Goal: Task Accomplishment & Management: Manage account settings

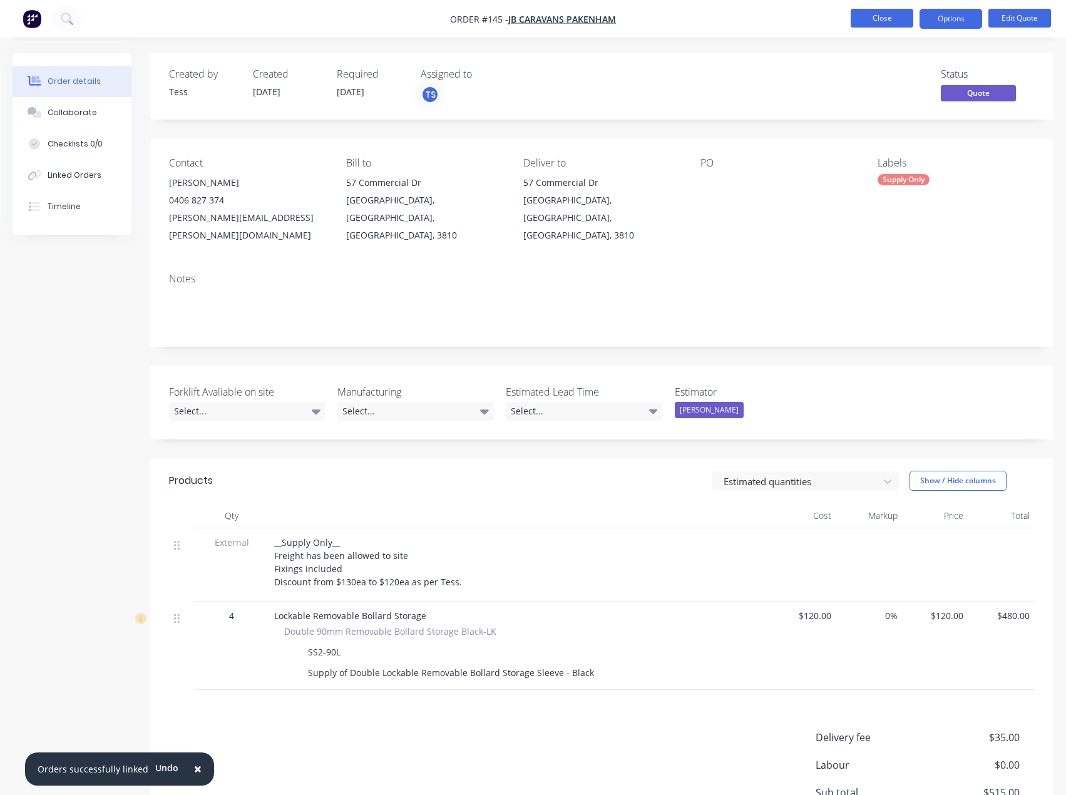
click at [891, 19] on button "Close" at bounding box center [881, 18] width 63 height 19
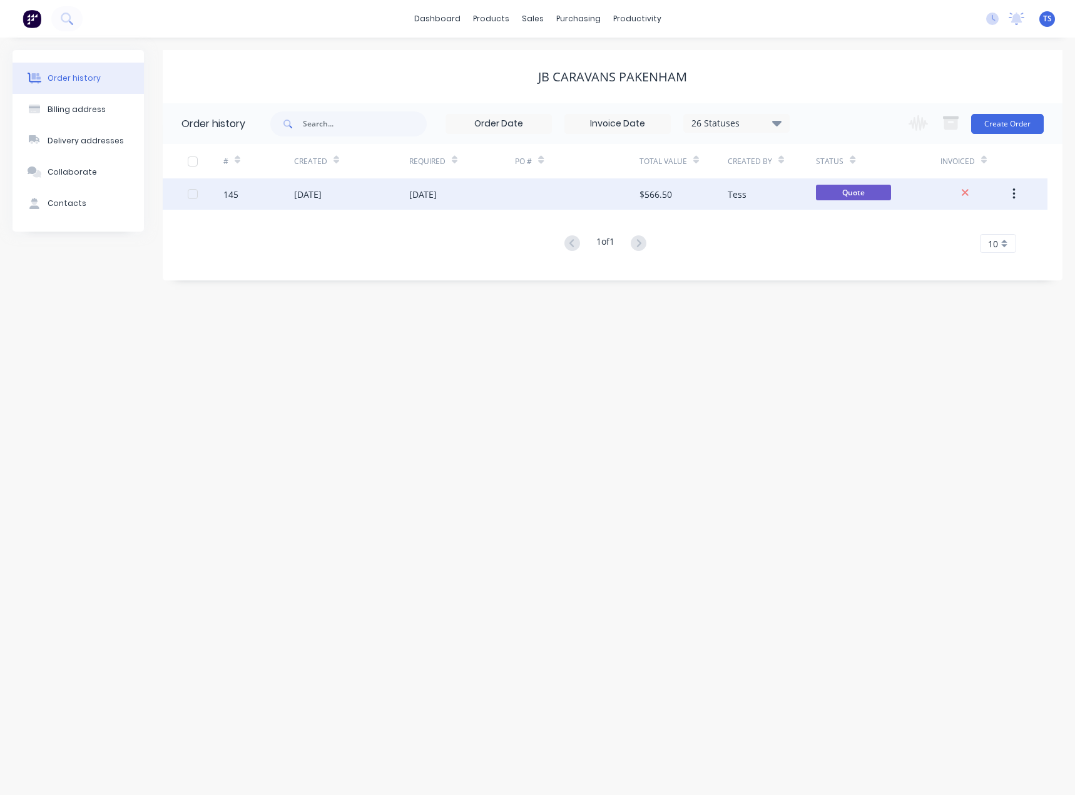
click at [445, 201] on div "23 Jul 2025" at bounding box center [462, 193] width 106 height 31
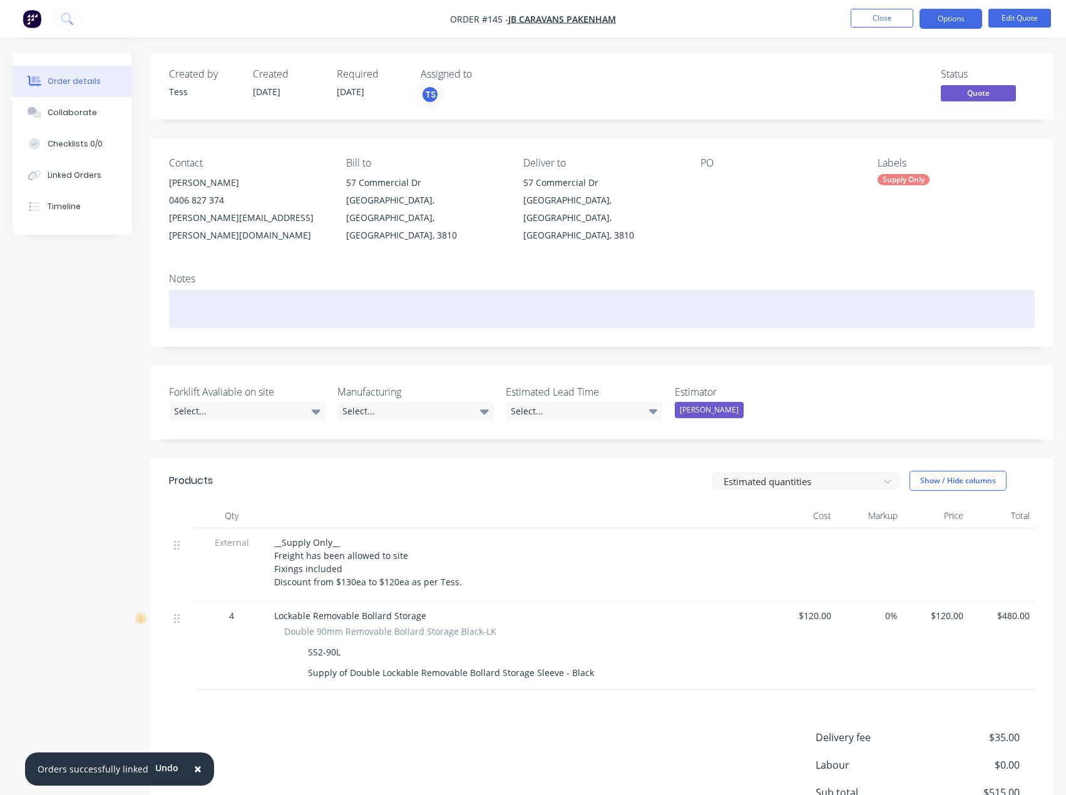
click at [222, 290] on div at bounding box center [601, 309] width 865 height 38
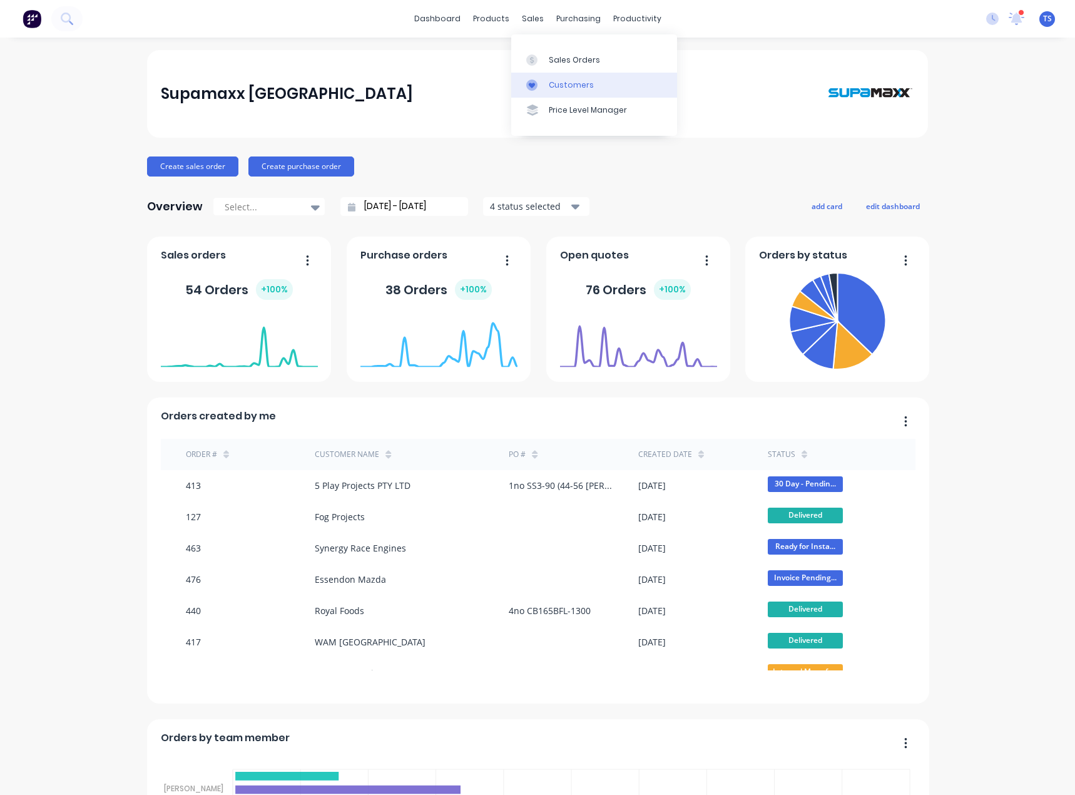
click at [552, 88] on div "Customers" at bounding box center [571, 84] width 45 height 11
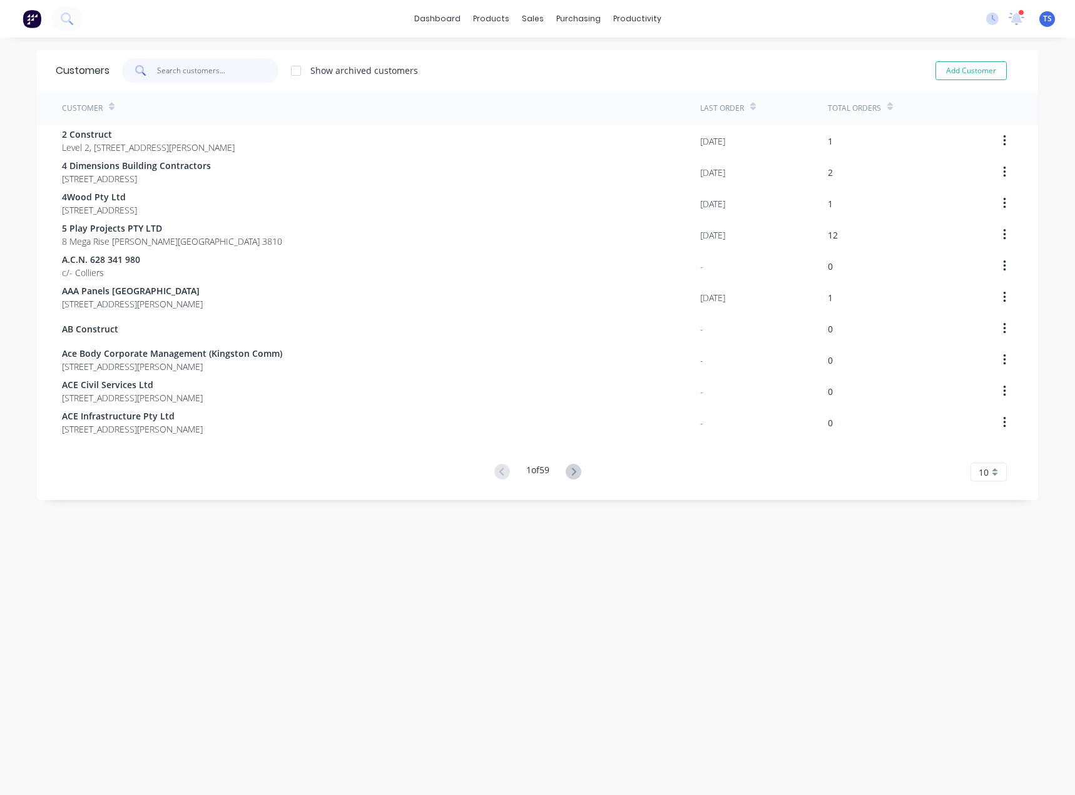
click at [197, 70] on input "text" at bounding box center [218, 70] width 122 height 25
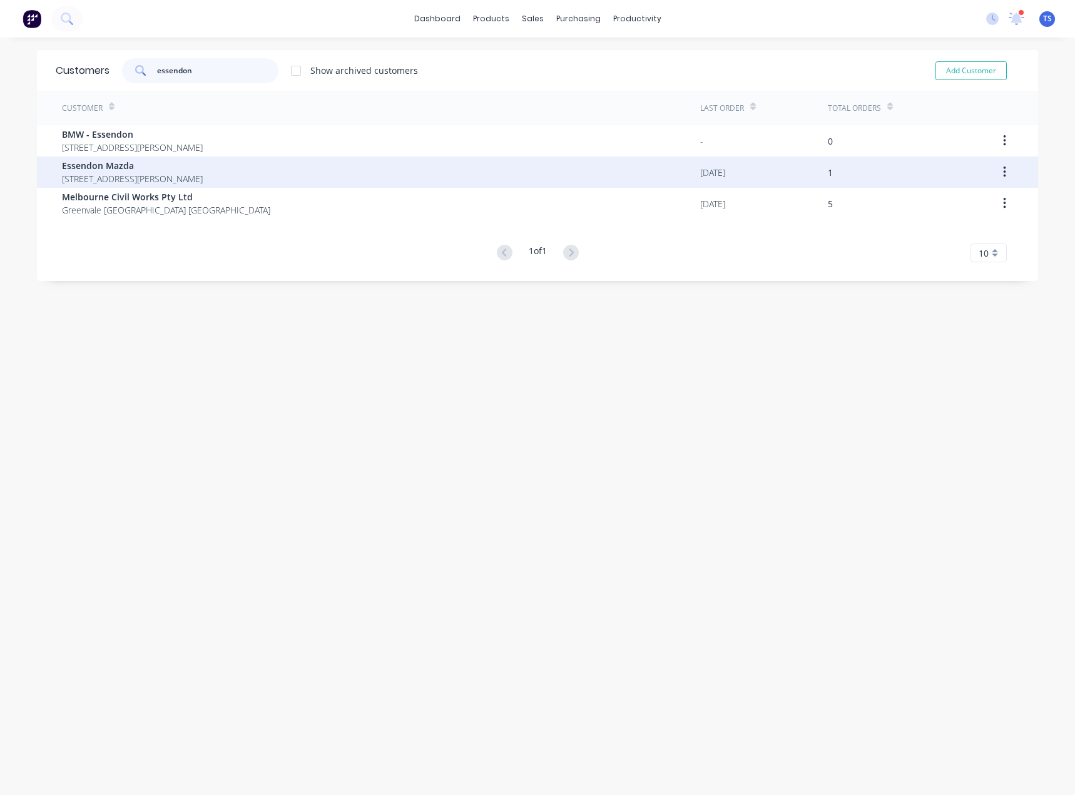
type input "essendon"
click at [129, 165] on span "Essendon Mazda" at bounding box center [132, 165] width 141 height 13
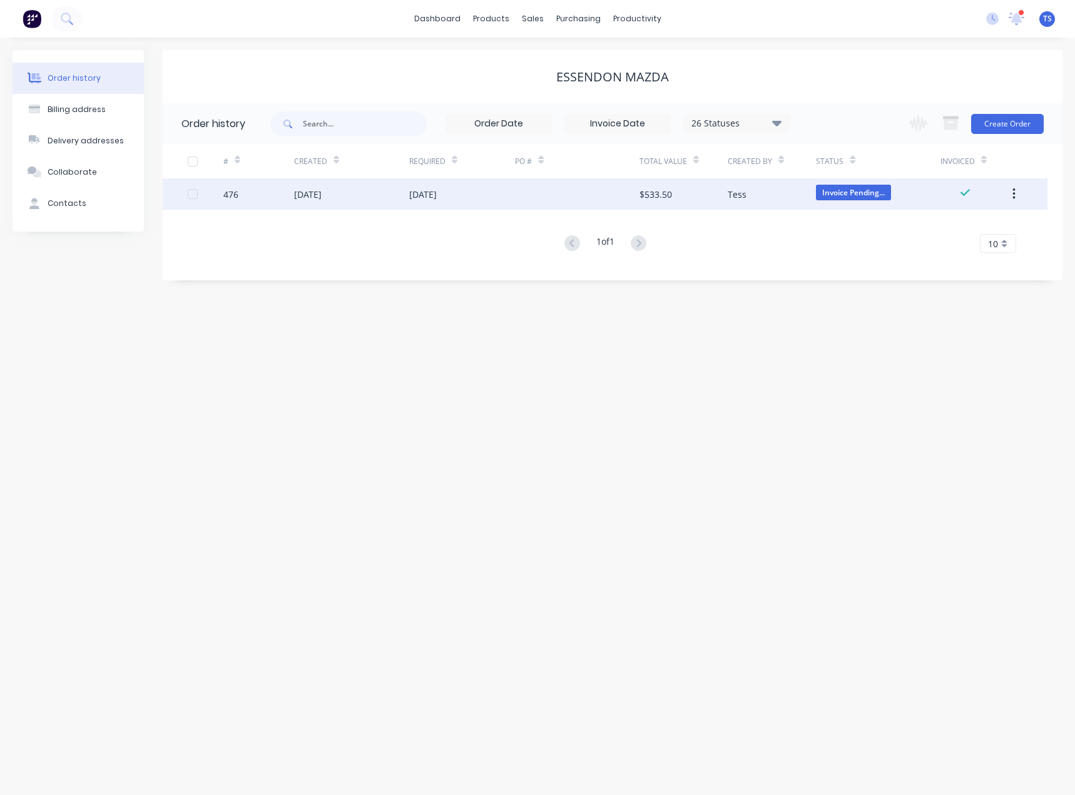
click at [402, 191] on div "[DATE]" at bounding box center [351, 193] width 115 height 31
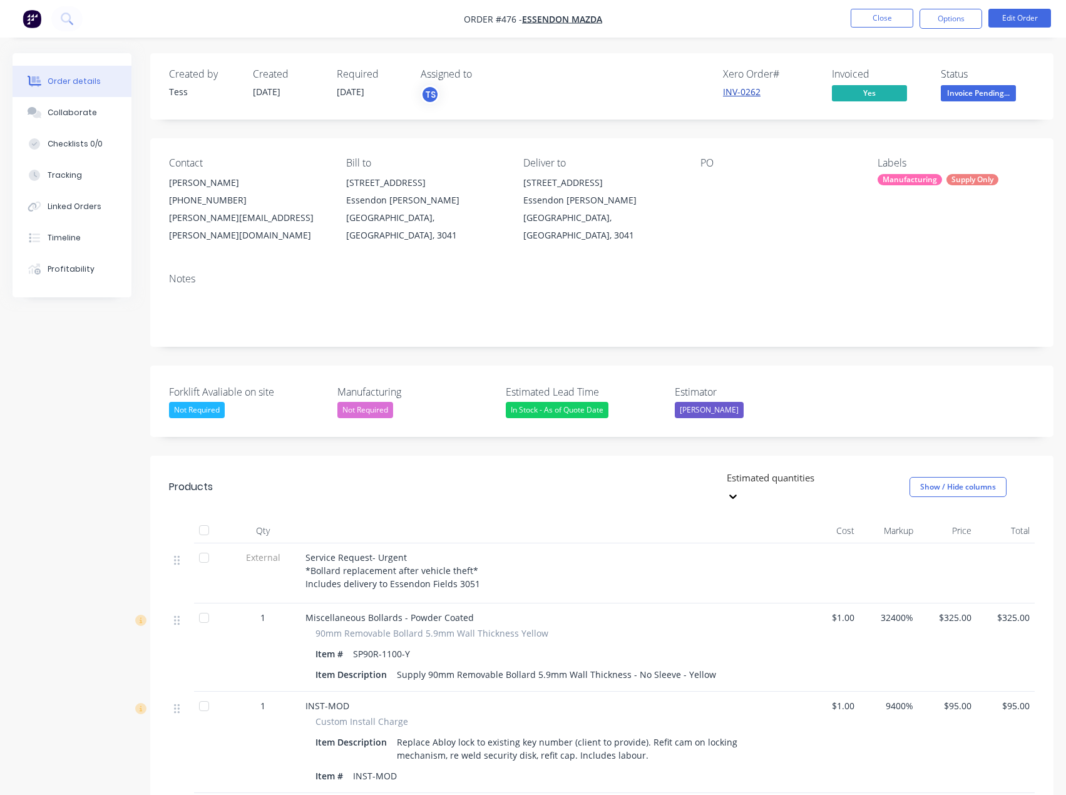
click at [743, 91] on link "INV-0262" at bounding box center [742, 92] width 38 height 12
click at [751, 94] on link "INV-0262" at bounding box center [742, 92] width 38 height 12
click at [897, 18] on button "Close" at bounding box center [881, 18] width 63 height 19
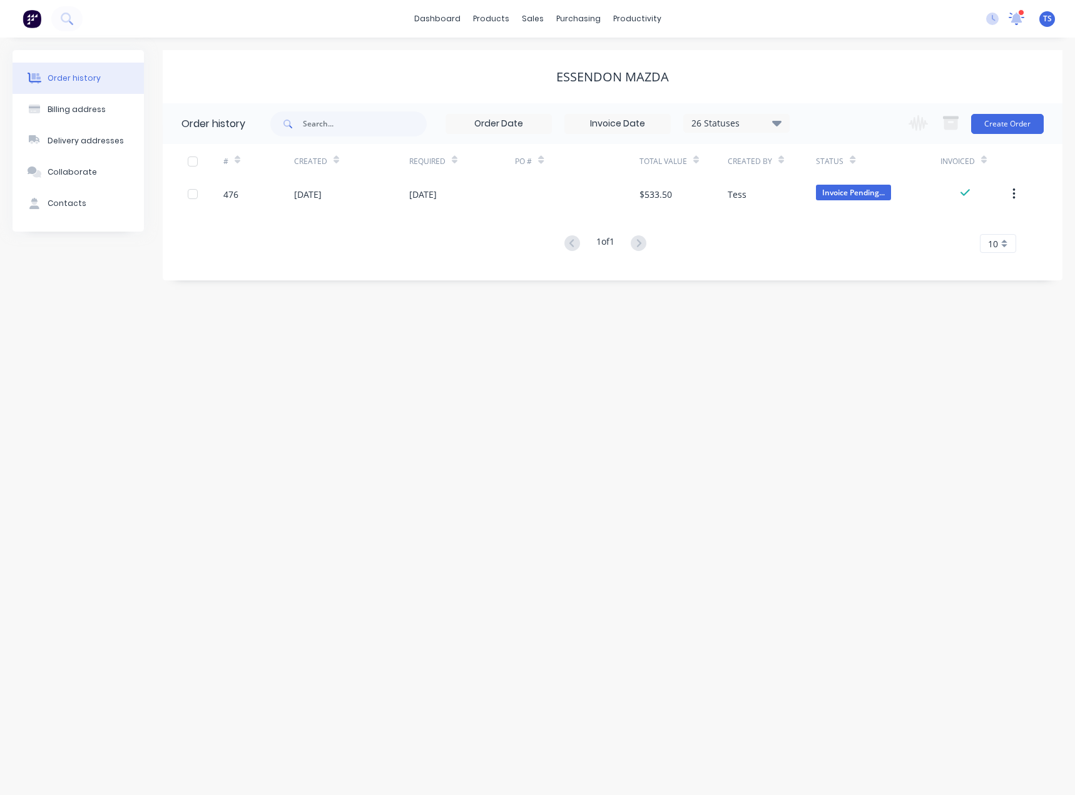
click at [1014, 16] on icon at bounding box center [1016, 18] width 11 height 10
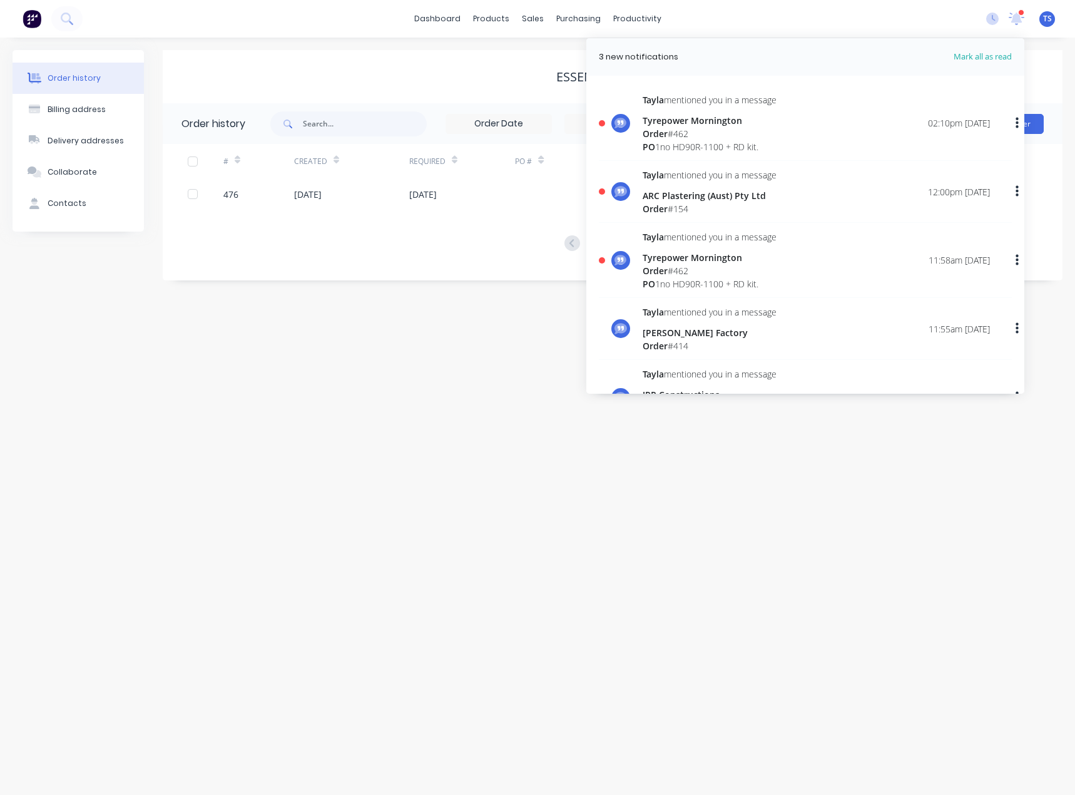
click at [698, 128] on div "Order # 462" at bounding box center [710, 133] width 134 height 13
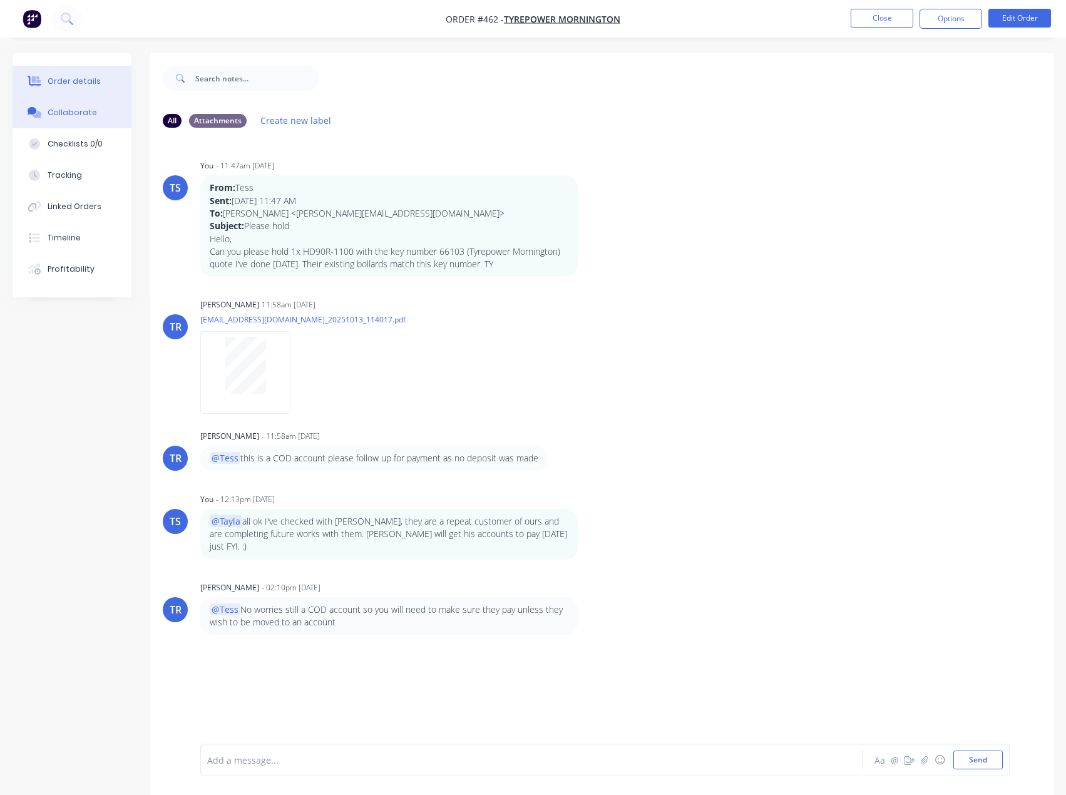
click at [76, 86] on div "Order details" at bounding box center [74, 81] width 53 height 11
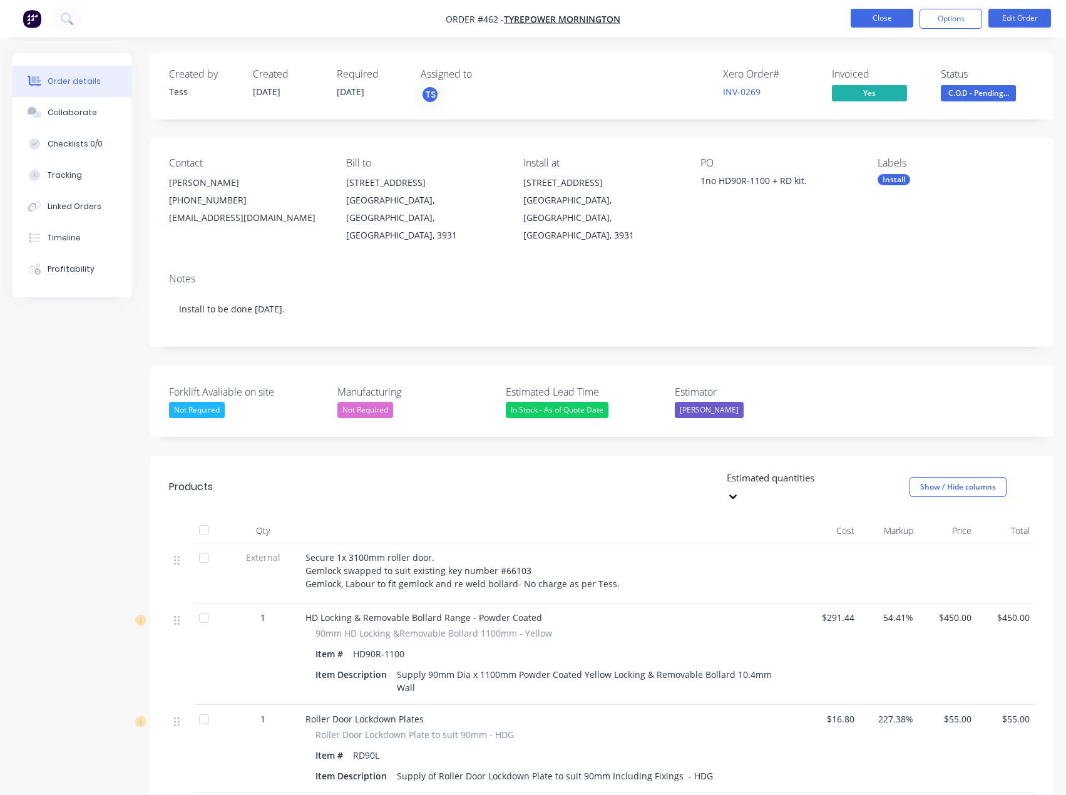
click at [895, 18] on button "Close" at bounding box center [881, 18] width 63 height 19
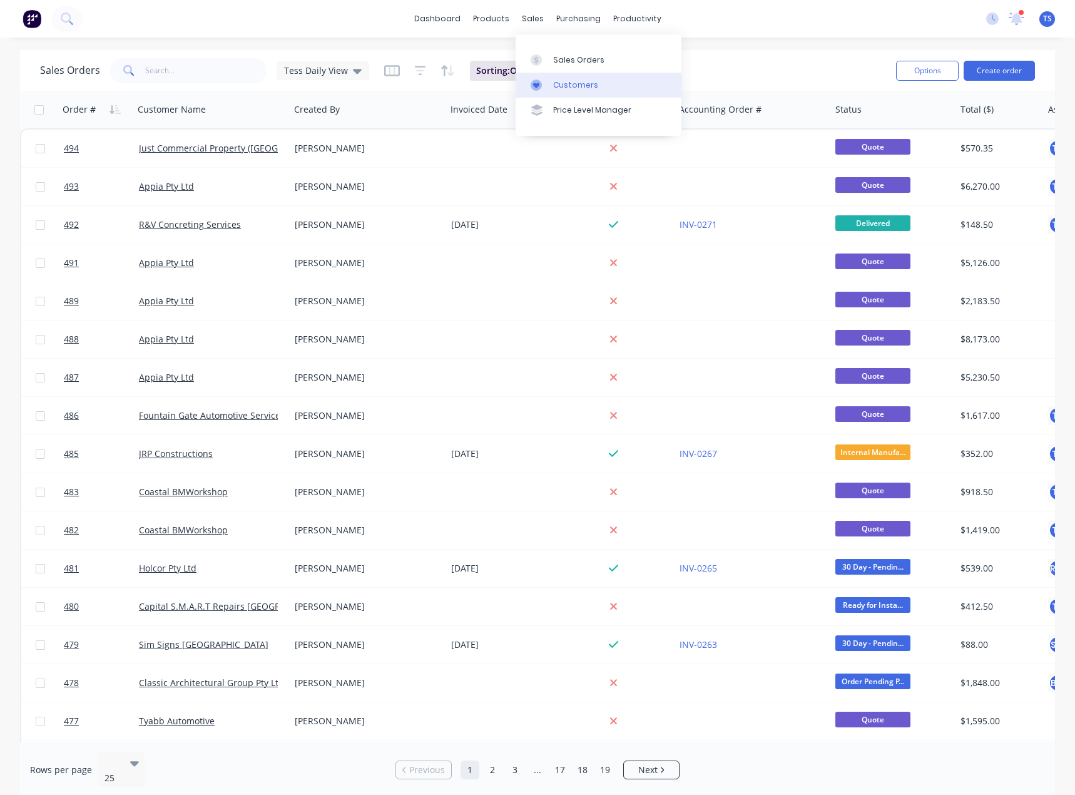
click at [563, 81] on div "Customers" at bounding box center [575, 84] width 45 height 11
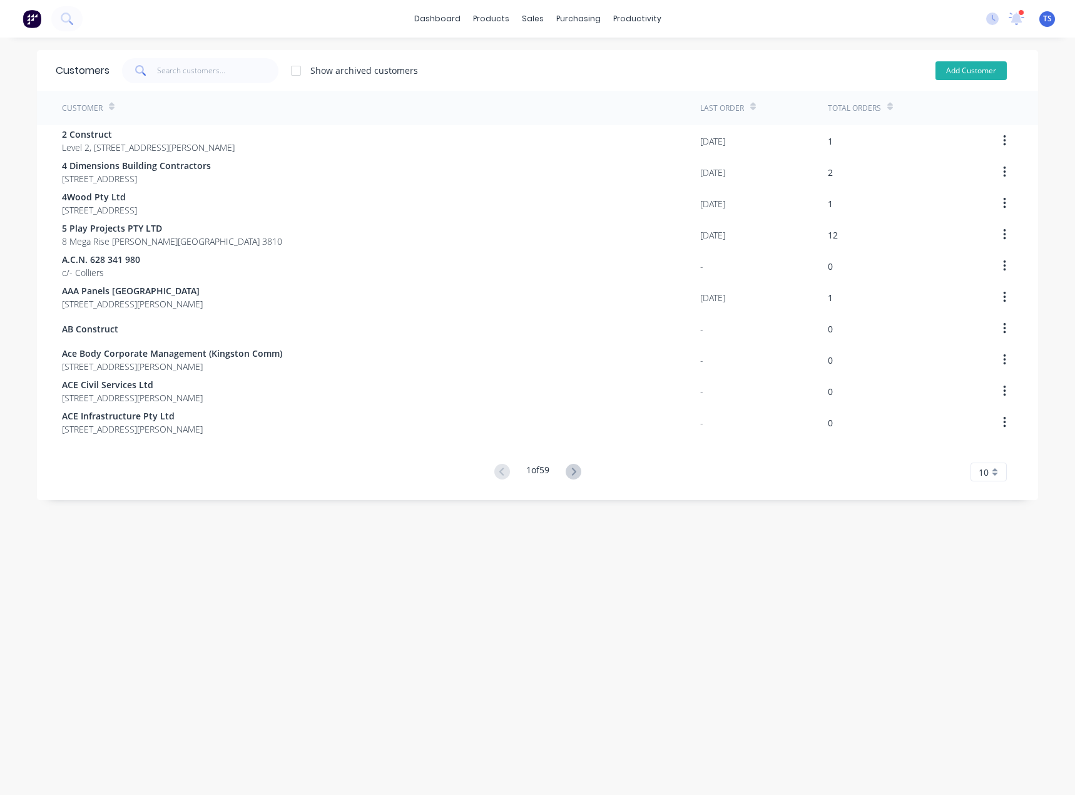
click at [972, 73] on button "Add Customer" at bounding box center [970, 70] width 71 height 19
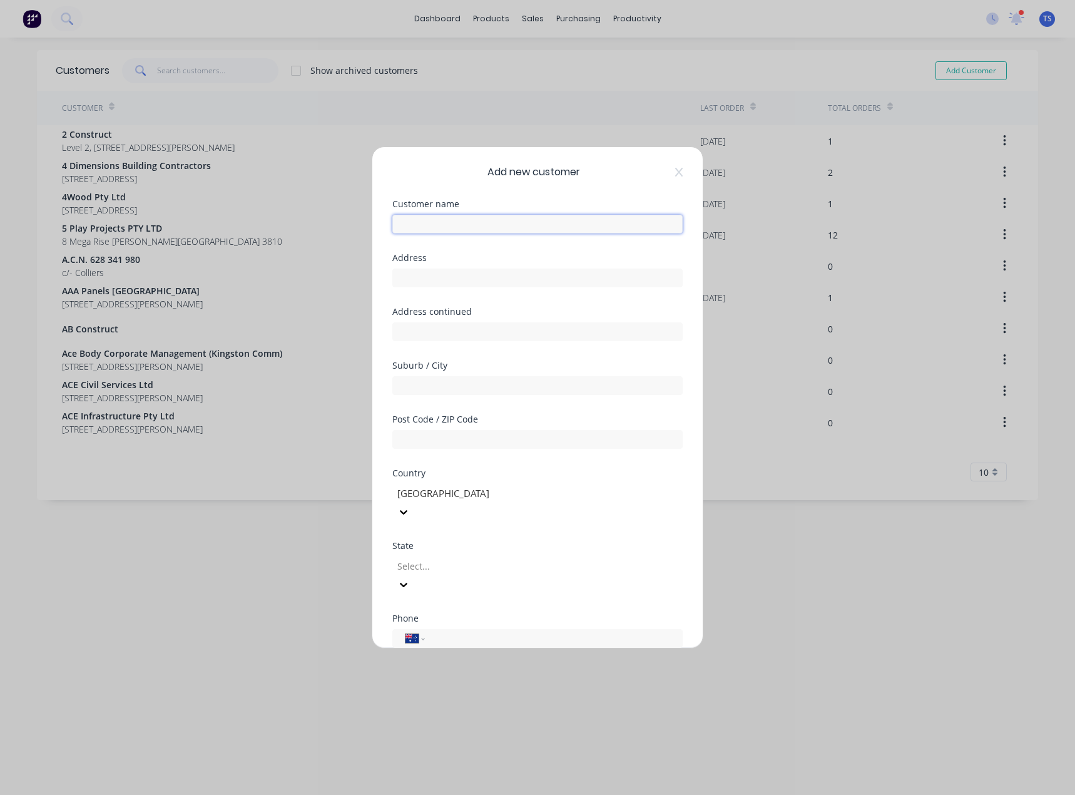
paste input "Commercial Brake & Clutch PTY LTD"
type input "Commercial Brake & Clutch PTY LTD"
click at [424, 283] on input "text" at bounding box center [537, 277] width 290 height 19
paste input "13 Luisa Ave, Dandenong South VIC 3175"
type input "13 Luisa Ave, Dandenong South VIC 3175"
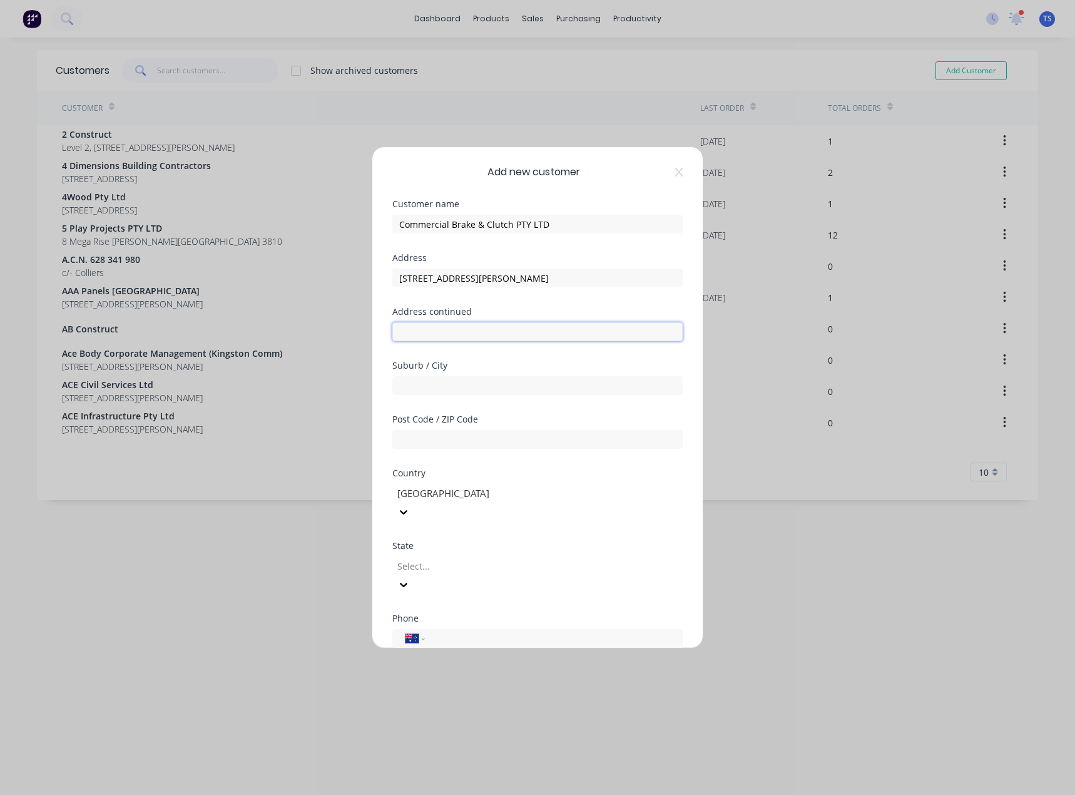
drag, startPoint x: 411, startPoint y: 335, endPoint x: 422, endPoint y: 325, distance: 14.2
click at [411, 335] on input "text" at bounding box center [537, 331] width 290 height 19
click at [414, 441] on input "text" at bounding box center [537, 439] width 290 height 19
type input "3175"
click at [413, 558] on div at bounding box center [486, 566] width 180 height 16
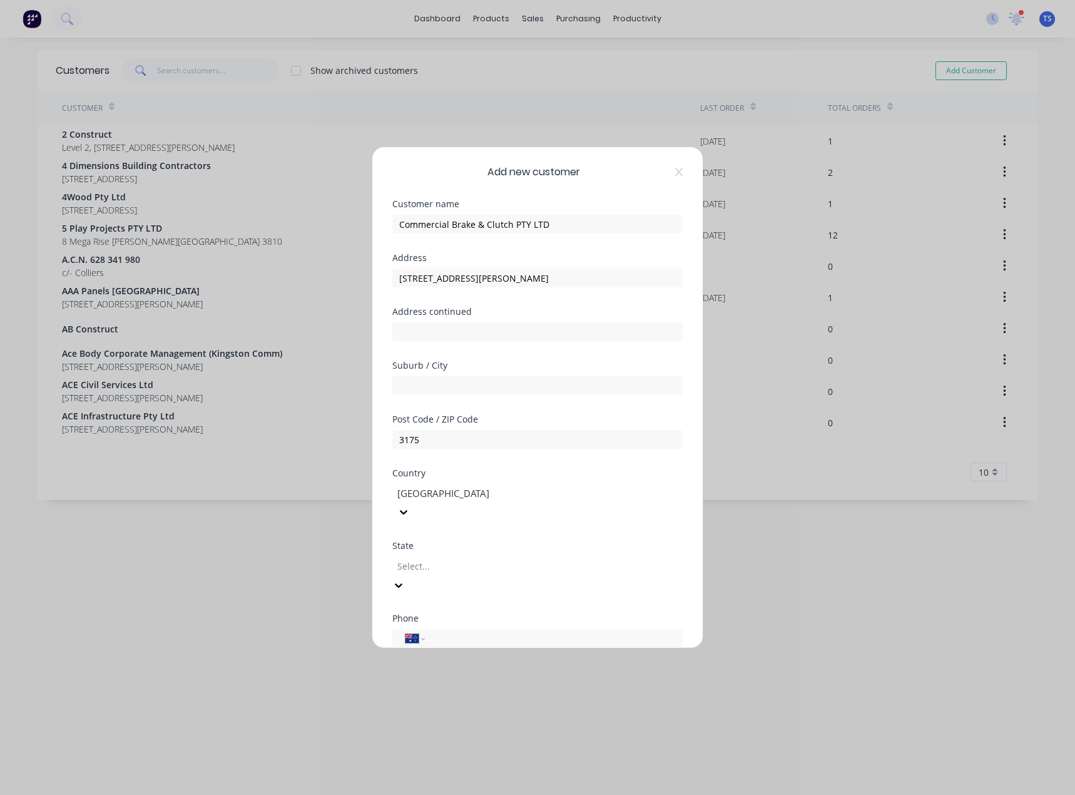
click at [422, 385] on input "text" at bounding box center [537, 385] width 290 height 19
type input "Dandenong South"
drag, startPoint x: 581, startPoint y: 276, endPoint x: 462, endPoint y: 277, distance: 118.9
click at [462, 277] on input "13 Luisa Ave, Dandenong South VIC 3175" at bounding box center [537, 277] width 290 height 19
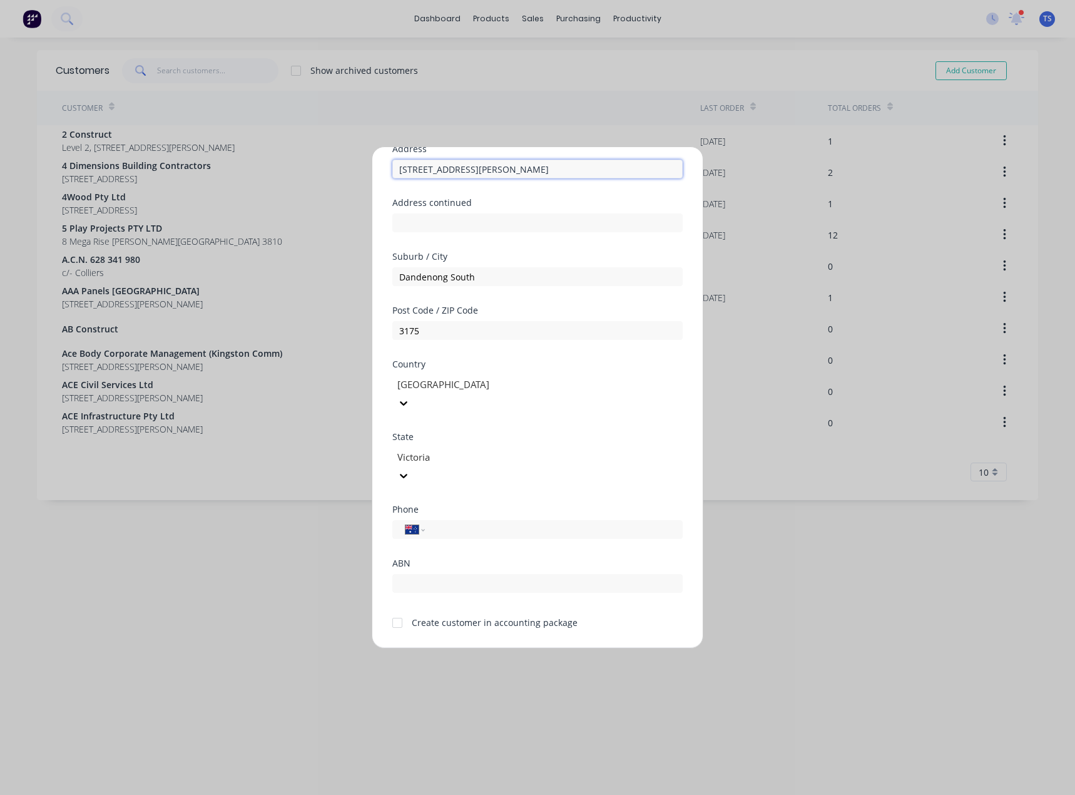
scroll to position [110, 0]
type input "[STREET_ADDRESS][PERSON_NAME]"
click at [397, 609] on div at bounding box center [397, 621] width 25 height 25
click at [436, 521] on input "tel" at bounding box center [552, 528] width 236 height 14
paste input "[PHONE_NUMBER]"
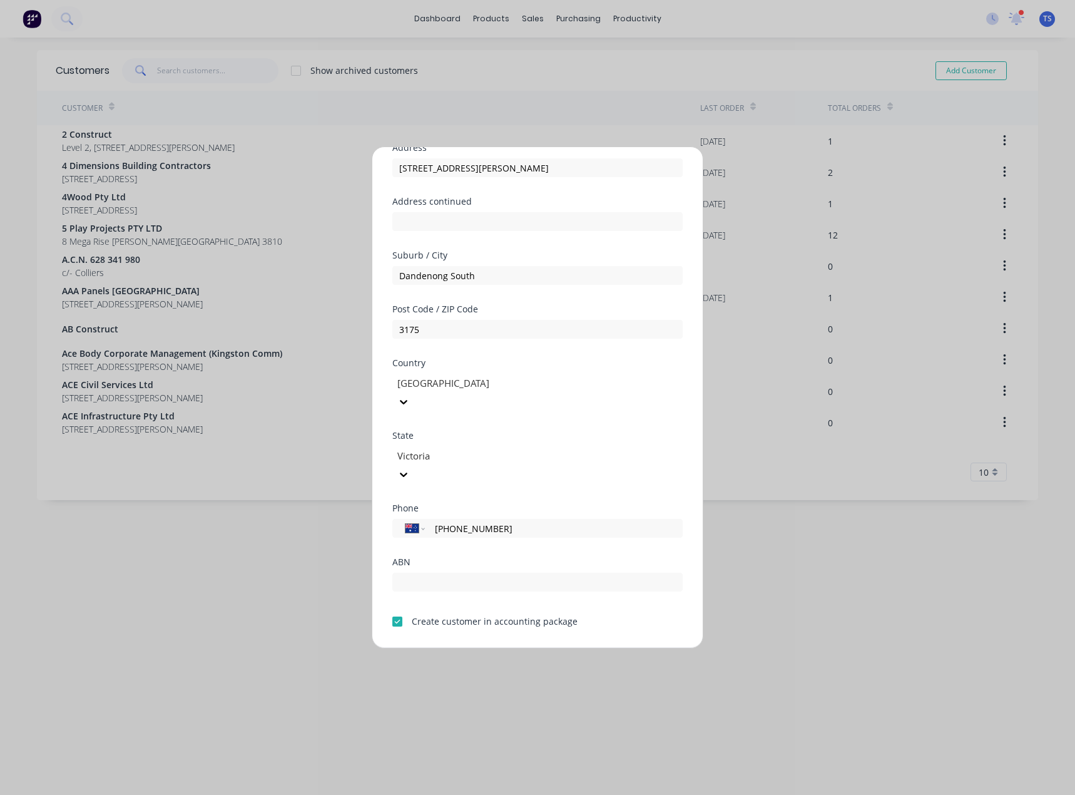
type input "[PHONE_NUMBER]"
click at [503, 519] on div "Phone International Afghanistan Åland Islands Albania Algeria American Samoa An…" at bounding box center [537, 531] width 290 height 54
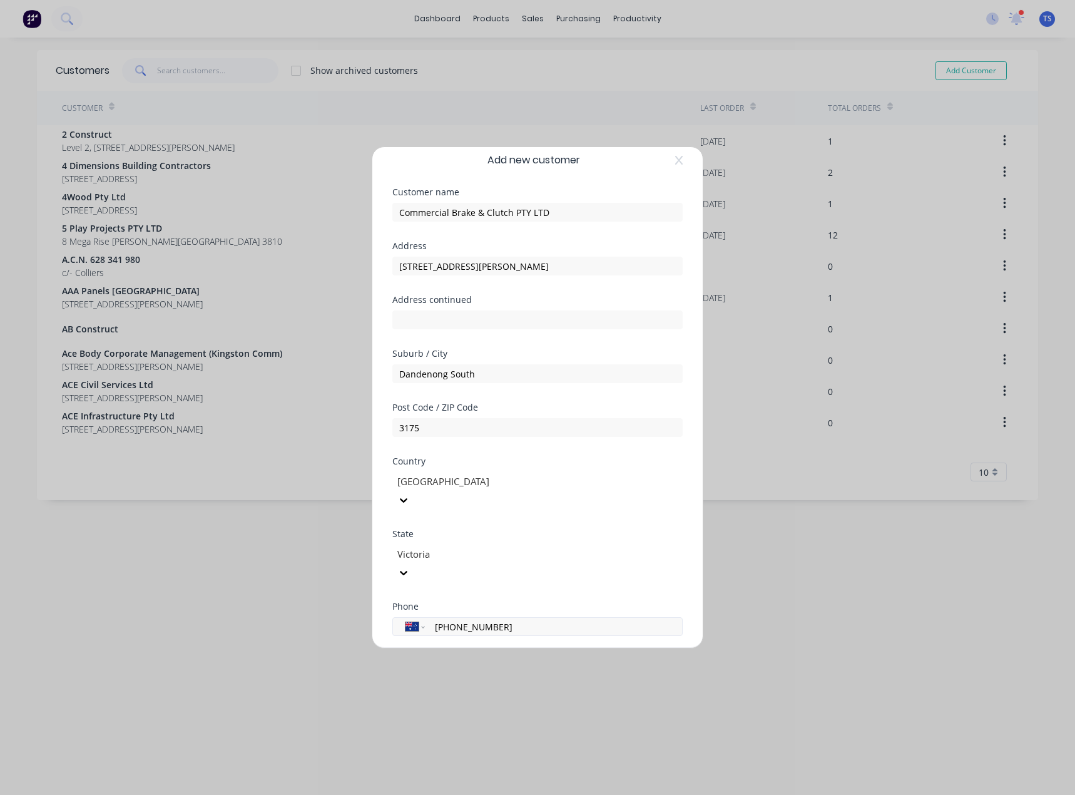
scroll to position [0, 0]
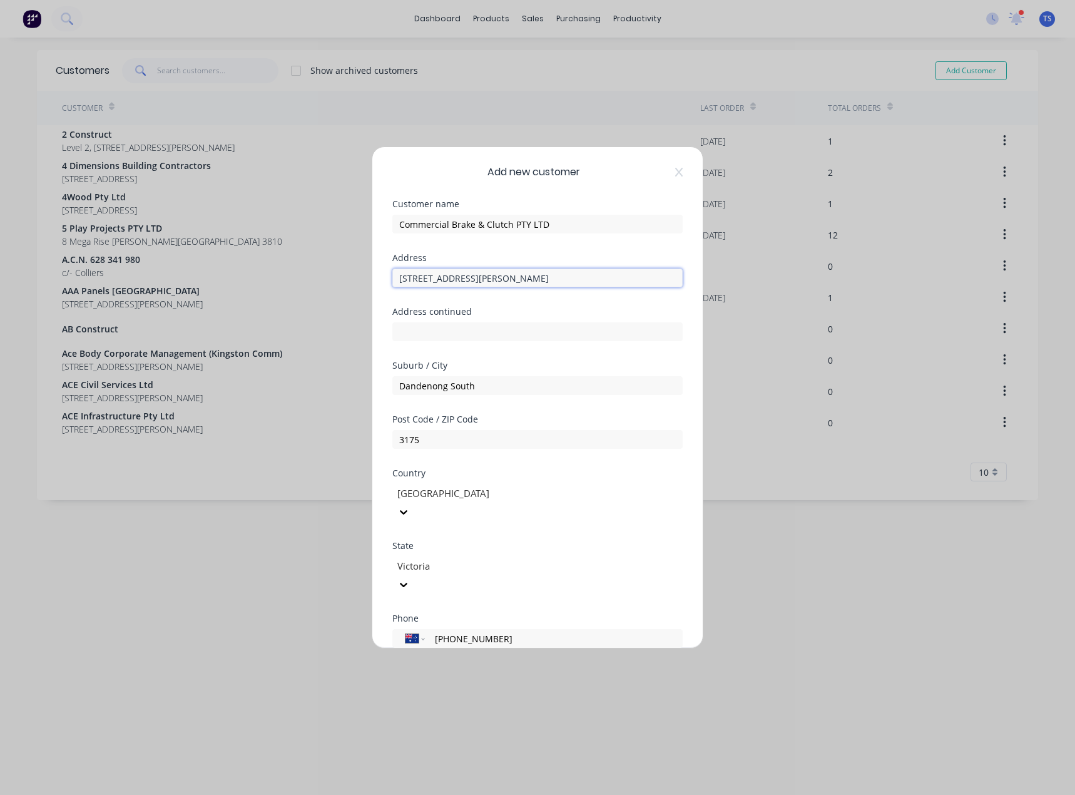
click at [458, 282] on input "[STREET_ADDRESS][PERSON_NAME]" at bounding box center [537, 277] width 290 height 19
click at [502, 308] on div "Address continued" at bounding box center [537, 311] width 290 height 9
click at [462, 274] on input "13 Luisa Ave," at bounding box center [537, 277] width 290 height 19
type input "[STREET_ADDRESS][PERSON_NAME]"
click at [497, 297] on div "Address 13 Luisa Ave" at bounding box center [537, 280] width 290 height 54
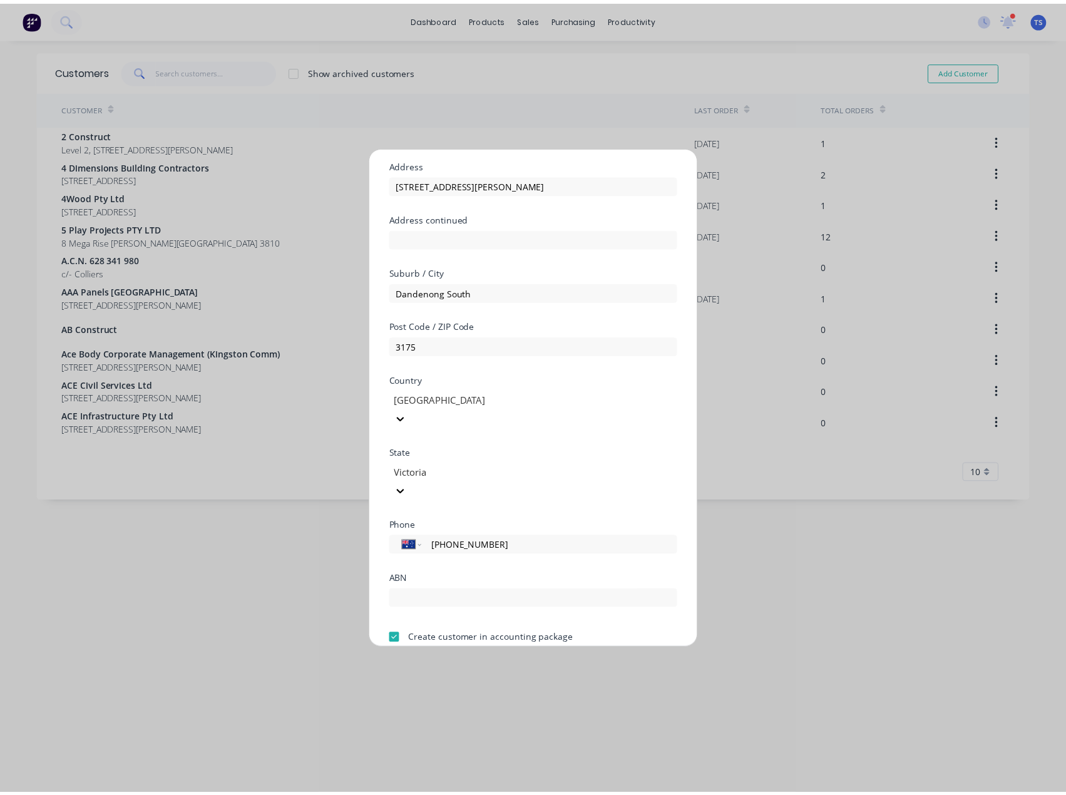
scroll to position [110, 0]
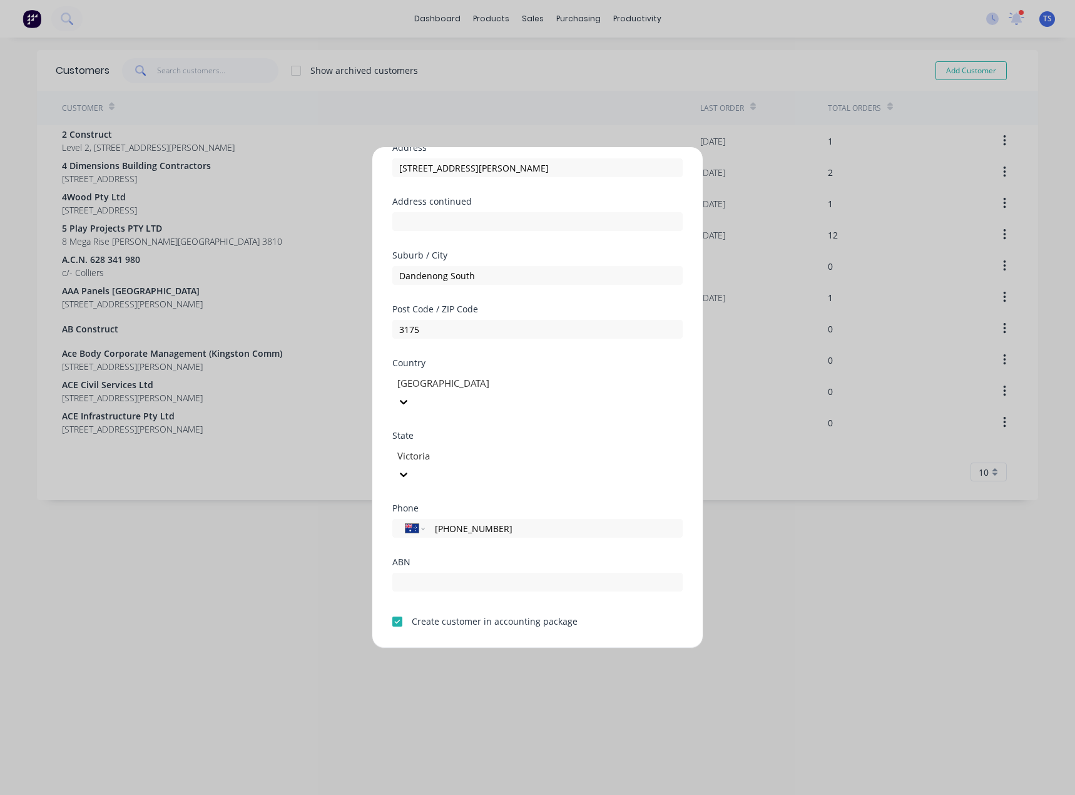
click at [490, 648] on button "Save" at bounding box center [498, 658] width 69 height 20
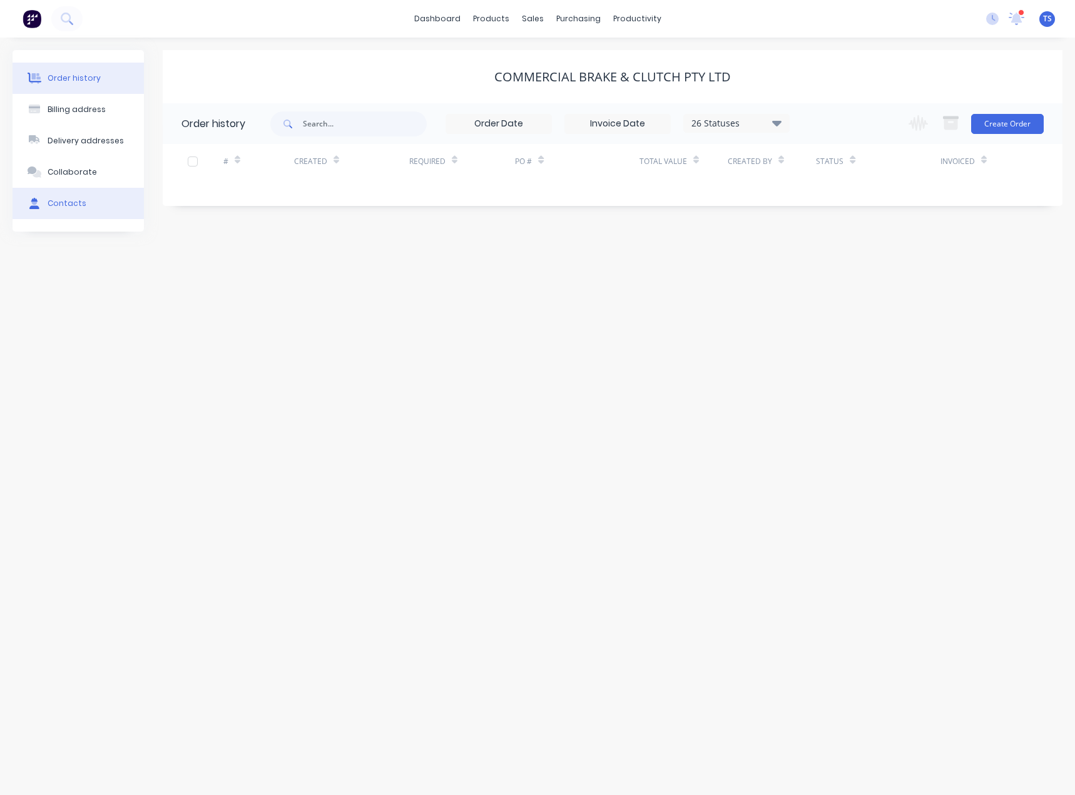
click at [66, 197] on button "Contacts" at bounding box center [78, 203] width 131 height 31
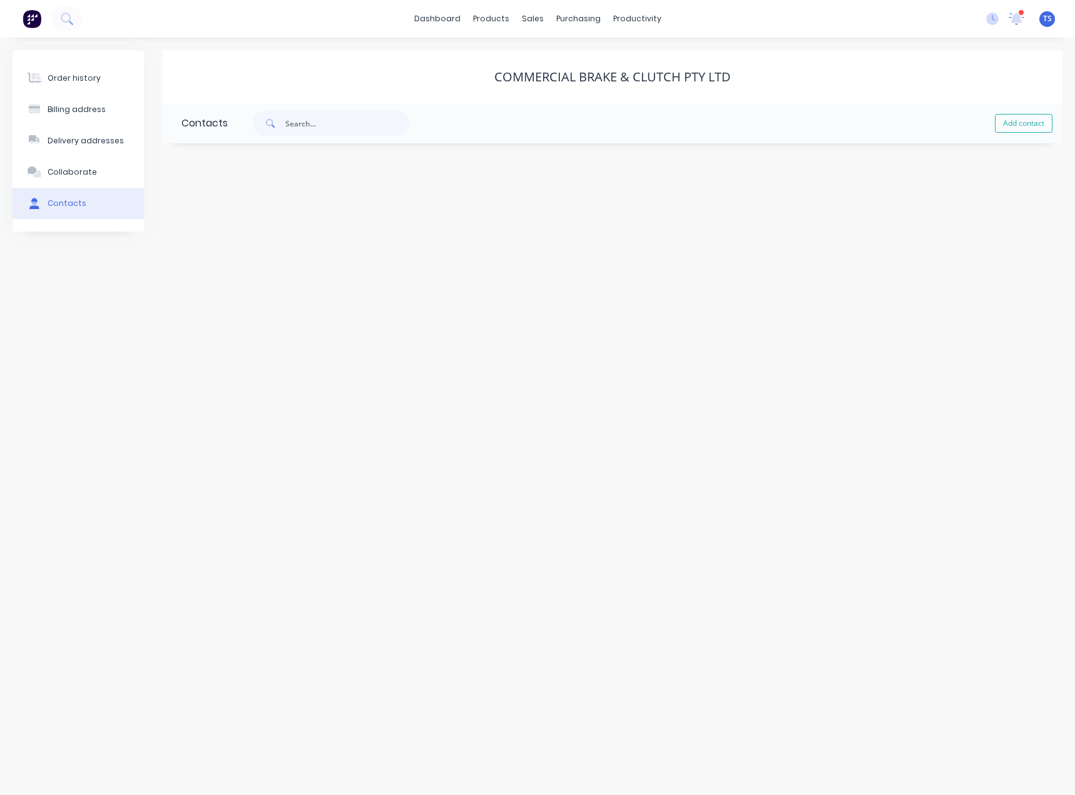
drag, startPoint x: 1015, startPoint y: 123, endPoint x: 320, endPoint y: 131, distance: 694.6
click at [1014, 123] on button "Add contact" at bounding box center [1024, 123] width 58 height 19
select select "AU"
click at [238, 217] on input "text" at bounding box center [283, 215] width 205 height 19
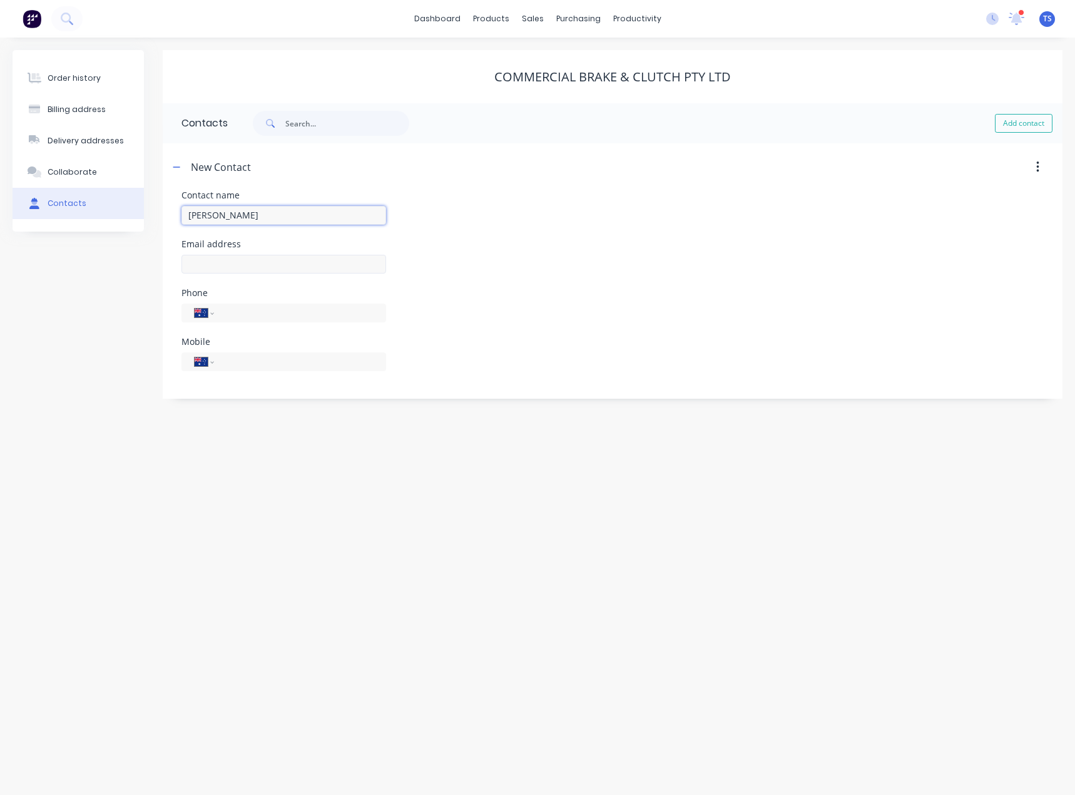
type input "[PERSON_NAME]"
select select "AU"
click at [202, 262] on input "text" at bounding box center [283, 264] width 205 height 19
type input "[PERSON_NAME][EMAIL_ADDRESS][DOMAIN_NAME]"
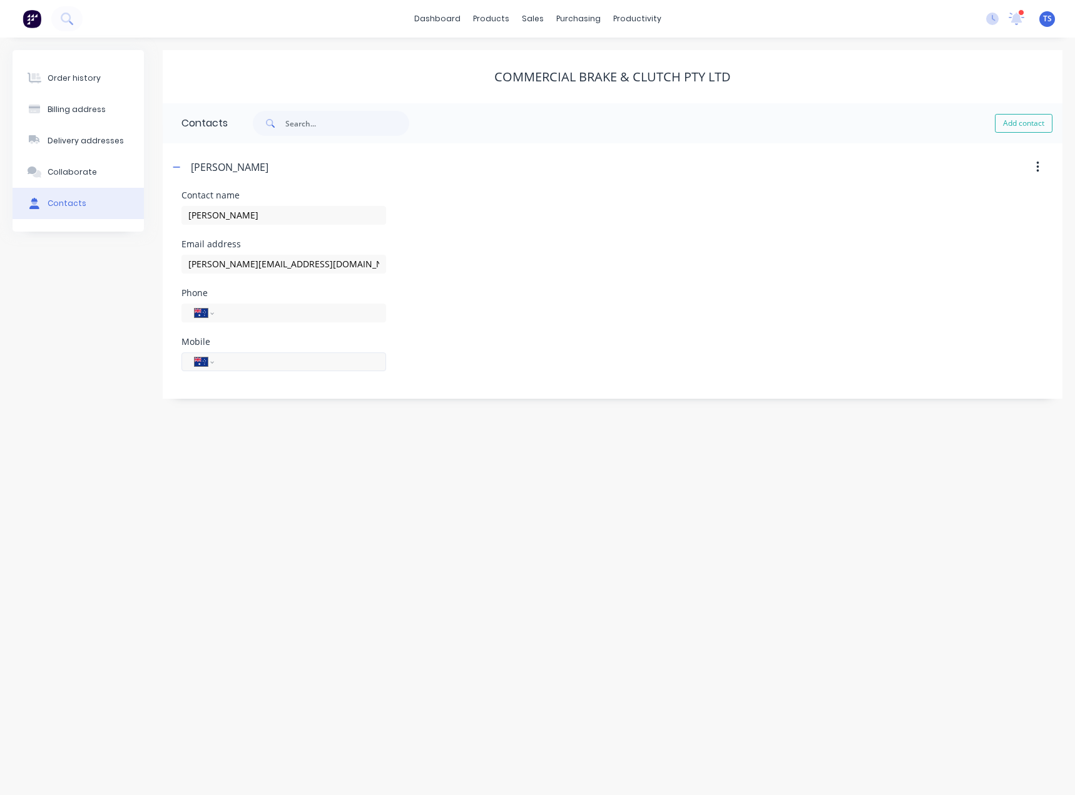
click at [240, 356] on input "tel" at bounding box center [298, 361] width 150 height 14
click at [242, 313] on input "tel" at bounding box center [298, 312] width 150 height 14
paste input "[PHONE_NUMBER]"
type input "[PHONE_NUMBER]"
click at [233, 420] on div "Order history Billing address Delivery addresses Collaborate Contacts Commercia…" at bounding box center [537, 416] width 1075 height 757
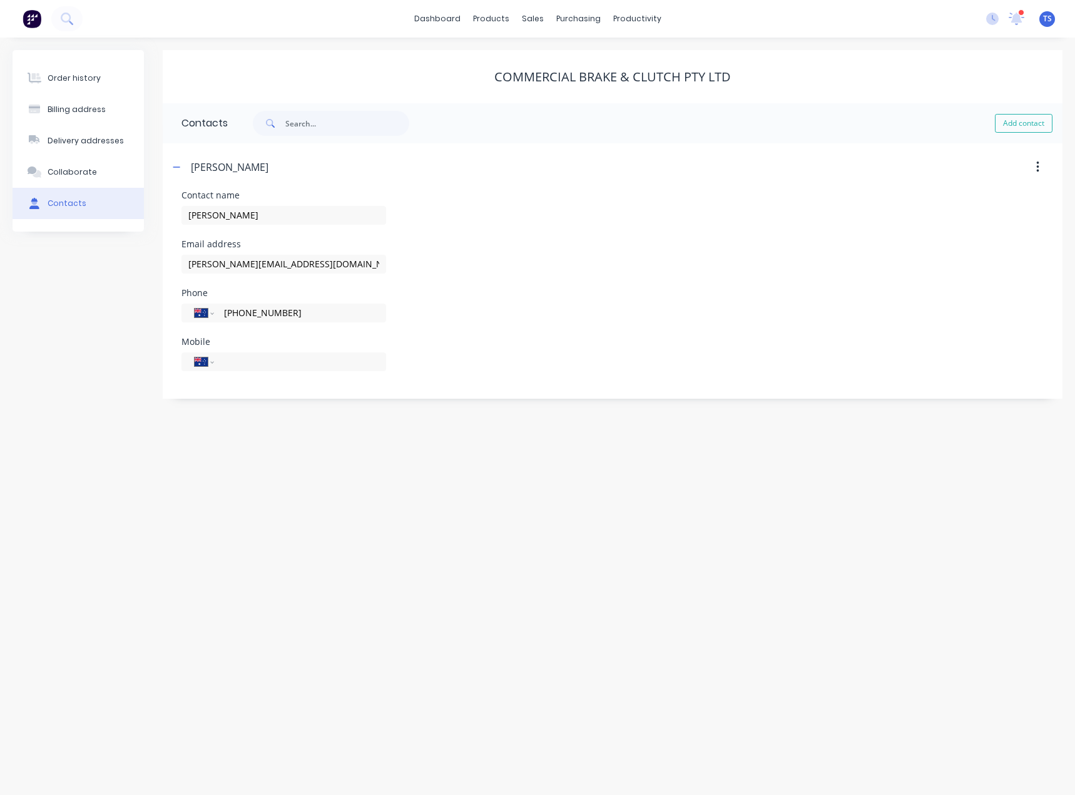
click at [171, 174] on span at bounding box center [177, 167] width 16 height 16
click at [174, 161] on button "button" at bounding box center [177, 167] width 16 height 16
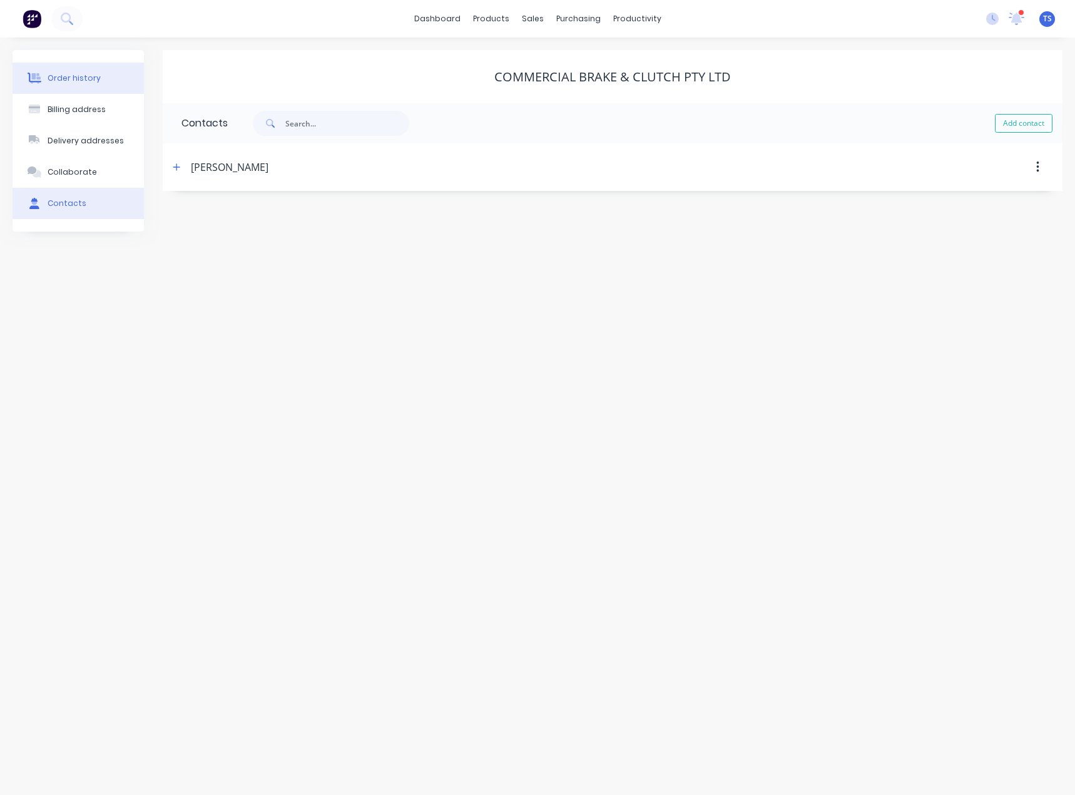
click at [91, 84] on button "Order history" at bounding box center [78, 78] width 131 height 31
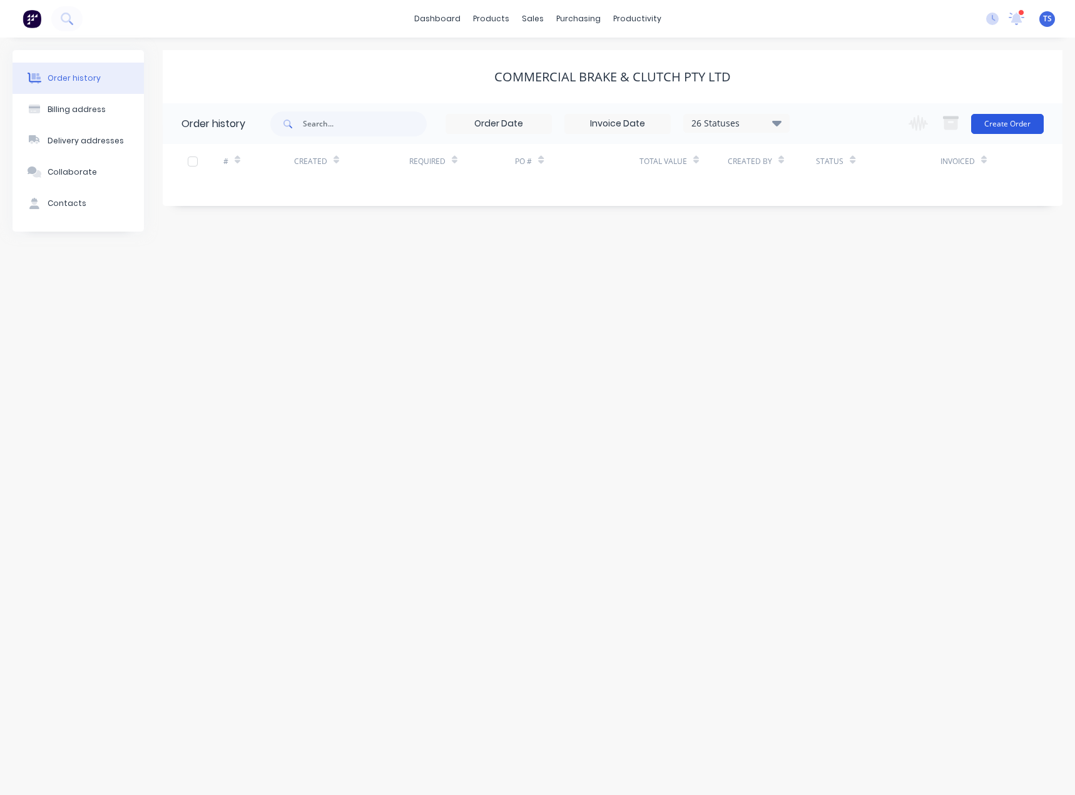
click at [1023, 120] on button "Create Order" at bounding box center [1007, 124] width 73 height 20
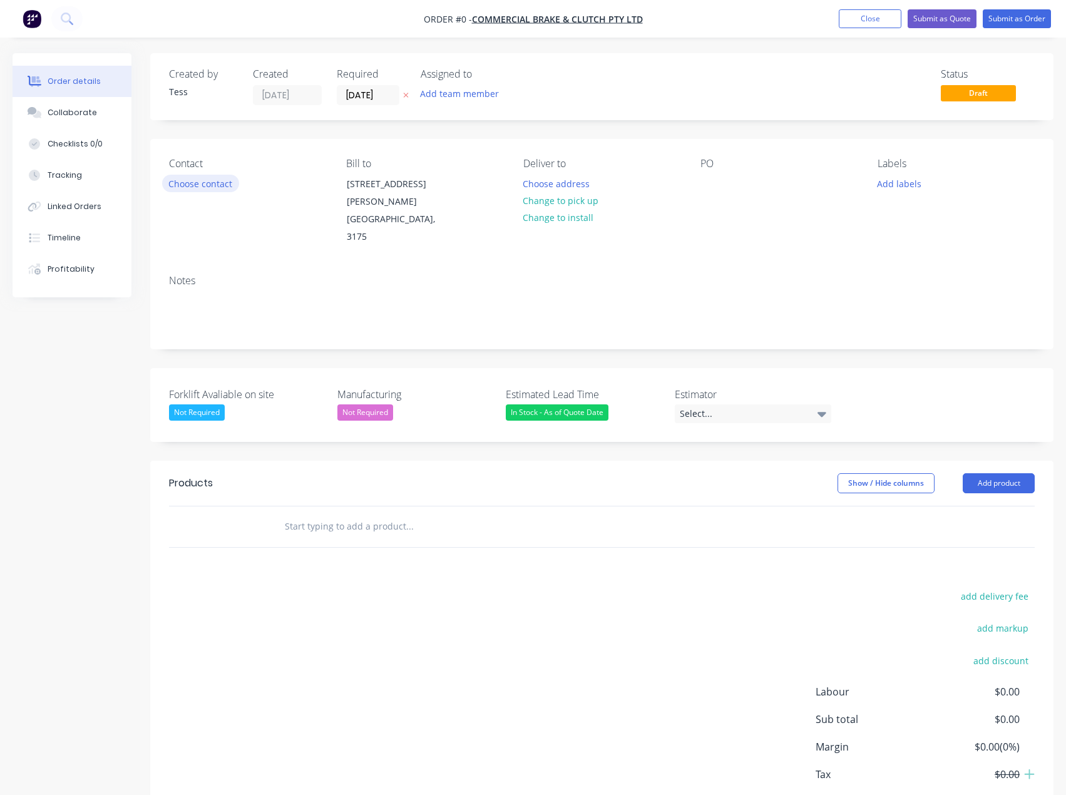
click at [212, 184] on button "Choose contact" at bounding box center [200, 183] width 77 height 17
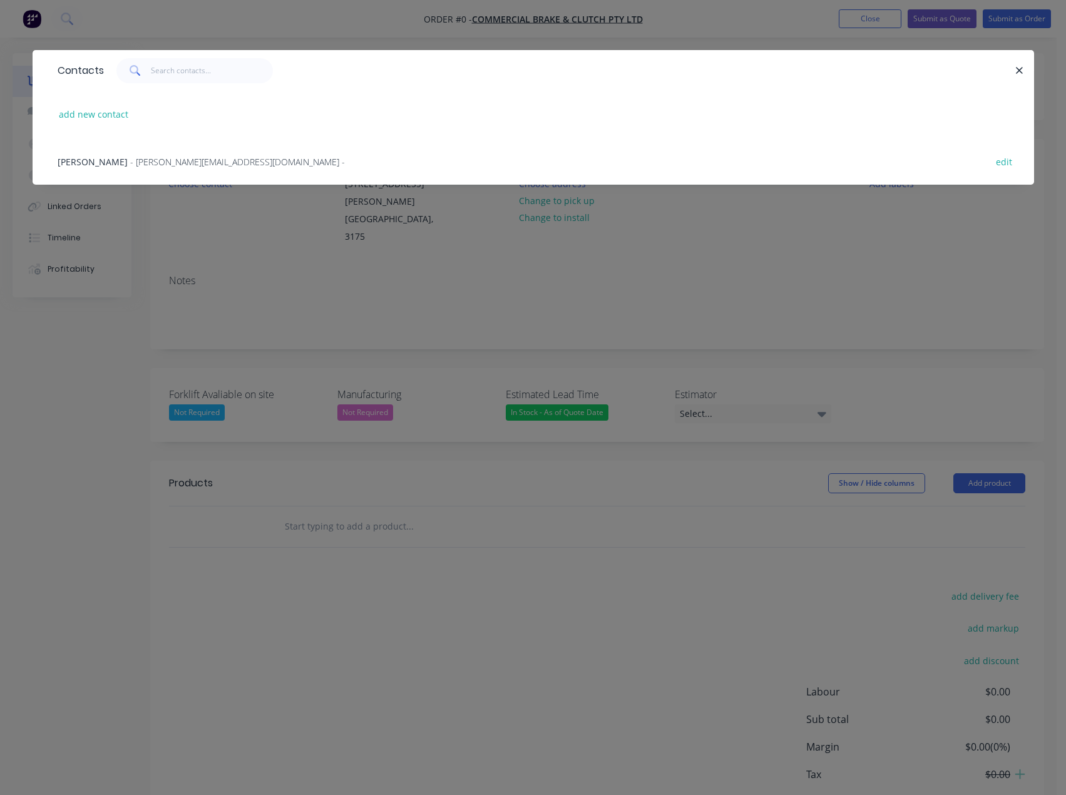
click at [147, 160] on span "- samanthac@commercialbrake.com.au -" at bounding box center [237, 162] width 215 height 12
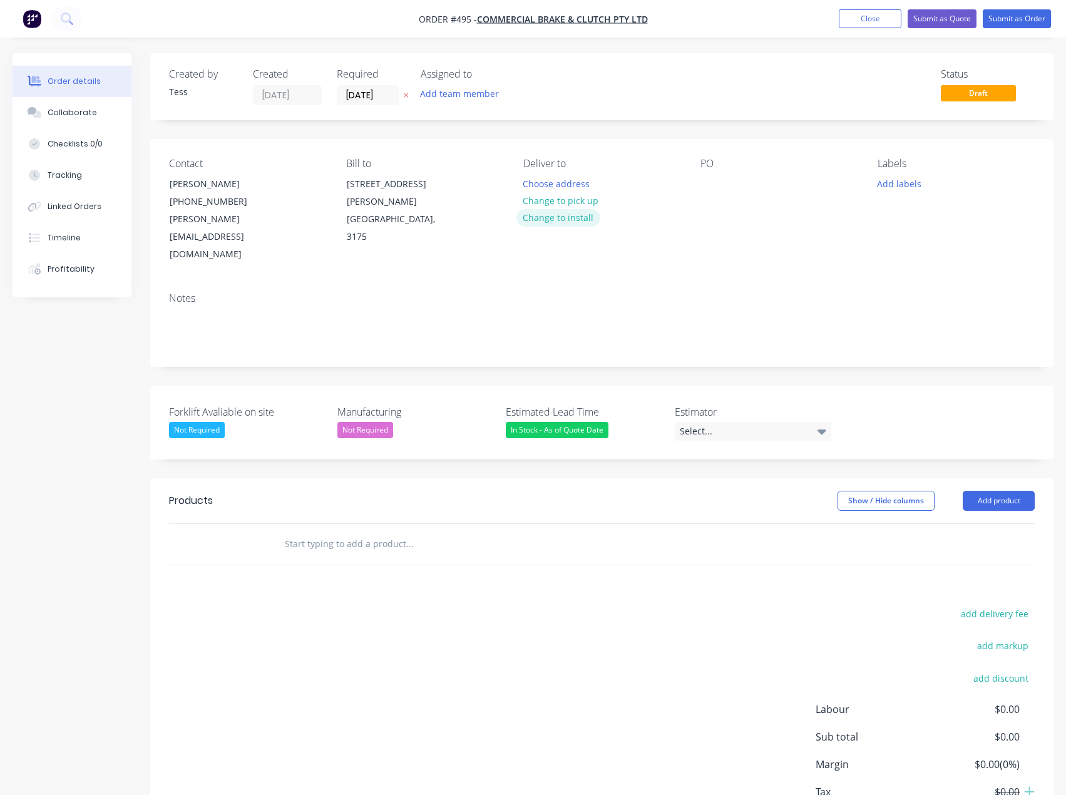
click at [547, 216] on button "Change to install" at bounding box center [558, 217] width 84 height 17
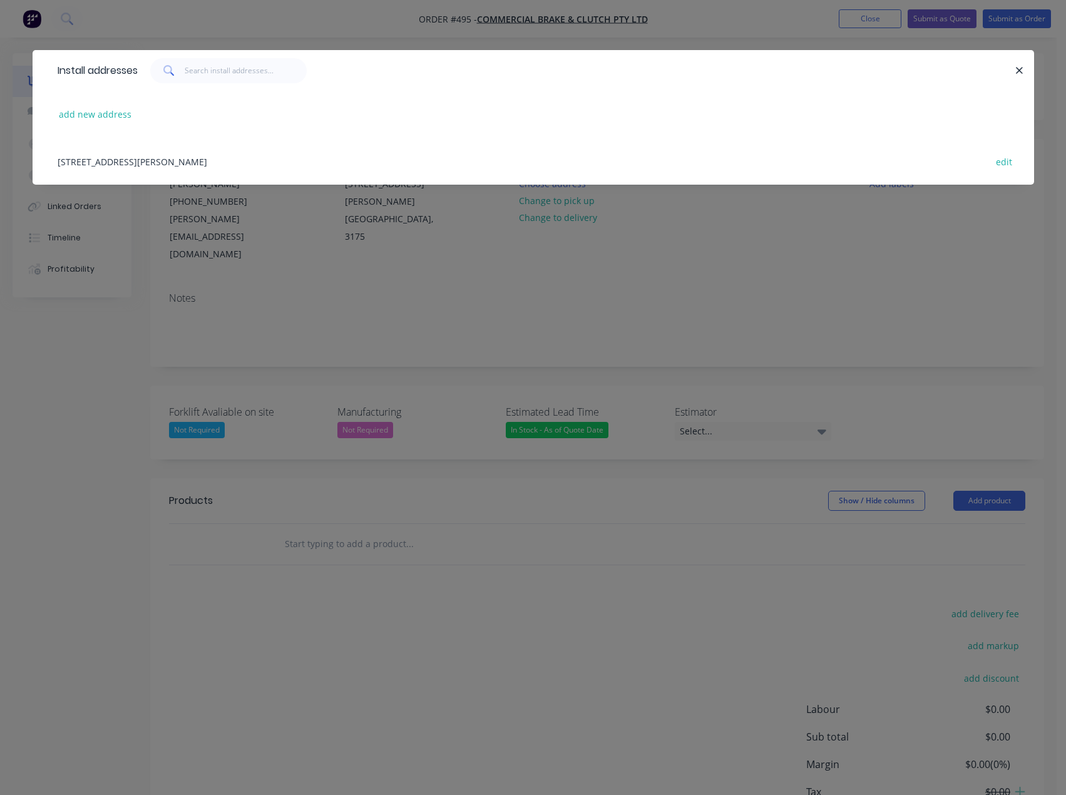
drag, startPoint x: 185, startPoint y: 160, endPoint x: 512, endPoint y: 94, distance: 334.4
click at [186, 159] on div "13 Luisa Ave, Dandenong South , Victoria, Australia, 3175 edit" at bounding box center [533, 161] width 964 height 47
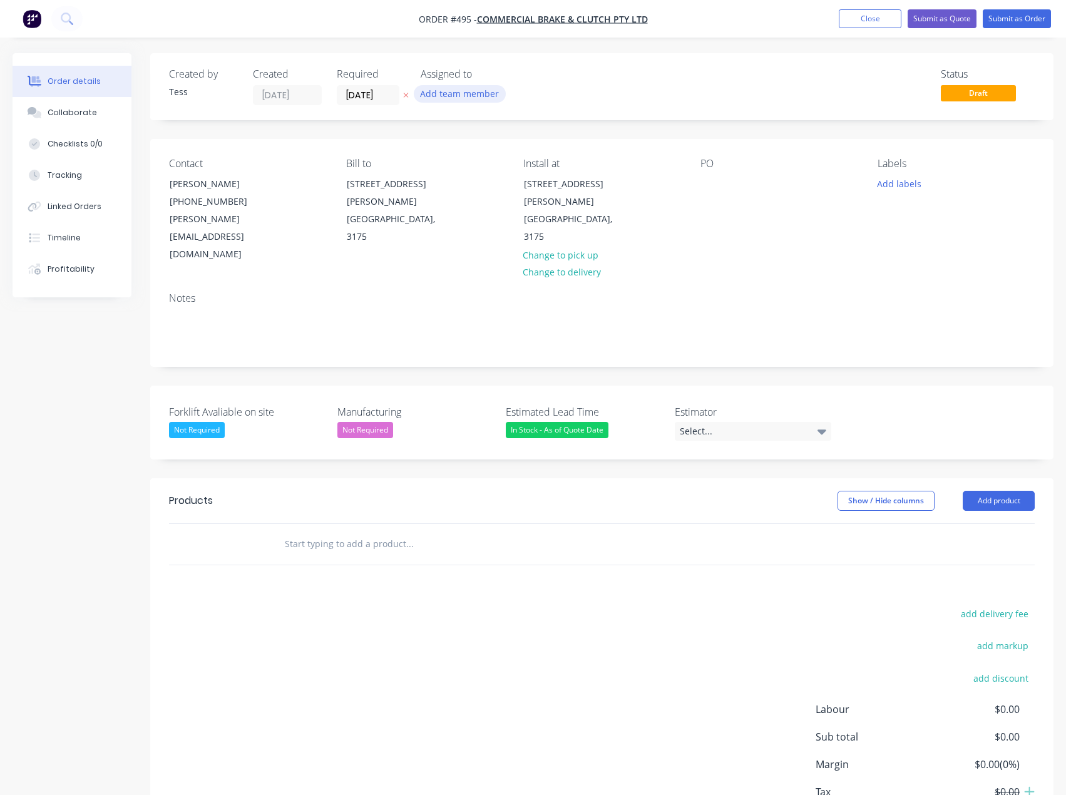
click at [461, 97] on button "Add team member" at bounding box center [460, 93] width 92 height 17
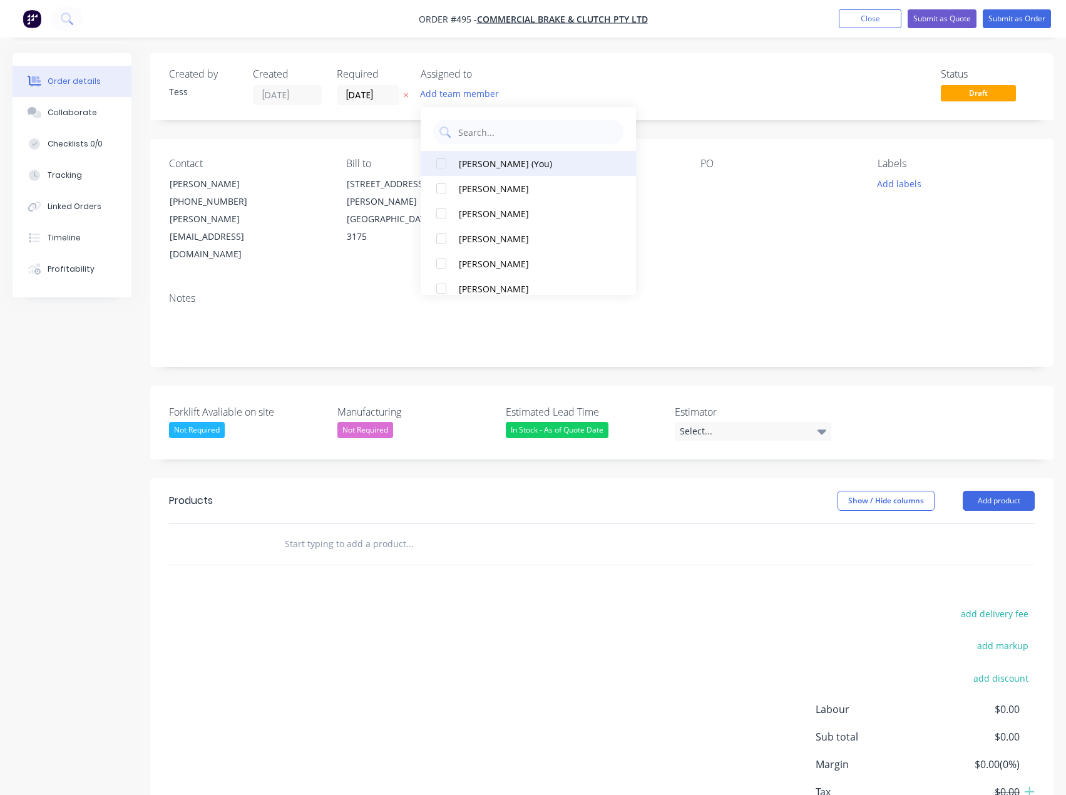
click at [474, 160] on div "[PERSON_NAME] (You)" at bounding box center [532, 163] width 147 height 13
click at [592, 63] on div "Created by Tess Created 14/10/25 Required 14/10/25 Assigned to TS Status Draft" at bounding box center [601, 86] width 903 height 67
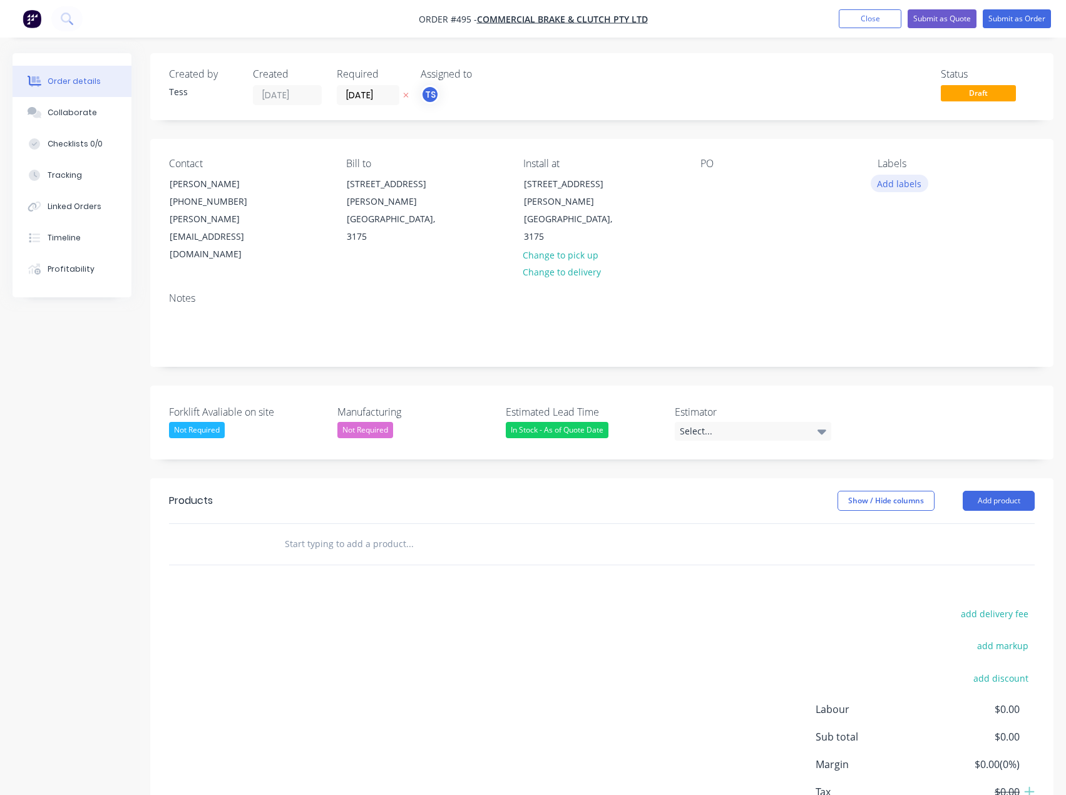
click at [889, 186] on button "Add labels" at bounding box center [899, 183] width 58 height 17
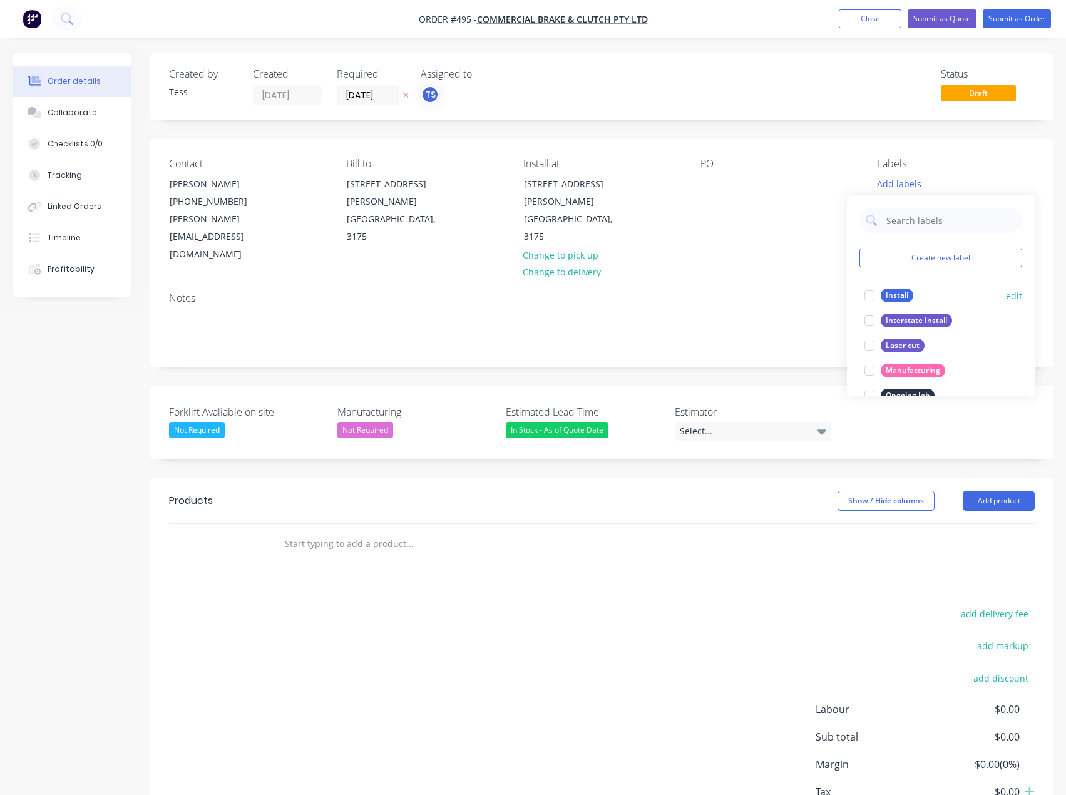
click at [882, 298] on div "Install" at bounding box center [896, 295] width 33 height 14
click at [807, 205] on div "PO" at bounding box center [778, 211] width 157 height 106
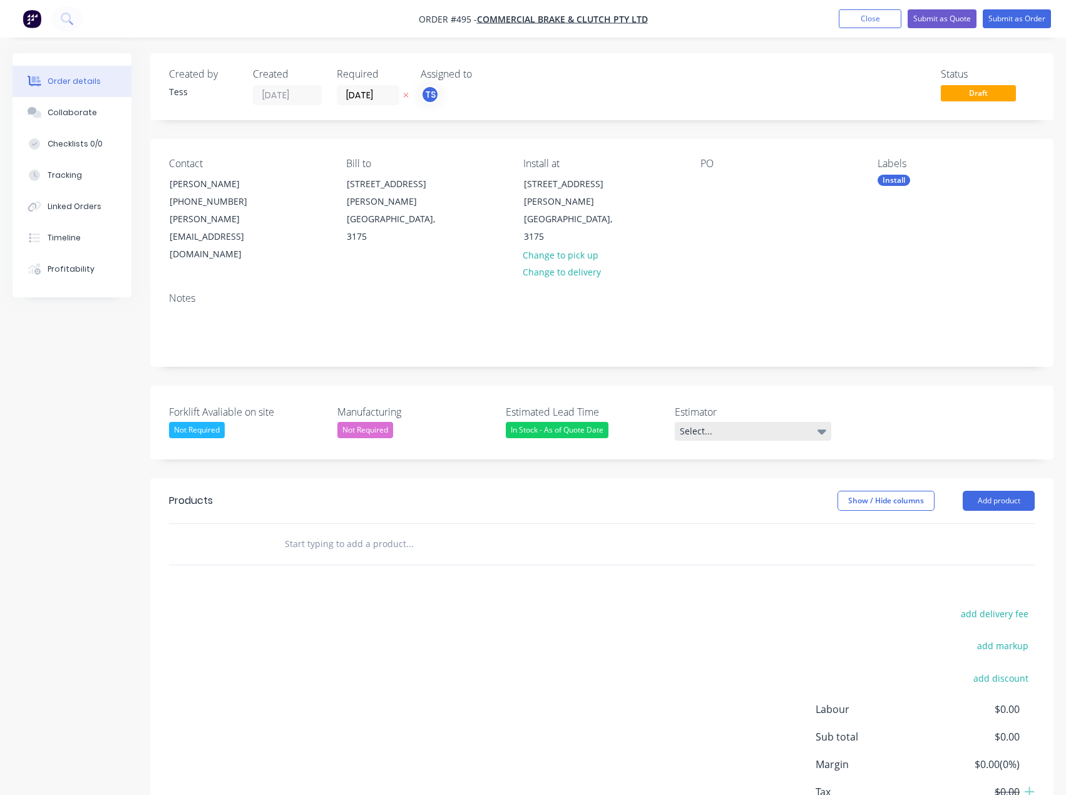
click at [747, 422] on div "Select..." at bounding box center [753, 431] width 156 height 19
drag, startPoint x: 708, startPoint y: 477, endPoint x: 400, endPoint y: 507, distance: 310.0
click at [708, 477] on div "[PERSON_NAME]" at bounding box center [718, 472] width 69 height 16
click at [322, 529] on input "text" at bounding box center [409, 541] width 250 height 25
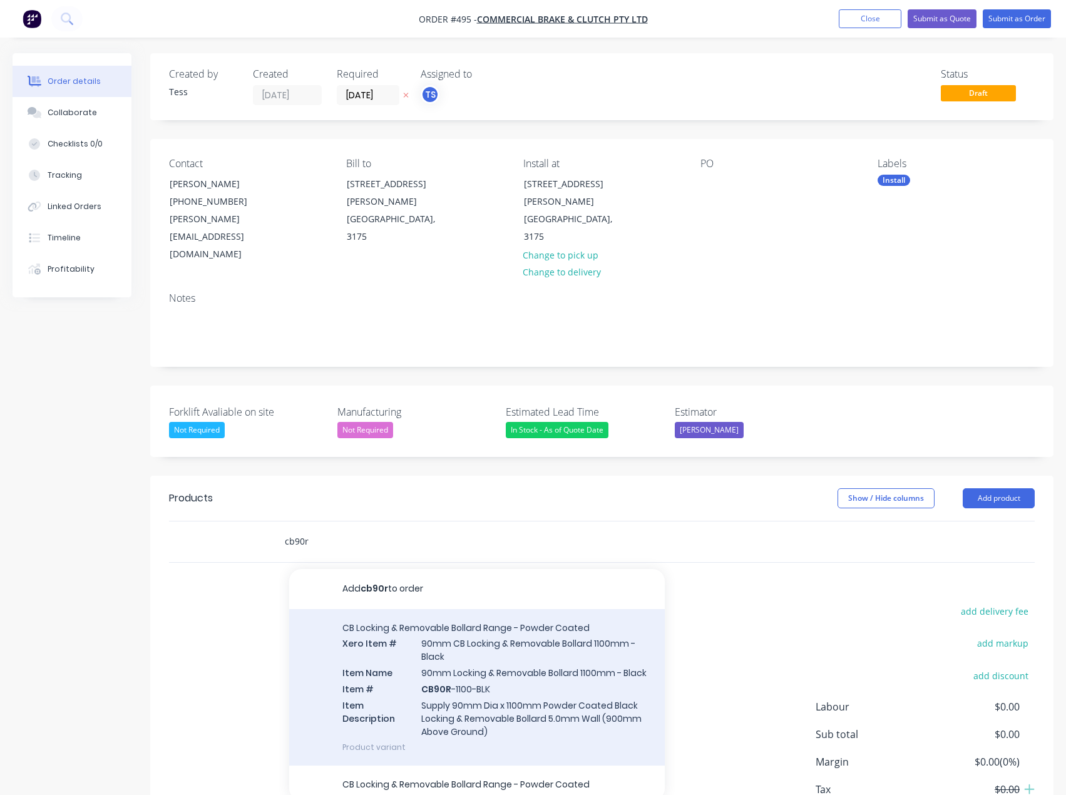
type input "cb90r"
click at [492, 658] on div "CB Locking & Removable Bollard Range - Powder Coated Xero Item # 90mm CB Lockin…" at bounding box center [476, 687] width 375 height 156
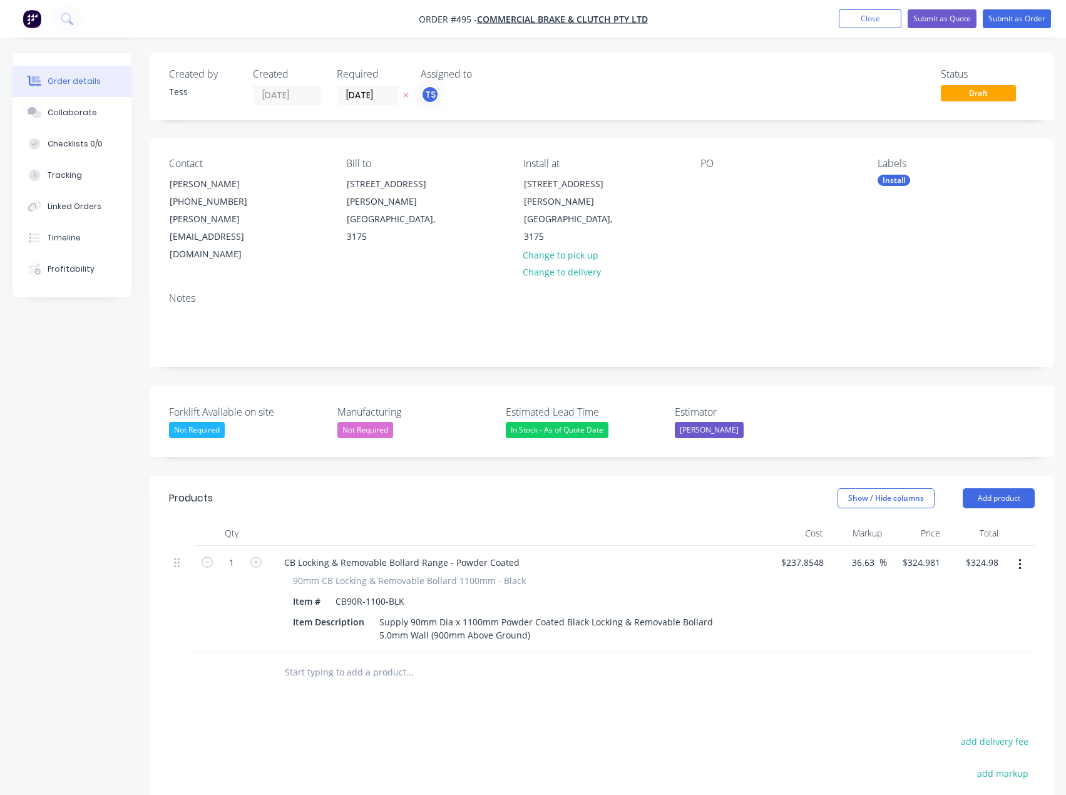
click at [347, 660] on input "text" at bounding box center [409, 672] width 250 height 25
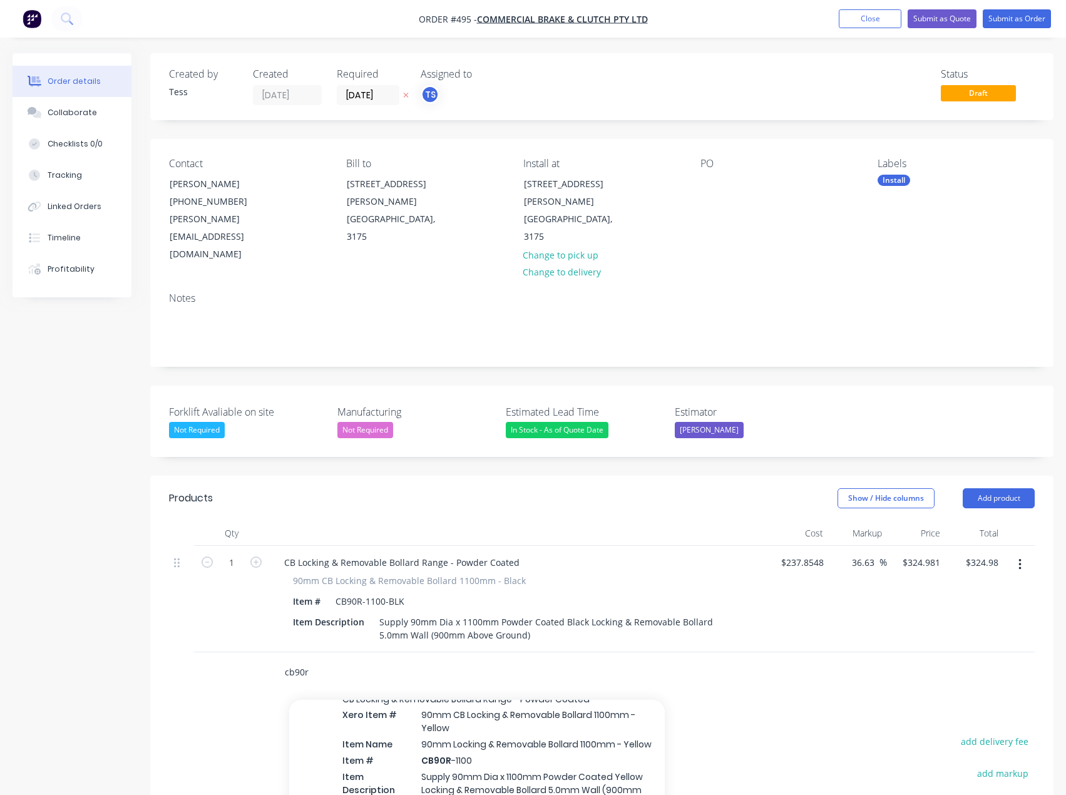
scroll to position [250, 0]
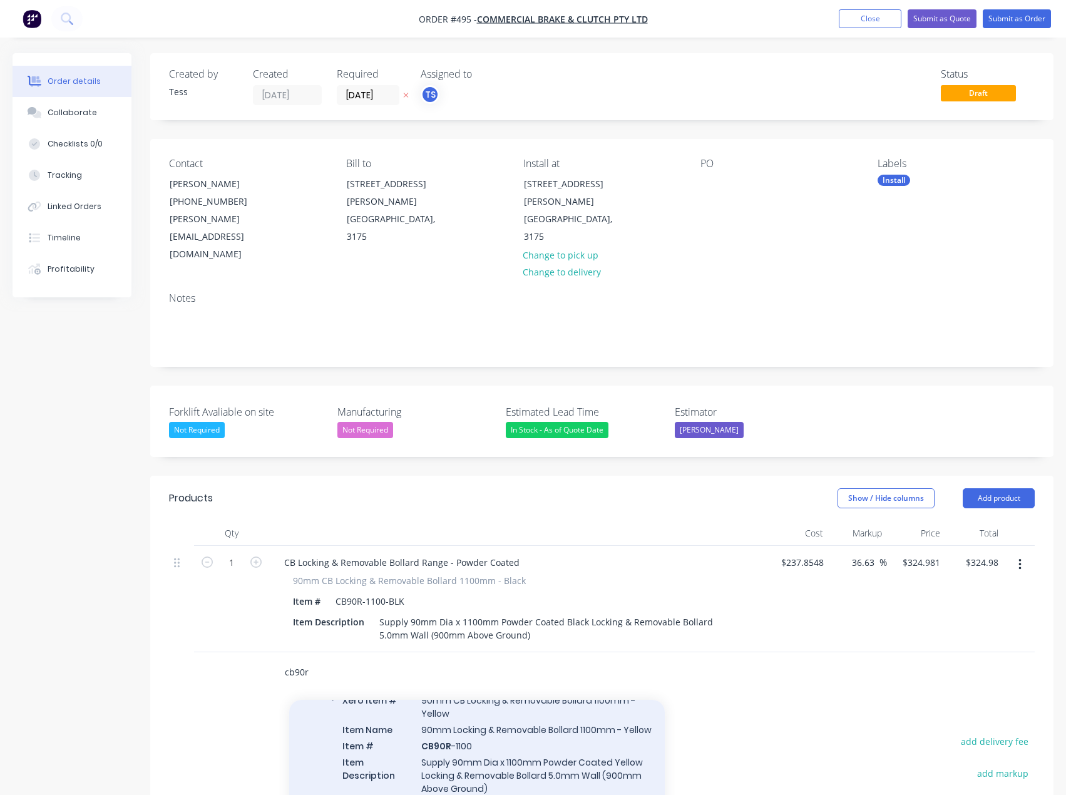
type input "cb90r"
click at [473, 711] on div "CB Locking & Removable Bollard Range - Powder Coated Xero Item # 90mm CB Lockin…" at bounding box center [476, 744] width 375 height 156
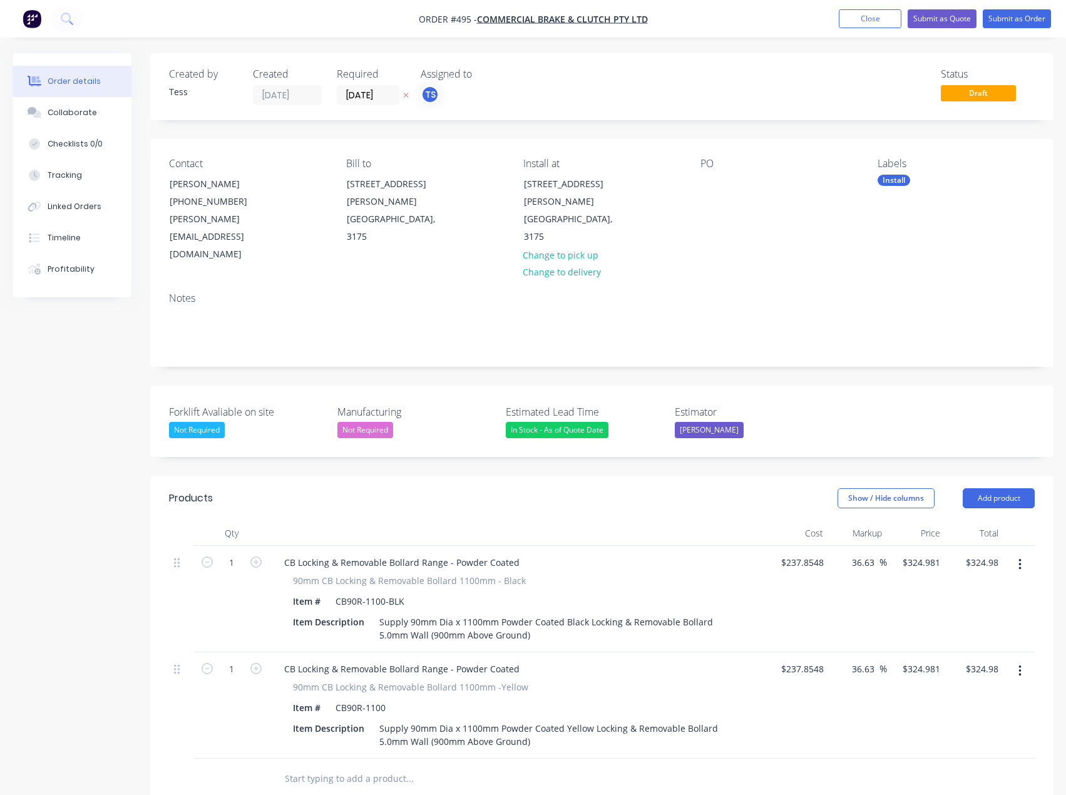
click at [1015, 553] on button "button" at bounding box center [1019, 564] width 29 height 23
click at [962, 663] on div "Delete" at bounding box center [975, 672] width 96 height 18
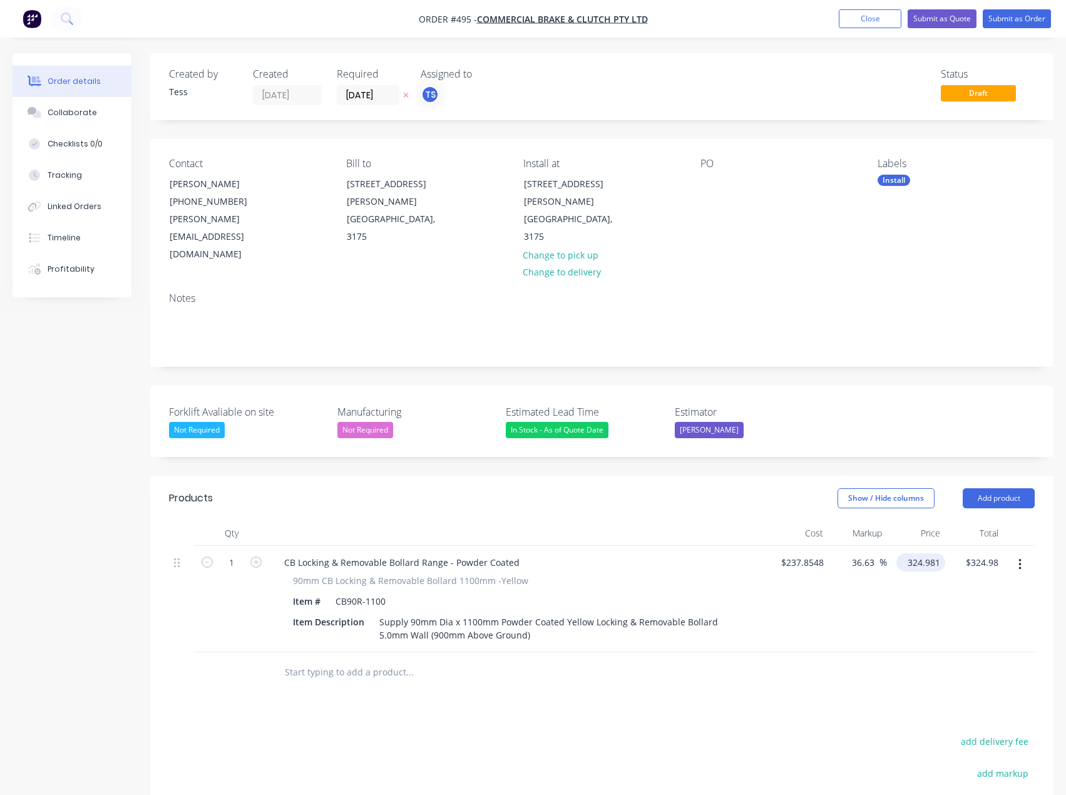
click at [919, 553] on input "324.981" at bounding box center [923, 562] width 44 height 18
type input "4"
type input "3"
type input "325"
type input "36.64"
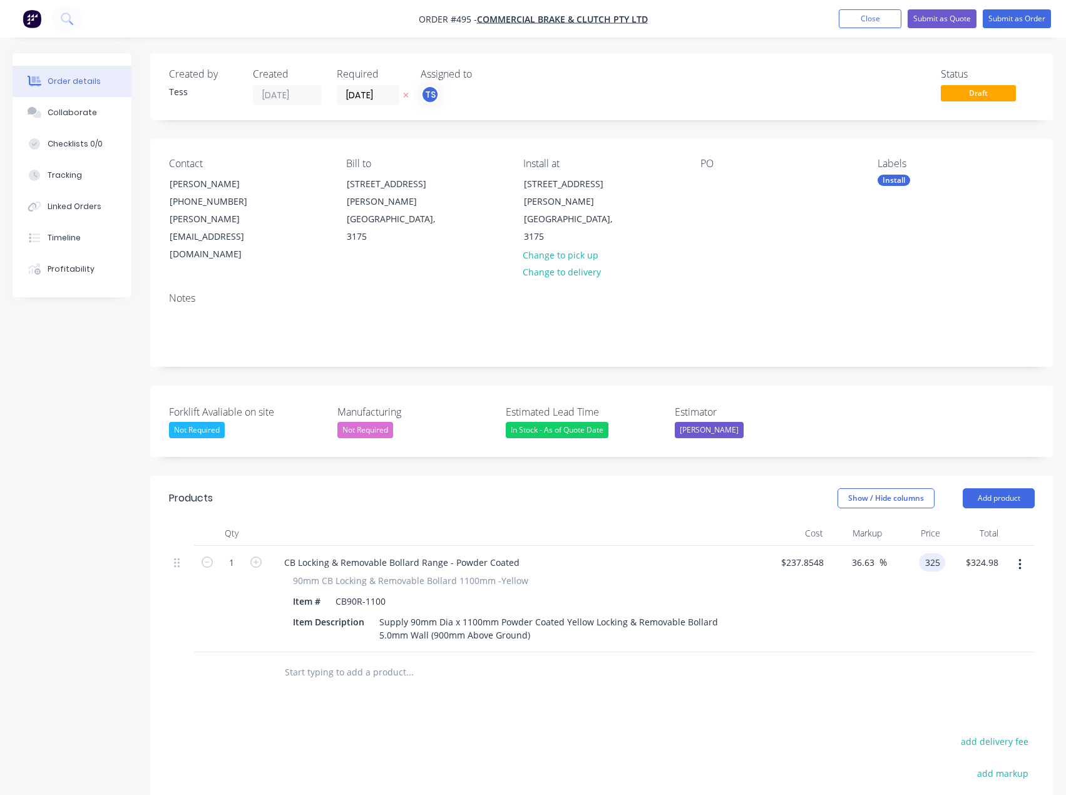
type input "$325.00"
drag, startPoint x: 430, startPoint y: 666, endPoint x: 179, endPoint y: 558, distance: 273.3
click at [429, 666] on div "Products Show / Hide columns Add product Qty Cost Markup Price Total 1 CB Locki…" at bounding box center [601, 734] width 903 height 517
click at [262, 554] on button "button" at bounding box center [256, 560] width 16 height 13
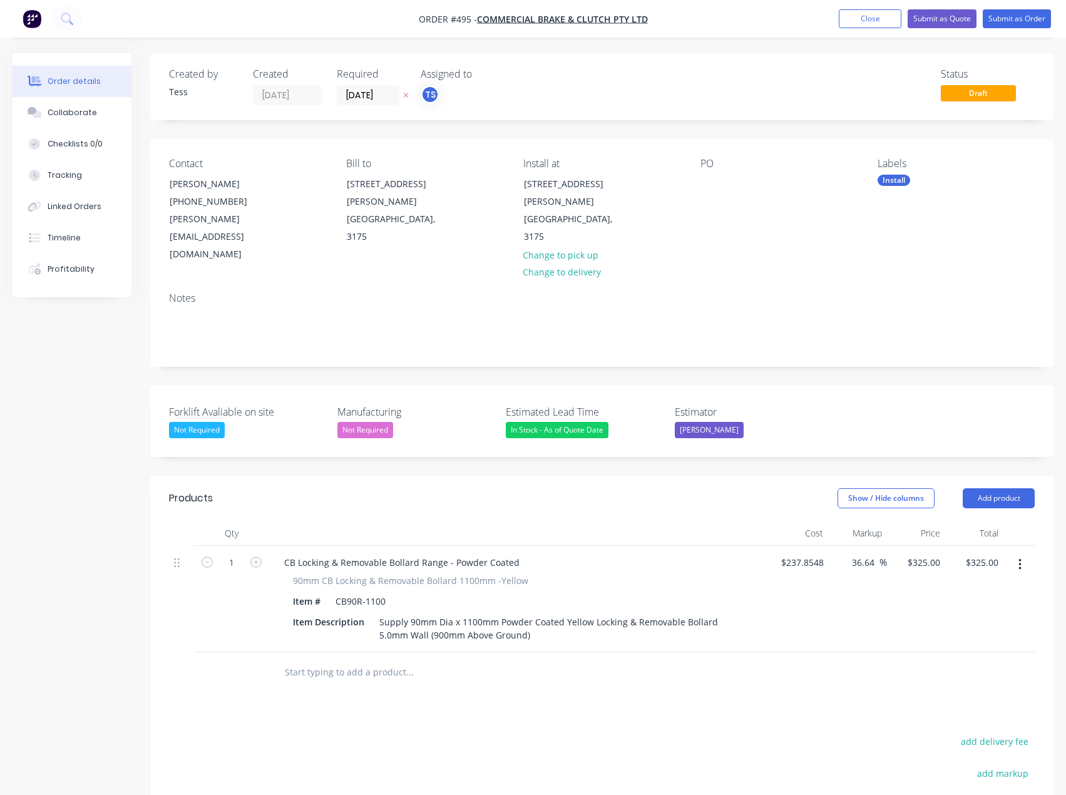
type input "2"
type input "$650.00"
click at [312, 660] on input "text" at bounding box center [409, 672] width 250 height 25
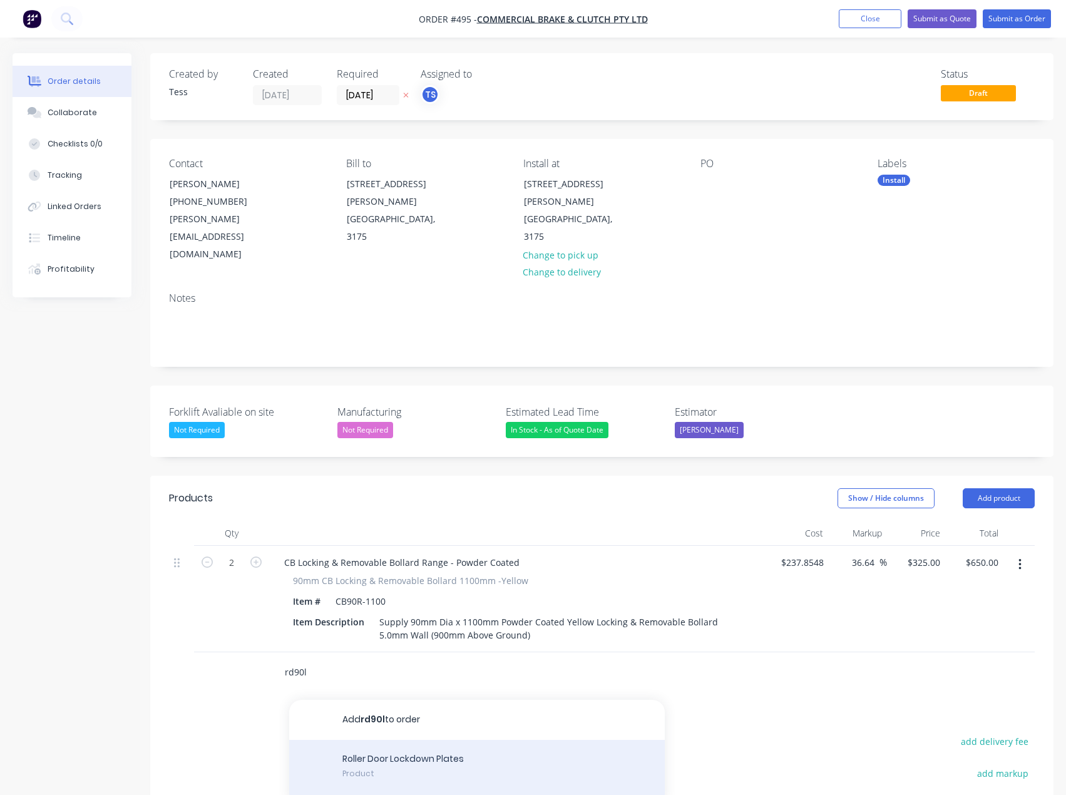
type input "rd90l"
click at [402, 740] on div "Roller Door Lockdown Plates Product" at bounding box center [476, 768] width 375 height 56
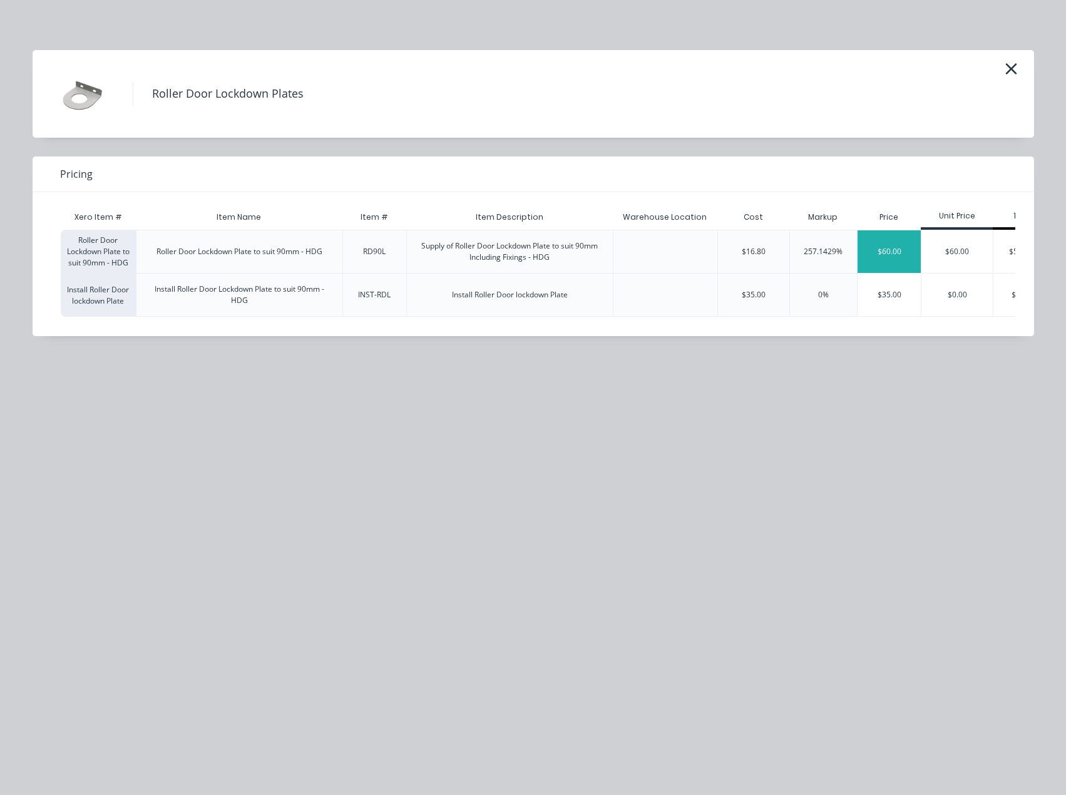
click at [880, 260] on div "$60.00" at bounding box center [888, 251] width 63 height 43
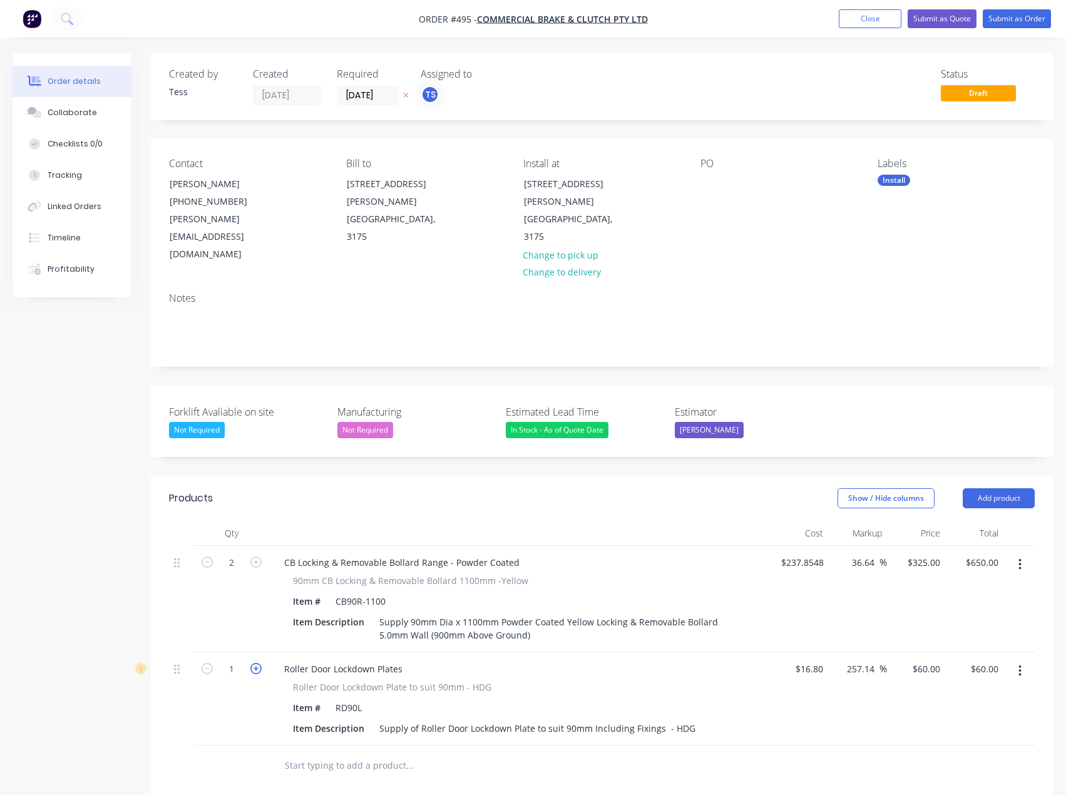
click at [258, 663] on icon "button" at bounding box center [255, 668] width 11 height 11
type input "2"
type input "$120.00"
click at [922, 652] on div "60 60" at bounding box center [916, 698] width 58 height 93
type input "55"
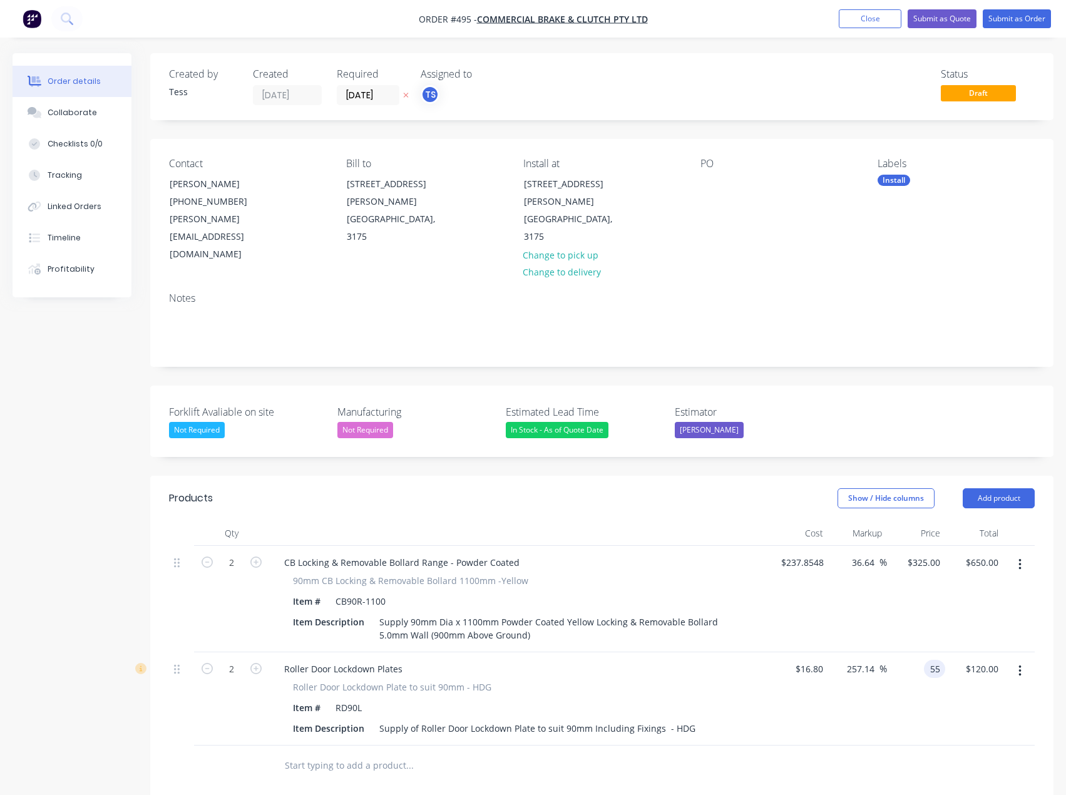
type input "227.38"
type input "$55.00"
type input "$110.00"
click at [781, 745] on div at bounding box center [601, 765] width 865 height 41
click at [310, 753] on input "text" at bounding box center [409, 765] width 250 height 25
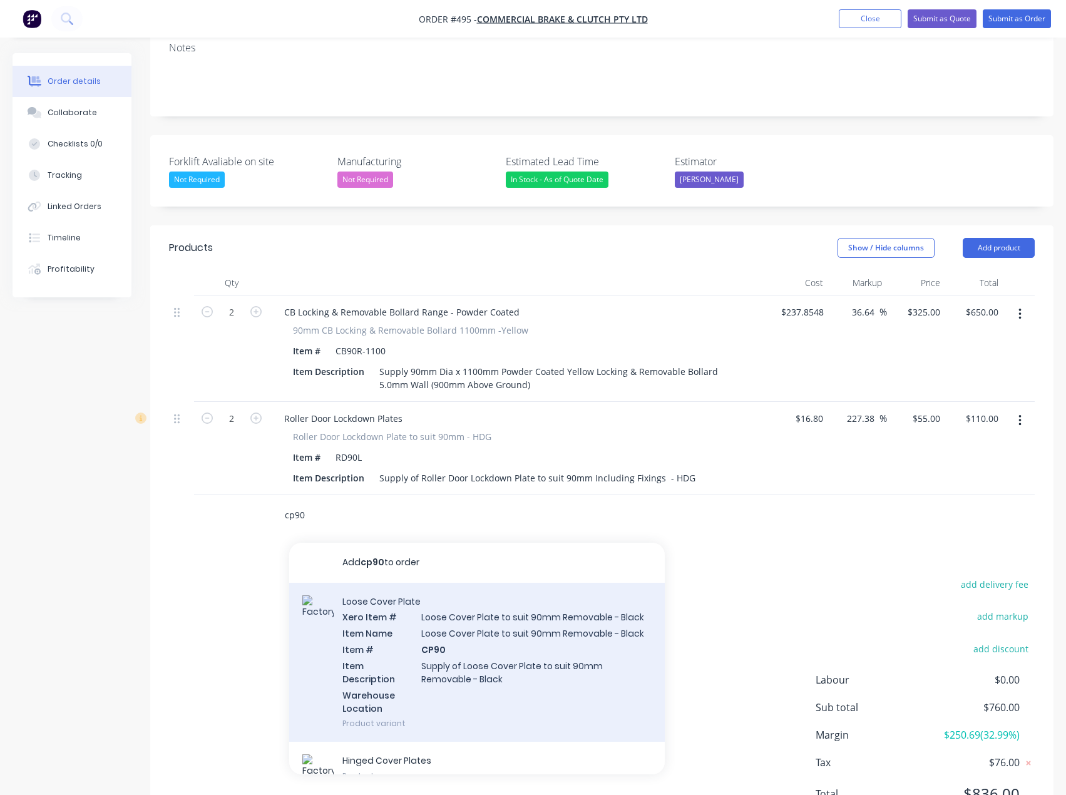
type input "cp90"
click at [481, 608] on div "Loose Cover Plate Xero Item # Loose Cover Plate to suit 90mm Removable - Black …" at bounding box center [476, 663] width 375 height 160
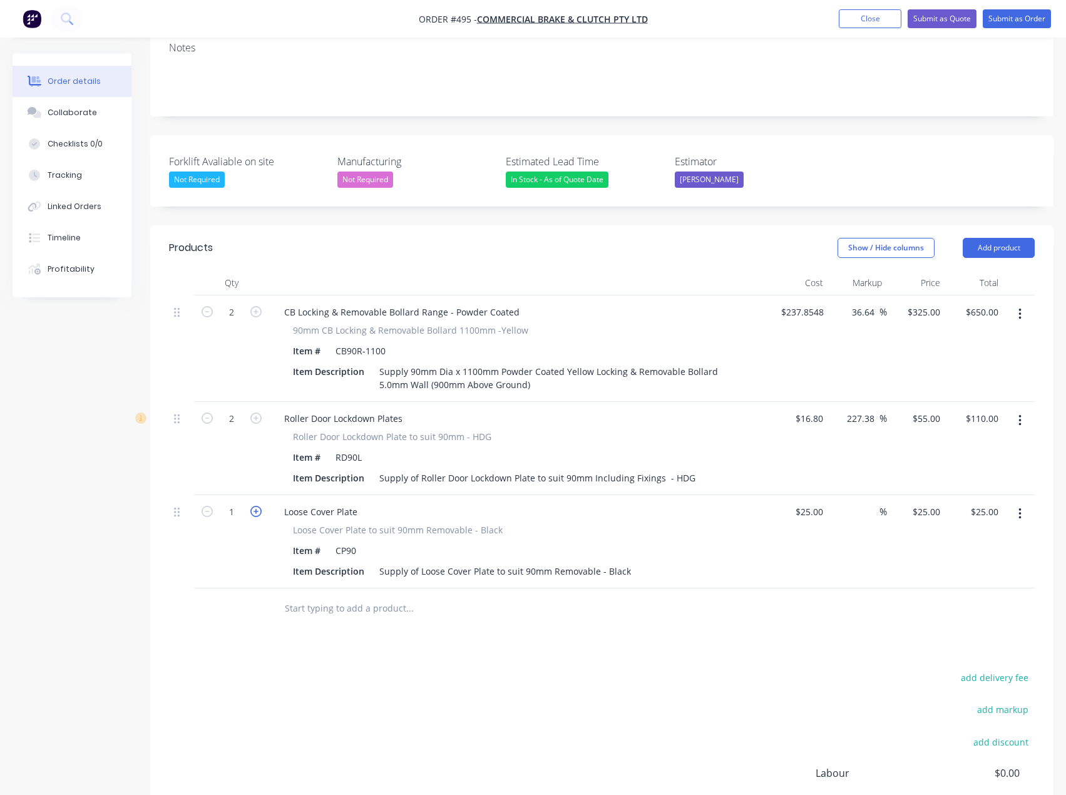
click at [260, 506] on icon "button" at bounding box center [255, 511] width 11 height 11
type input "2"
type input "$50.00"
click at [319, 596] on input "text" at bounding box center [409, 608] width 250 height 25
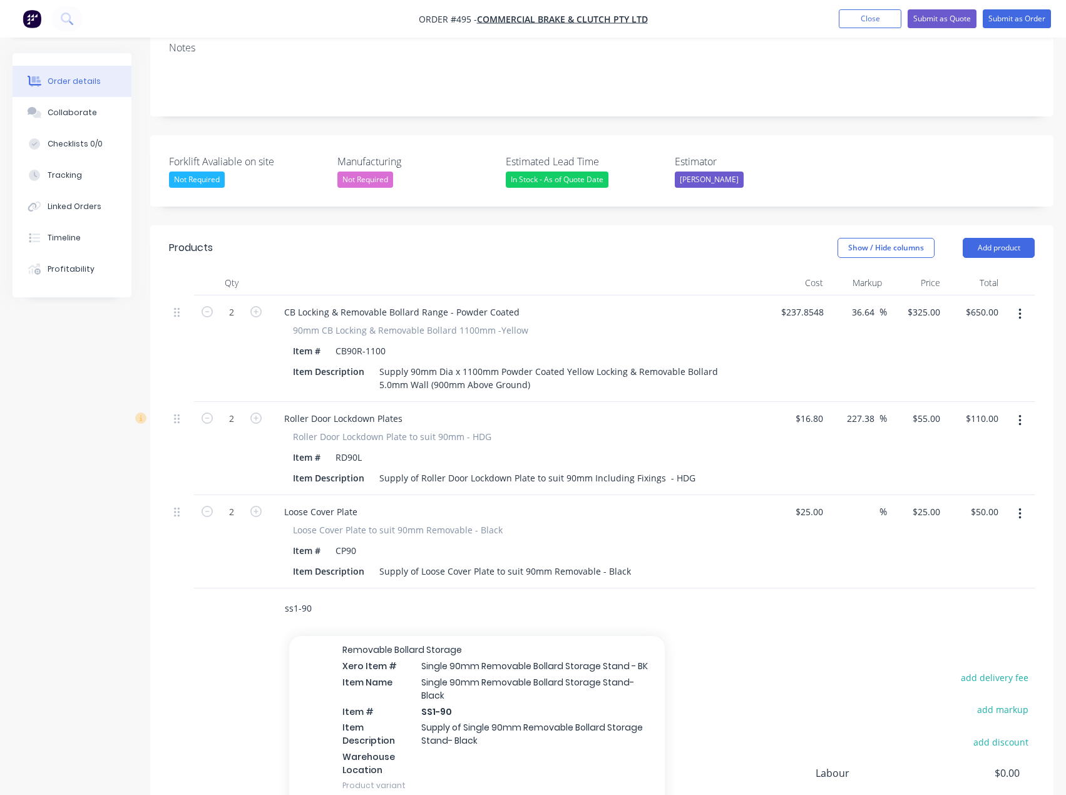
scroll to position [626, 0]
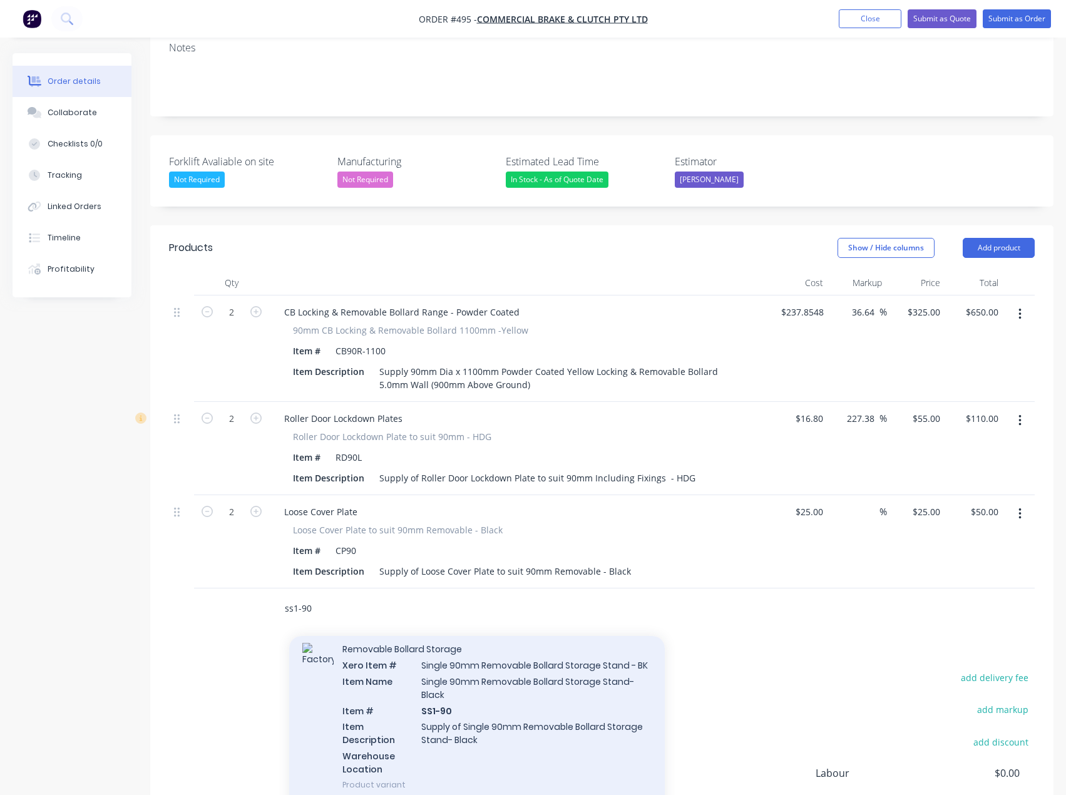
type input "ss1-90"
click at [462, 689] on div "Removable Bollard Storage Xero Item # Single 90mm Removable Bollard Storage Sta…" at bounding box center [476, 716] width 375 height 173
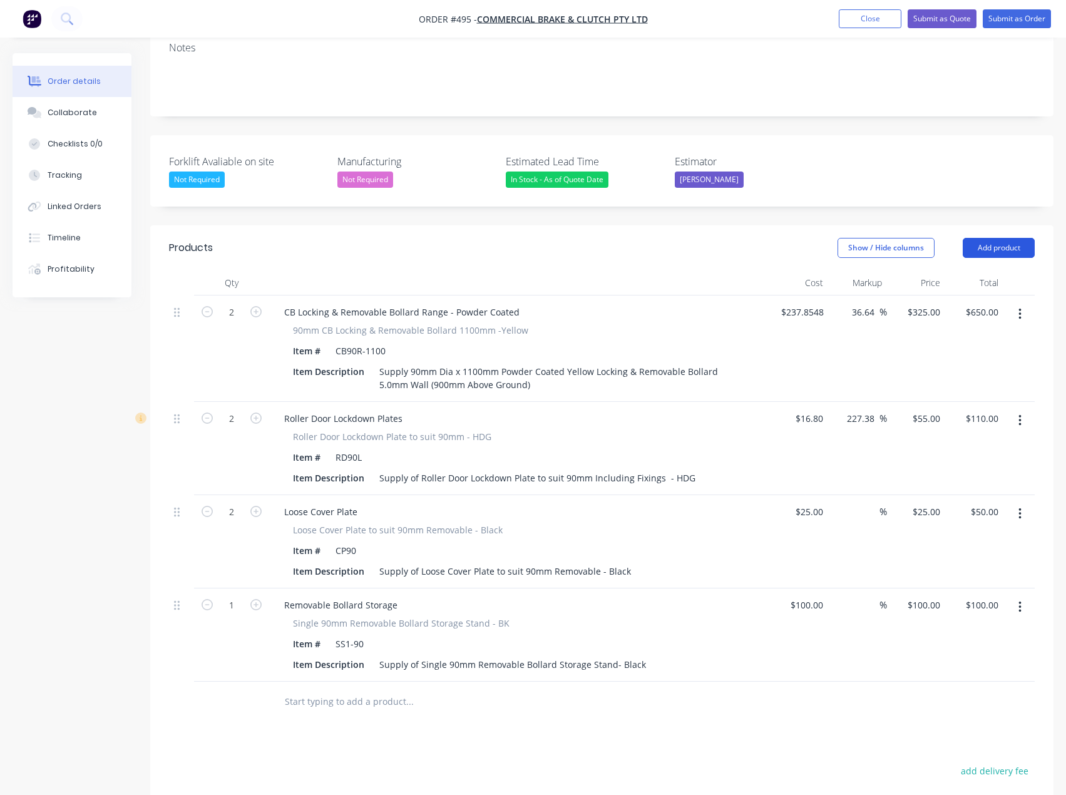
click at [1014, 238] on button "Add product" at bounding box center [998, 248] width 72 height 20
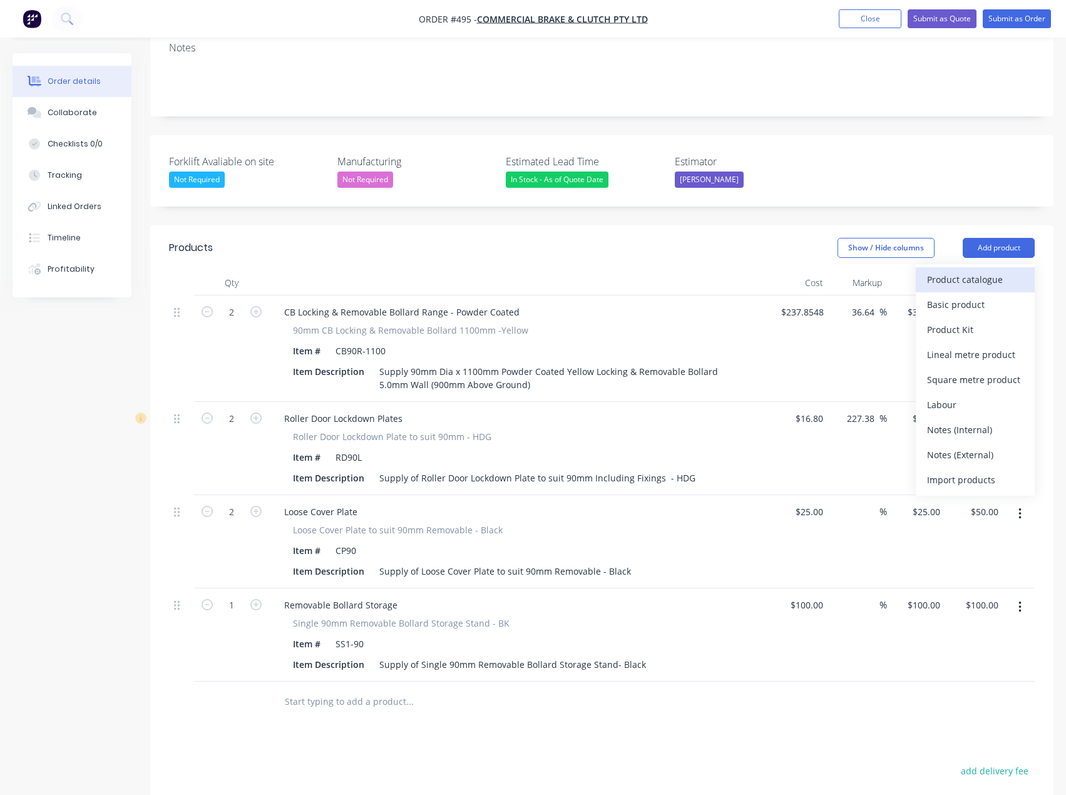
click at [967, 270] on div "Product catalogue" at bounding box center [975, 279] width 96 height 18
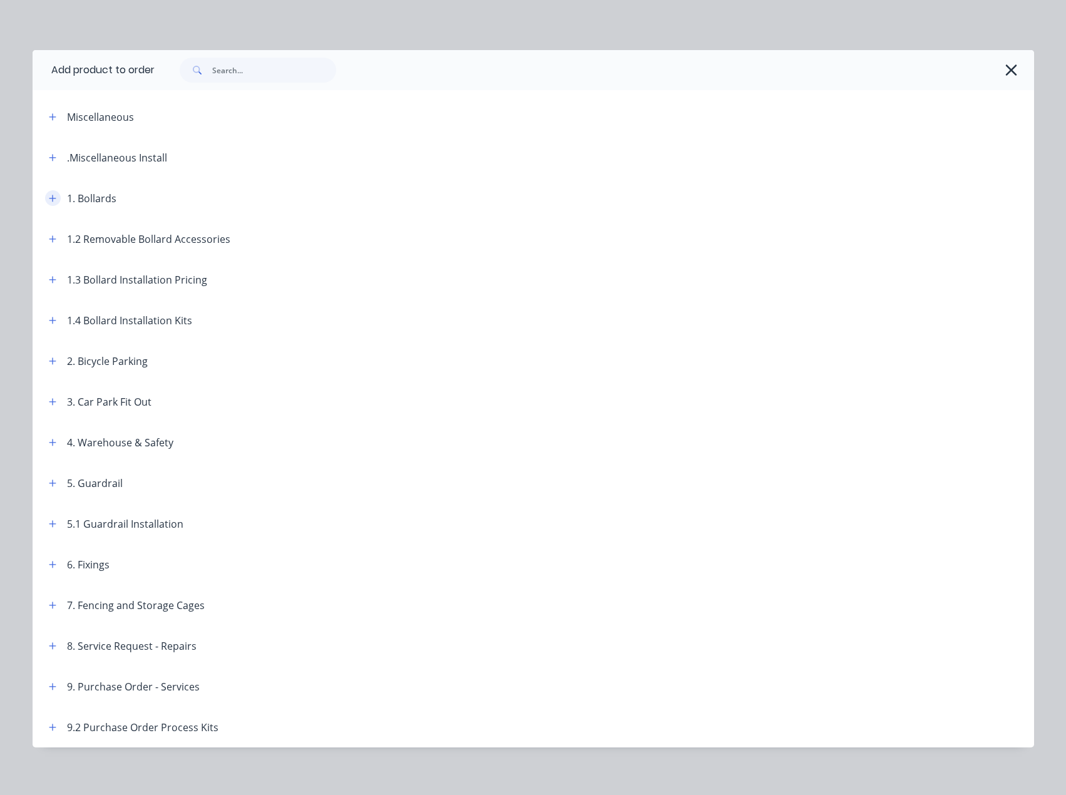
click at [45, 197] on button "button" at bounding box center [53, 198] width 16 height 16
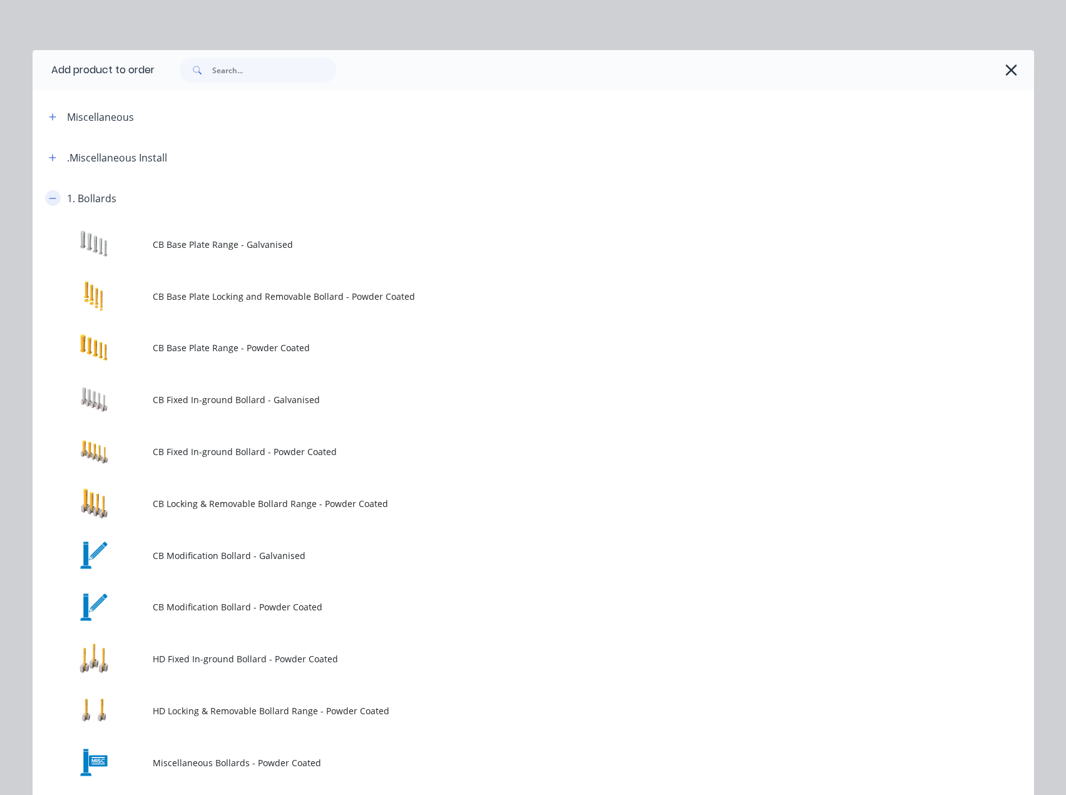
click at [51, 198] on icon "button" at bounding box center [52, 198] width 7 height 1
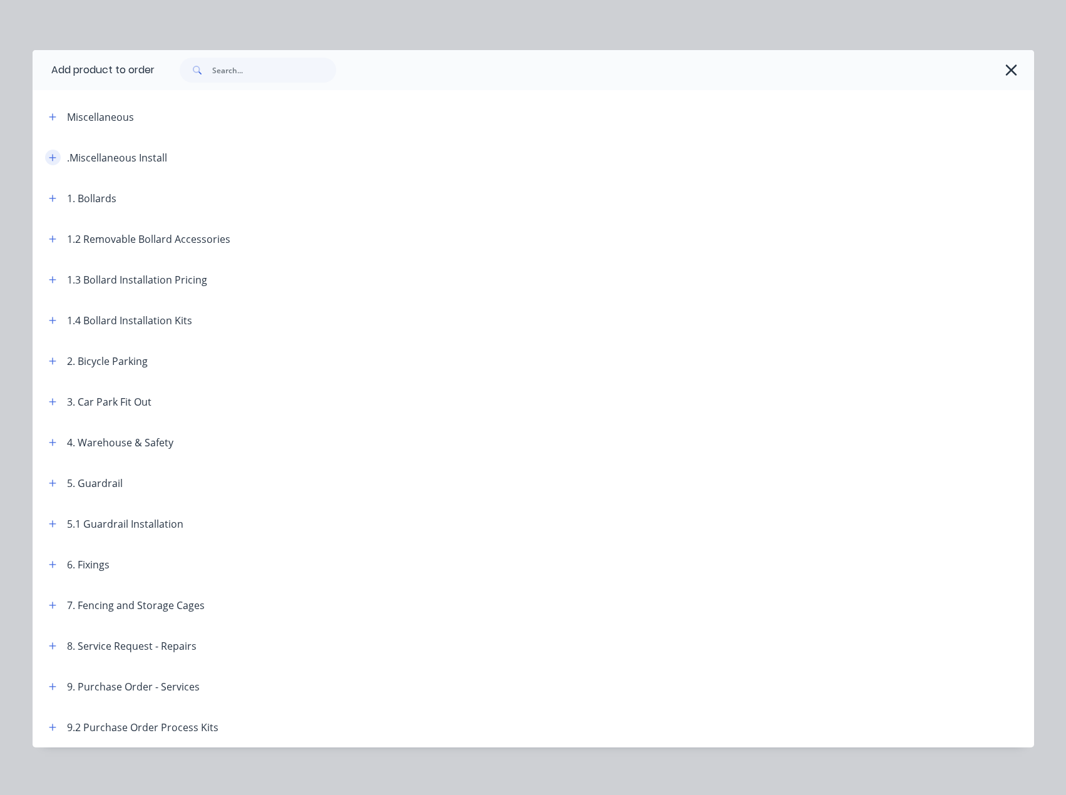
click at [49, 154] on icon "button" at bounding box center [53, 157] width 8 height 9
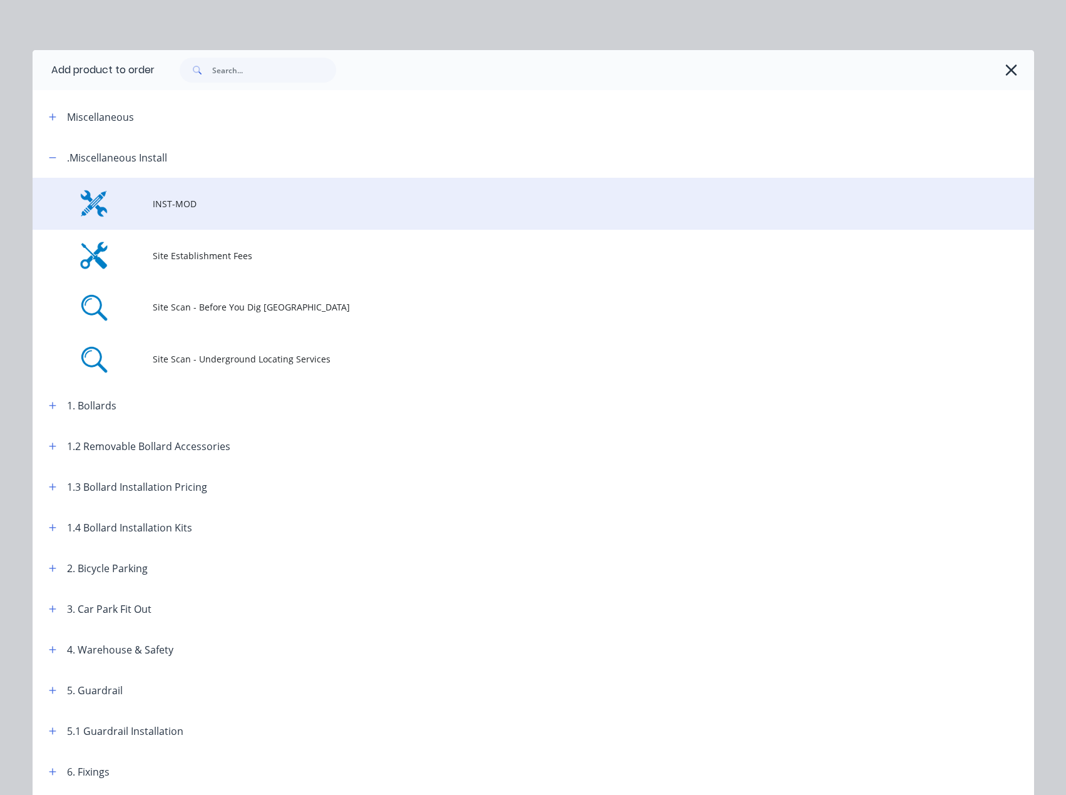
click at [155, 203] on span "INST-MOD" at bounding box center [505, 203] width 705 height 13
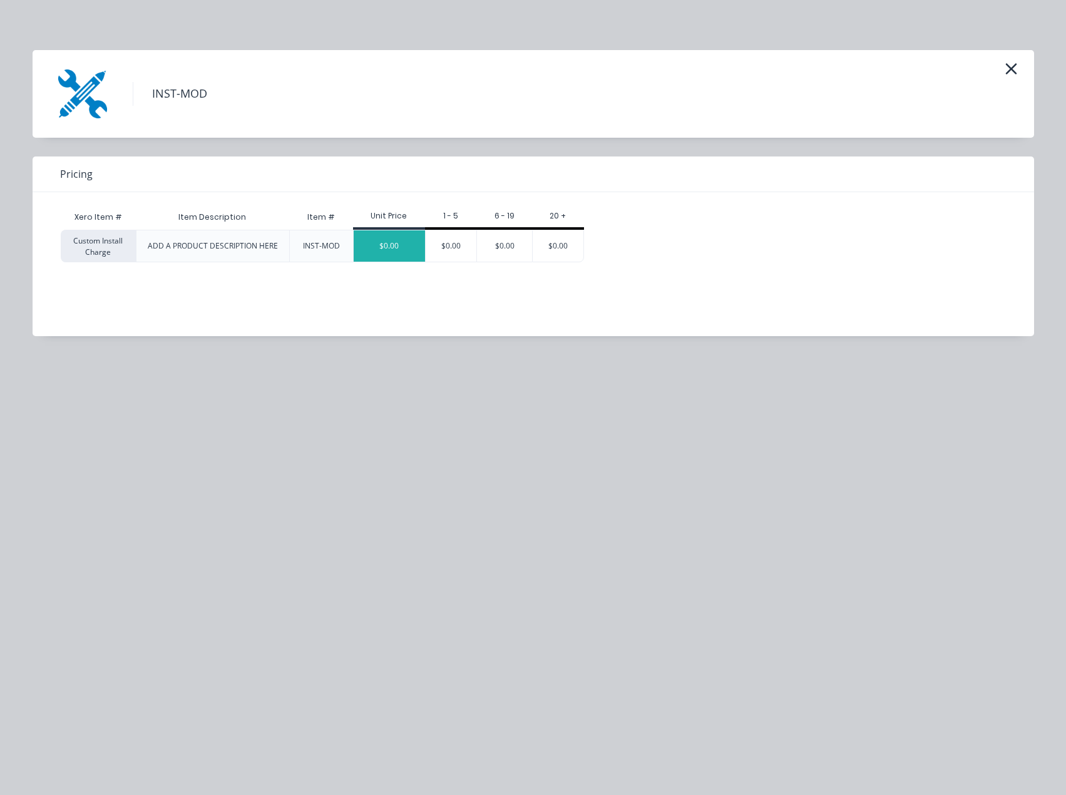
click at [408, 245] on div "$0.00" at bounding box center [389, 245] width 71 height 31
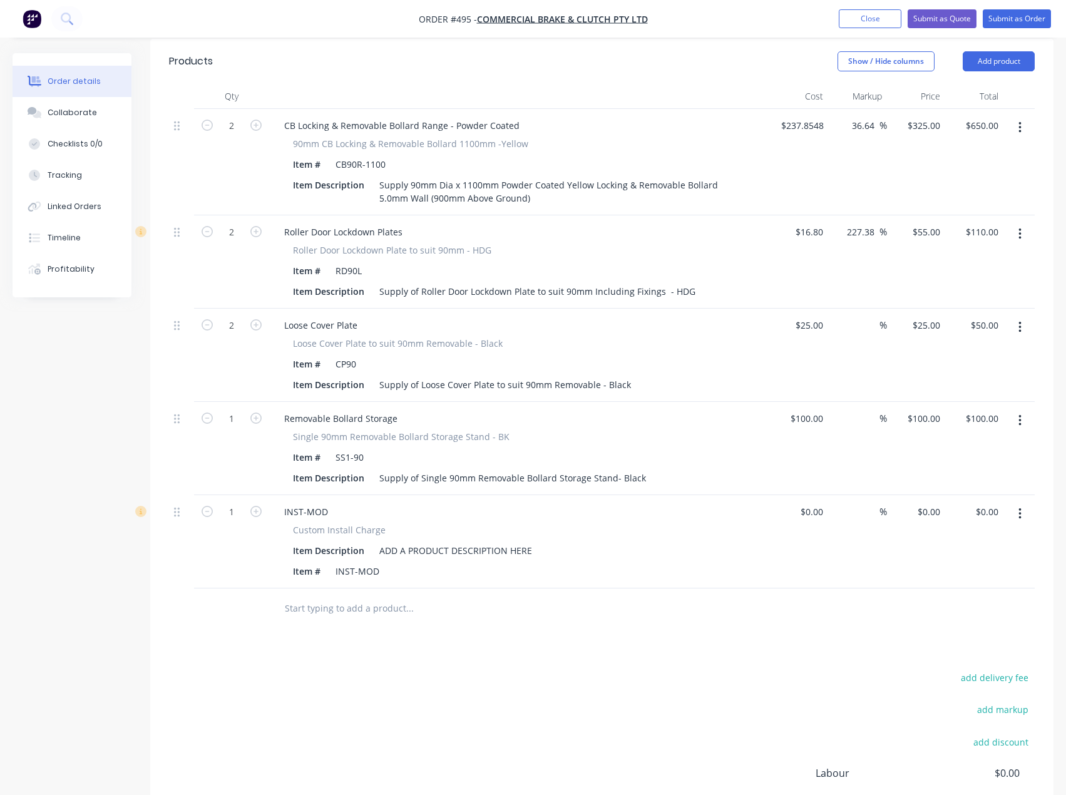
scroll to position [438, 0]
click at [456, 540] on div "ADD A PRODUCT DESCRIPTION HERE" at bounding box center [455, 549] width 163 height 18
drag, startPoint x: 534, startPoint y: 514, endPoint x: 273, endPoint y: 517, distance: 261.6
click at [273, 517] on div "INST-MOD Custom Install Charge Item Description ADD A PRODUCT DESCRIPTION HERE …" at bounding box center [519, 540] width 501 height 93
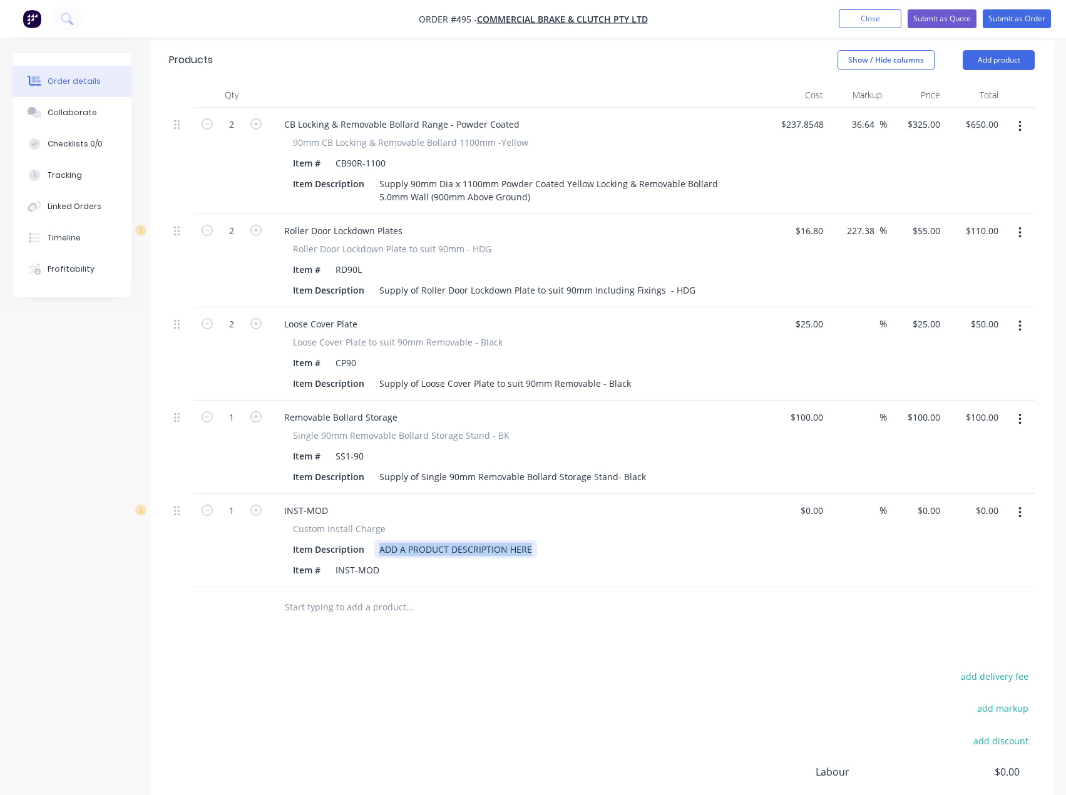
paste div
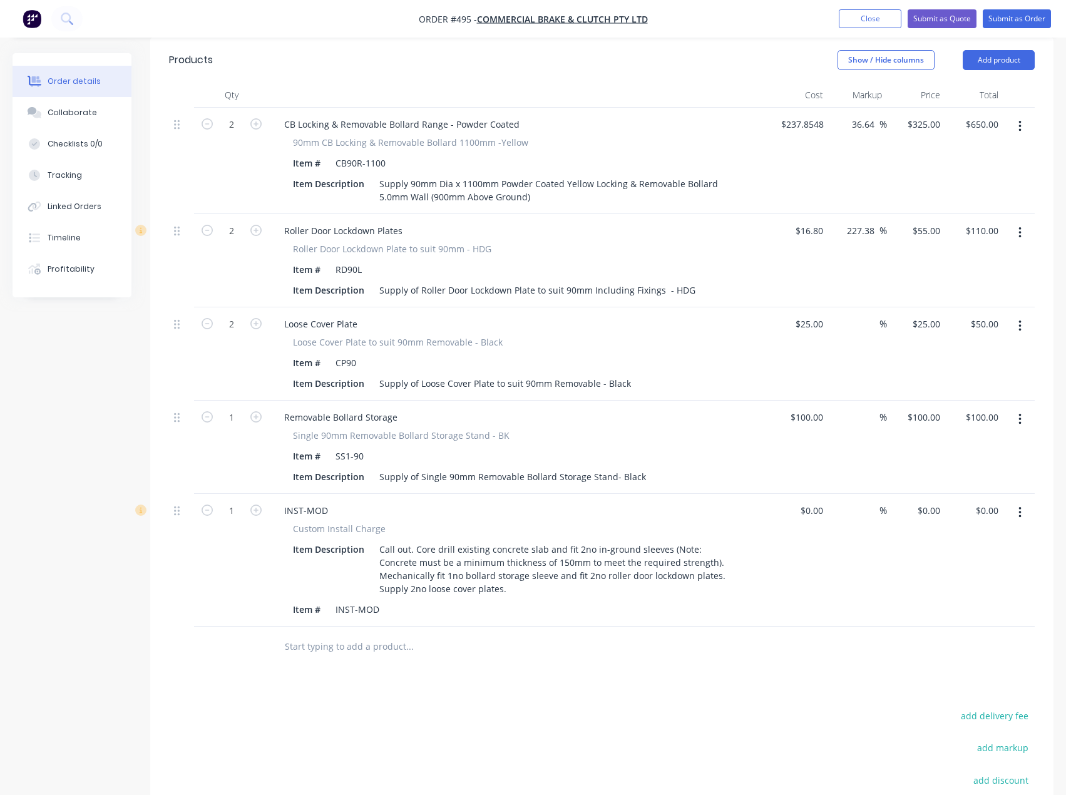
click at [486, 670] on div "Products Show / Hide columns Add product Qty Cost Markup Price Total 2 CB Locki…" at bounding box center [601, 503] width 903 height 930
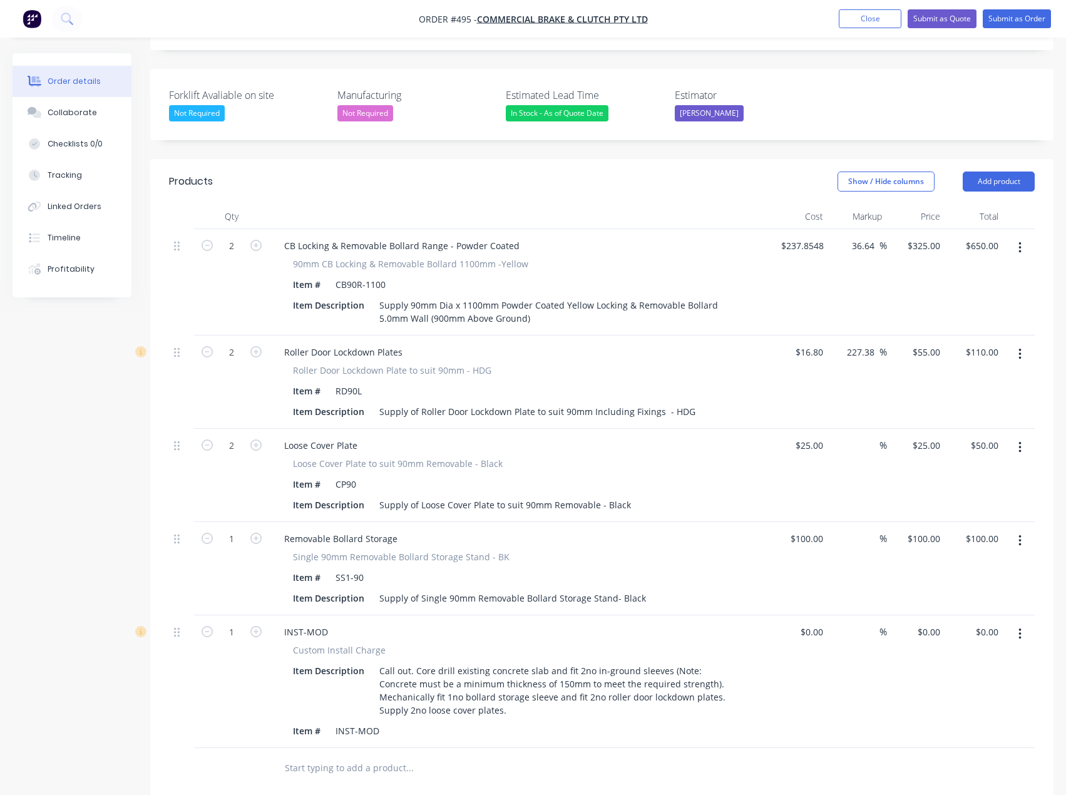
scroll to position [313, 0]
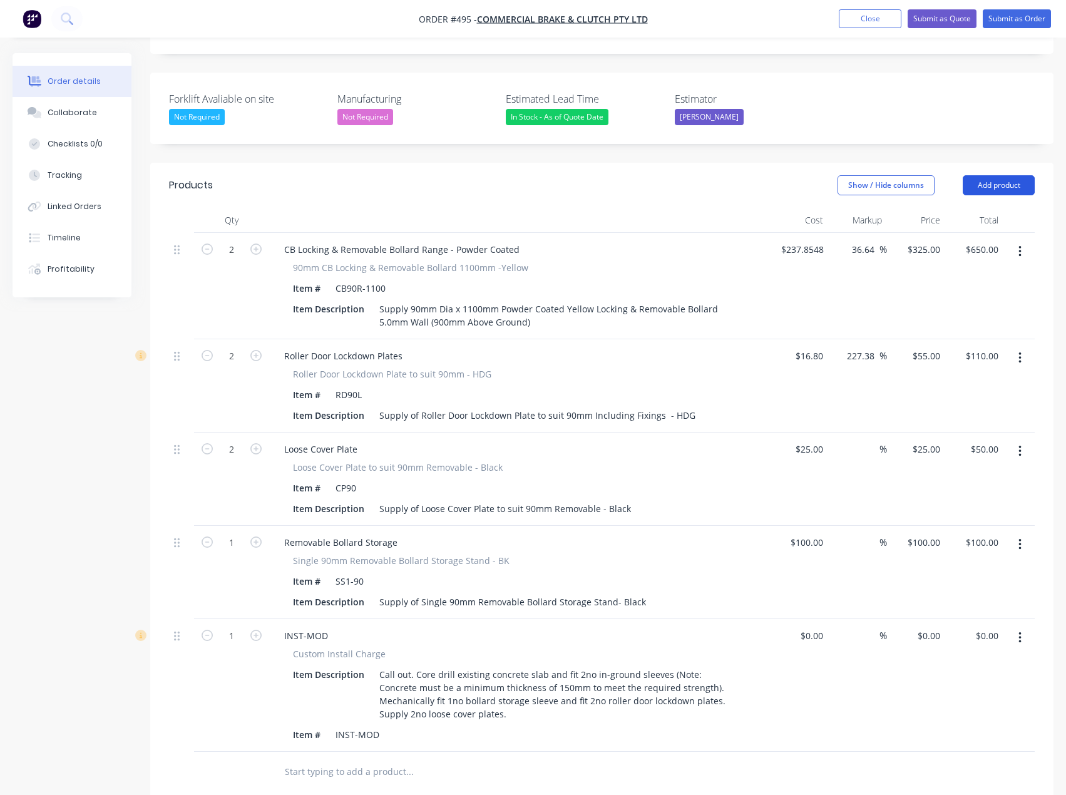
click at [1014, 175] on button "Add product" at bounding box center [998, 185] width 72 height 20
click at [963, 383] on div "Notes (External)" at bounding box center [975, 392] width 96 height 18
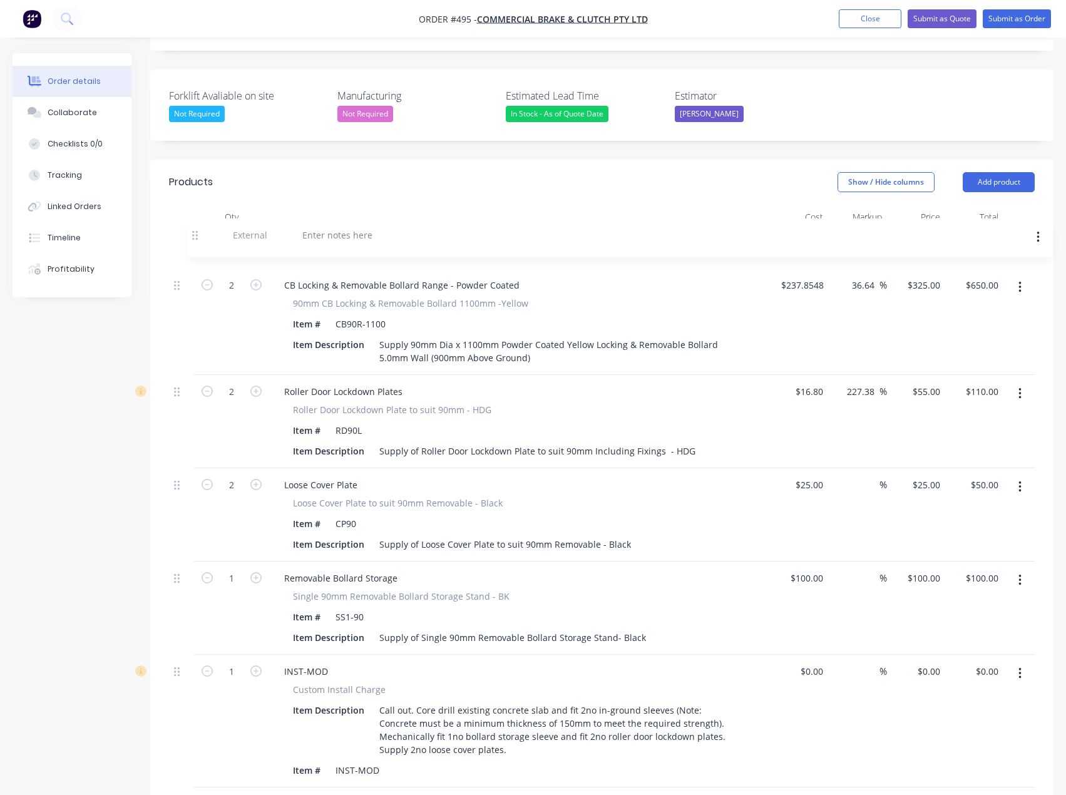
drag, startPoint x: 176, startPoint y: 734, endPoint x: 195, endPoint y: 218, distance: 516.6
click at [195, 230] on div "2 CB Locking & Removable Bollard Range - Powder Coated 90mm CB Locking & Remova…" at bounding box center [601, 509] width 865 height 558
click at [299, 237] on div at bounding box center [319, 246] width 90 height 18
click at [329, 237] on div "Secure 1no Roller Door" at bounding box center [332, 246] width 116 height 18
click at [384, 237] on div "Secure 1x Roller Door" at bounding box center [519, 246] width 491 height 18
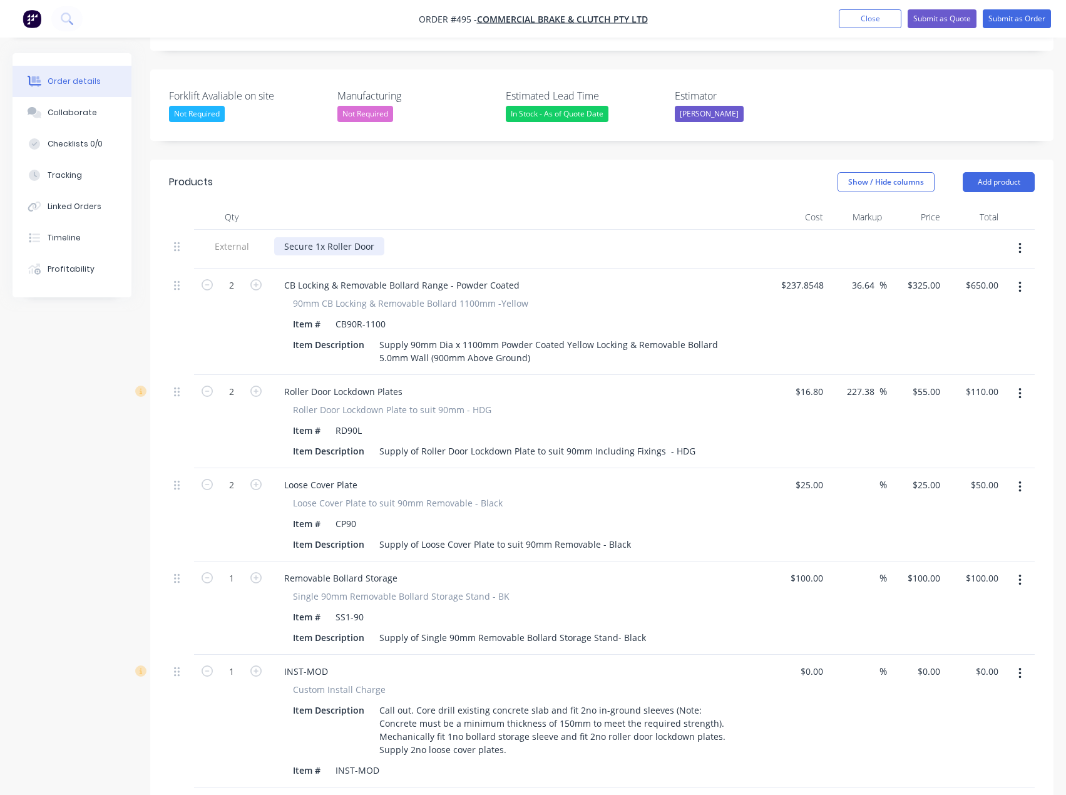
click at [373, 237] on div "Secure 1x Roller Door" at bounding box center [329, 246] width 110 height 18
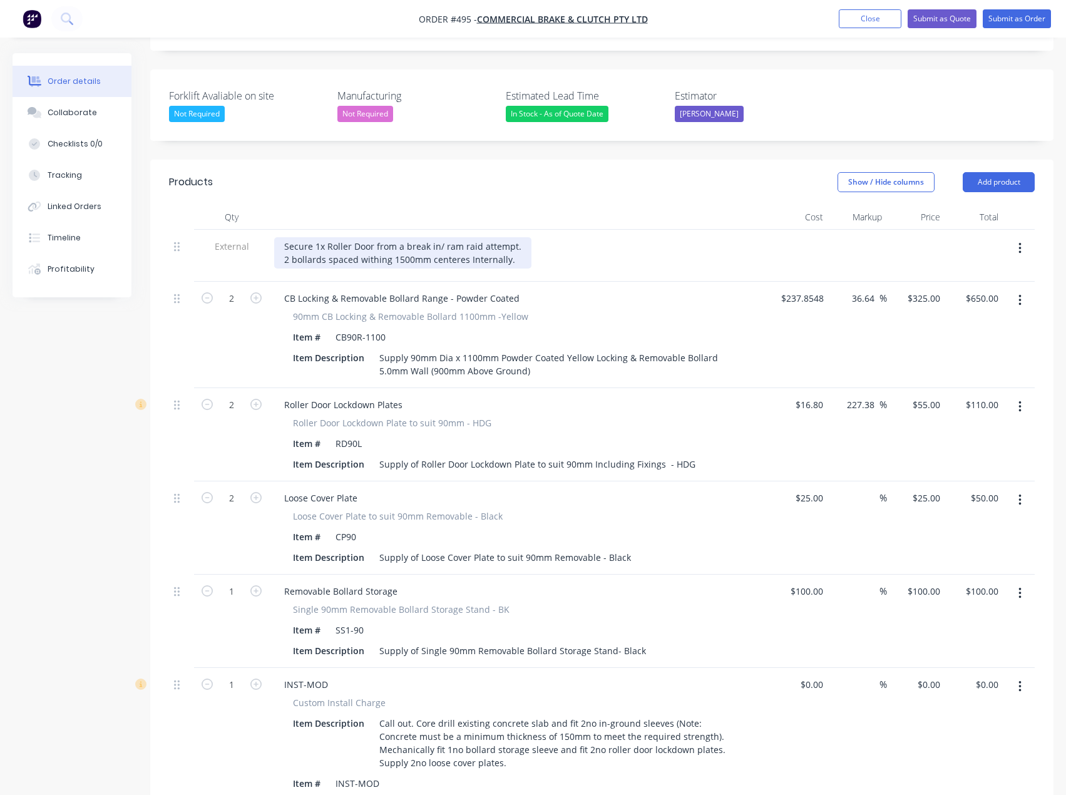
click at [389, 237] on div "Secure 1x Roller Door from a break in/ ram raid attempt. 2 bollards spaced with…" at bounding box center [402, 252] width 257 height 31
click at [511, 237] on div "Secure 1x Roller Door from a break in/ ram raid attempt. 2 bollards spaced with…" at bounding box center [402, 252] width 257 height 31
click at [501, 237] on div "Secure 1x Roller Door from a break in/ ram raid attempt. 2 bollards spaced with…" at bounding box center [402, 252] width 257 height 31
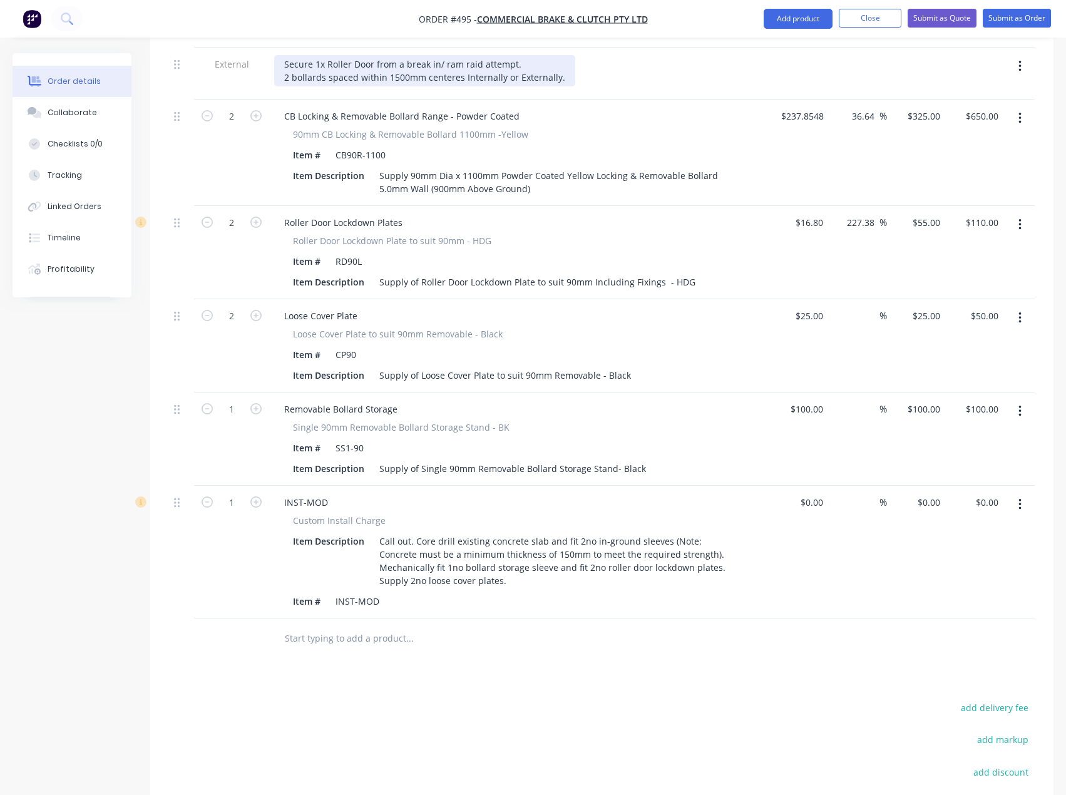
scroll to position [504, 0]
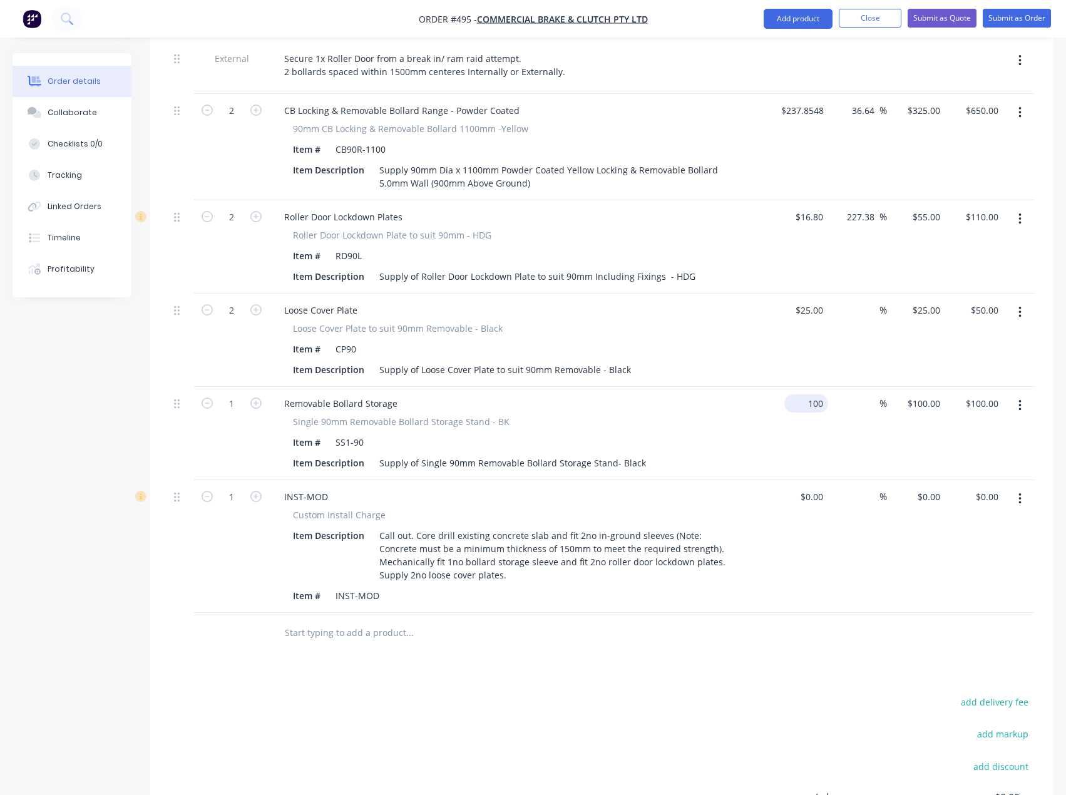
click at [818, 394] on input "100" at bounding box center [808, 403] width 39 height 18
type input "$1.00"
type input "1"
type input "$1.00"
click at [927, 394] on div "1 $100.00" at bounding box center [923, 403] width 44 height 18
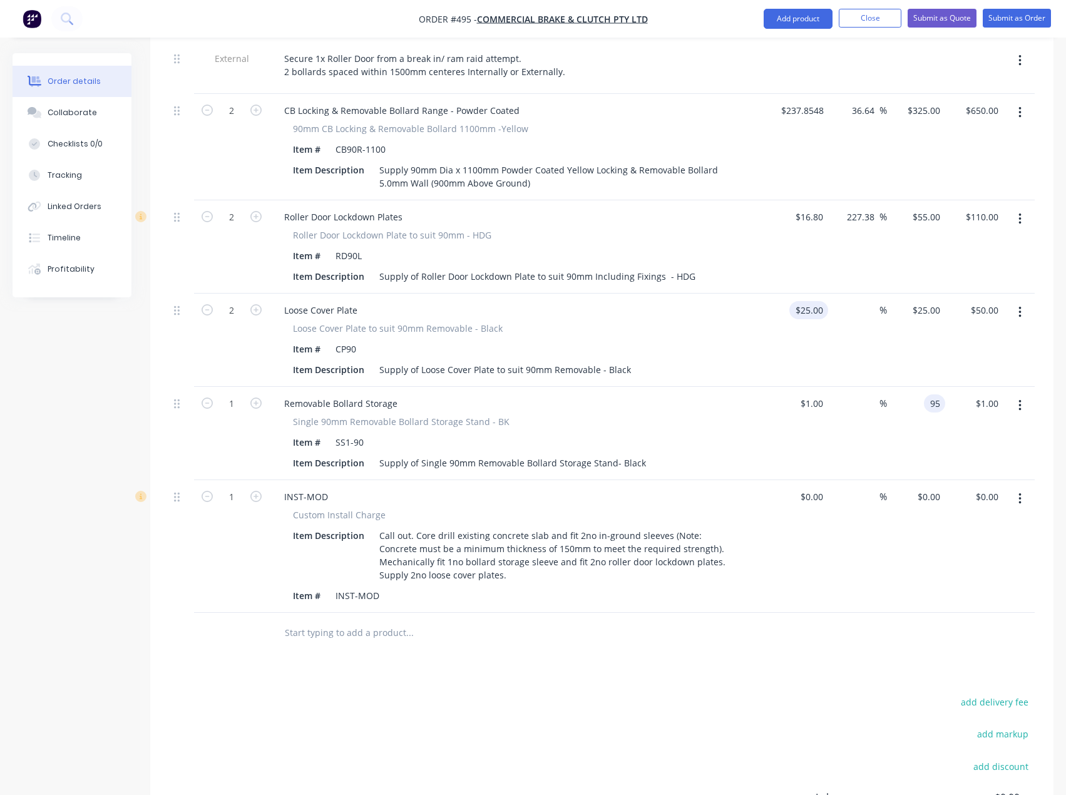
type input "95"
type input "25"
type input "9400"
type input "$95.00"
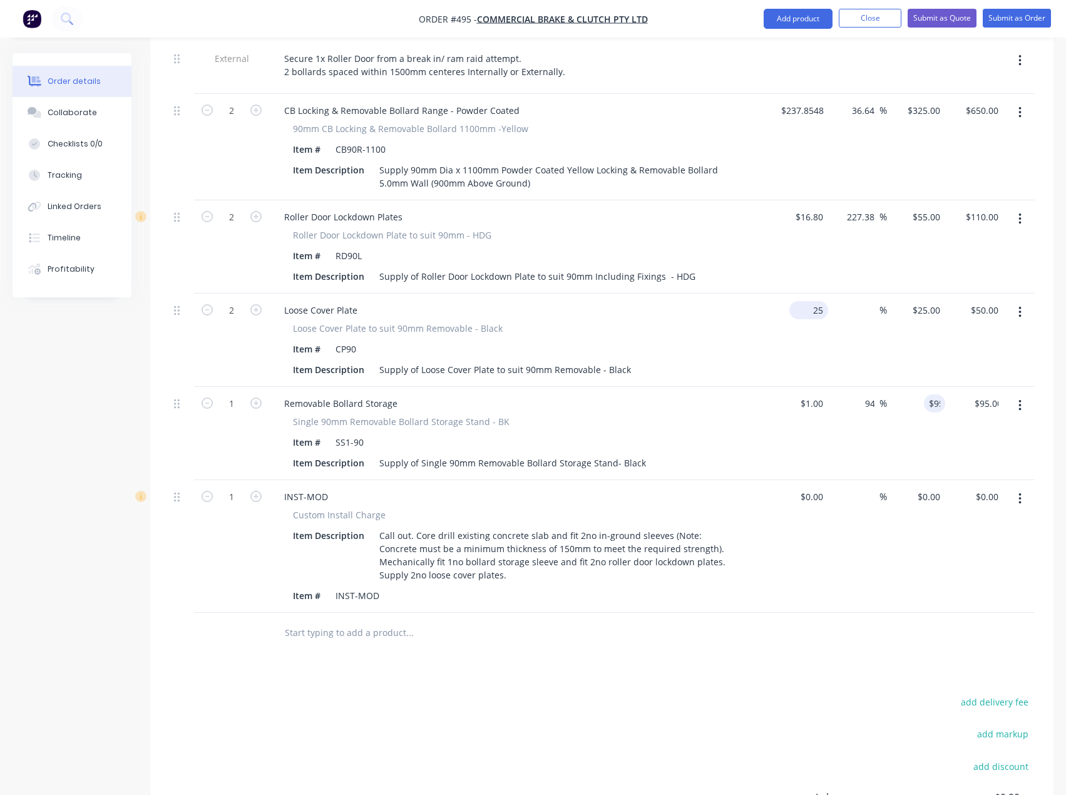
click at [817, 301] on input "25" at bounding box center [811, 310] width 34 height 18
type input "$1.00"
type input "1"
type input "$2.00"
click at [928, 301] on div "1 $25.00" at bounding box center [925, 310] width 39 height 18
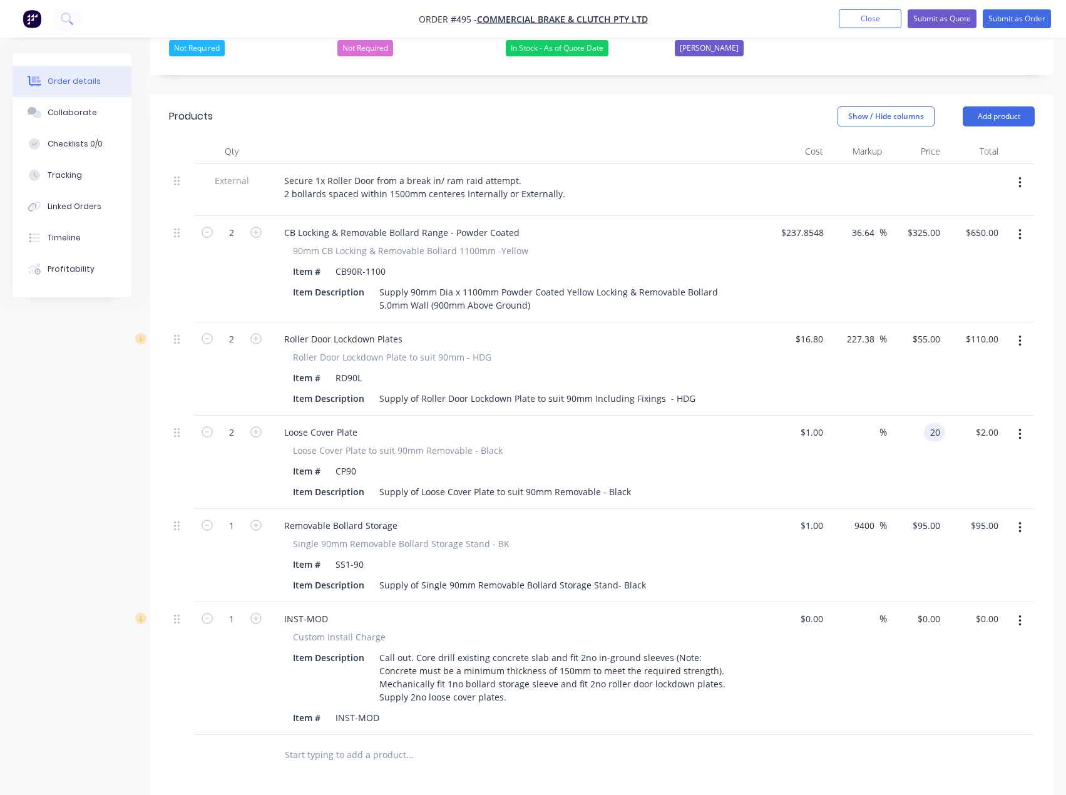
scroll to position [379, 0]
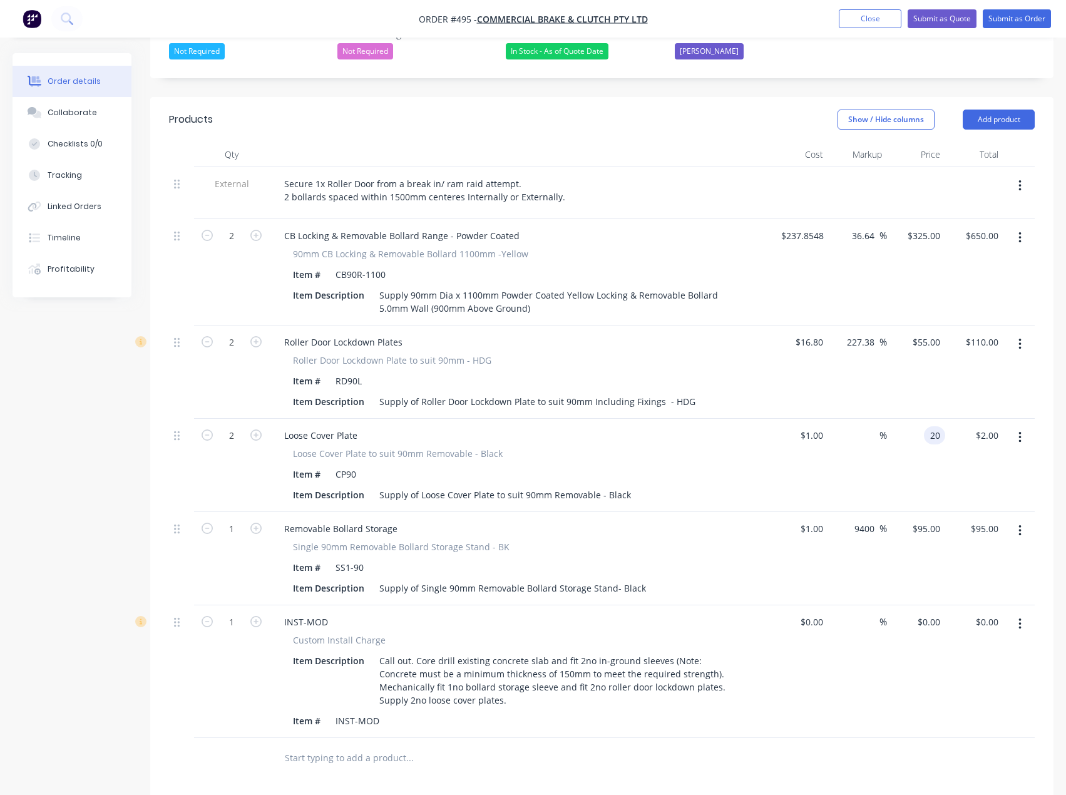
type input "20"
type input "1900"
type input "$20.00"
type input "$40.00"
click at [1008, 109] on button "Add product" at bounding box center [998, 119] width 72 height 20
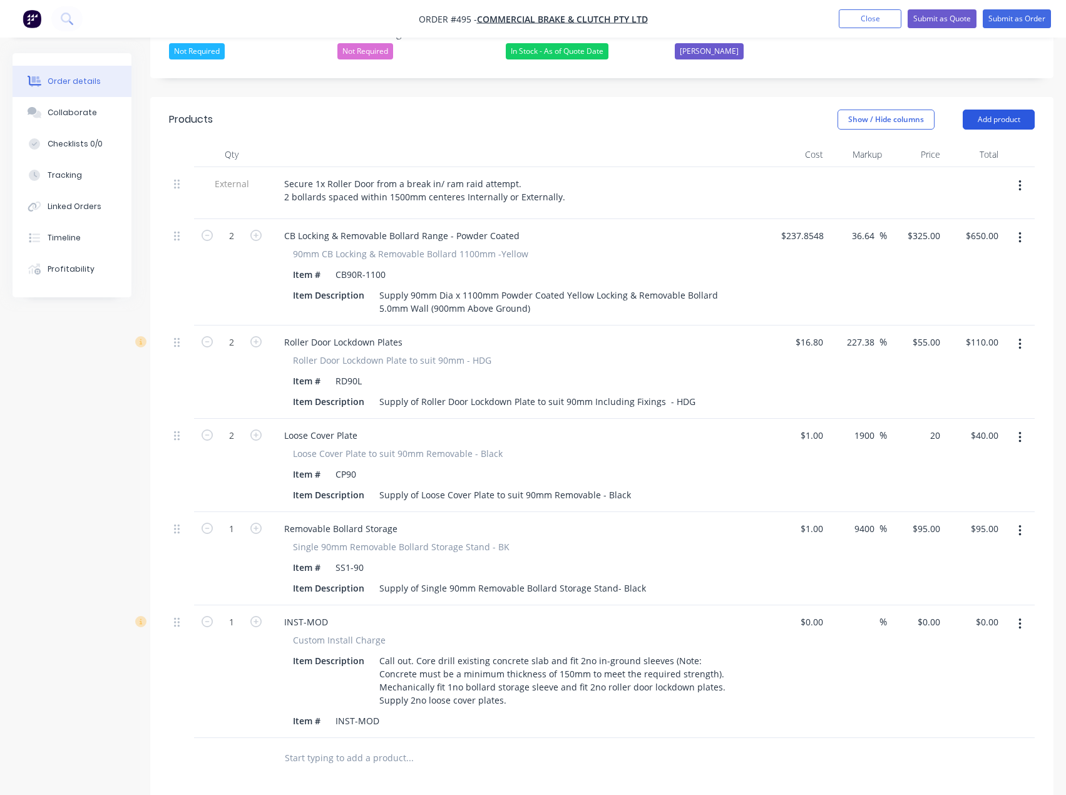
type input "$20.00"
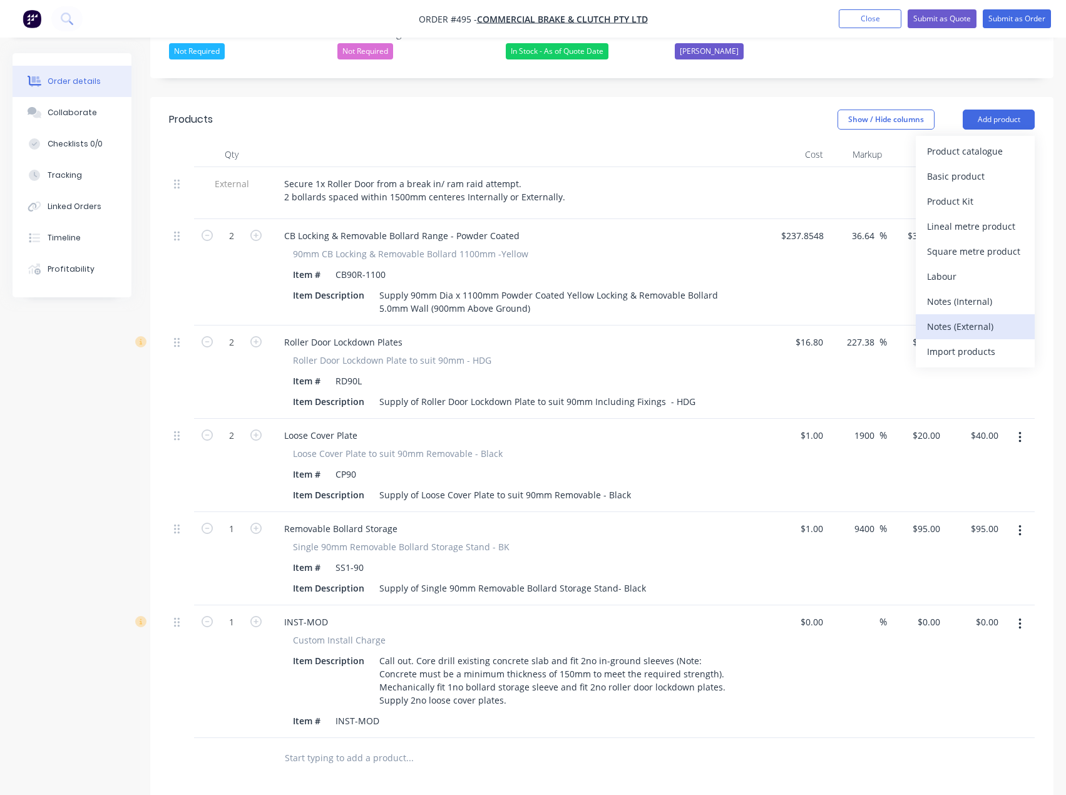
click at [967, 317] on div "Notes (External)" at bounding box center [975, 326] width 96 height 18
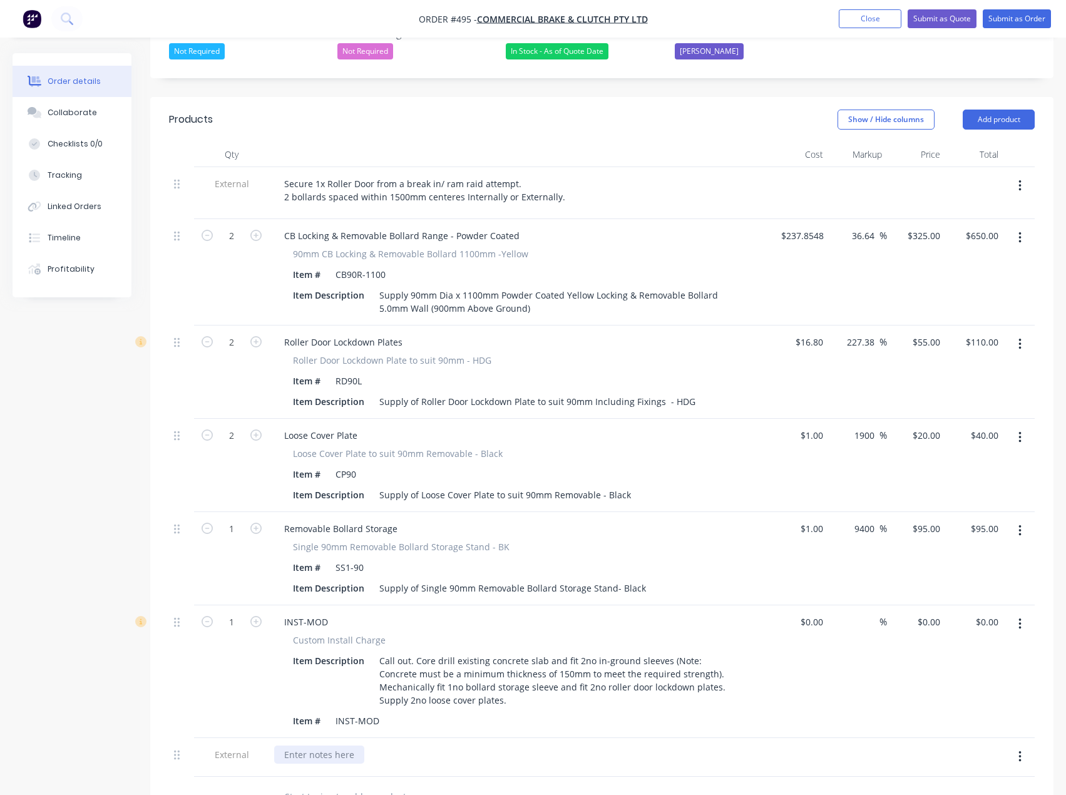
paste div
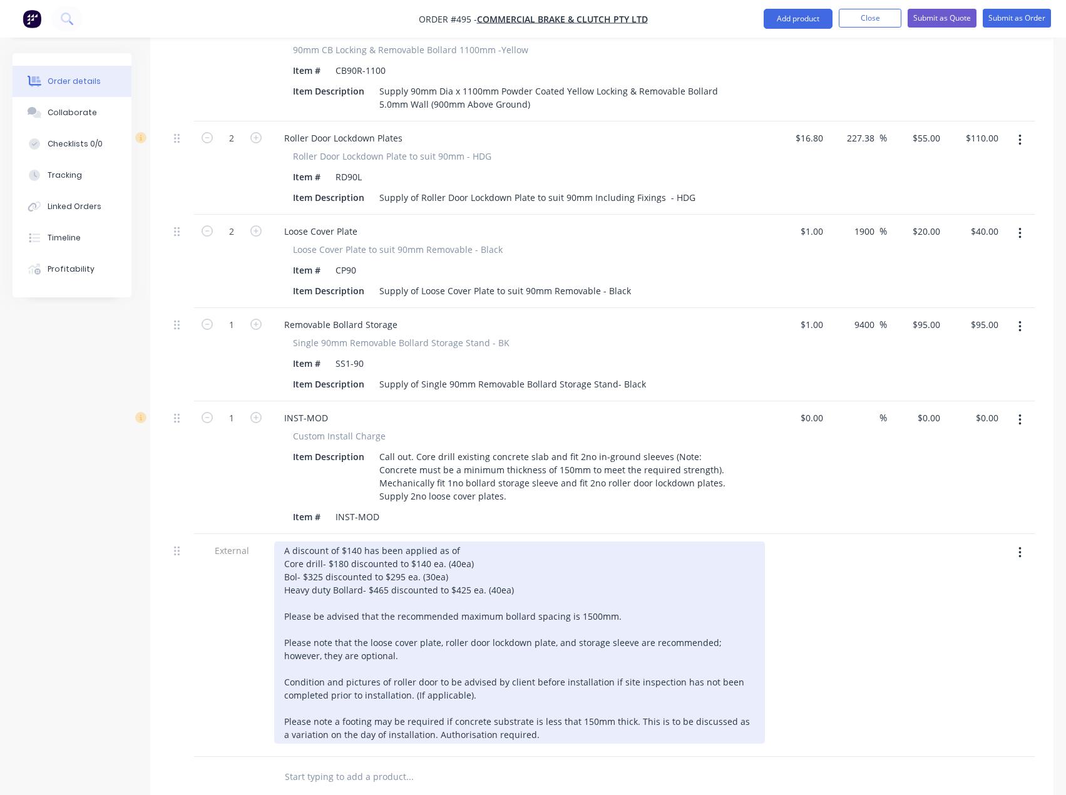
scroll to position [629, 0]
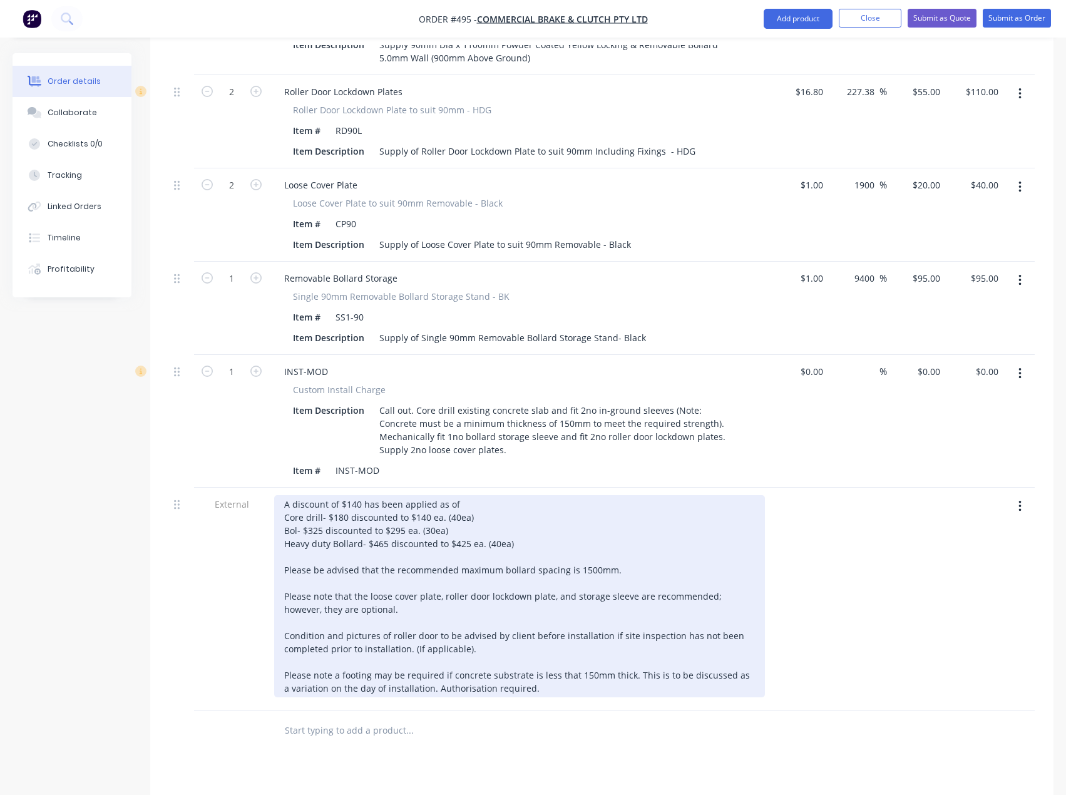
click at [479, 495] on div "A discount of $140 has been applied as of Core drill- $180 discounted to $140 e…" at bounding box center [519, 596] width 491 height 202
click at [361, 495] on div "A discount of $140 has been applied as of Core drill- $180 discounted to $140 e…" at bounding box center [519, 596] width 491 height 202
click at [469, 495] on div "A discount of $140 has been applied as of Core drill- $180 discounted to $140 e…" at bounding box center [519, 596] width 491 height 202
click at [403, 498] on div "A discount of $140 has been applied as of Core drill- $180 discounted to $140 e…" at bounding box center [519, 596] width 491 height 202
click at [452, 501] on div "A discount of $140 has been applied as of Core drill- $180 discounted to $140 e…" at bounding box center [519, 596] width 491 height 202
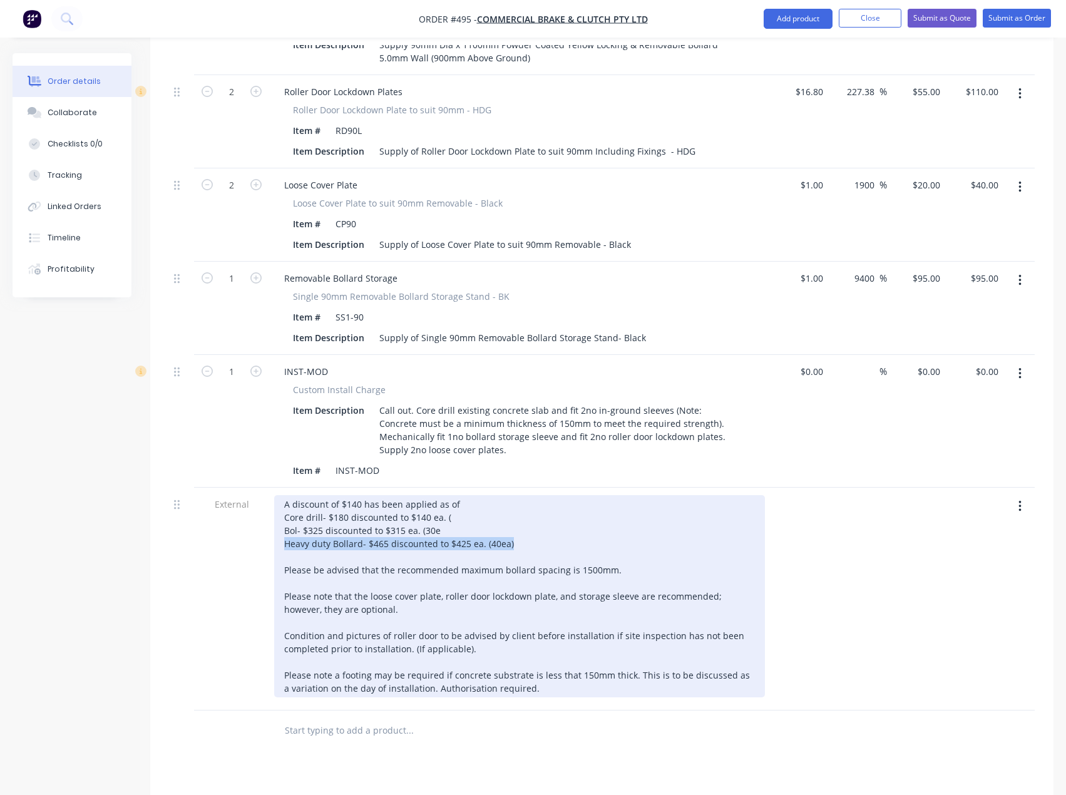
drag, startPoint x: 515, startPoint y: 509, endPoint x: 280, endPoint y: 511, distance: 234.6
click at [280, 511] on div "A discount of $140 has been applied as of Core drill- $180 discounted to $140 e…" at bounding box center [519, 596] width 491 height 202
click at [297, 495] on div "A discount of $140 has been applied as of Core drill- $180 discounted to $140 e…" at bounding box center [519, 596] width 491 height 202
click at [475, 498] on div "A discount of $140 has been applied as of Core drill- $180 discounted to $140 e…" at bounding box center [519, 596] width 491 height 202
click at [452, 495] on div "A discount of $140 has been applied as of Core drill- $180 discounted to $140 e…" at bounding box center [519, 596] width 491 height 202
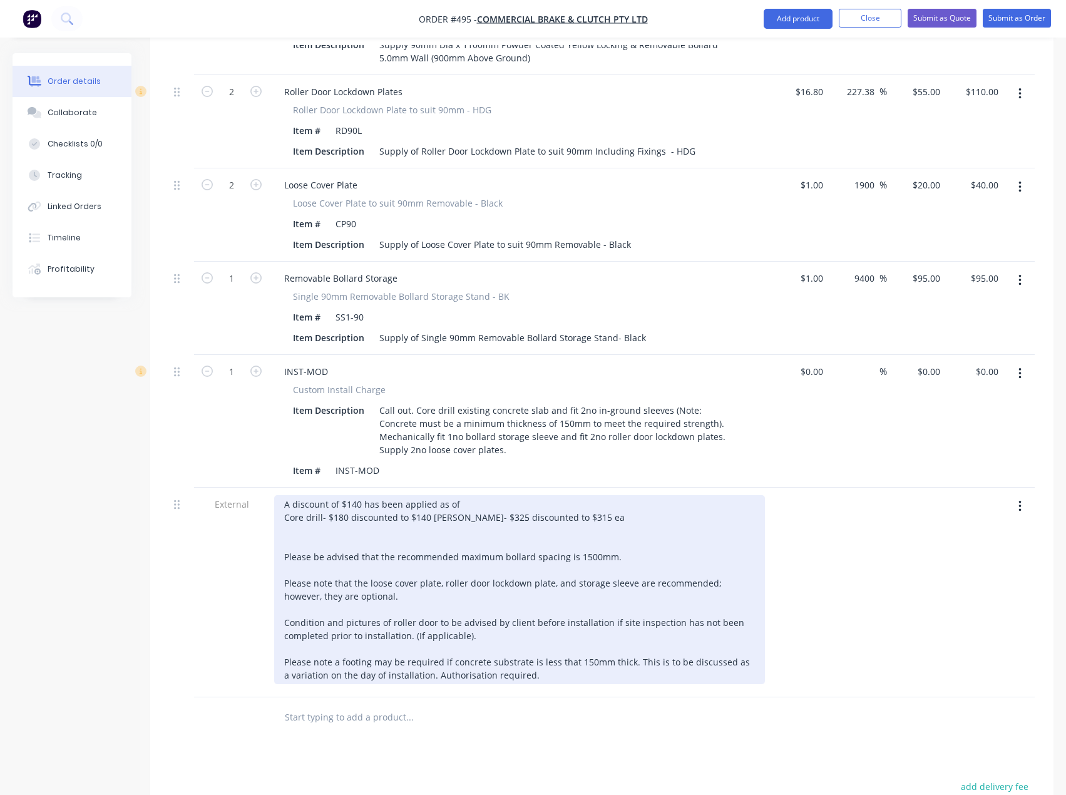
click at [461, 495] on div "A discount of $140 has been applied as of Core drill- $180 discounted to $140 e…" at bounding box center [519, 589] width 491 height 189
click at [469, 495] on div "A discount of $140 has been applied as of 14/10/2025. Core drill- $180 discount…" at bounding box center [519, 589] width 491 height 189
click at [331, 521] on div "A discount of $140 has been applied as of 14/10/2025. Core drill- $180 discount…" at bounding box center [519, 589] width 491 height 189
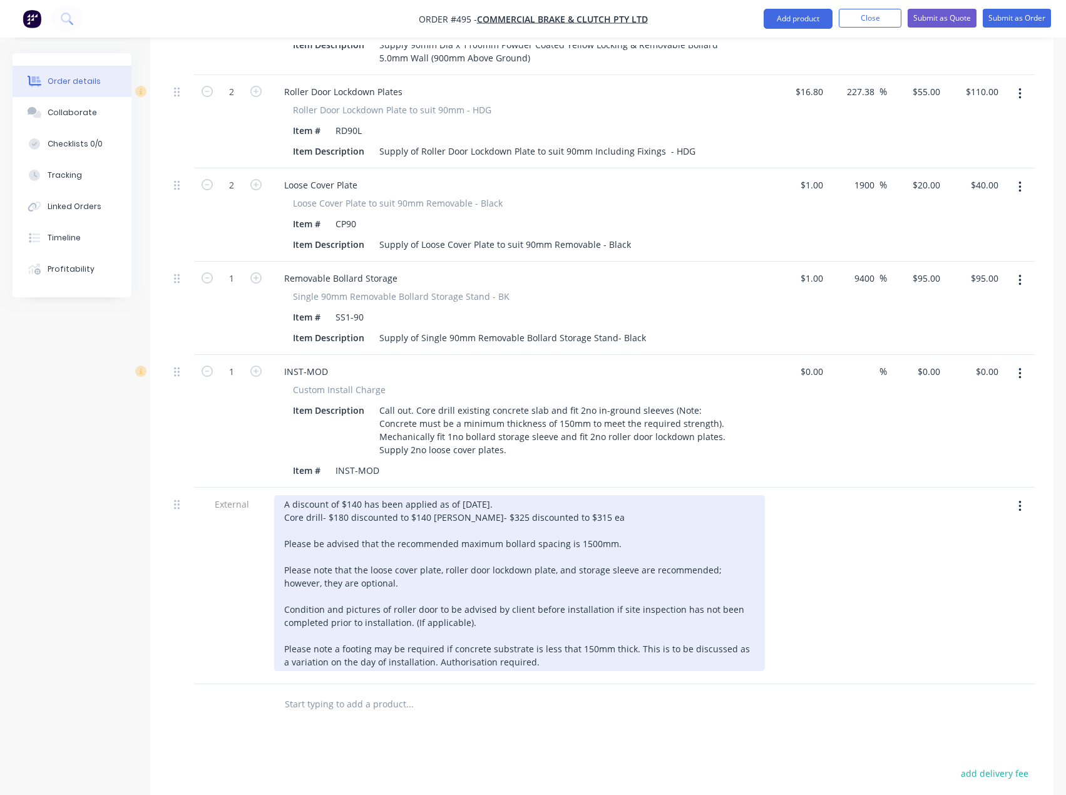
click at [521, 495] on div "A discount of $140 has been applied as of 14/10/2025. Core drill- $180 discount…" at bounding box center [519, 583] width 491 height 176
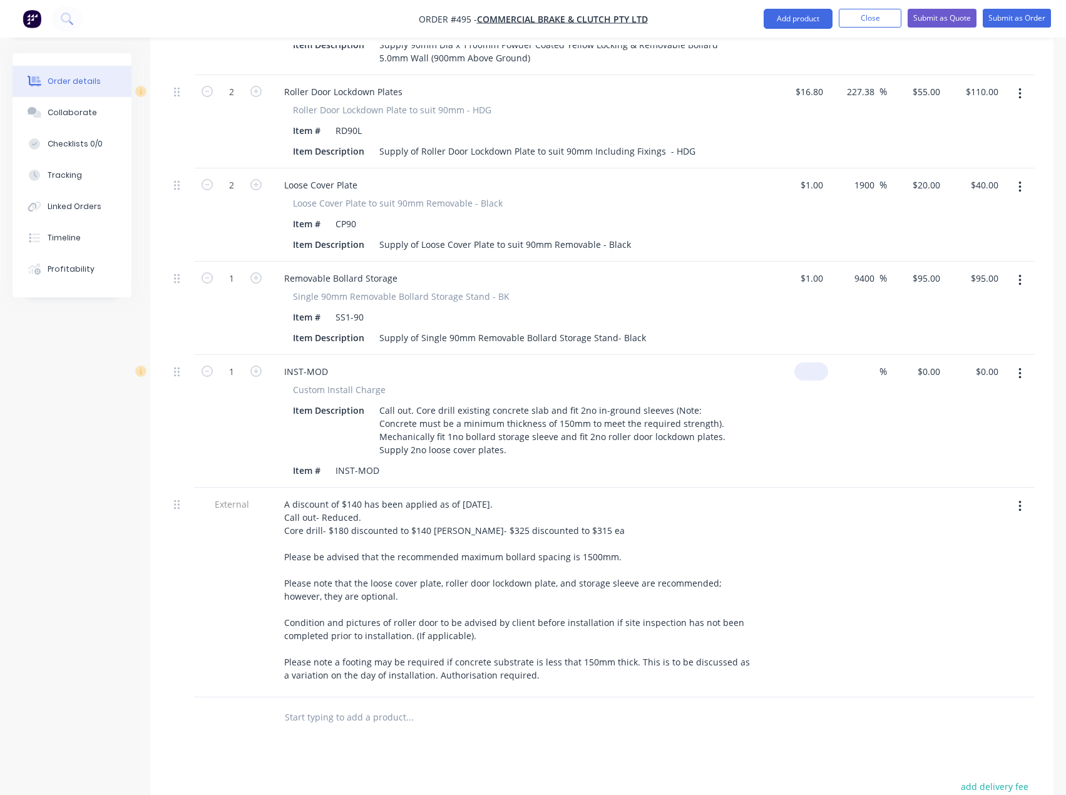
click at [815, 362] on input at bounding box center [813, 371] width 29 height 18
type input "$1.00"
type input "1"
type input "$1.00"
click at [936, 362] on input "1" at bounding box center [937, 371] width 14 height 18
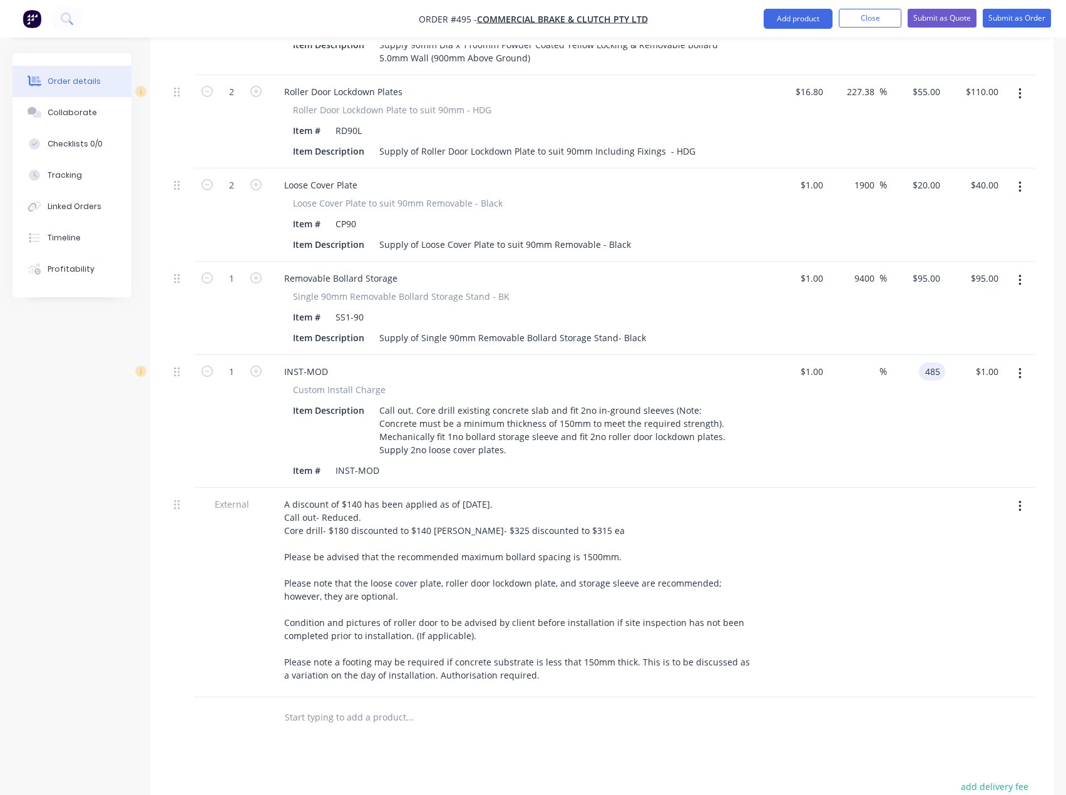
type input "485"
type input "48400"
type input "$485.00"
click at [795, 538] on div at bounding box center [799, 592] width 58 height 210
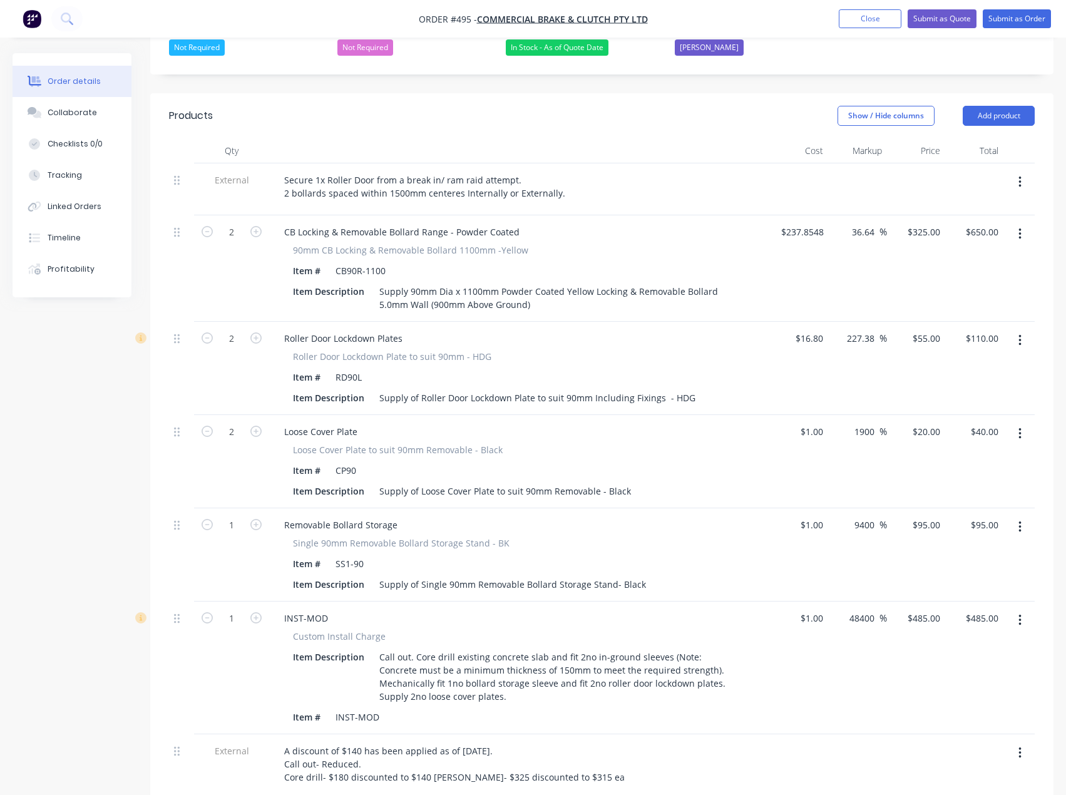
scroll to position [379, 0]
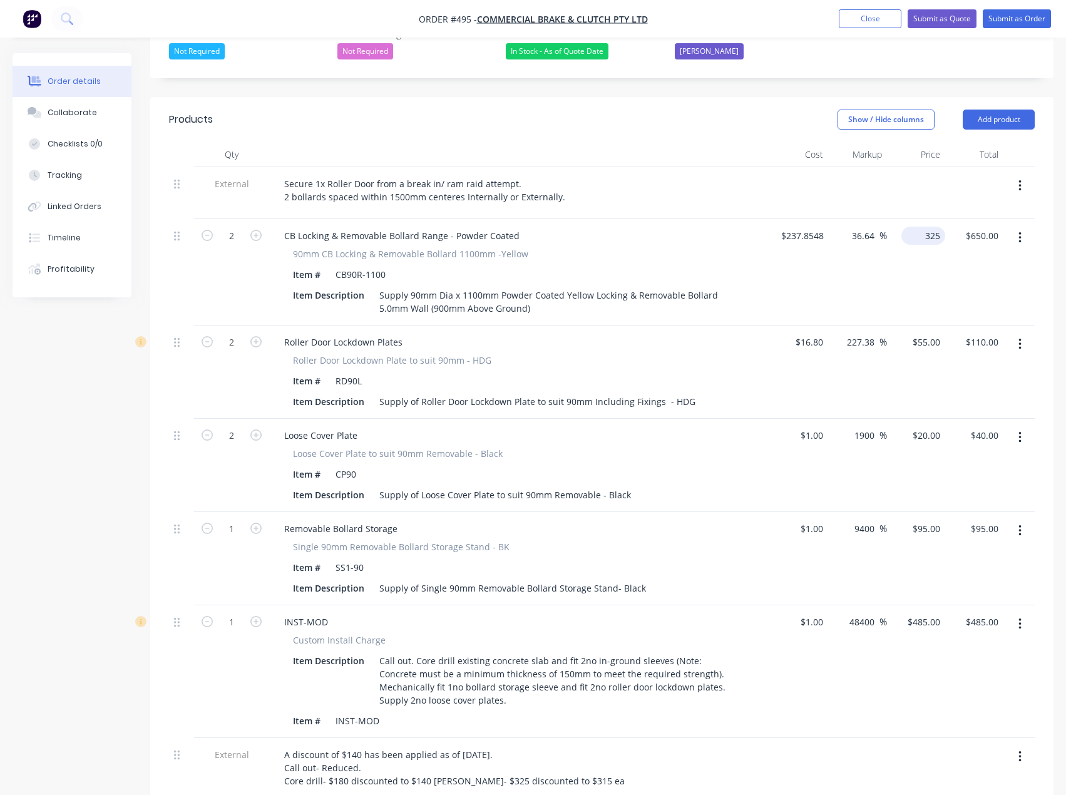
click at [916, 219] on div "325 $325.00" at bounding box center [916, 272] width 58 height 106
type input "315"
type input "32.43"
type input "$315.00"
type input "$630.00"
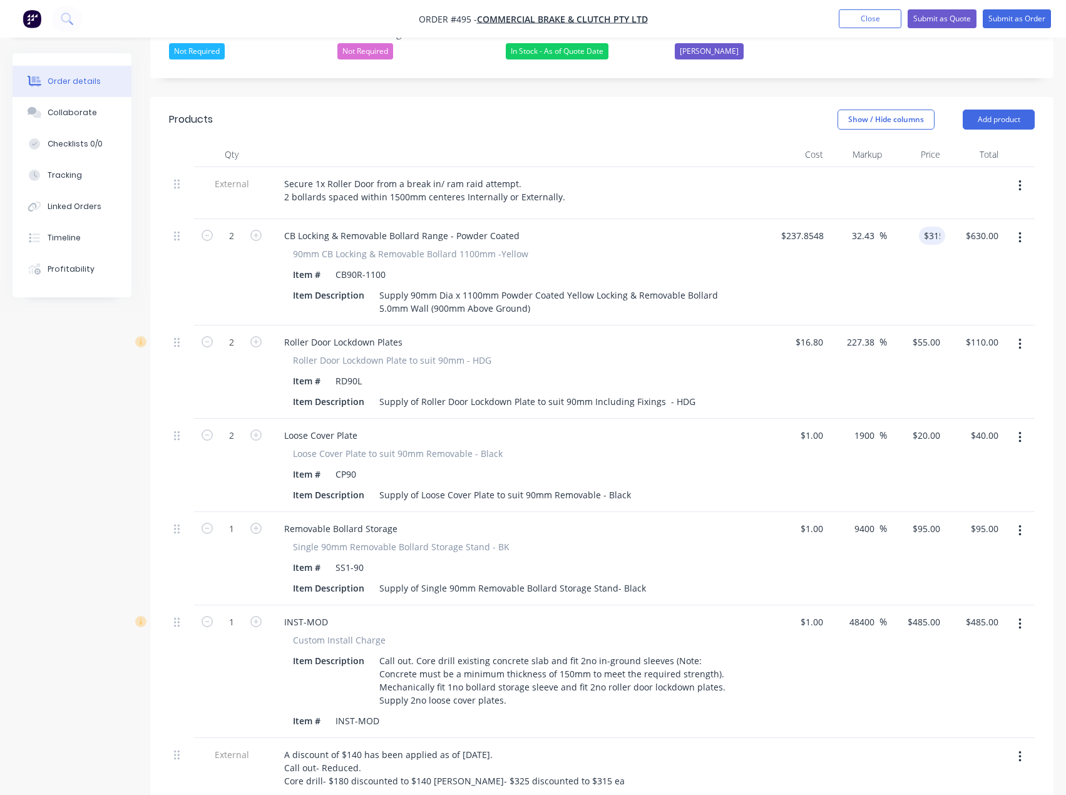
click at [772, 275] on div "$237.8548 $237.8548" at bounding box center [799, 272] width 59 height 106
click at [462, 175] on div "Secure 1x Roller Door from a break in/ ram raid attempt. 2 bollards spaced with…" at bounding box center [424, 190] width 301 height 31
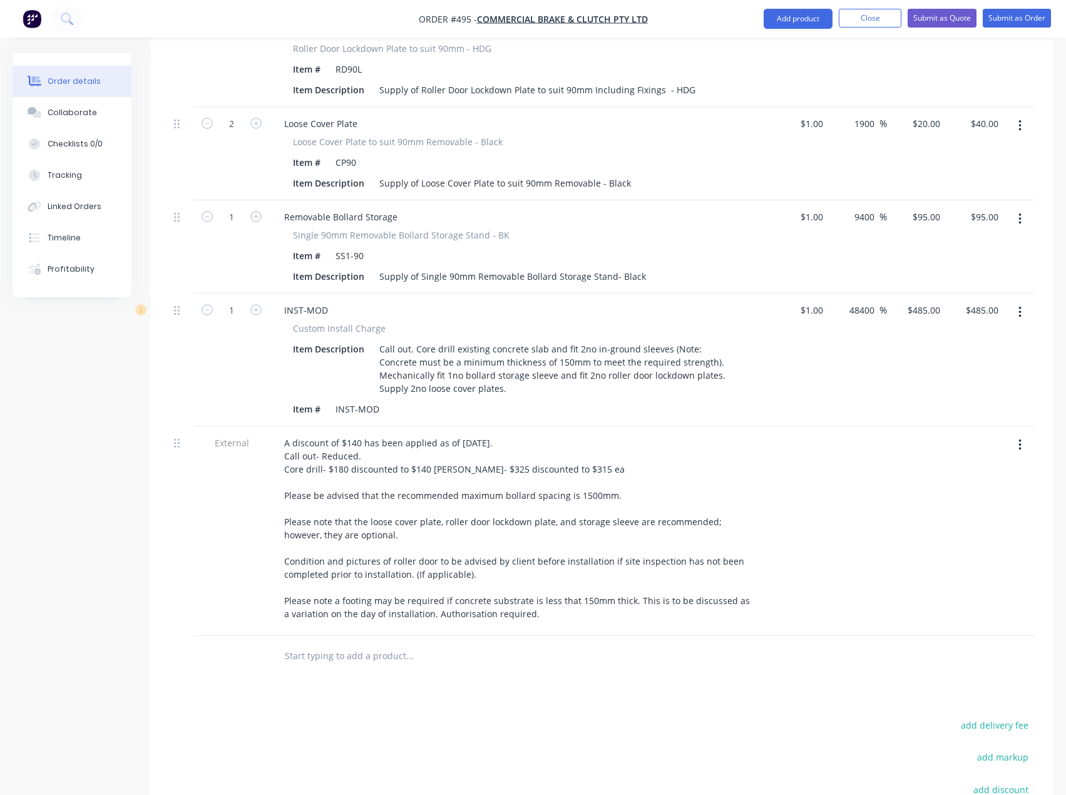
scroll to position [691, 0]
click at [354, 642] on input "text" at bounding box center [409, 654] width 250 height 25
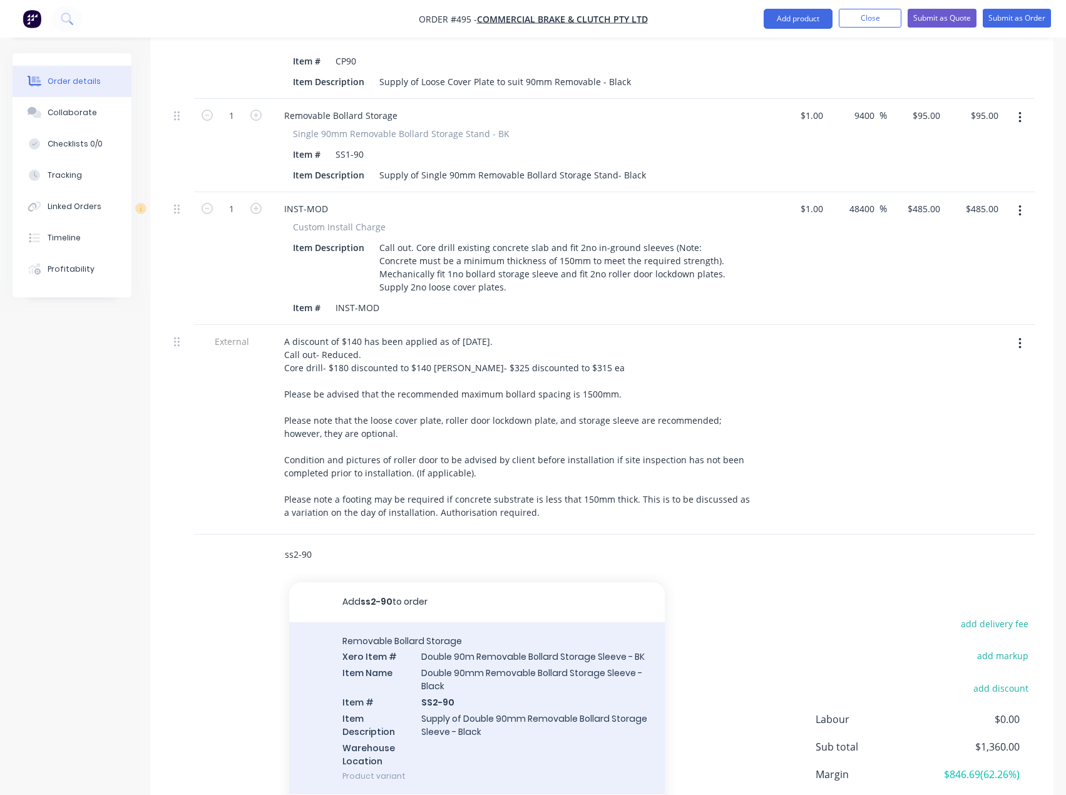
scroll to position [817, 0]
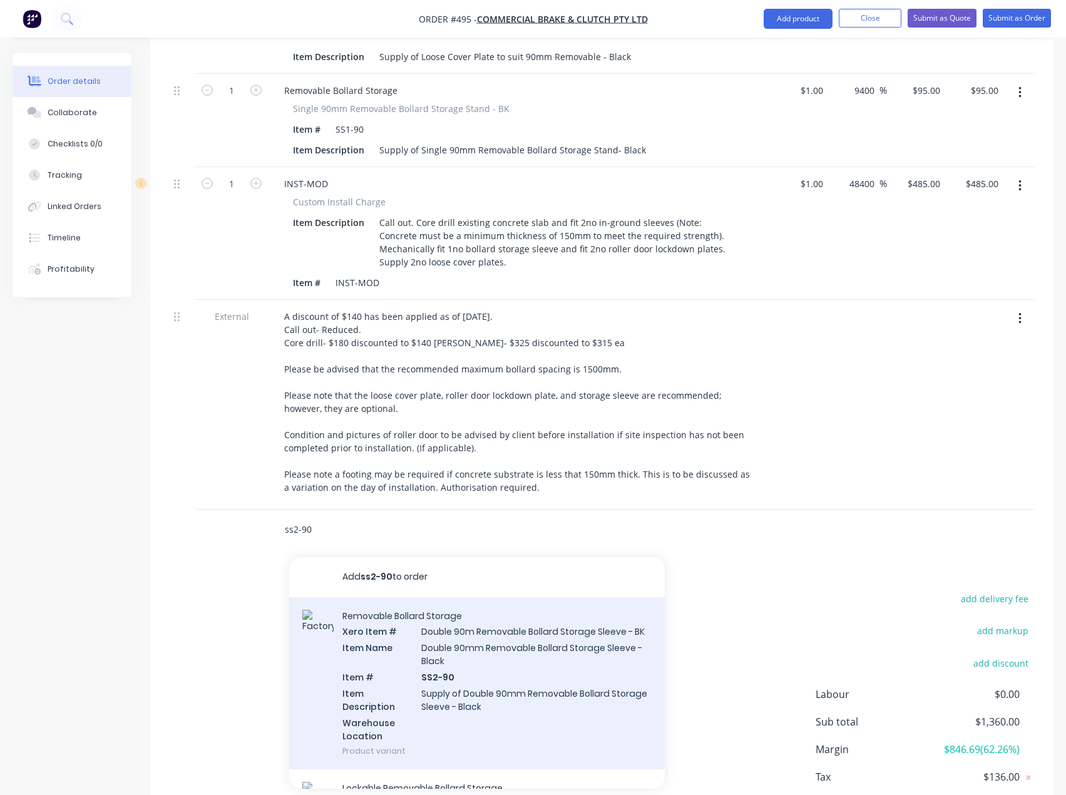
type input "ss2-90"
click at [491, 649] on div "Removable Bollard Storage Xero Item # Double 90m Removable Bollard Storage Slee…" at bounding box center [476, 683] width 375 height 173
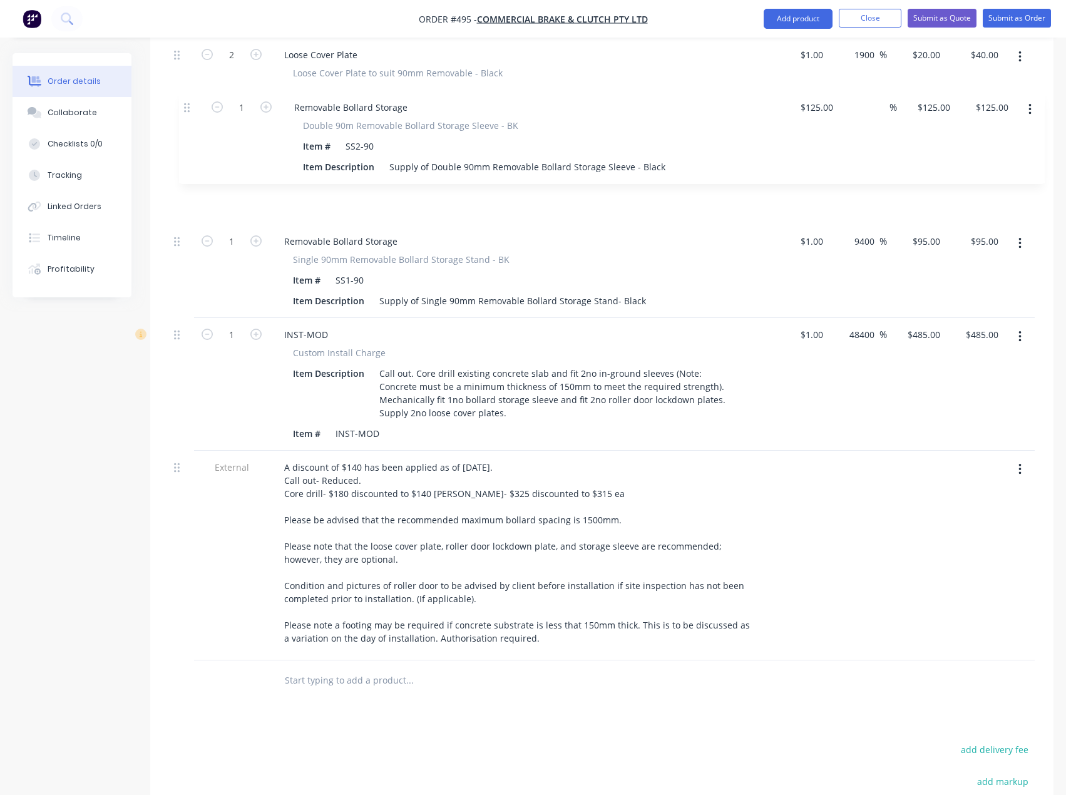
scroll to position [721, 0]
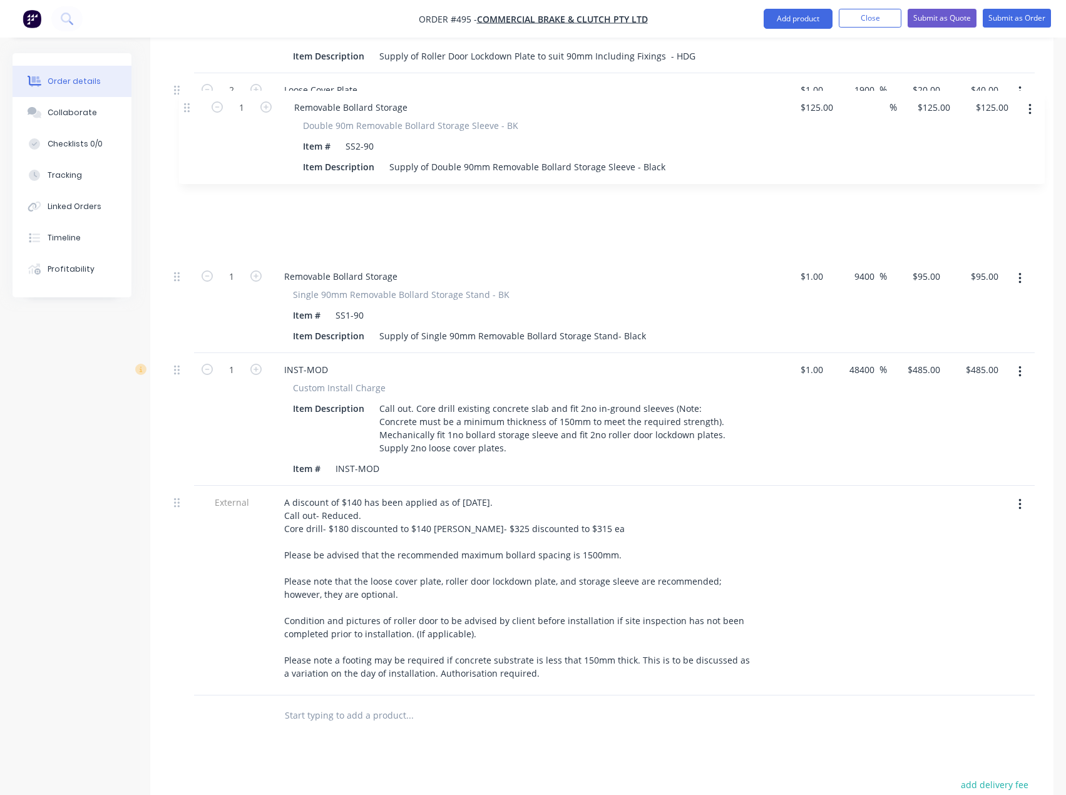
drag, startPoint x: 180, startPoint y: 509, endPoint x: 203, endPoint y: 152, distance: 358.0
click at [188, 104] on div "External Secure 1x Roller Door from a break in/ ram raid attempt. 2 bollards sp…" at bounding box center [601, 258] width 865 height 873
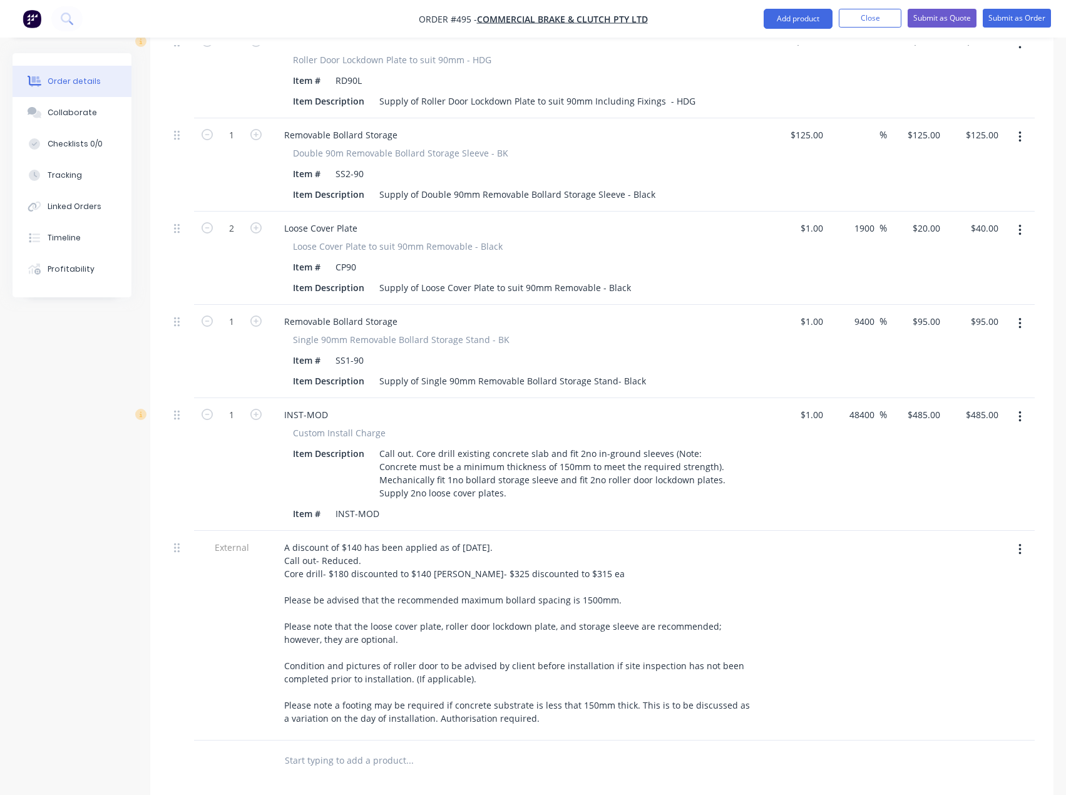
scroll to position [534, 0]
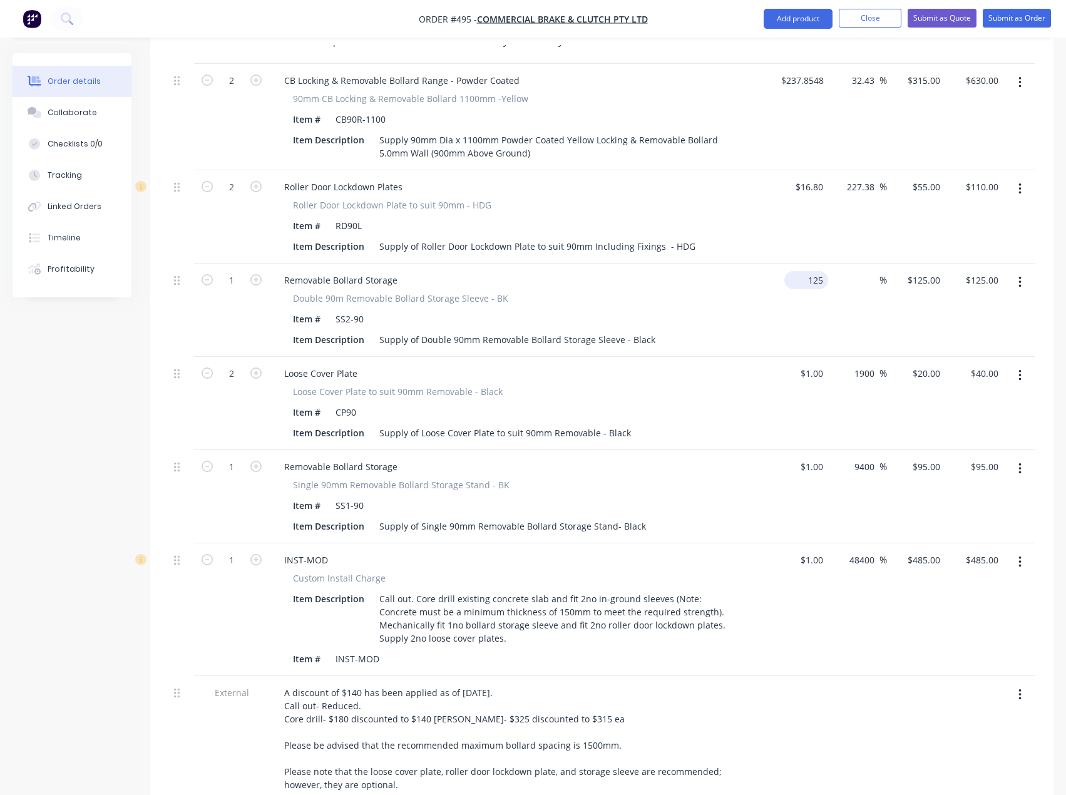
click at [809, 271] on input "125" at bounding box center [808, 280] width 39 height 18
type input "$1.00"
type input "1"
type input "$1.00"
click at [918, 263] on div "1 $125.00" at bounding box center [916, 309] width 58 height 93
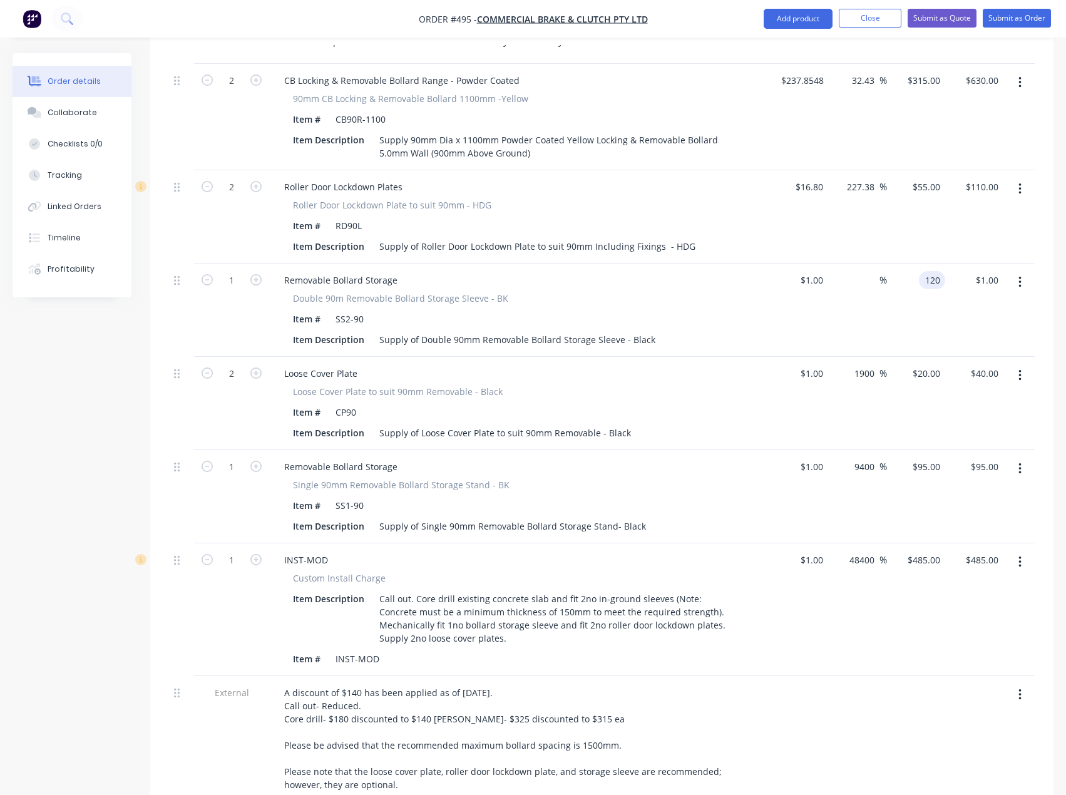
type input "120"
type input "11900"
type input "$120.00"
click at [676, 271] on div "Removable Bollard Storage" at bounding box center [519, 280] width 491 height 18
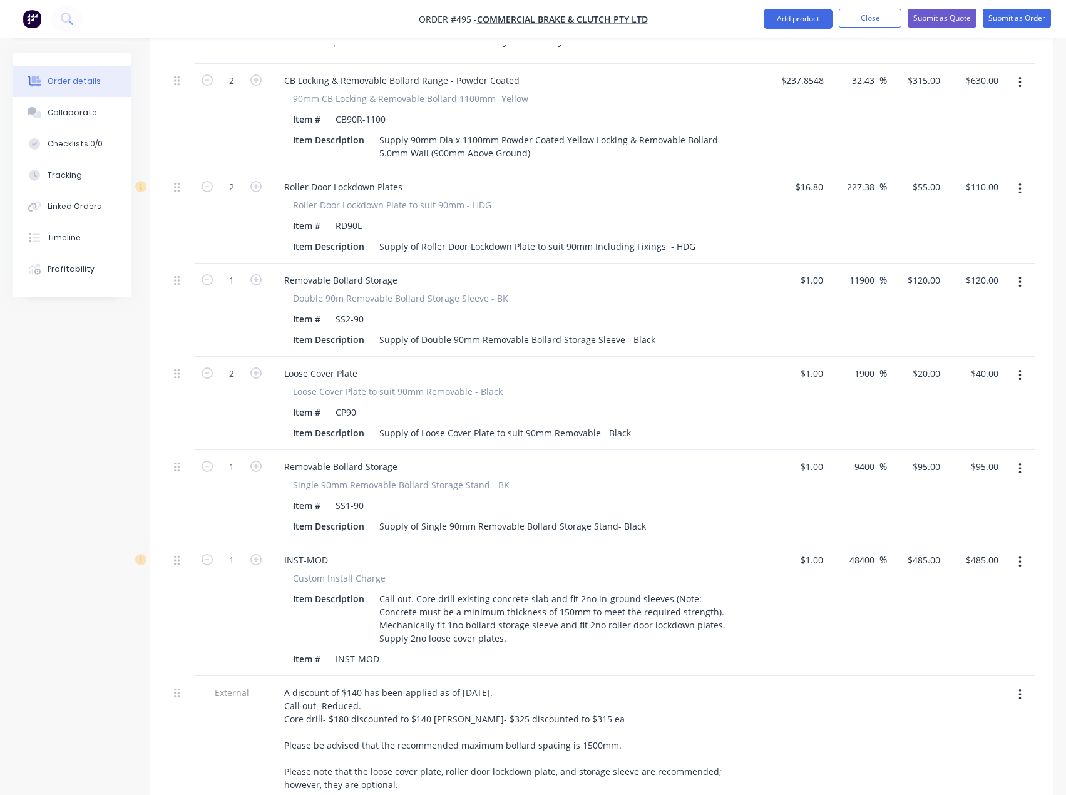
click at [1019, 462] on icon "button" at bounding box center [1019, 469] width 3 height 14
click at [940, 568] on div "Delete" at bounding box center [975, 577] width 96 height 18
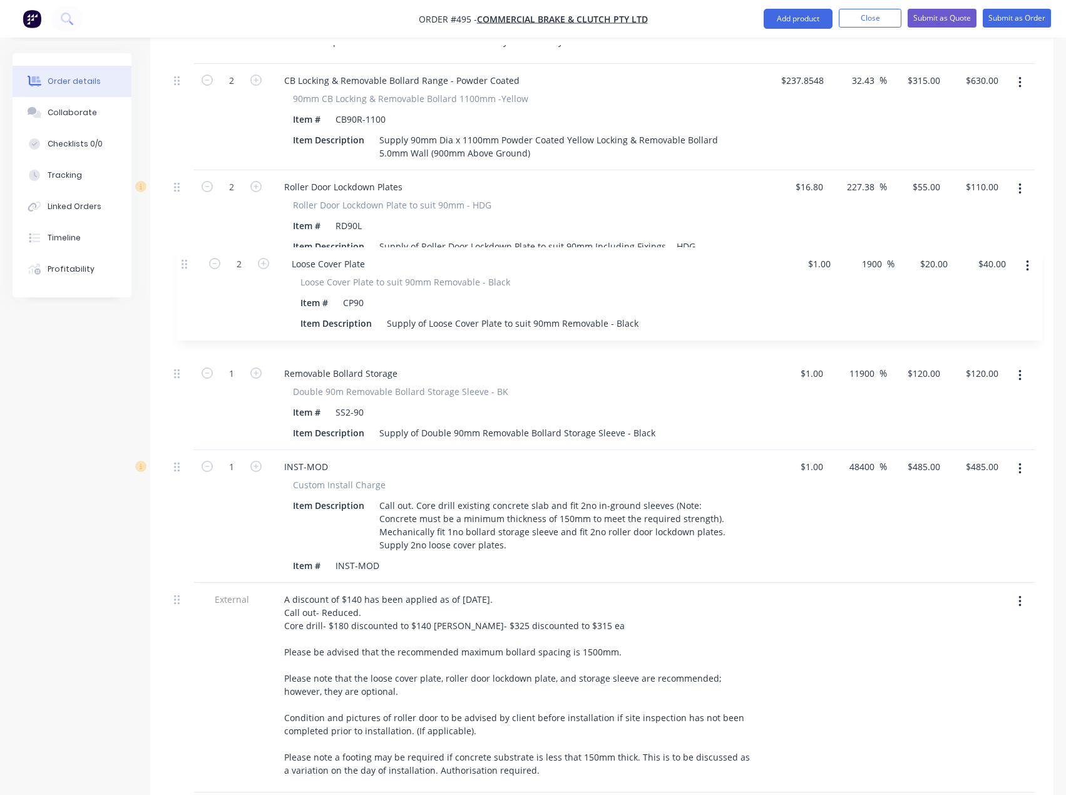
drag, startPoint x: 180, startPoint y: 340, endPoint x: 188, endPoint y: 248, distance: 91.8
click at [188, 246] on div "External Secure 1x Roller Door from a break in/ ram raid attempt. 2 bollards sp…" at bounding box center [601, 402] width 865 height 780
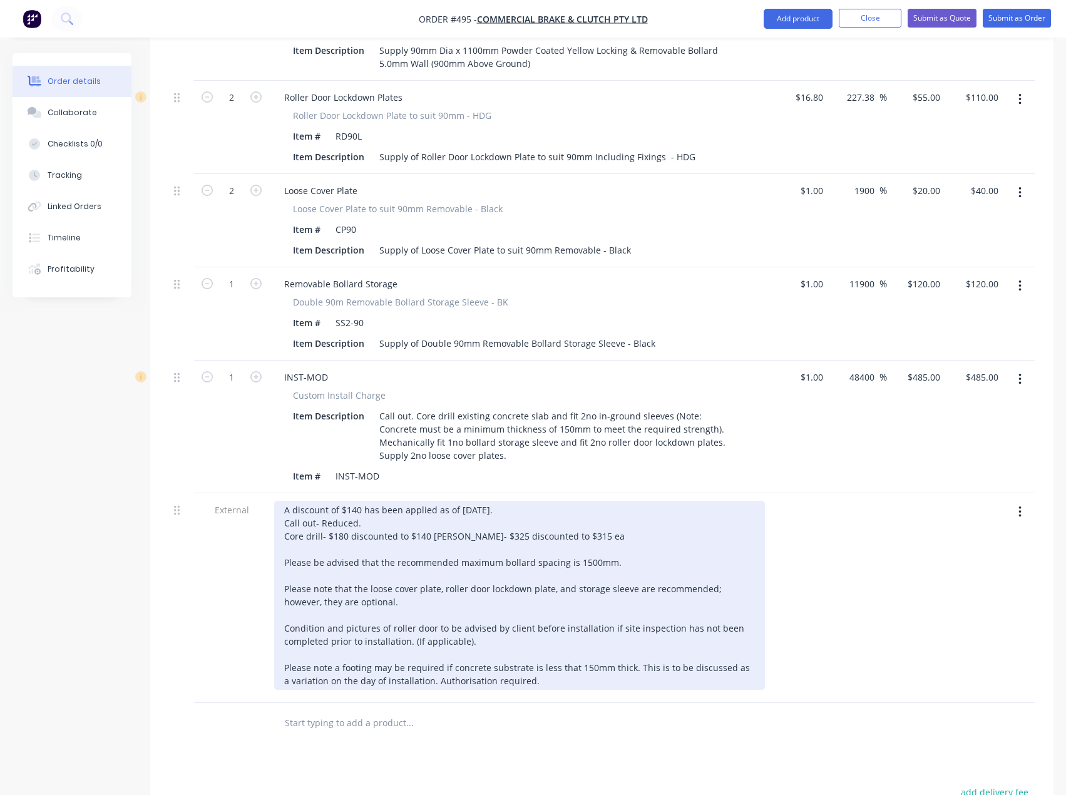
scroll to position [721, 0]
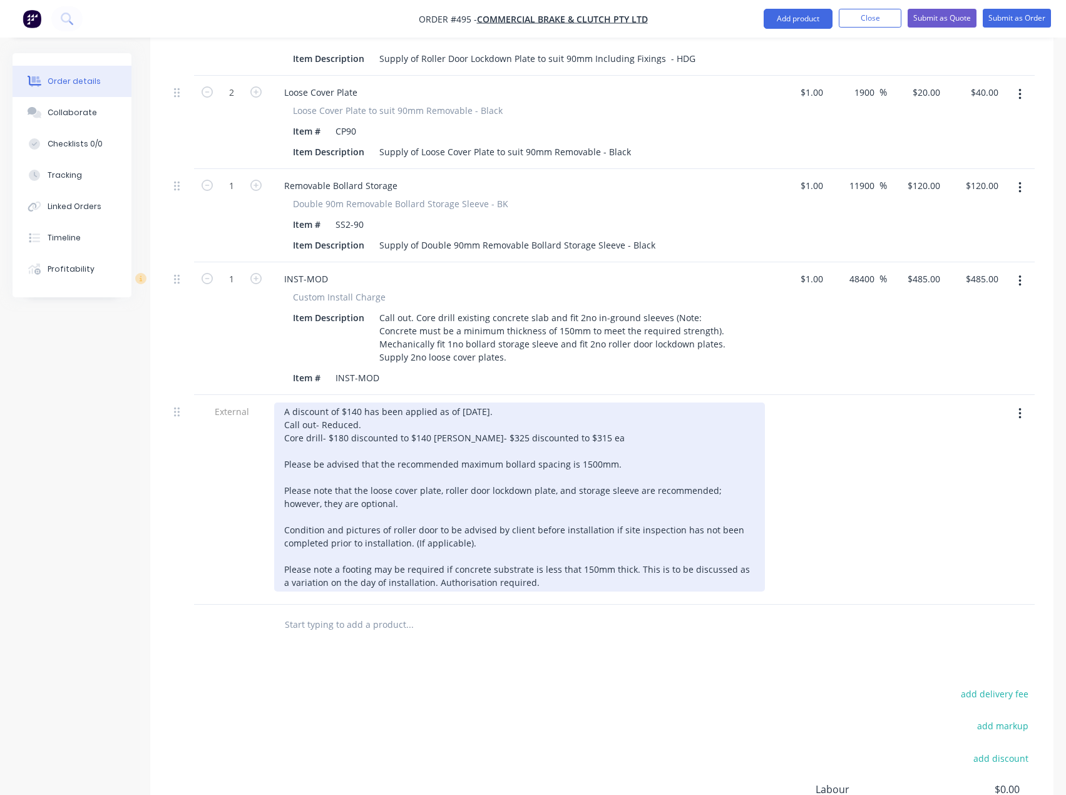
click at [360, 402] on div "A discount of $140 has been applied as of 14/10/2025. Call out- Reduced. Core d…" at bounding box center [519, 496] width 491 height 189
click at [451, 415] on div "A discount of $140 has been applied as of 14/10/2025. Call out- Reduced. Core d…" at bounding box center [519, 496] width 491 height 189
click at [429, 405] on div "A discount of $140 has been applied as of 14/10/2025. Call out- Reduced. Core d…" at bounding box center [519, 496] width 491 height 189
click at [422, 415] on div "A discount of $140 has been applied as of 14/10/2025. Call out- Reduced. Core d…" at bounding box center [519, 496] width 491 height 189
click at [439, 416] on div "A discount of $140 has been applied as of 14/10/2025. Call out- Reduced. Core d…" at bounding box center [519, 496] width 491 height 189
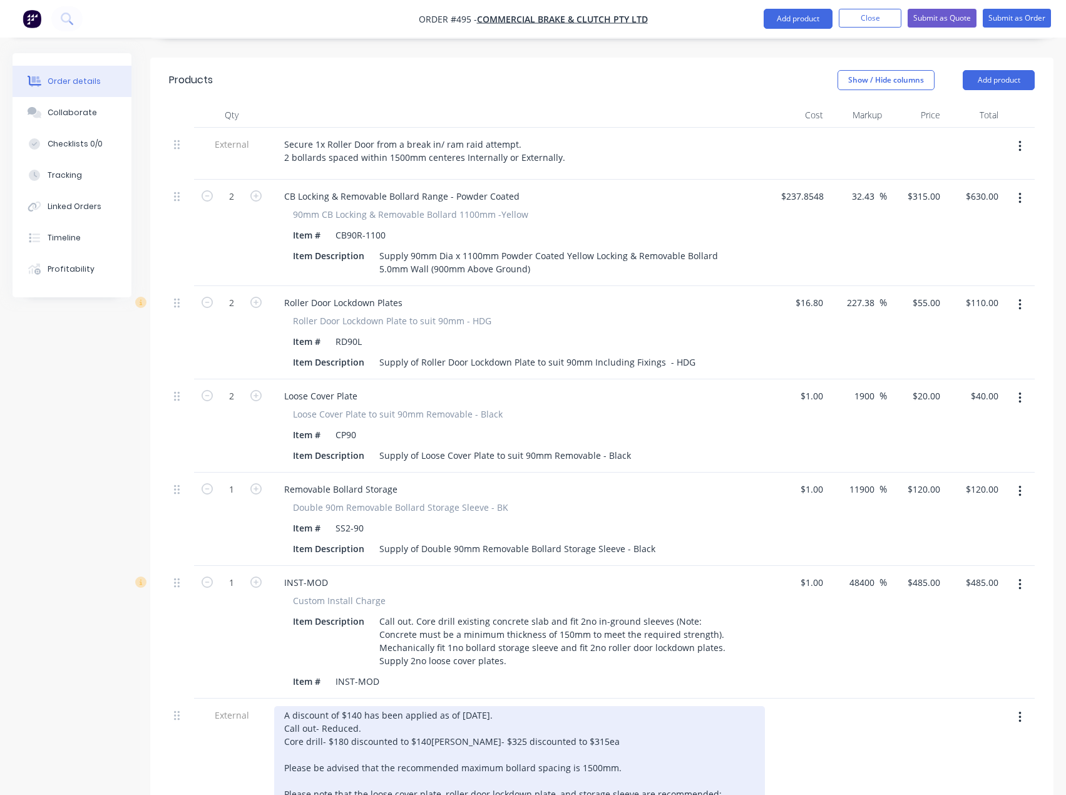
scroll to position [409, 0]
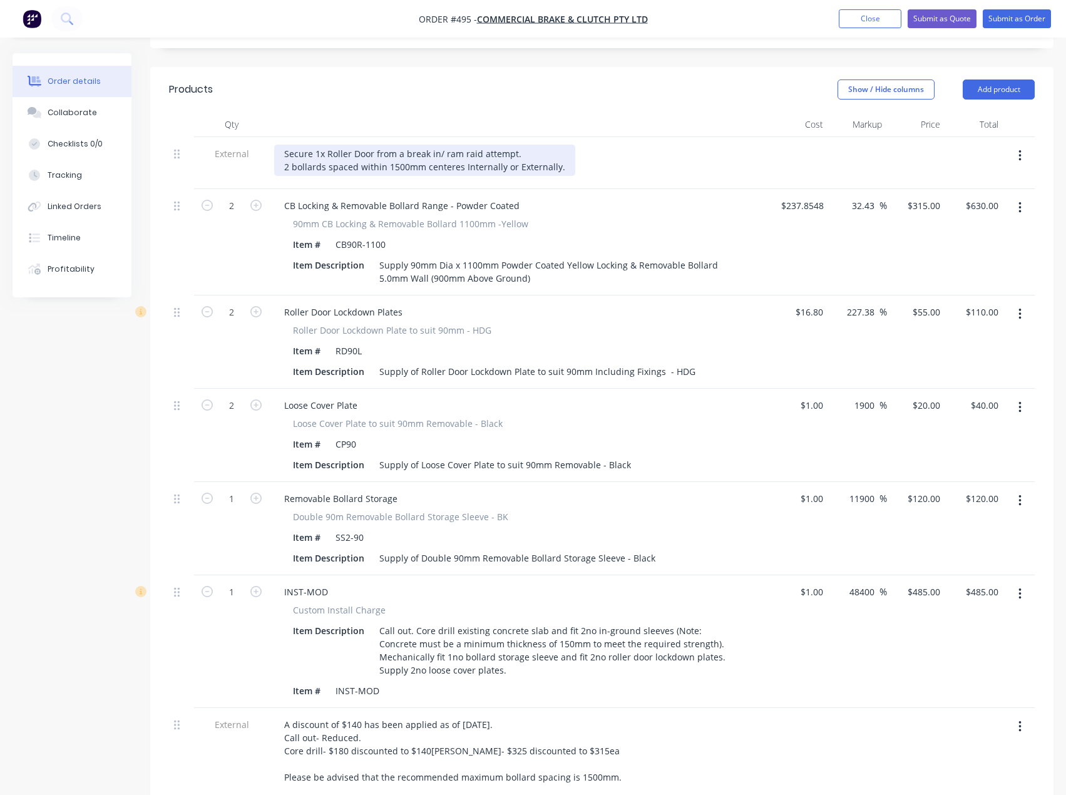
click at [559, 145] on div "Secure 1x Roller Door from a break in/ ram raid attempt. 2 bollards spaced with…" at bounding box center [424, 160] width 301 height 31
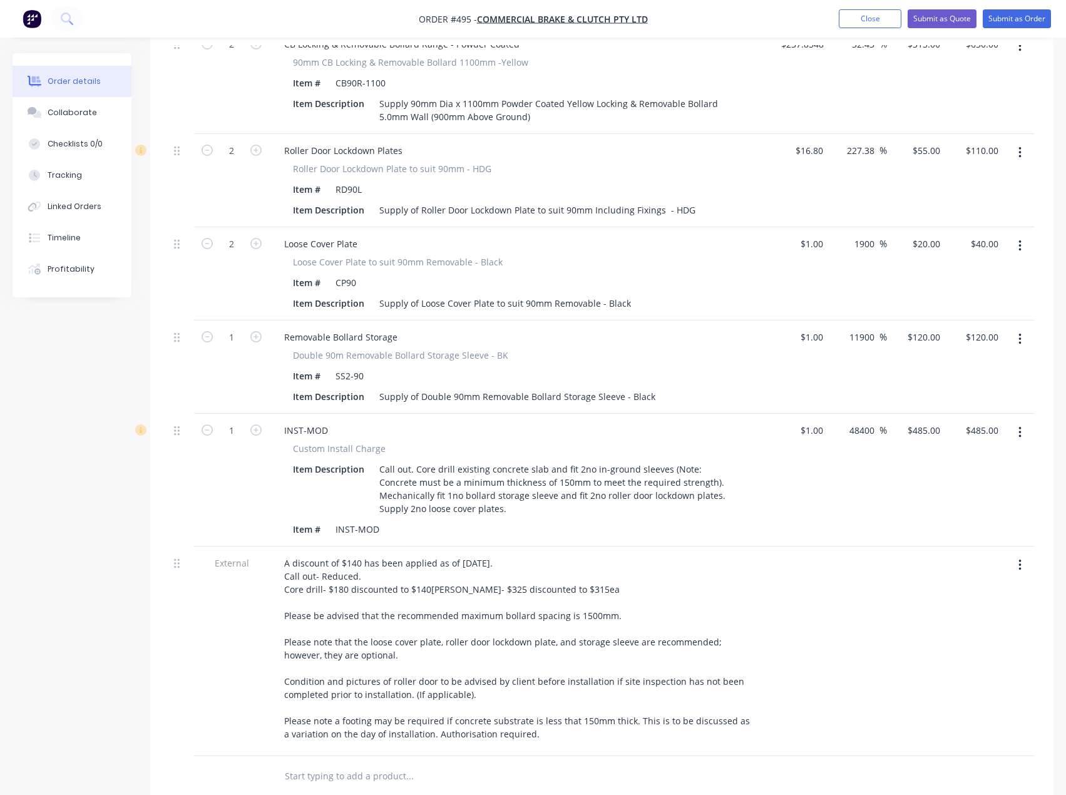
scroll to position [596, 0]
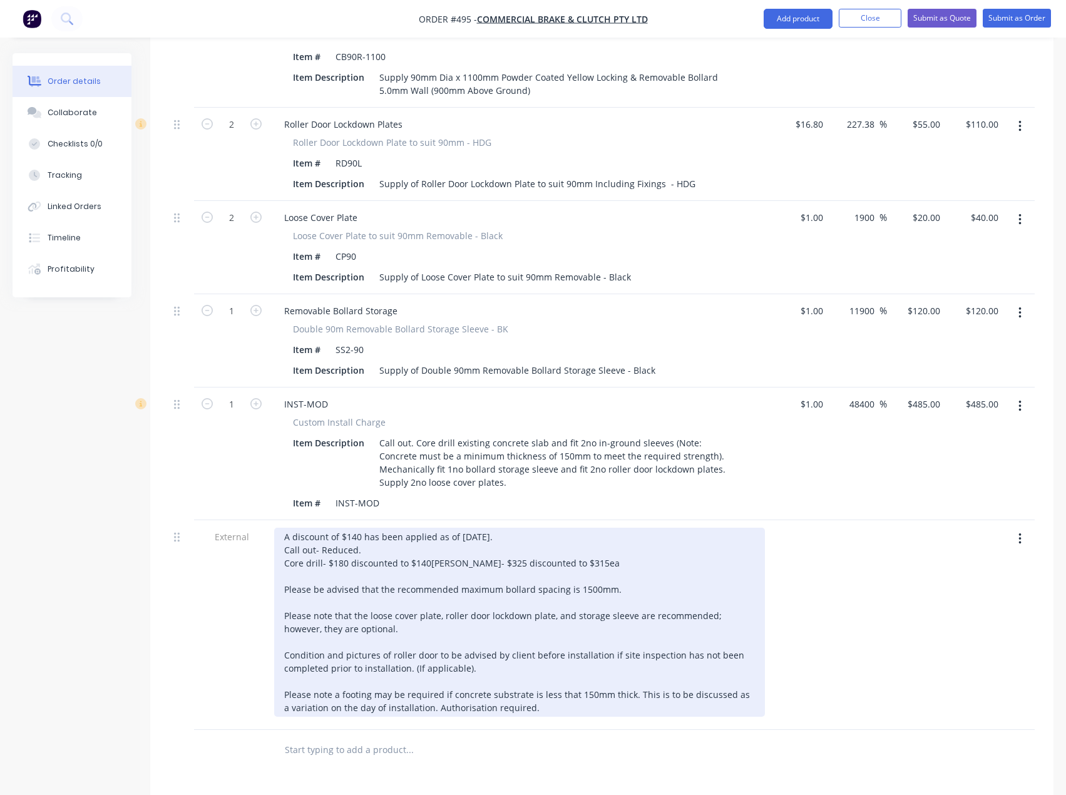
click at [361, 527] on div "A discount of $140 has been applied as of 14/10/2025. Call out- Reduced. Core d…" at bounding box center [519, 621] width 491 height 189
click at [508, 527] on div "A discount of $100 has been applied as of 14/10/2025. Call out- Reduced. Core d…" at bounding box center [519, 621] width 491 height 189
click at [383, 527] on div "A discount of $100 has been applied as of [DATE] as per Tess. Call out- Reduced…" at bounding box center [519, 621] width 491 height 189
click at [430, 540] on div "A discount of $100 has been applied as of [DATE] as per Tess. Call out- Reduced…" at bounding box center [519, 621] width 491 height 189
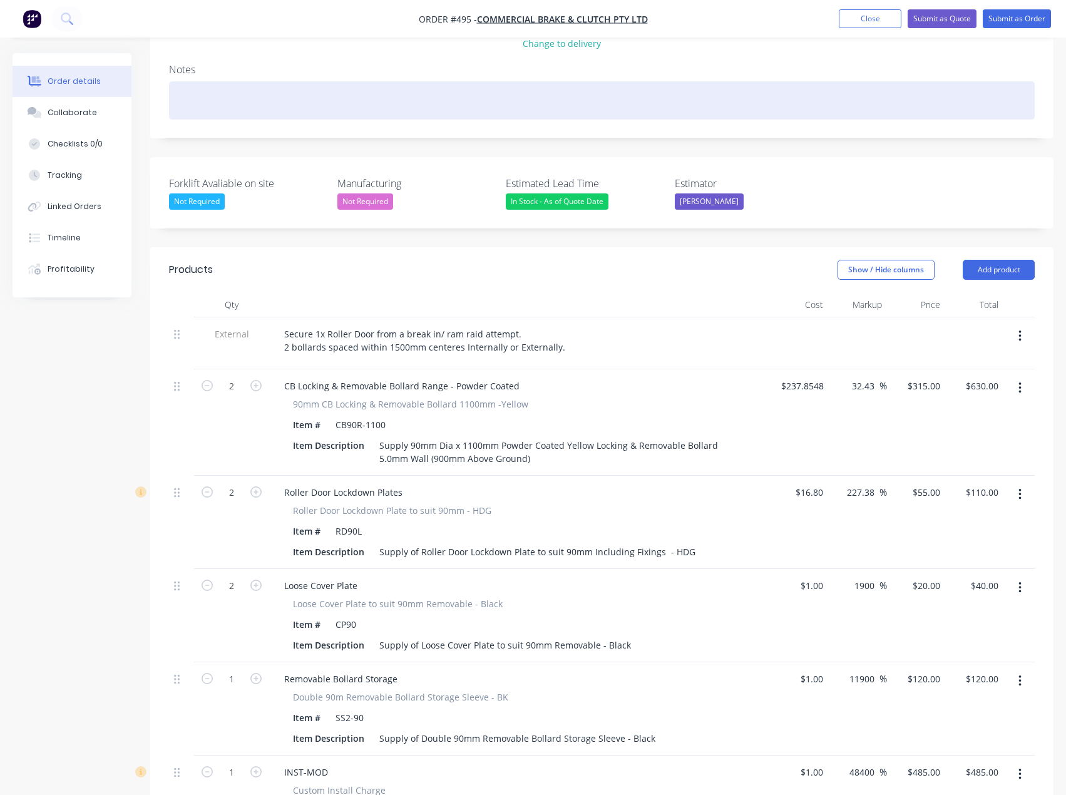
scroll to position [221, 0]
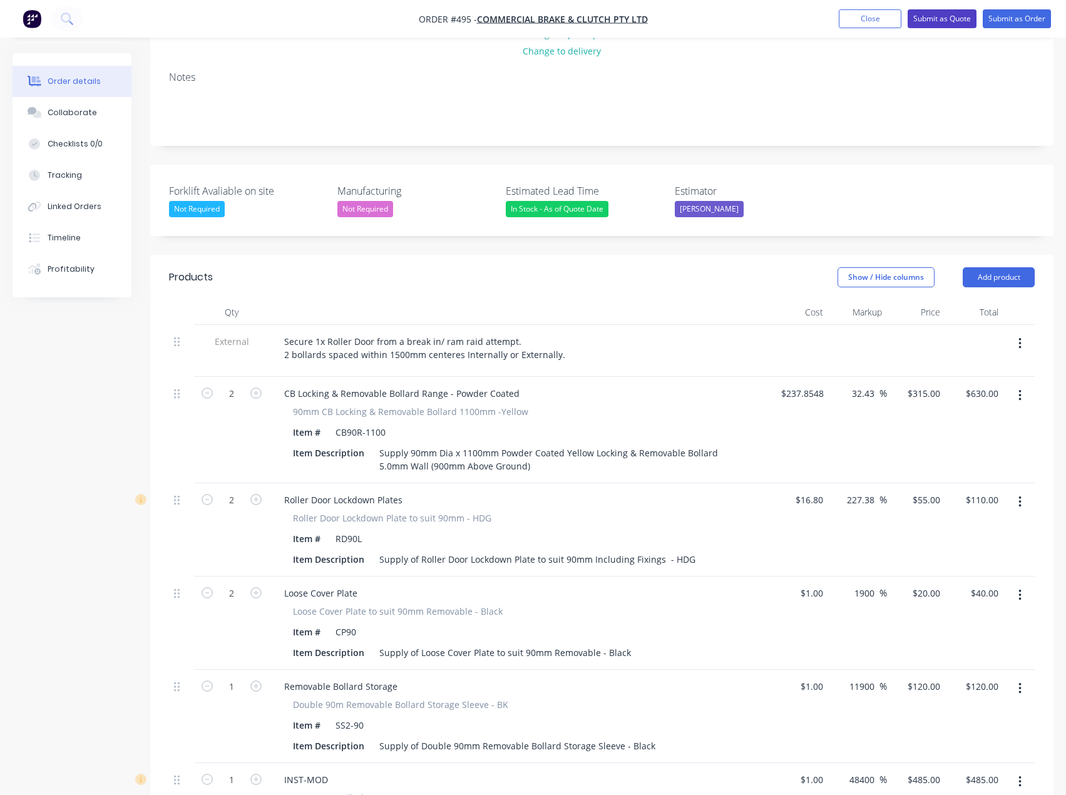
click at [946, 17] on button "Submit as Quote" at bounding box center [941, 18] width 69 height 19
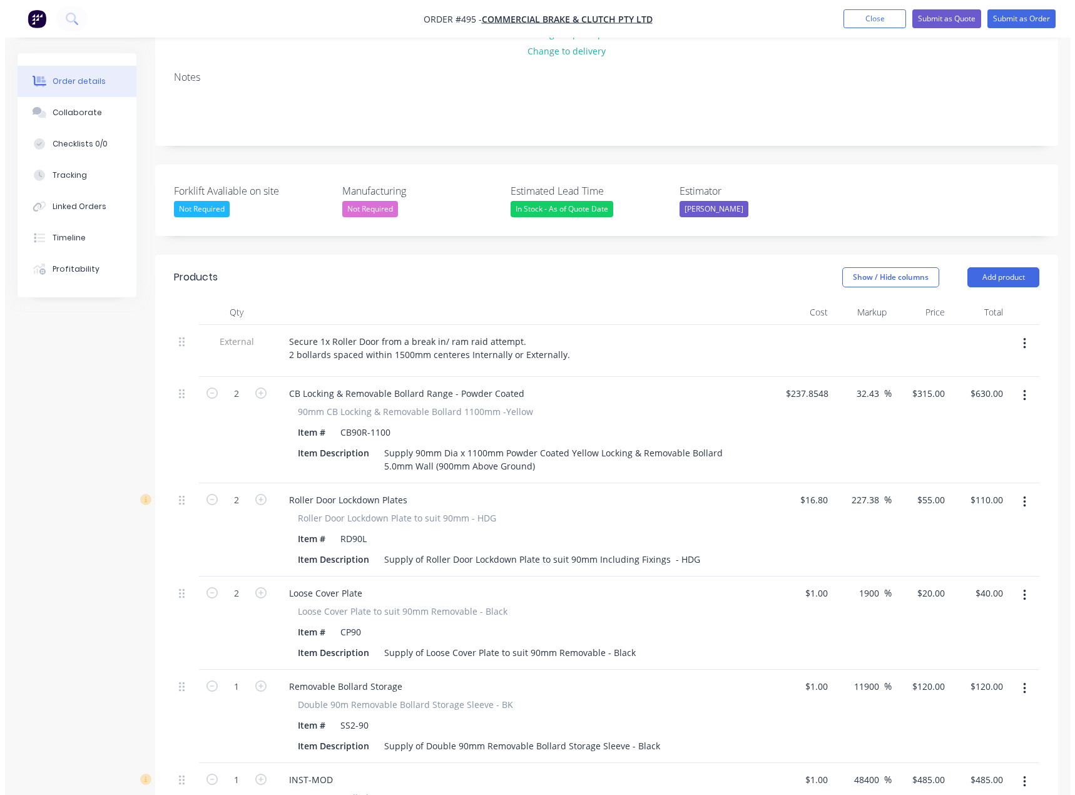
scroll to position [0, 0]
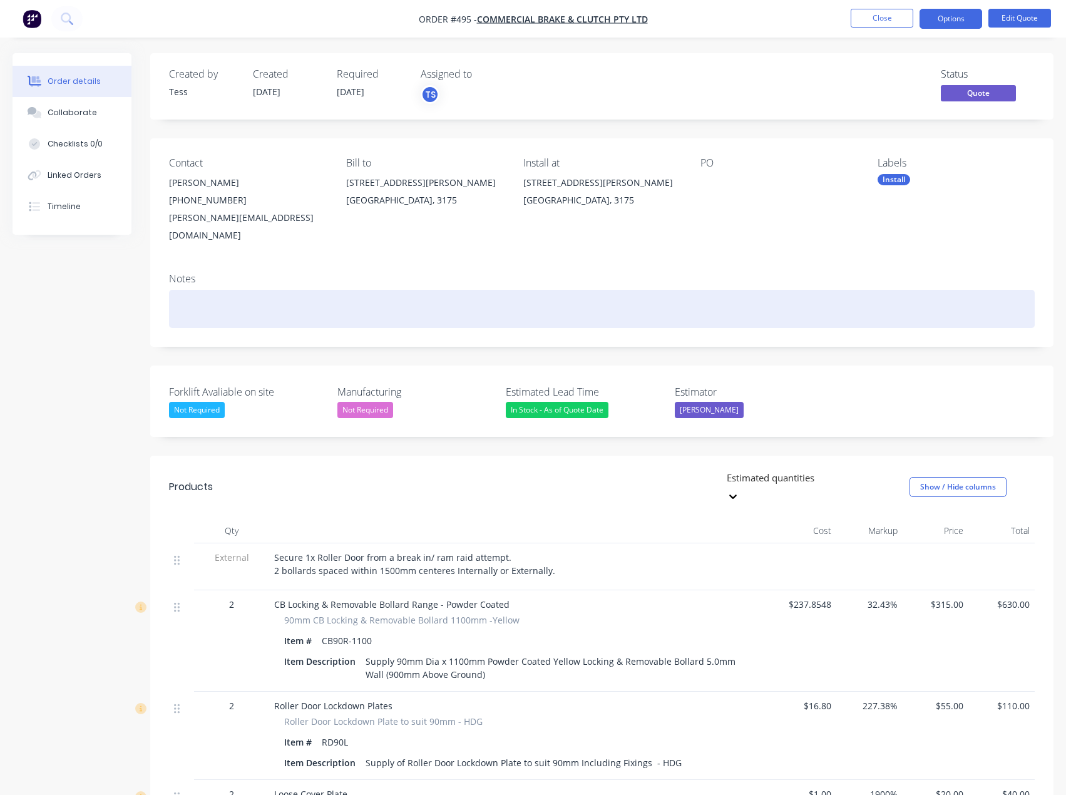
click at [190, 290] on div at bounding box center [601, 309] width 865 height 38
click at [260, 293] on div "Quote emailed onm the 14/10/202" at bounding box center [601, 309] width 865 height 38
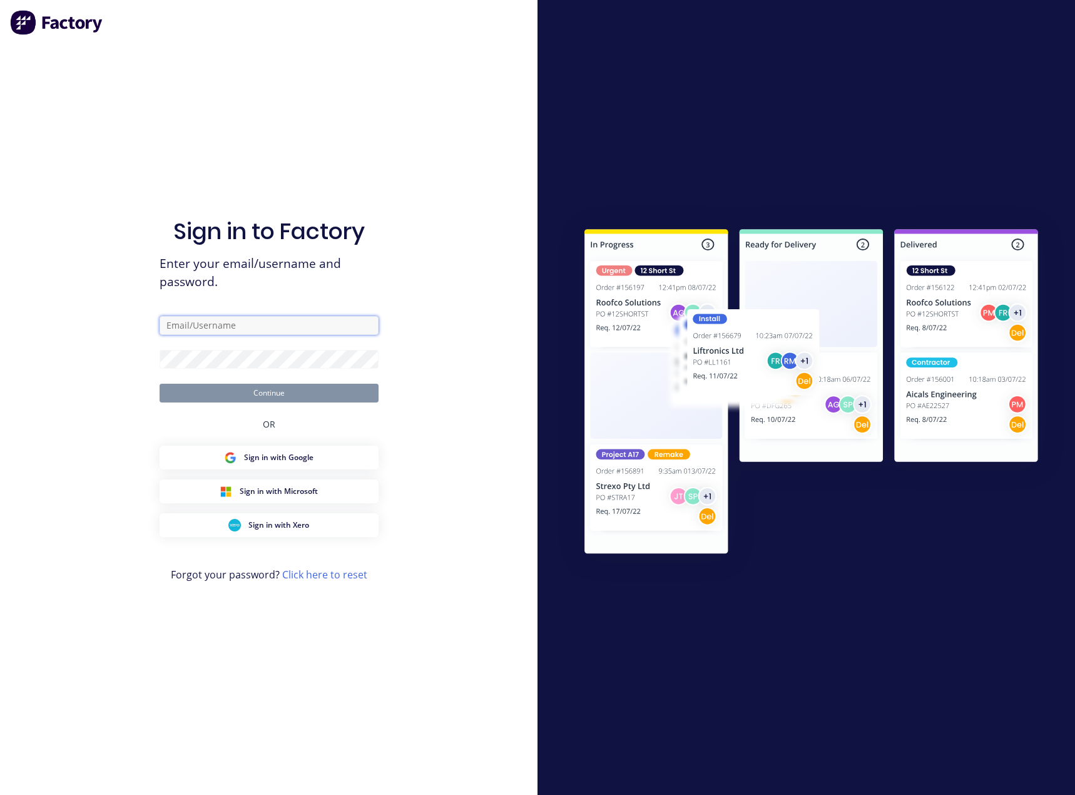
click at [232, 328] on input "text" at bounding box center [269, 325] width 219 height 19
type input "[EMAIL_ADDRESS][DOMAIN_NAME]"
click at [263, 396] on button "Continue" at bounding box center [269, 393] width 219 height 19
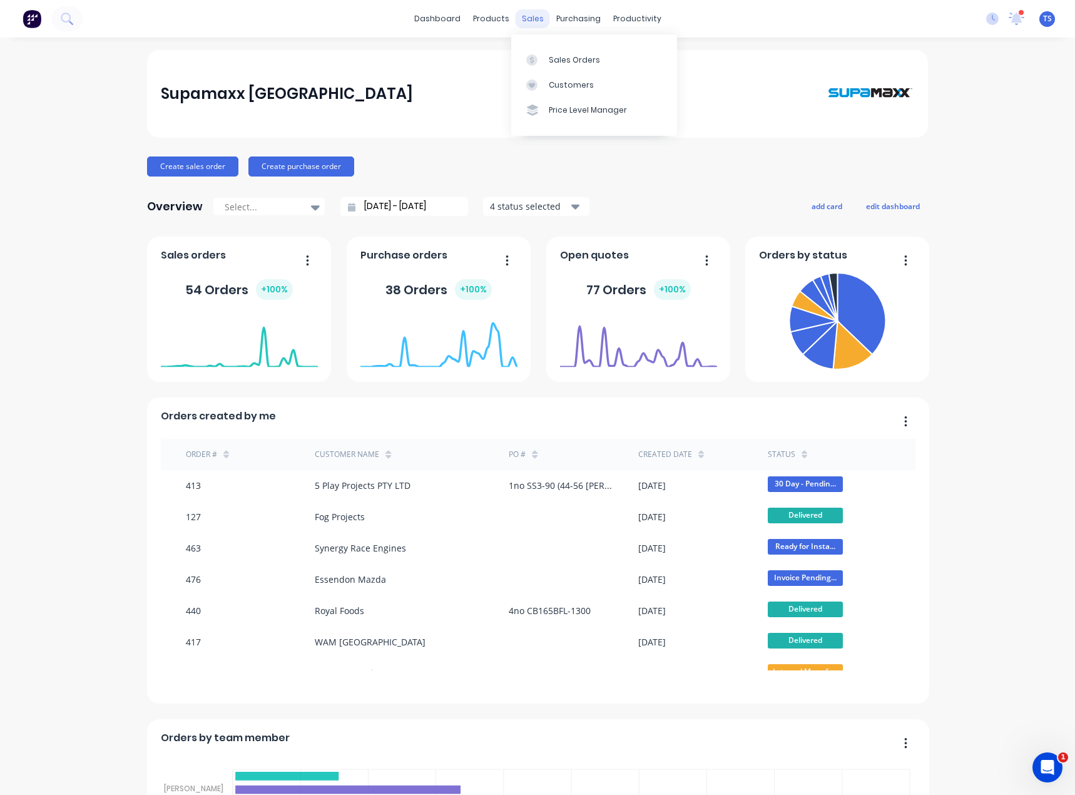
click at [531, 23] on div "sales" at bounding box center [533, 18] width 34 height 19
click at [547, 87] on link "Customers" at bounding box center [594, 85] width 166 height 25
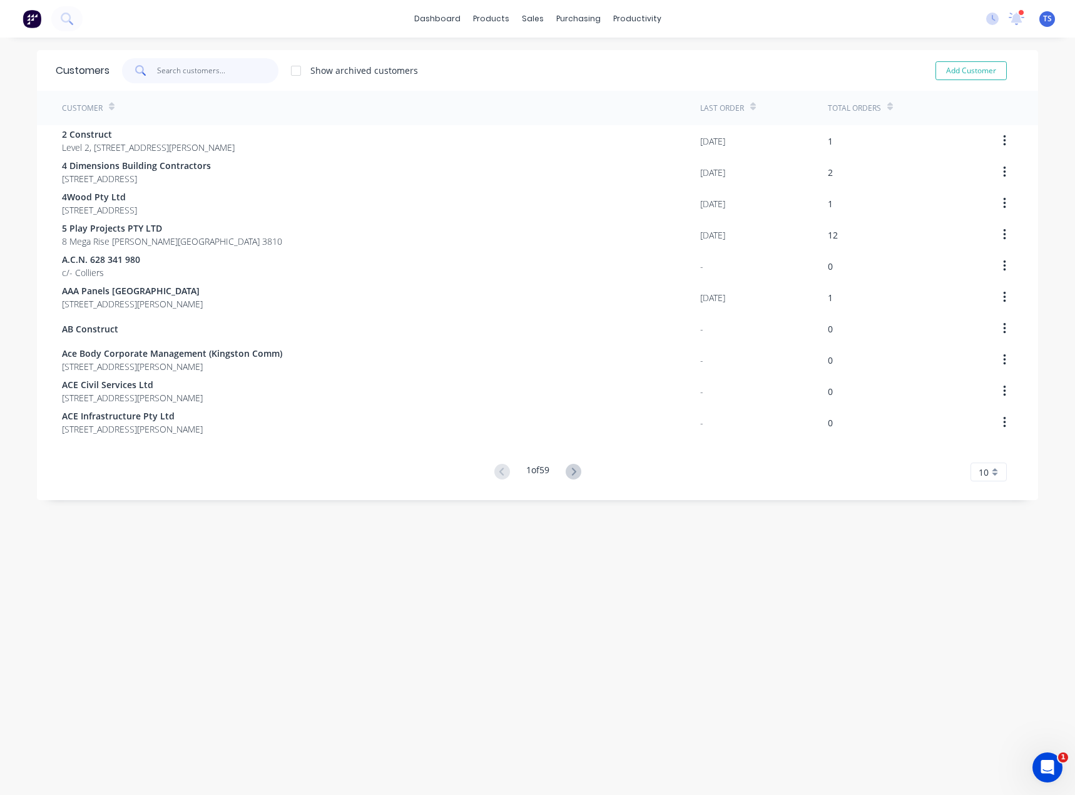
click at [170, 70] on input "text" at bounding box center [218, 70] width 122 height 25
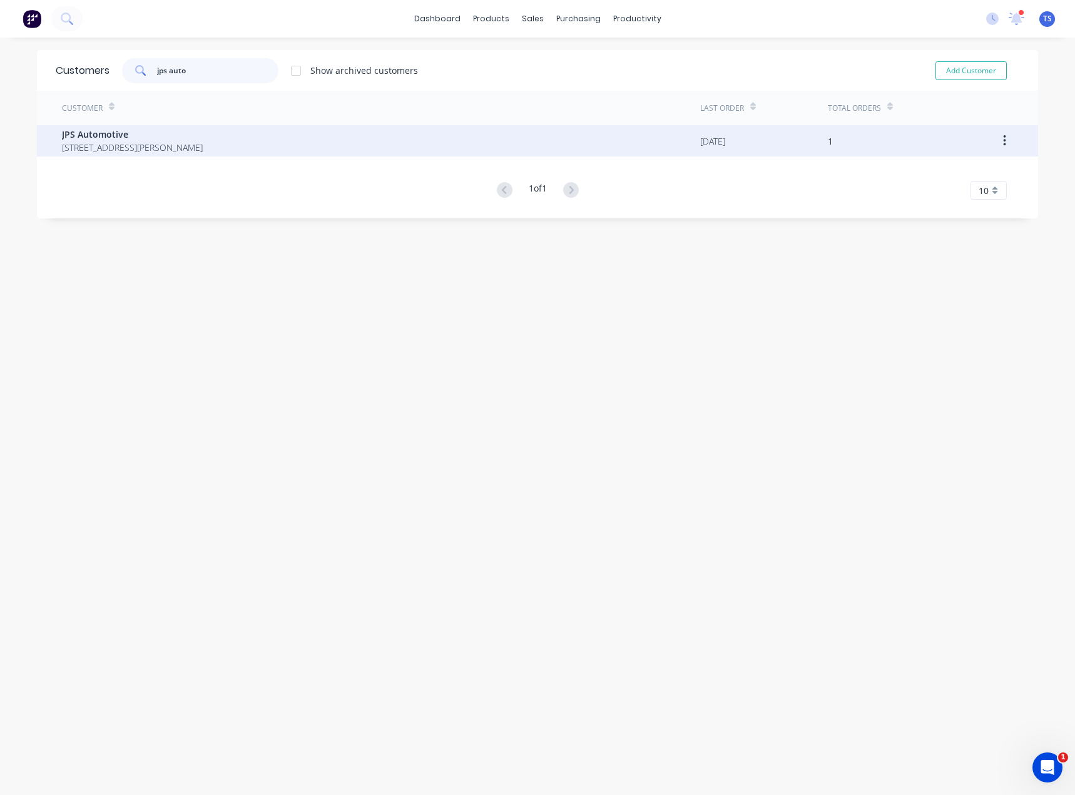
type input "jps auto"
click at [191, 145] on span "[STREET_ADDRESS][PERSON_NAME]" at bounding box center [132, 147] width 141 height 13
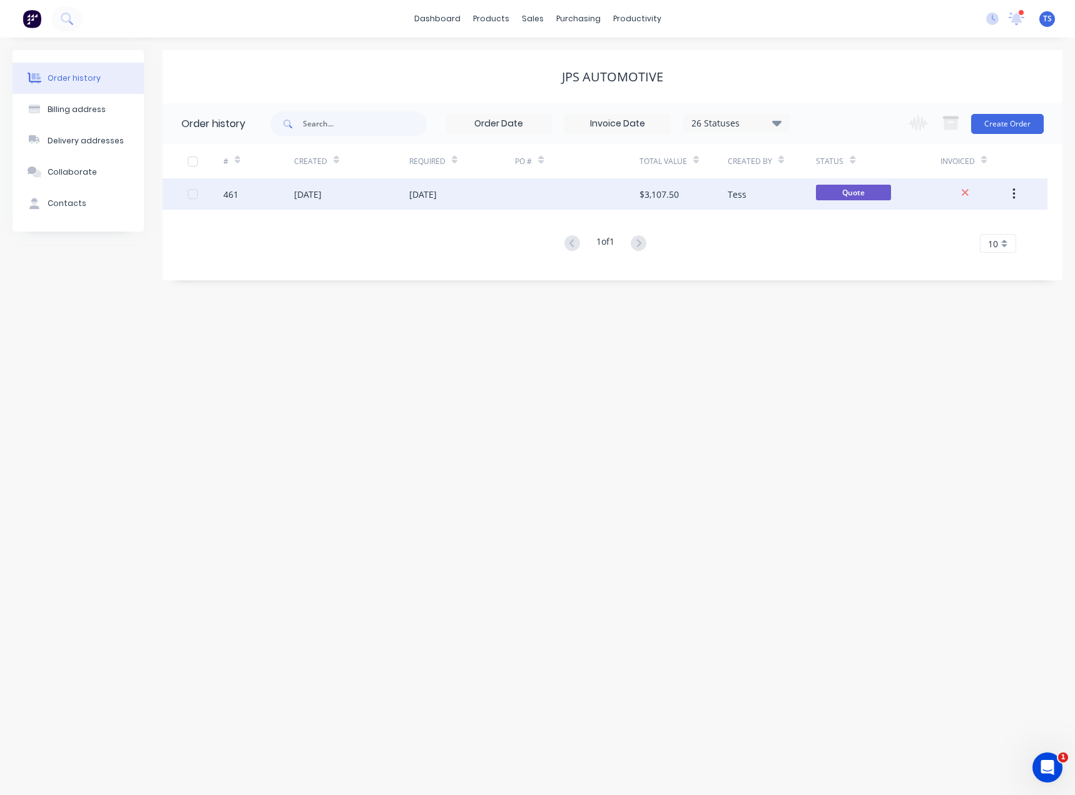
click at [398, 191] on div "[DATE]" at bounding box center [351, 193] width 115 height 31
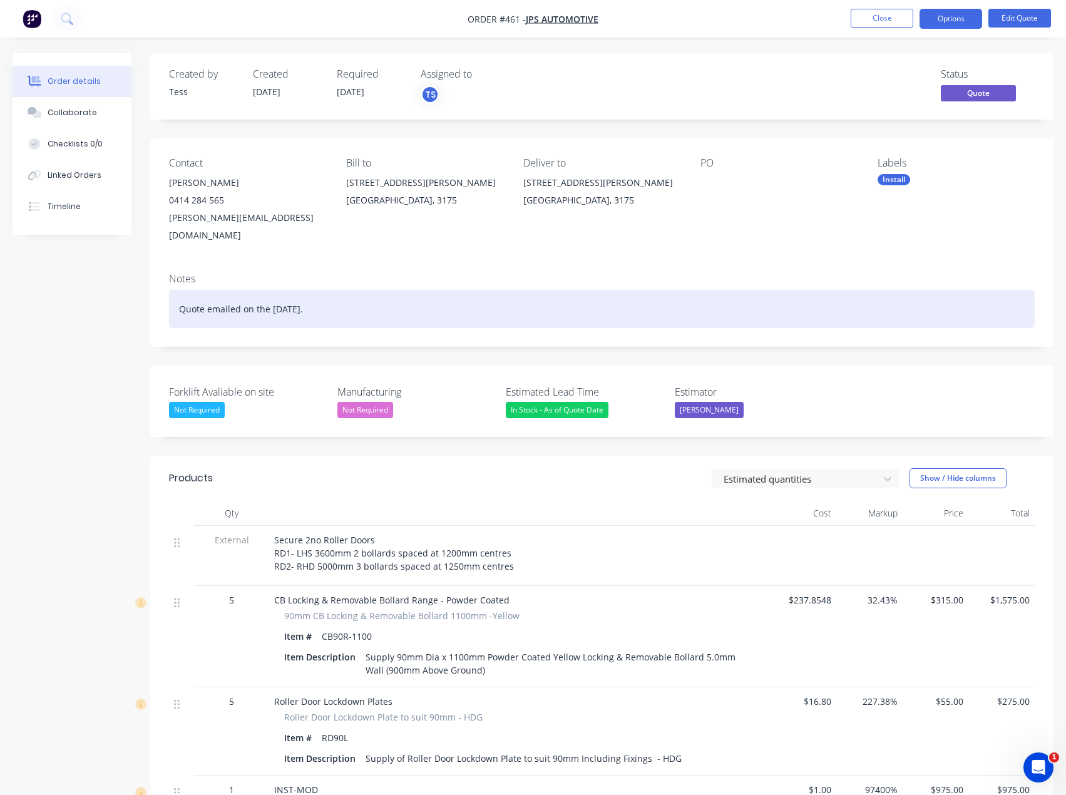
click at [337, 294] on div "Quote emailed on the [DATE]." at bounding box center [601, 309] width 865 height 38
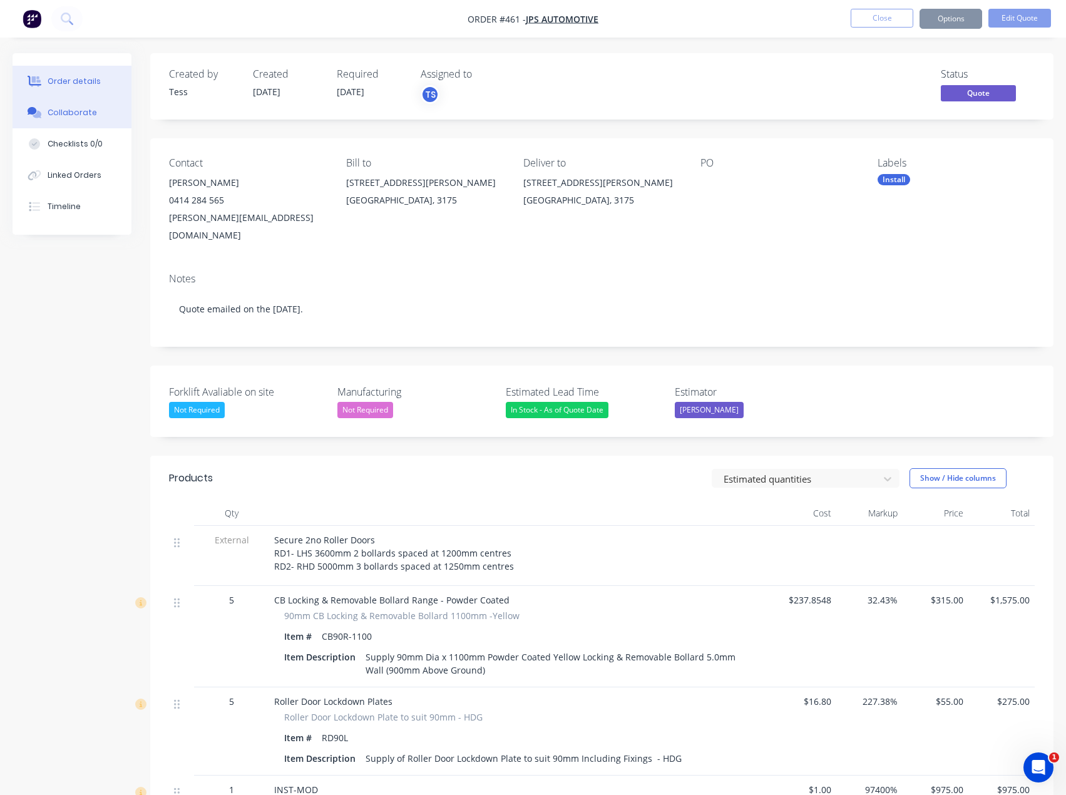
click at [64, 115] on div "Collaborate" at bounding box center [72, 112] width 49 height 11
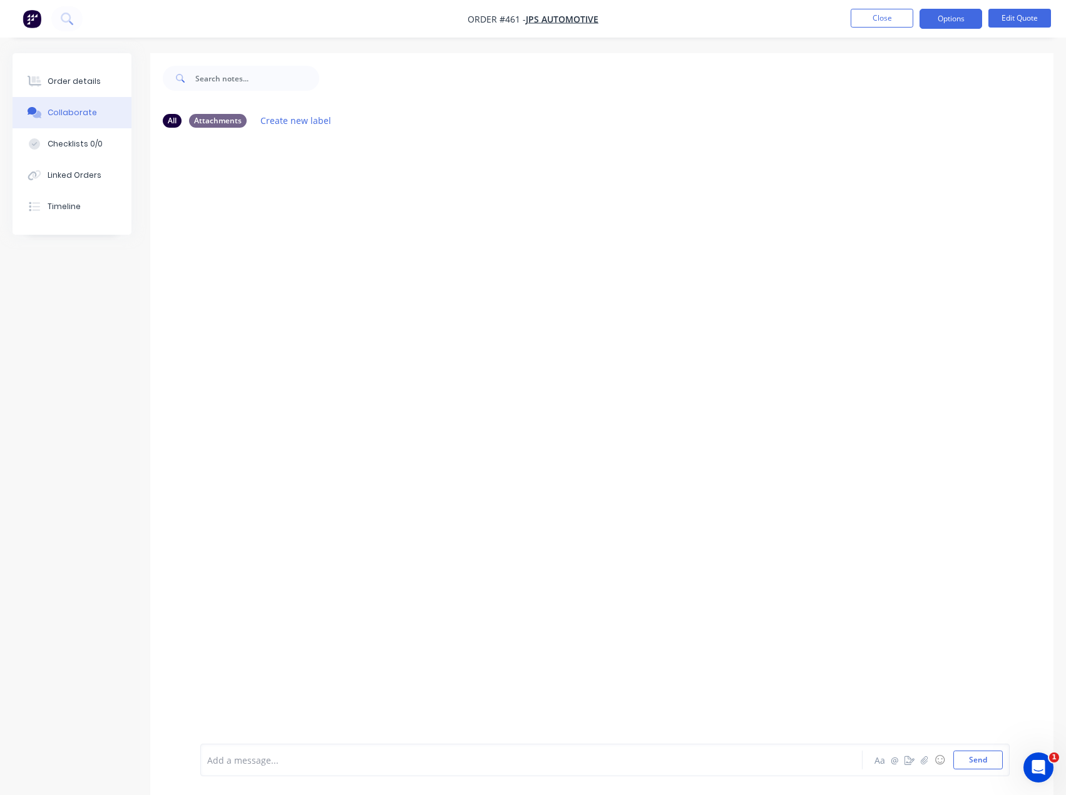
click at [269, 758] on div at bounding box center [506, 759] width 596 height 13
click at [290, 760] on span "Called [PERSON_NAME], they wiull proceed" at bounding box center [298, 760] width 181 height 12
click at [351, 768] on div "Called [PERSON_NAME], they will proceed" at bounding box center [505, 759] width 596 height 19
click at [347, 761] on div "Called [PERSON_NAME], they will proceed" at bounding box center [506, 759] width 596 height 13
click at [973, 758] on button "Send" at bounding box center [977, 759] width 49 height 19
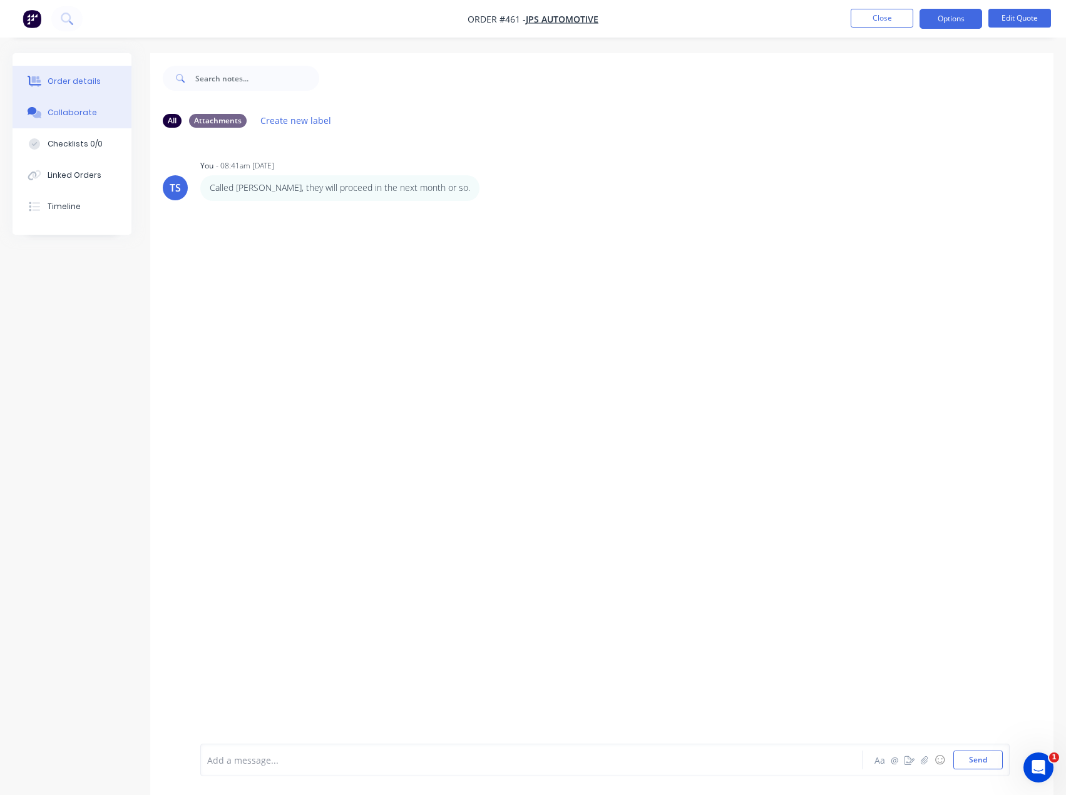
click at [71, 83] on div "Order details" at bounding box center [74, 81] width 53 height 11
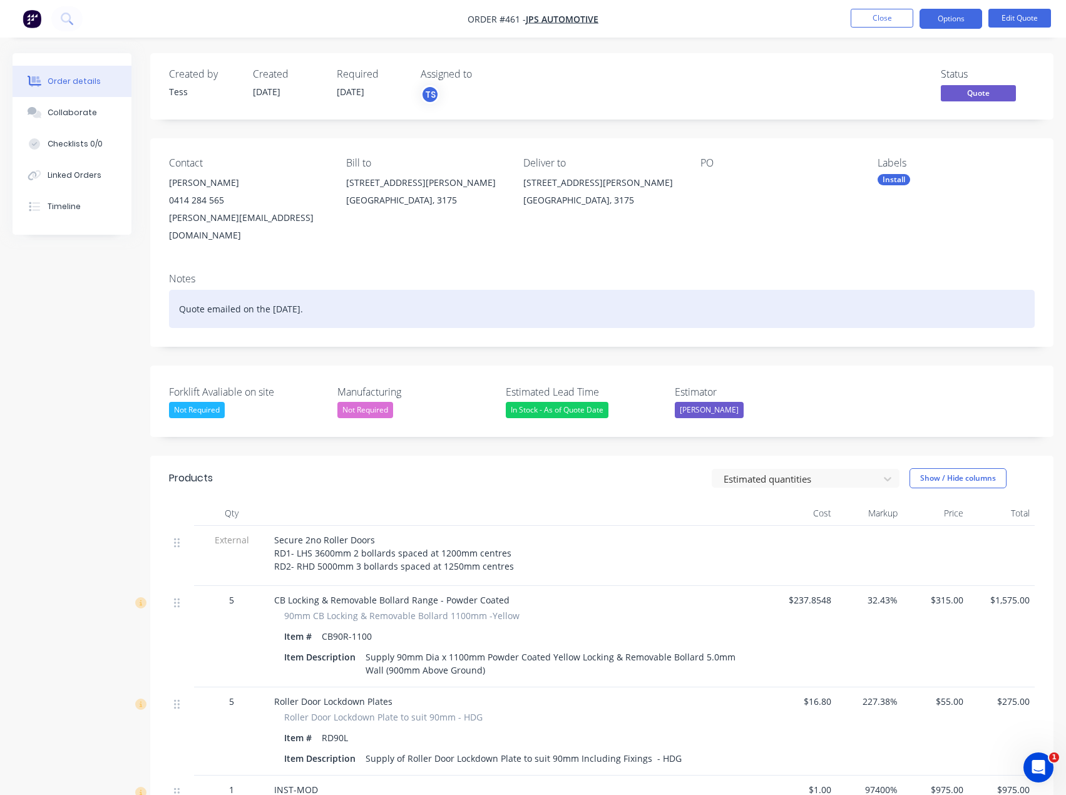
click at [342, 290] on div "Quote emailed on the [DATE]." at bounding box center [601, 309] width 865 height 38
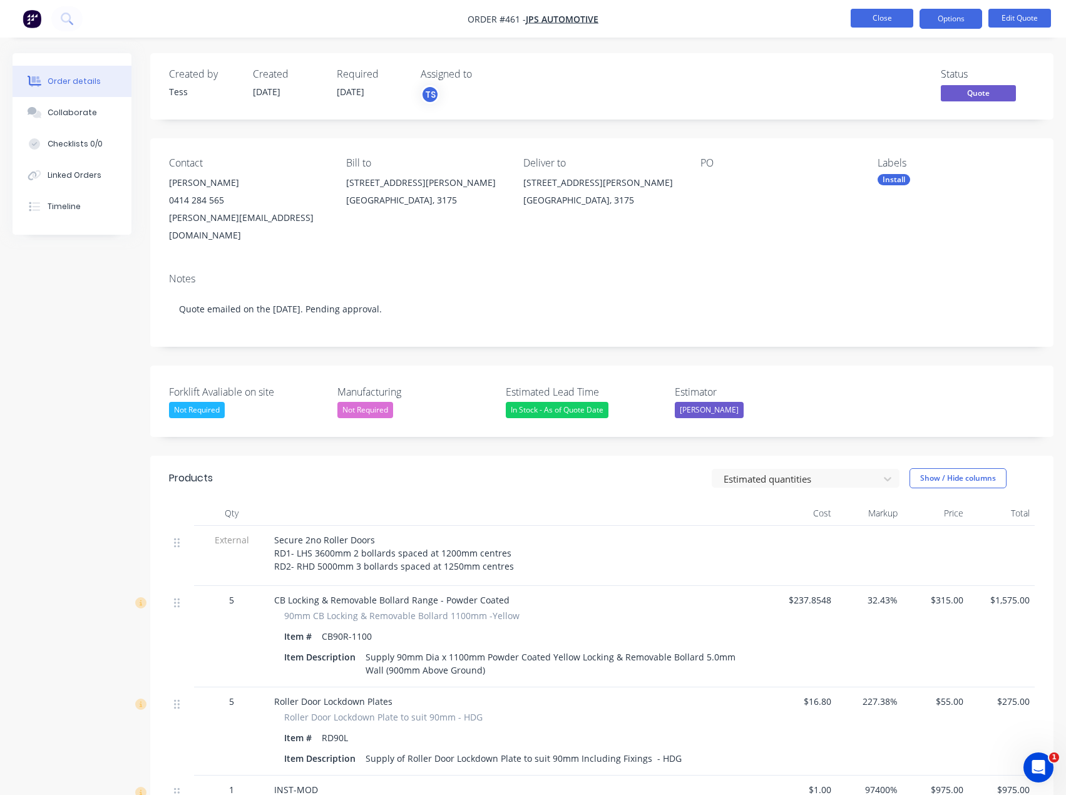
click at [889, 20] on button "Close" at bounding box center [881, 18] width 63 height 19
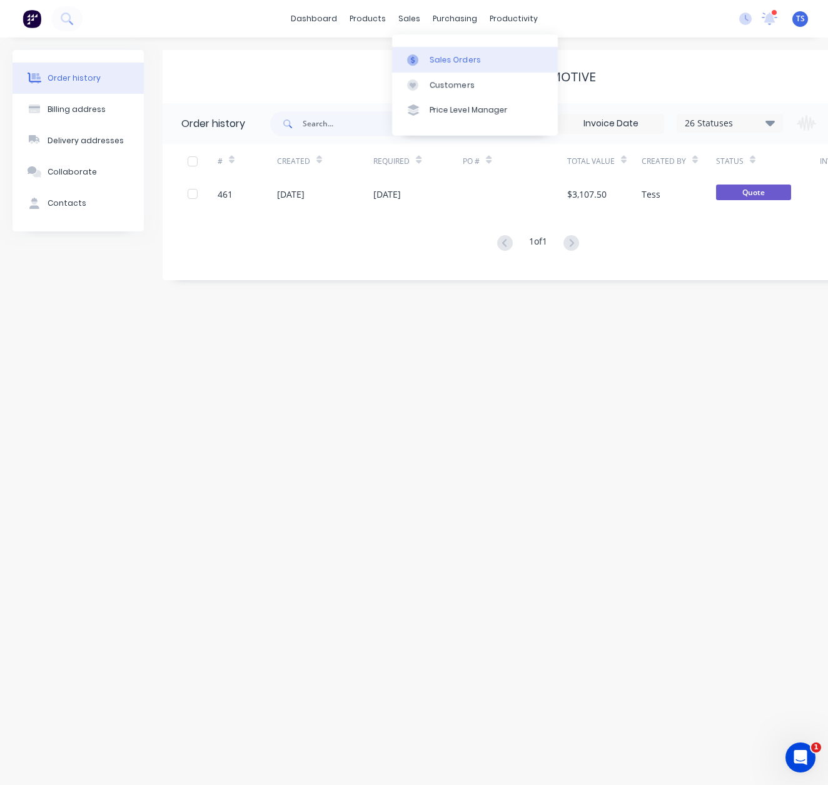
click at [439, 56] on div "Sales Orders" at bounding box center [455, 59] width 51 height 11
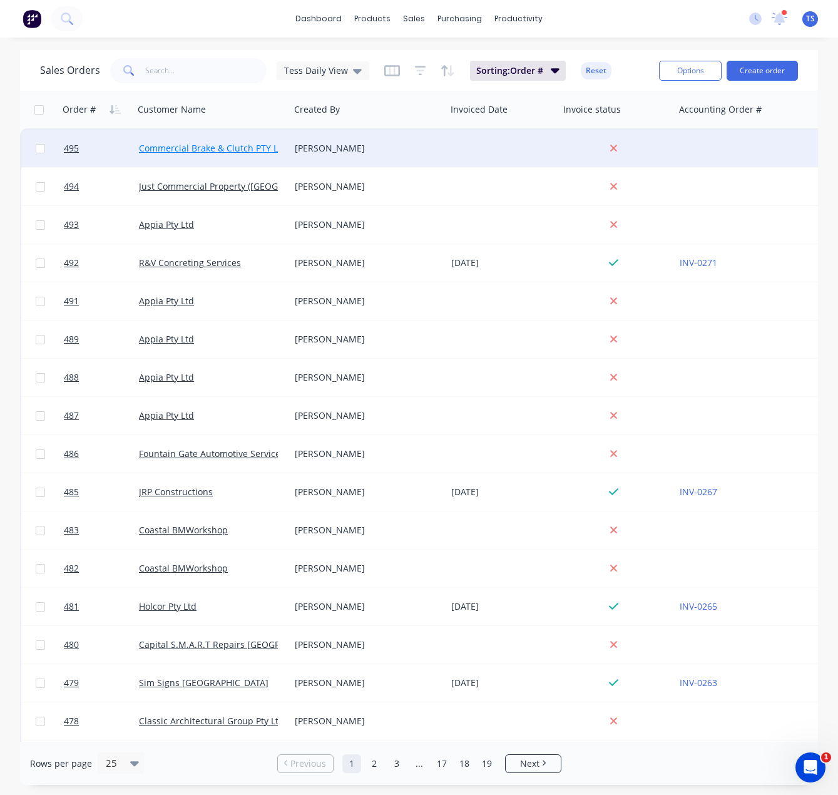
click at [205, 146] on link "Commercial Brake & Clutch PTY LTD" at bounding box center [214, 148] width 150 height 12
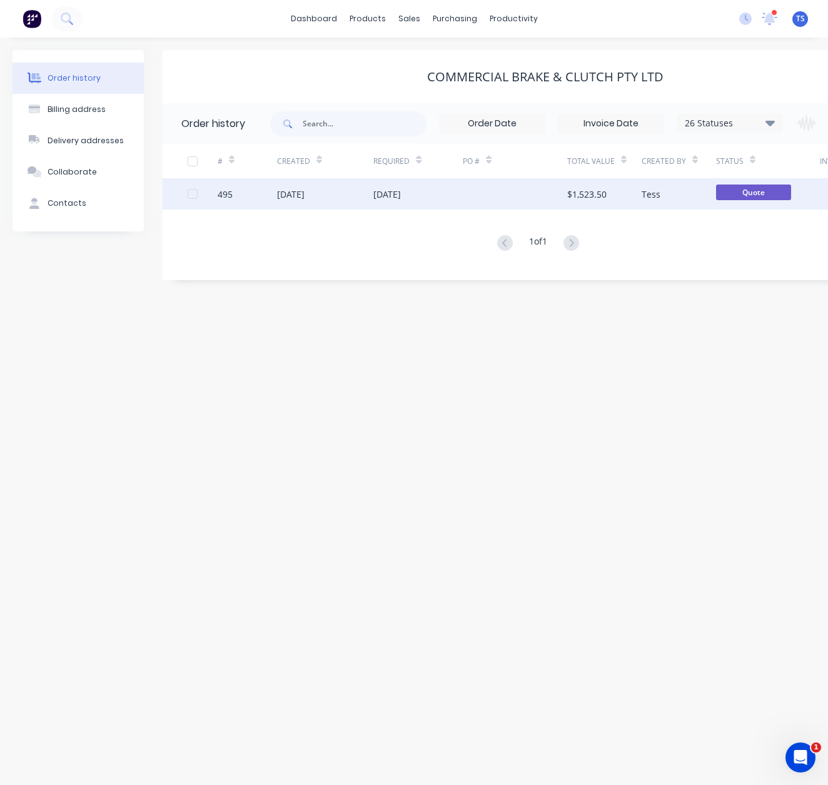
click at [364, 197] on div "[DATE]" at bounding box center [325, 193] width 97 height 31
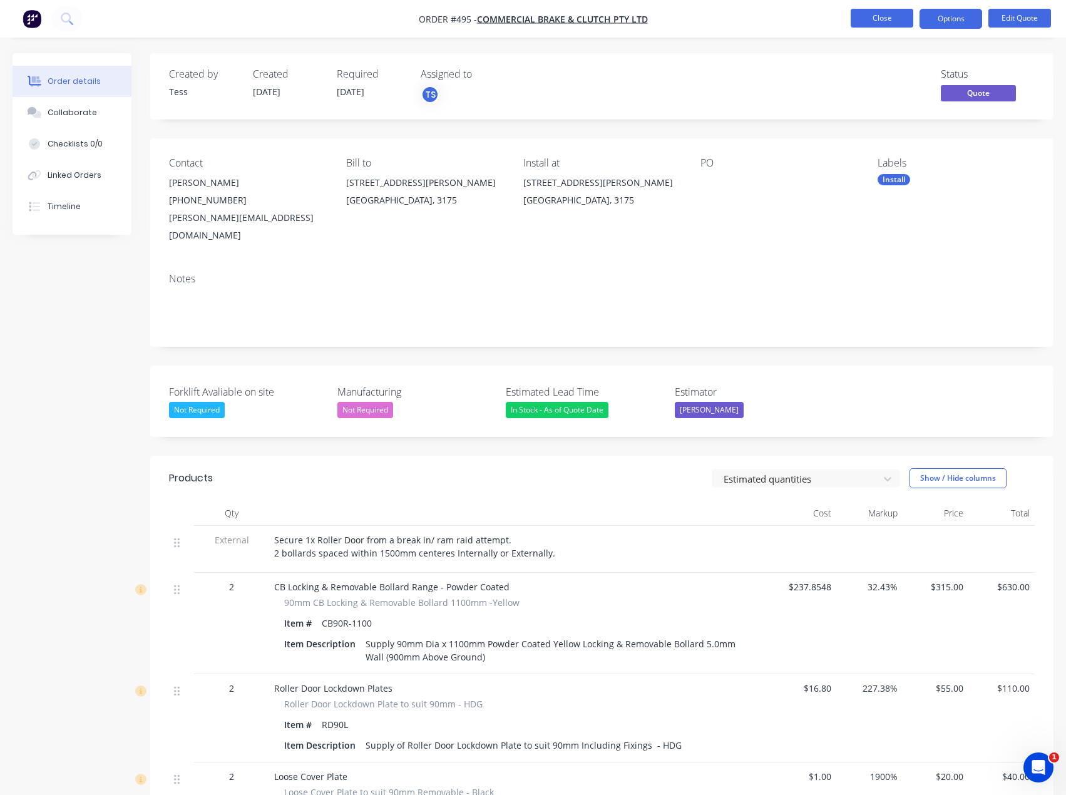
click at [880, 16] on button "Close" at bounding box center [881, 18] width 63 height 19
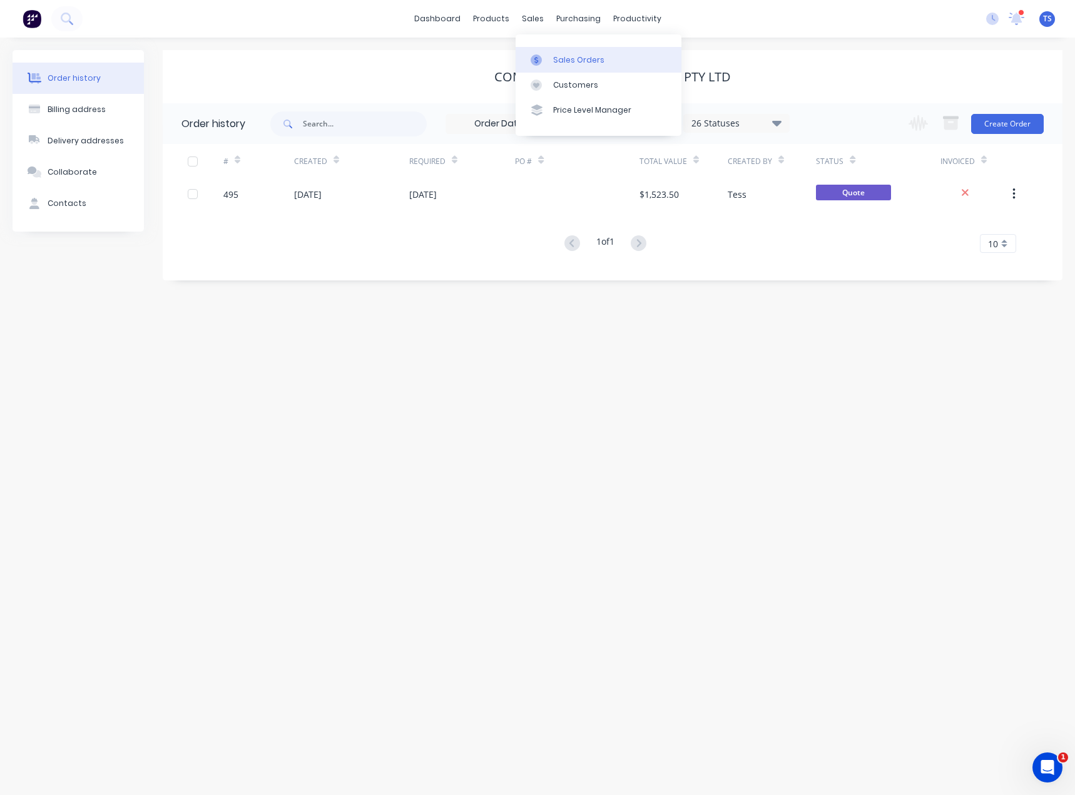
click at [555, 55] on div "Sales Orders" at bounding box center [578, 59] width 51 height 11
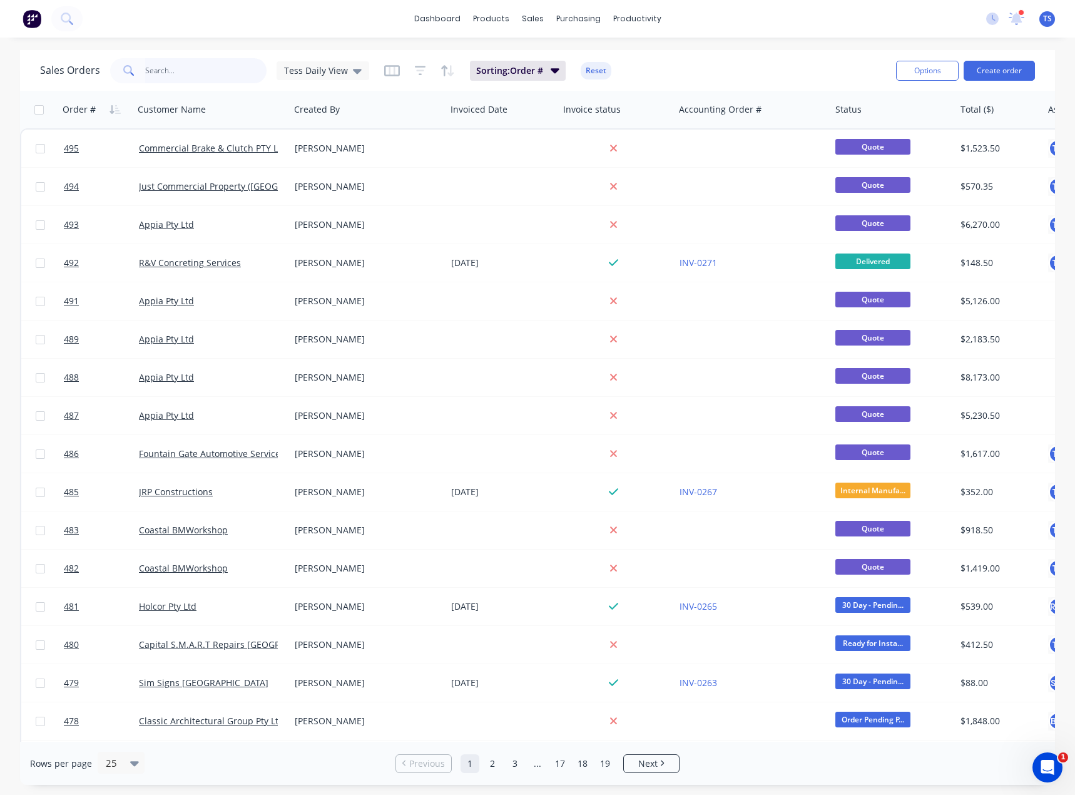
click at [215, 64] on input "text" at bounding box center [206, 70] width 122 height 25
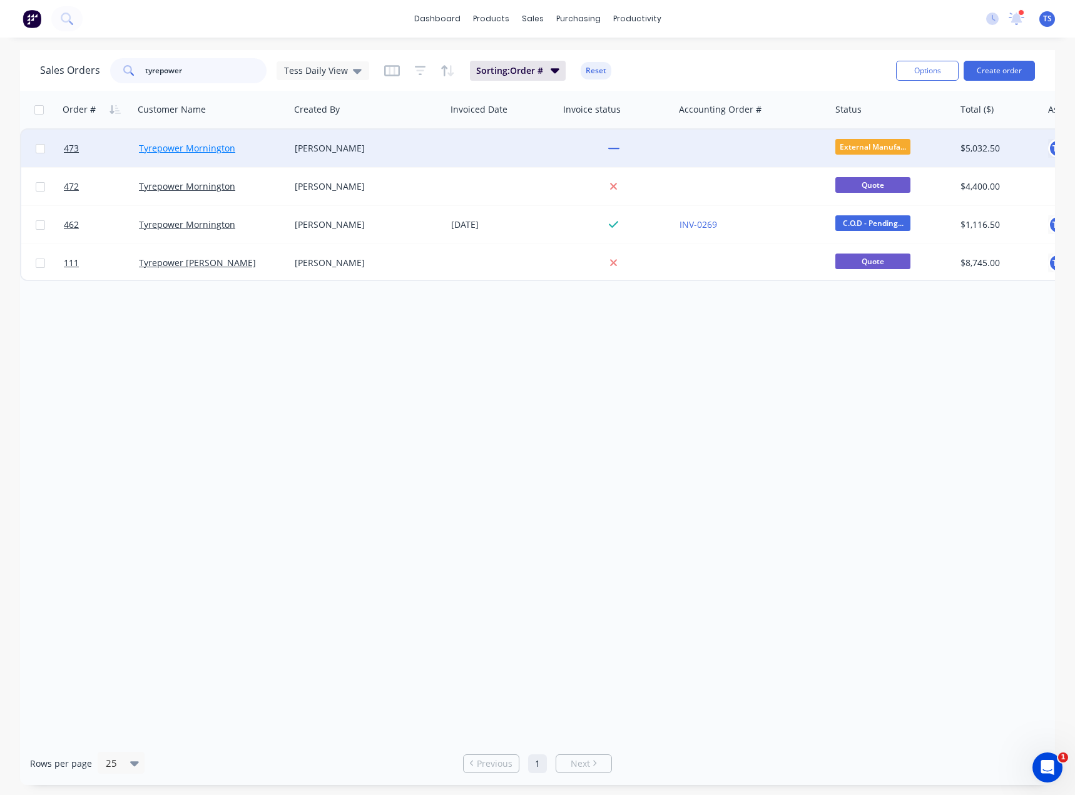
type input "tyrepower"
click at [207, 152] on link "Tyrepower Mornington" at bounding box center [187, 148] width 96 height 12
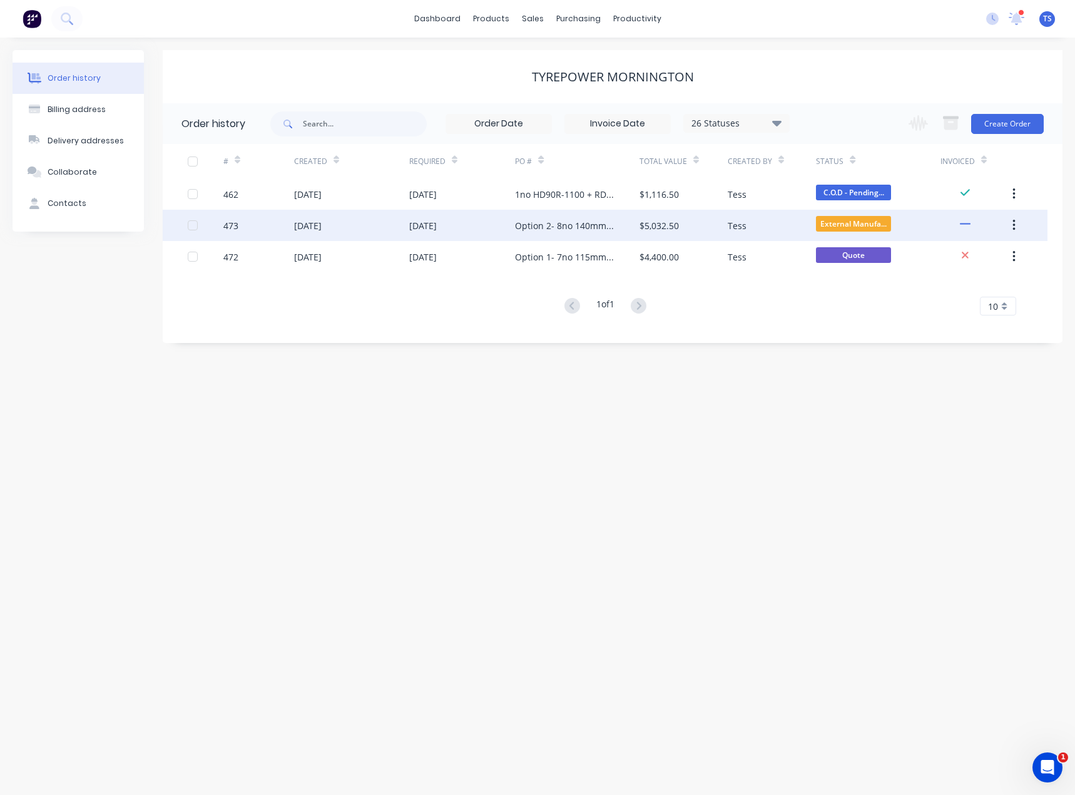
click at [515, 224] on div "Option 2- 8no 140mm Fixed" at bounding box center [564, 225] width 99 height 13
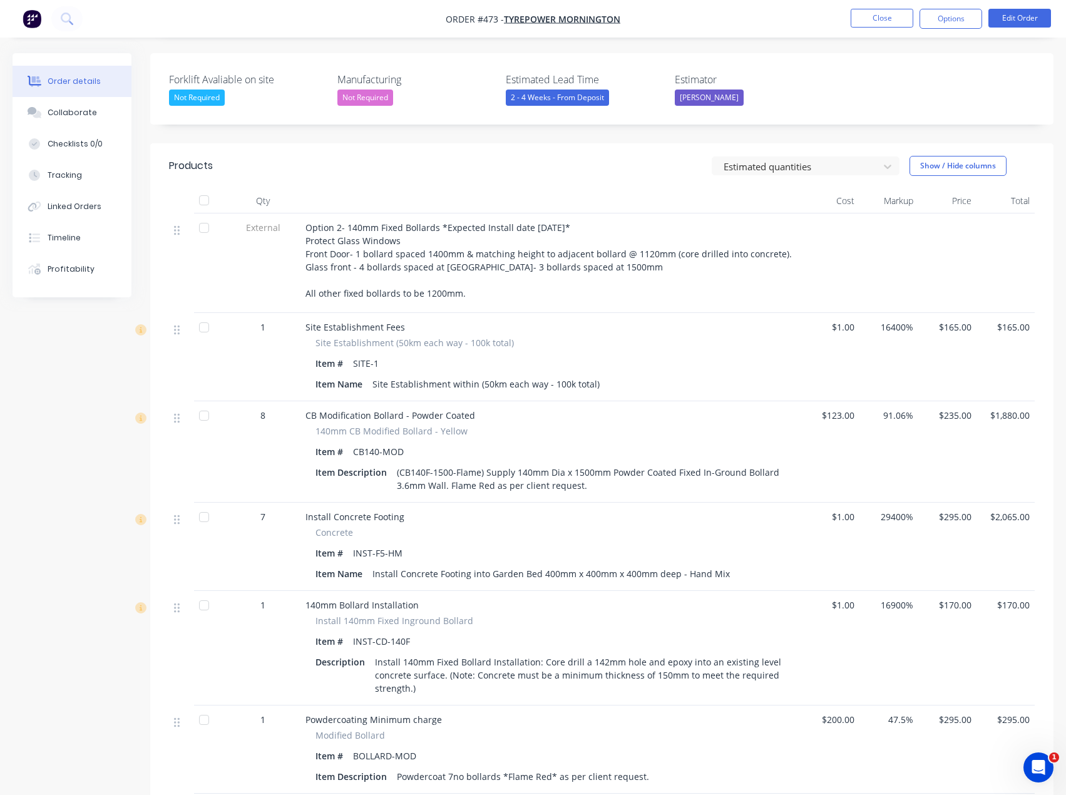
scroll to position [313, 0]
click at [1010, 16] on button "Edit Order" at bounding box center [1019, 18] width 63 height 19
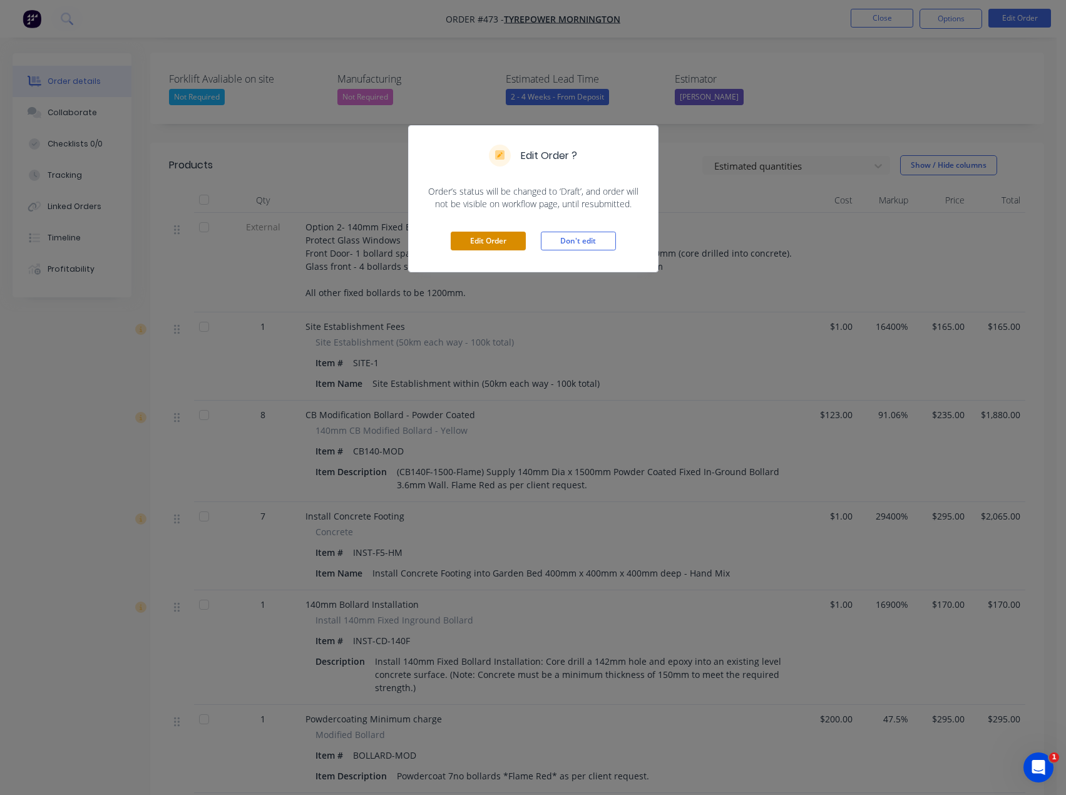
click at [504, 239] on button "Edit Order" at bounding box center [488, 241] width 75 height 19
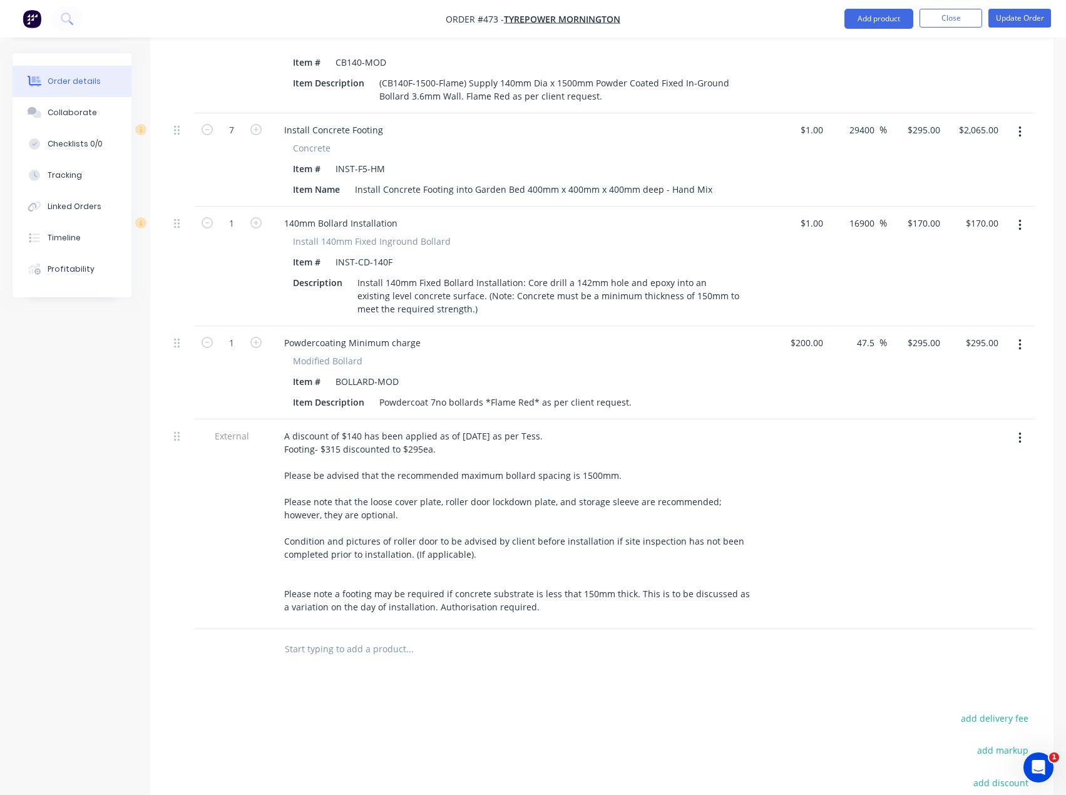
scroll to position [751, 0]
click at [367, 635] on input "text" at bounding box center [409, 647] width 250 height 25
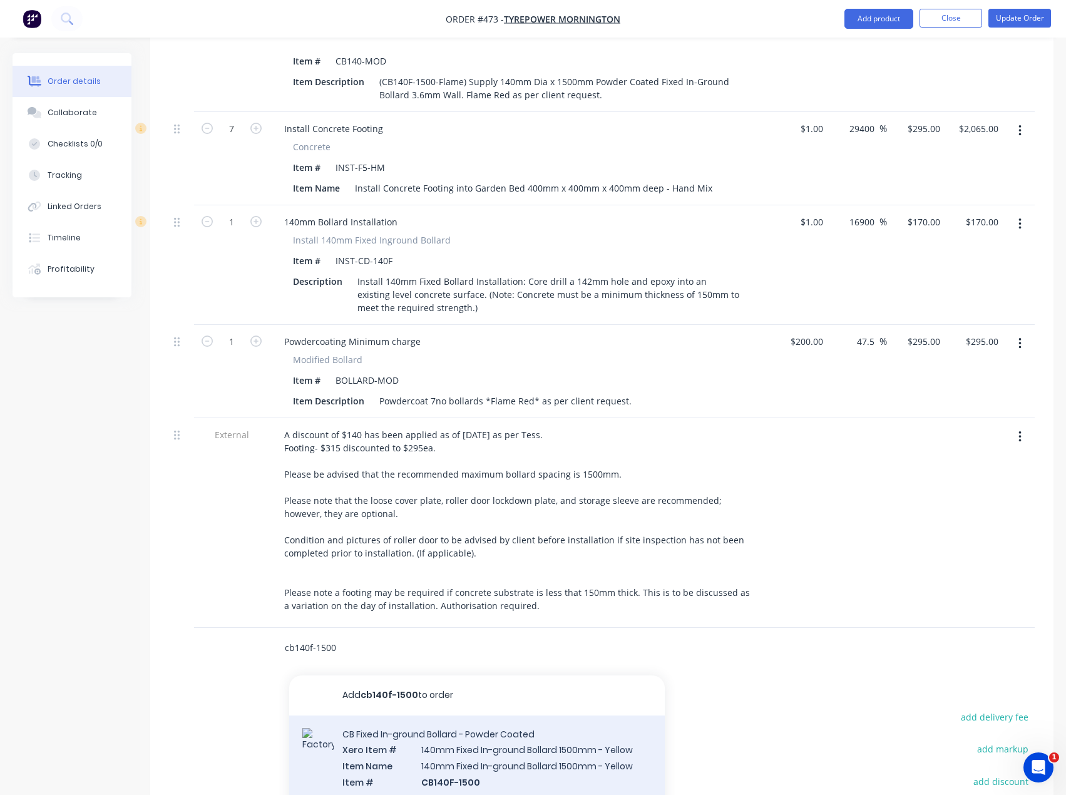
type input "cb140f-1500"
click at [437, 715] on div "CB Fixed In-ground Bollard - Powder Coated Xero Item # 140mm Fixed In-ground Bo…" at bounding box center [476, 780] width 375 height 130
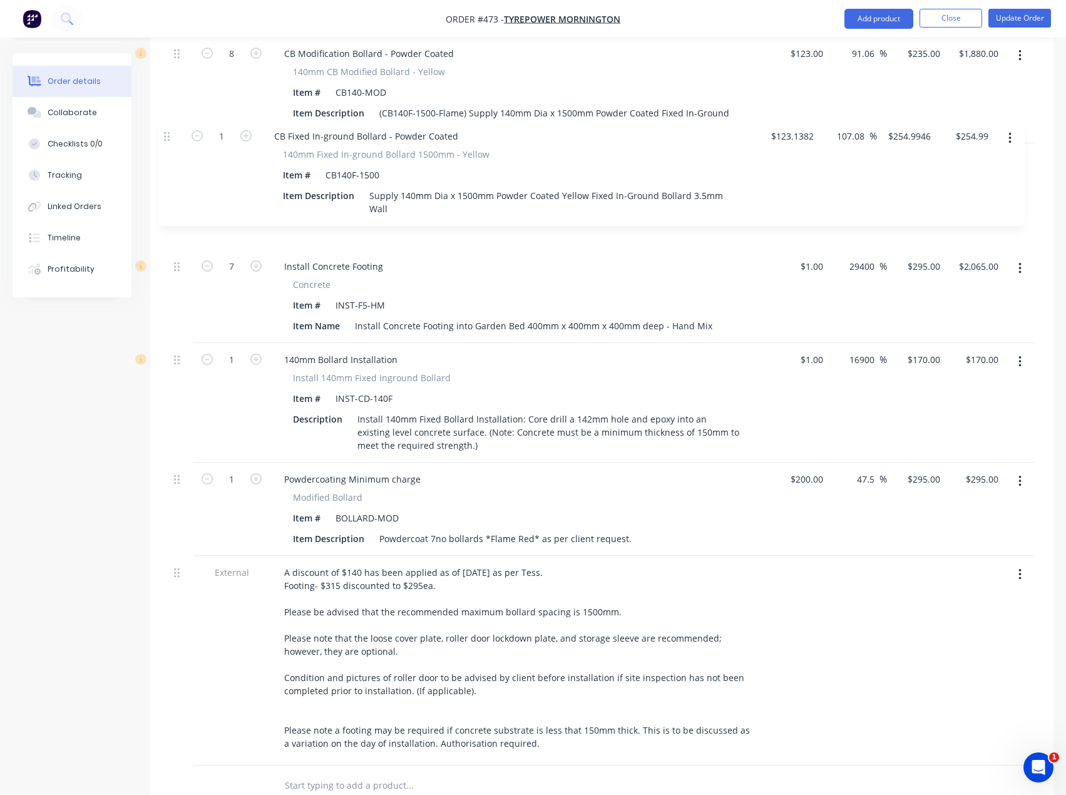
drag, startPoint x: 178, startPoint y: 626, endPoint x: 168, endPoint y: 137, distance: 488.8
click at [168, 137] on div "Qty Cost Markup Price Total External Option 2- 140mm Fixed Bollards *Expected I…" at bounding box center [601, 303] width 903 height 1005
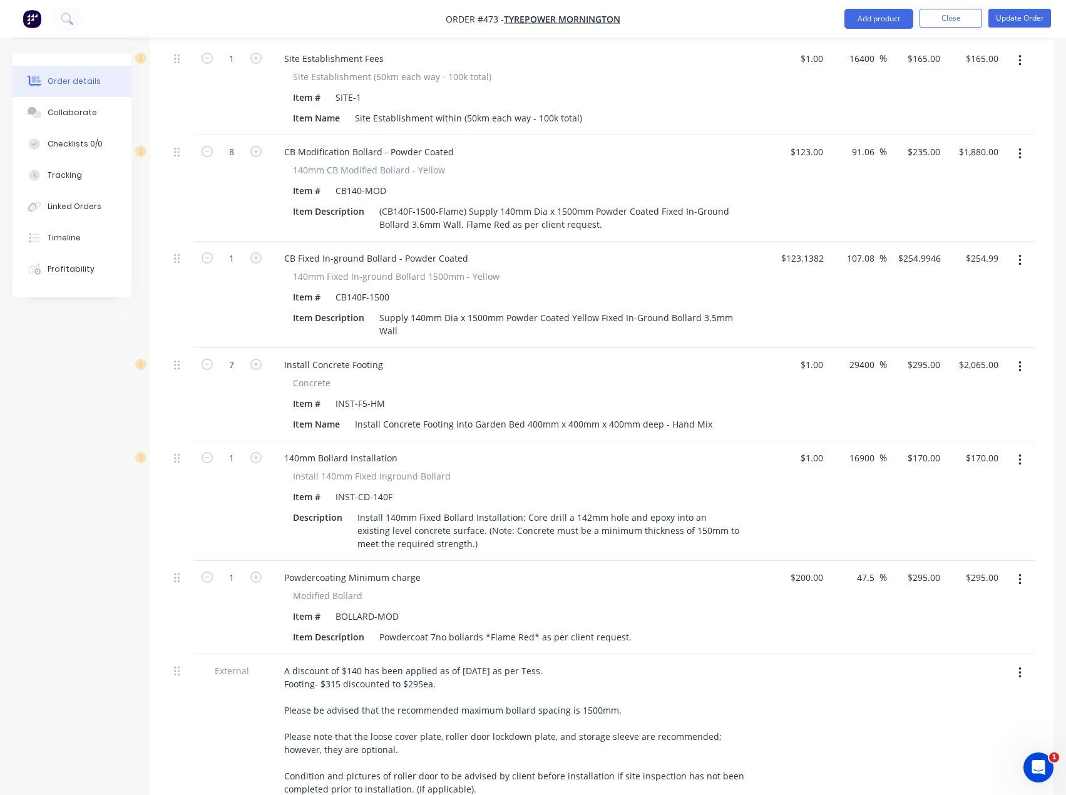
scroll to position [593, 0]
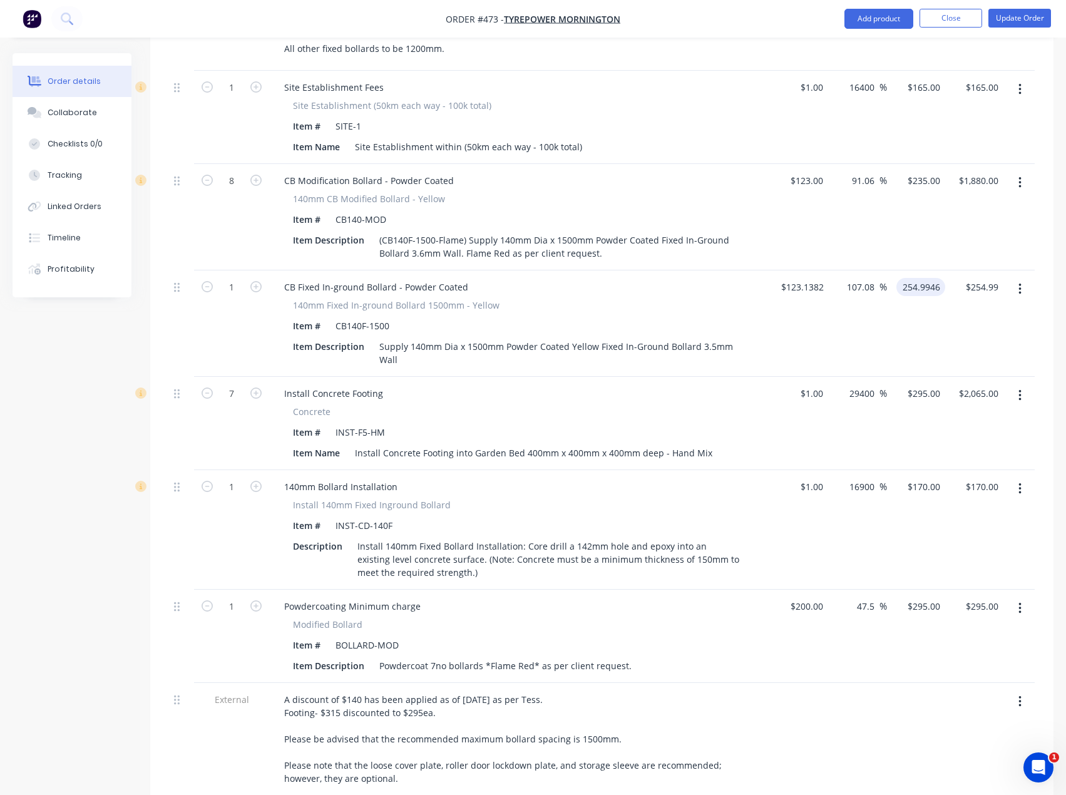
click at [915, 278] on input "254.9946" at bounding box center [923, 287] width 44 height 18
type input "235"
type input "90.84"
type input "$235.00"
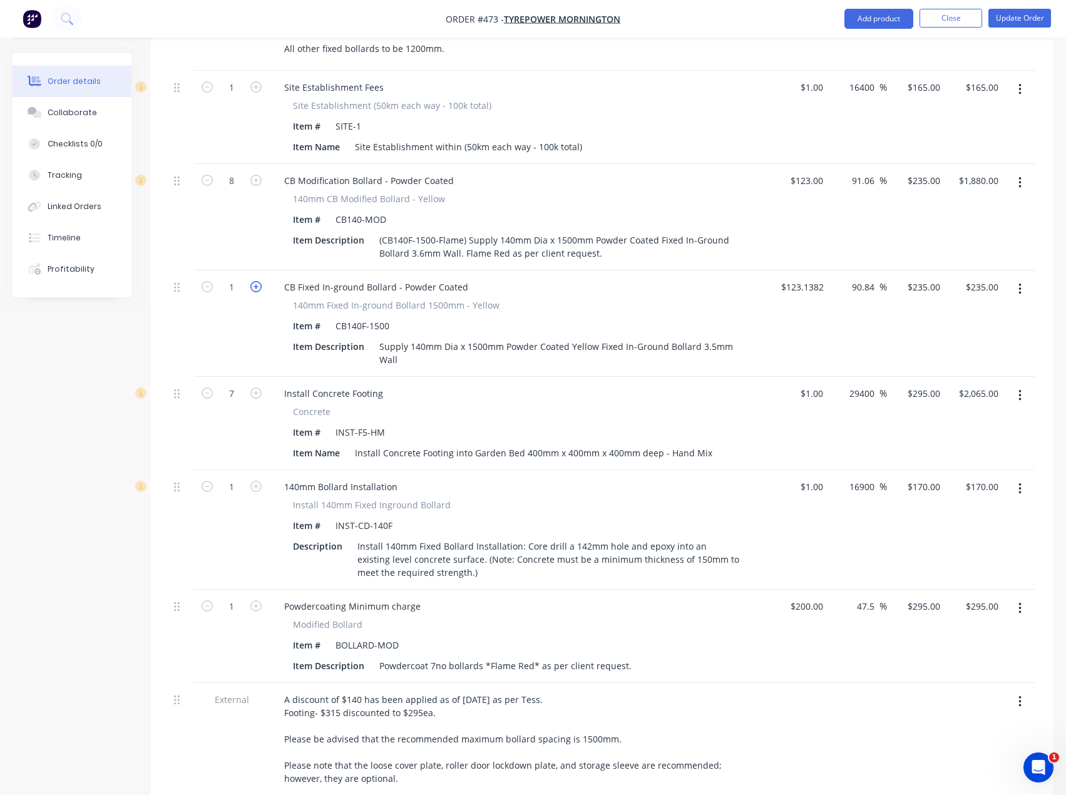
click at [257, 281] on icon "button" at bounding box center [255, 286] width 11 height 11
type input "2"
type input "$470.00"
click at [257, 281] on icon "button" at bounding box center [255, 286] width 11 height 11
type input "3"
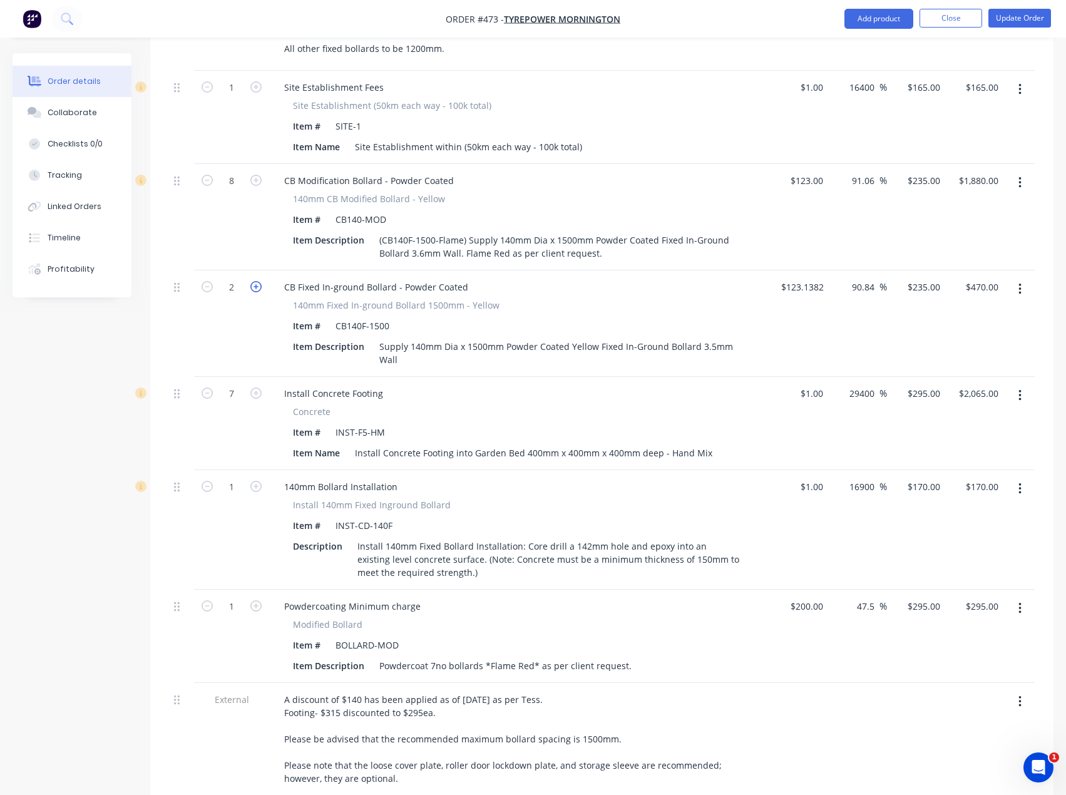
type input "$705.00"
click at [257, 281] on icon "button" at bounding box center [255, 286] width 11 height 11
type input "4"
type input "$940.00"
click at [257, 281] on icon "button" at bounding box center [255, 286] width 11 height 11
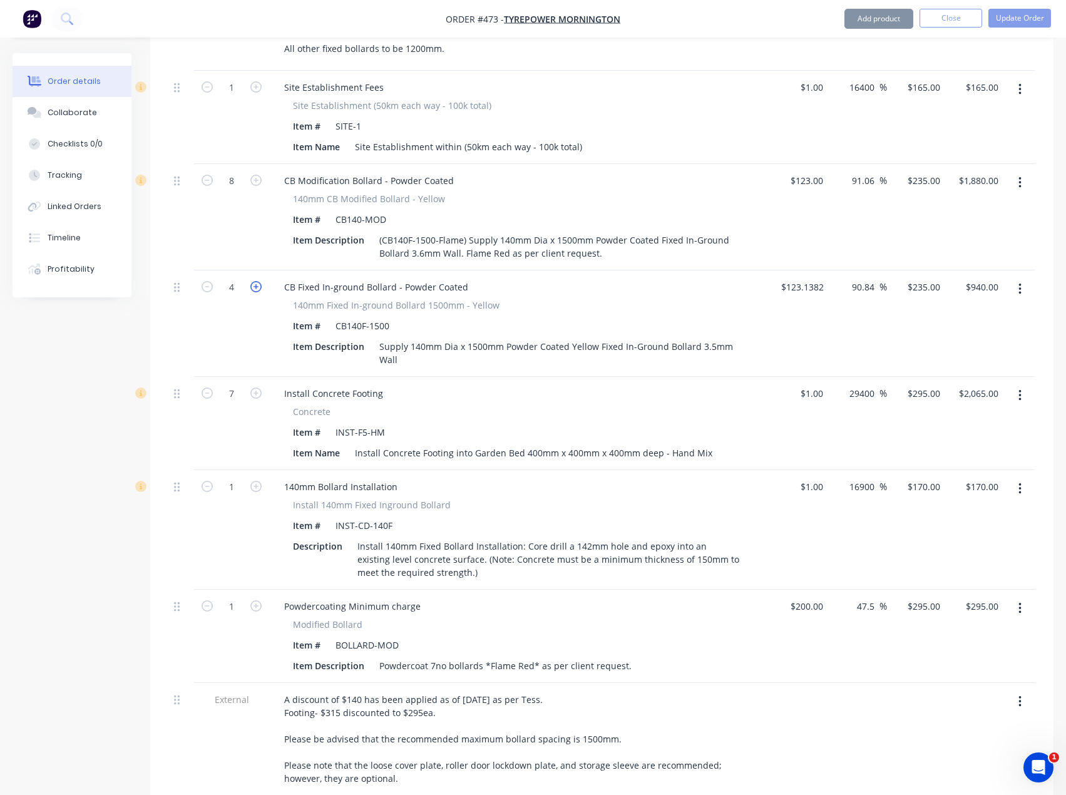
type input "5"
type input "$1,175.00"
click at [257, 281] on icon "button" at bounding box center [255, 286] width 11 height 11
type input "6"
type input "$1,410.00"
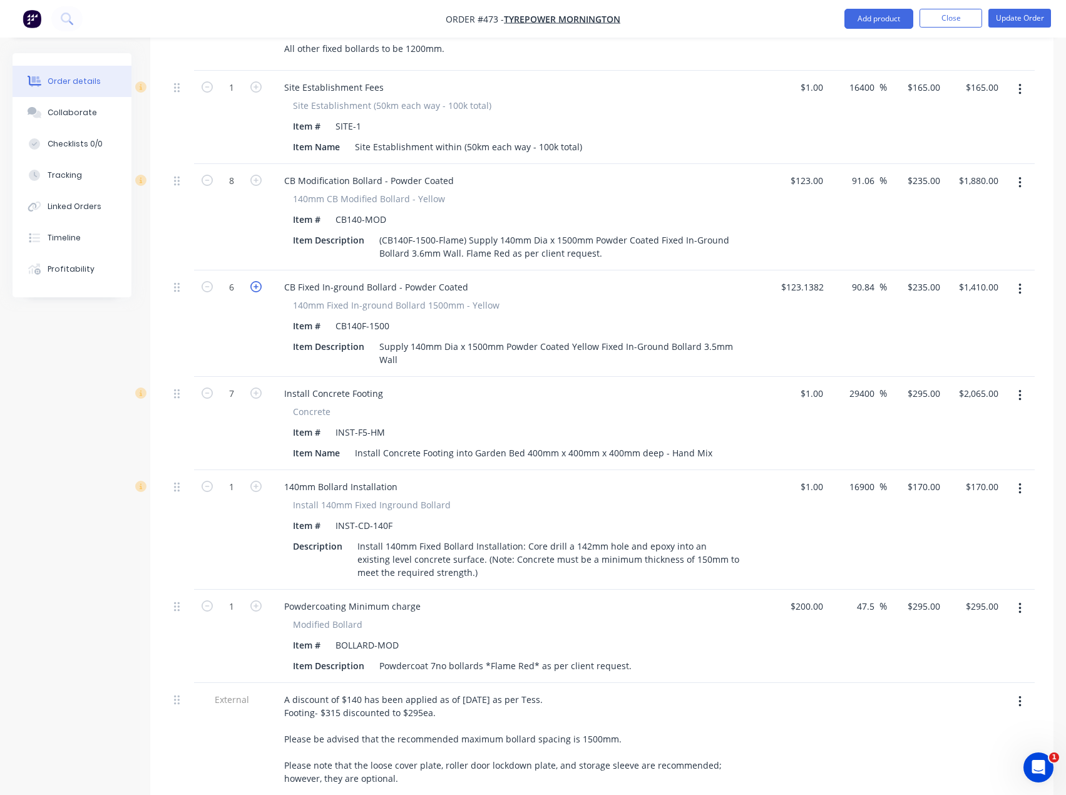
click at [257, 281] on icon "button" at bounding box center [255, 286] width 11 height 11
type input "7"
type input "$1,645.00"
click at [257, 281] on icon "button" at bounding box center [255, 286] width 11 height 11
type input "8"
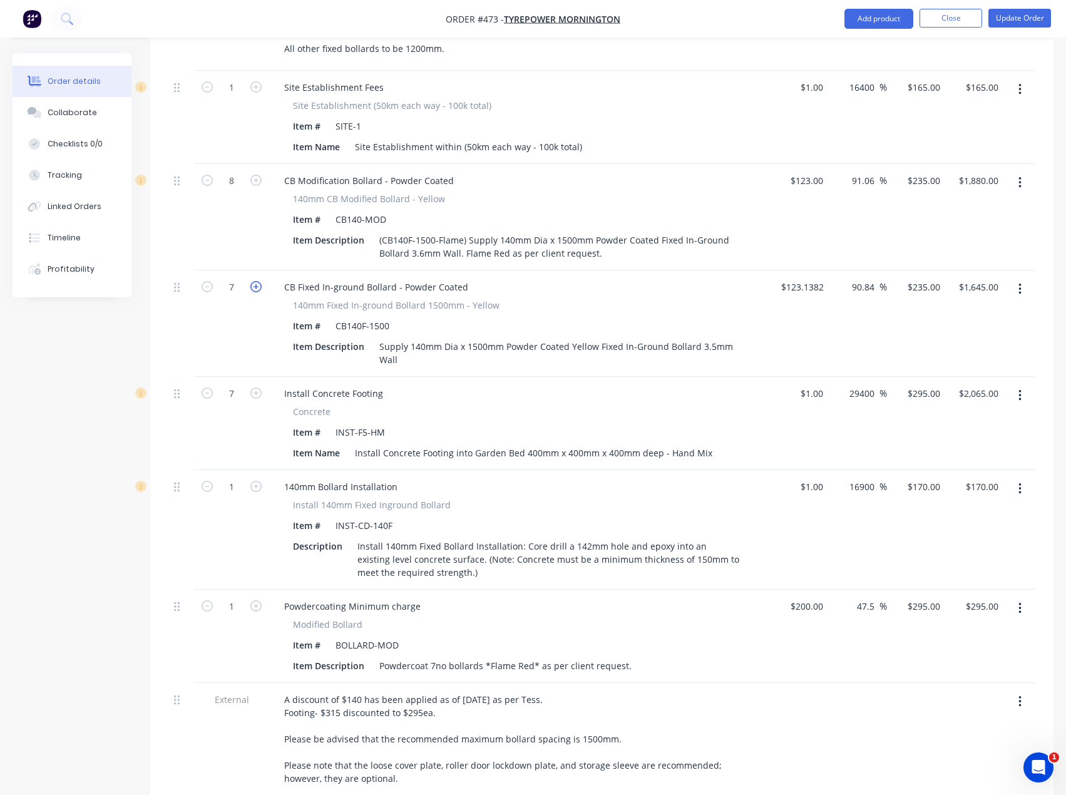
type input "$1,880.00"
click at [257, 281] on icon "button" at bounding box center [255, 286] width 11 height 11
type input "9"
type input "$2,115.00"
click at [208, 281] on icon "button" at bounding box center [206, 286] width 11 height 11
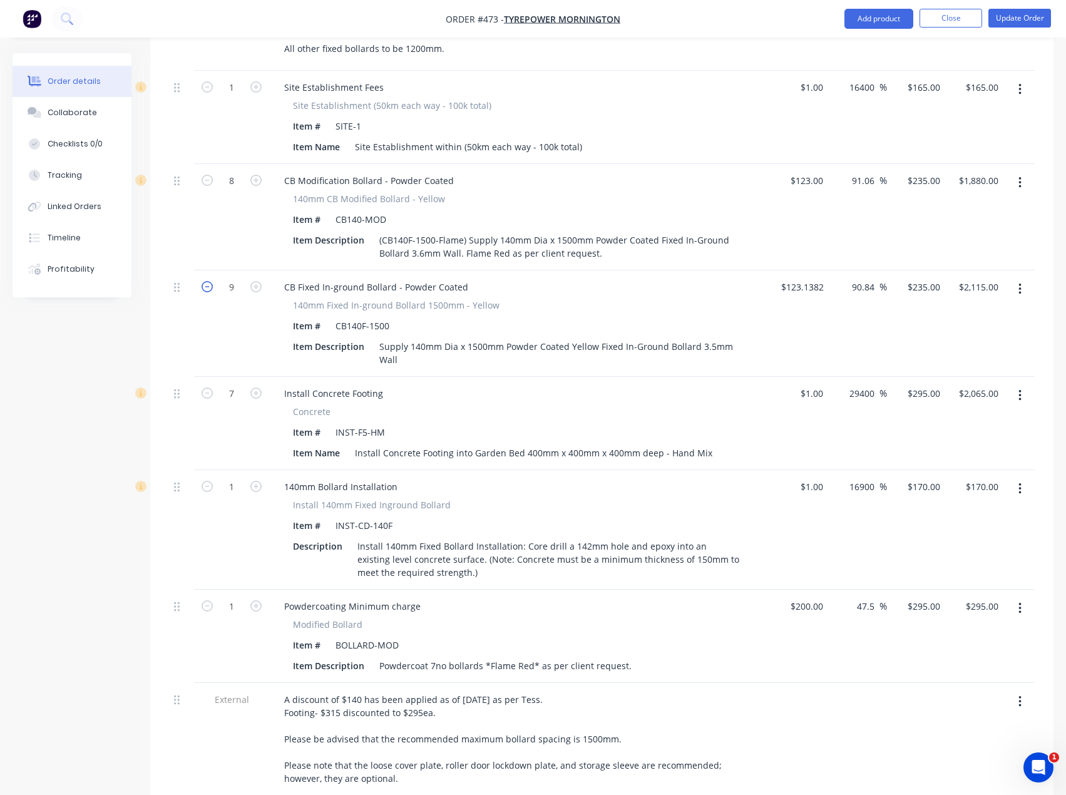
type input "8"
type input "$1,880.00"
click at [729, 298] on div "140mm Fixed In-ground Bollard 1500mm - Yellow" at bounding box center [519, 304] width 453 height 13
click at [1019, 176] on icon "button" at bounding box center [1019, 183] width 3 height 14
click at [949, 282] on div "Delete" at bounding box center [975, 291] width 96 height 18
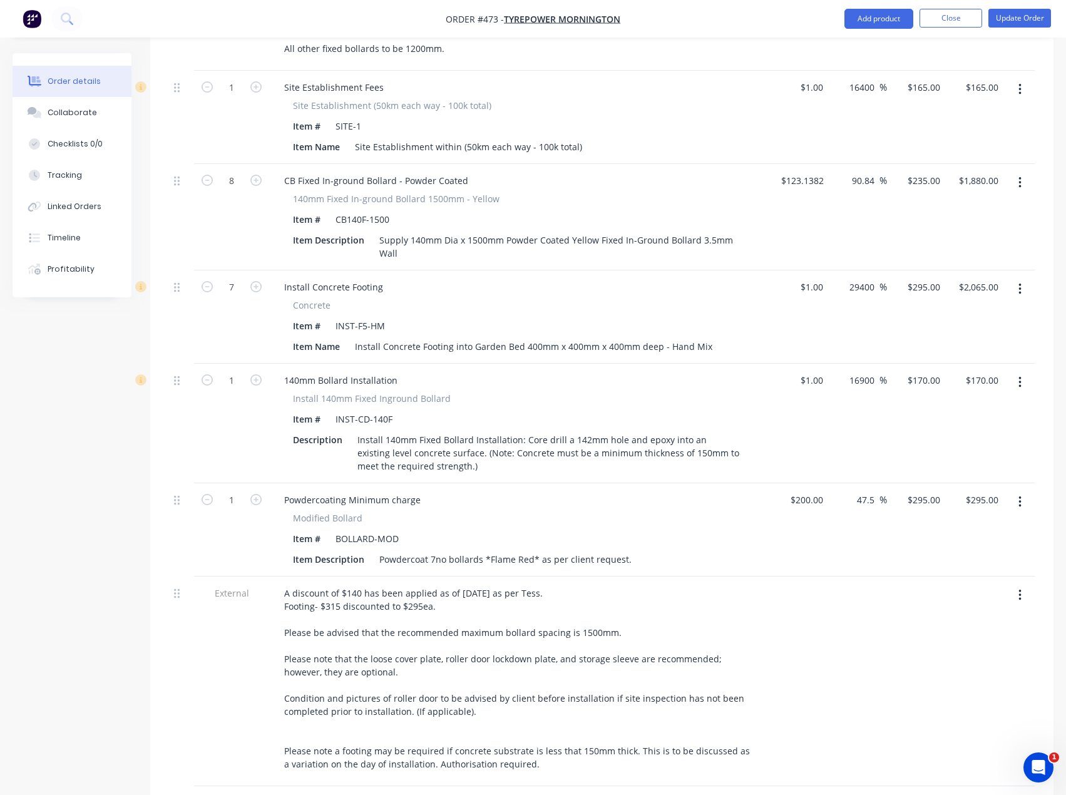
click at [1021, 491] on button "button" at bounding box center [1019, 502] width 29 height 23
click at [947, 601] on div "Delete" at bounding box center [975, 610] width 96 height 18
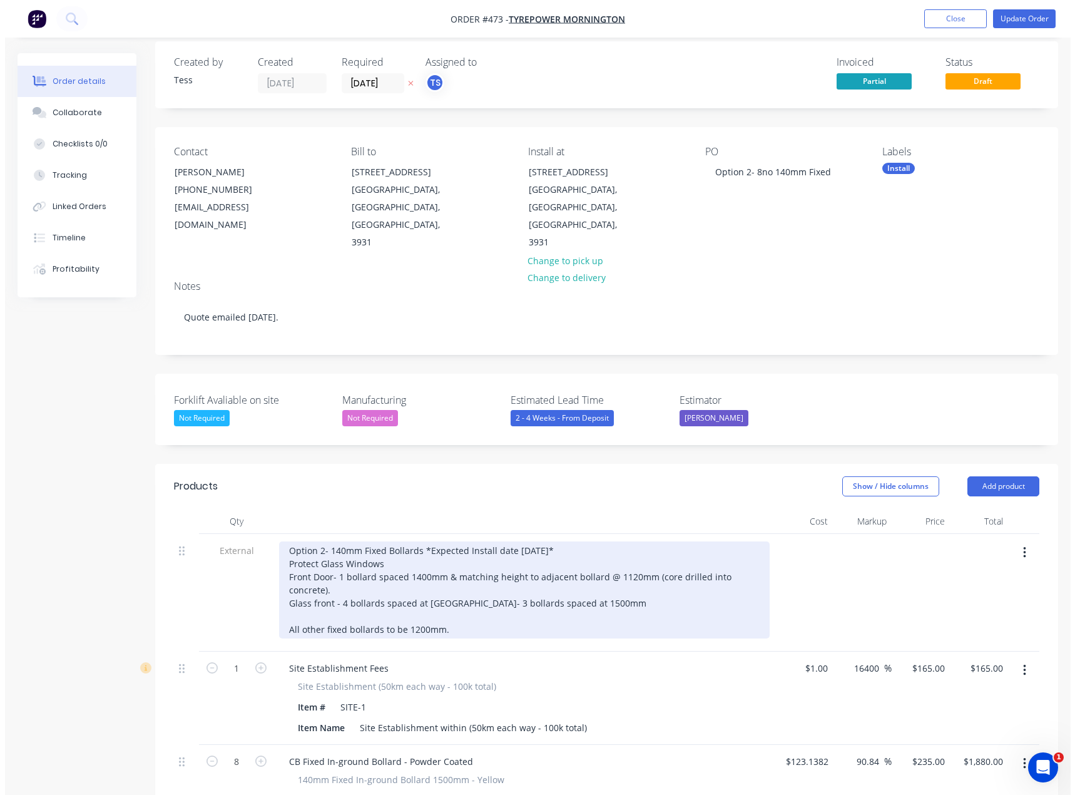
scroll to position [0, 0]
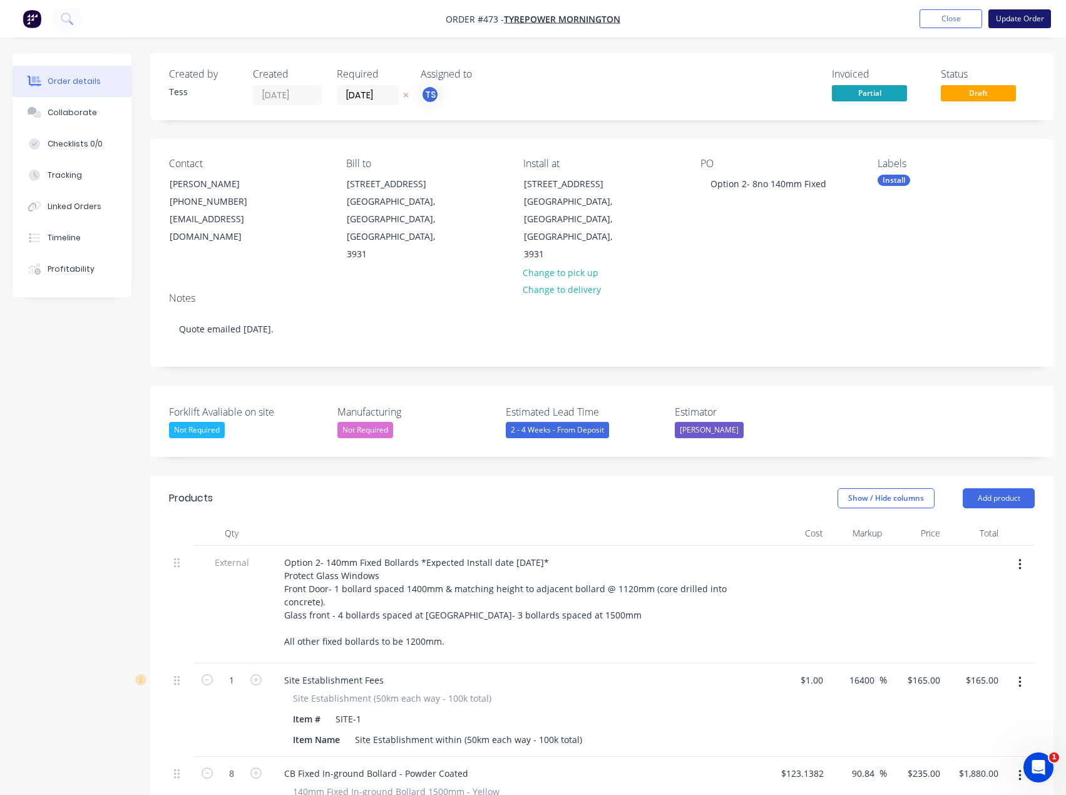
click at [1015, 18] on button "Update Order" at bounding box center [1019, 18] width 63 height 19
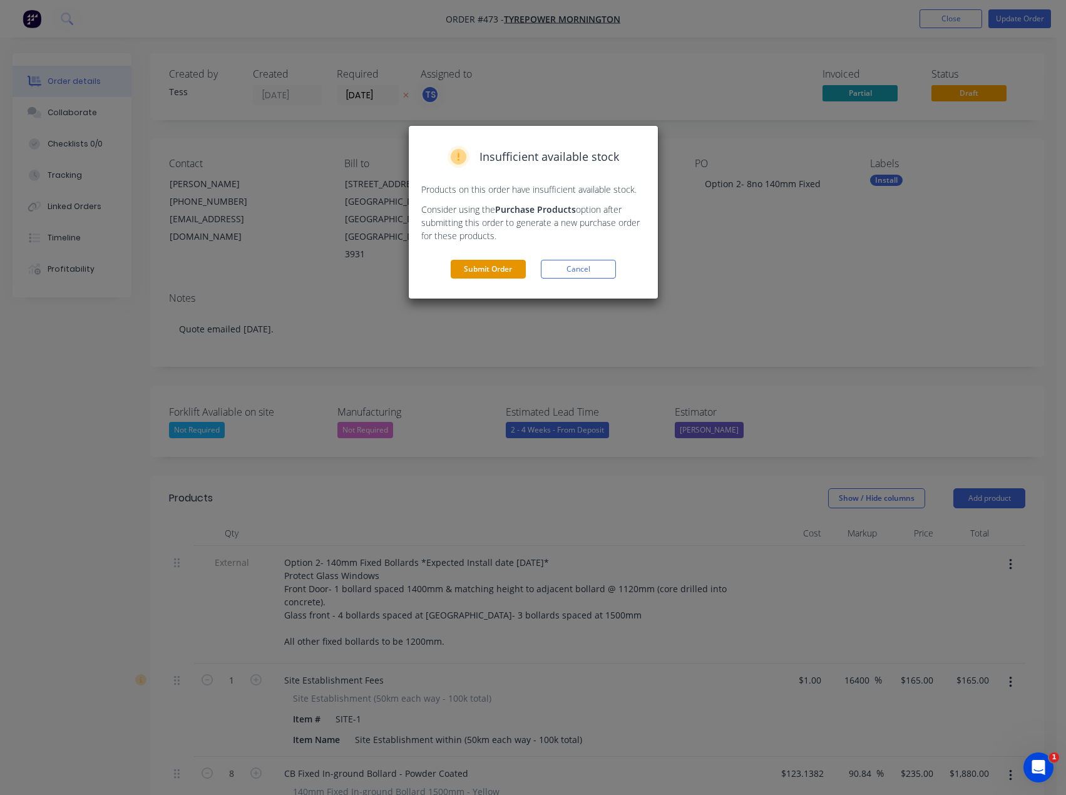
click at [475, 267] on button "Submit Order" at bounding box center [488, 269] width 75 height 19
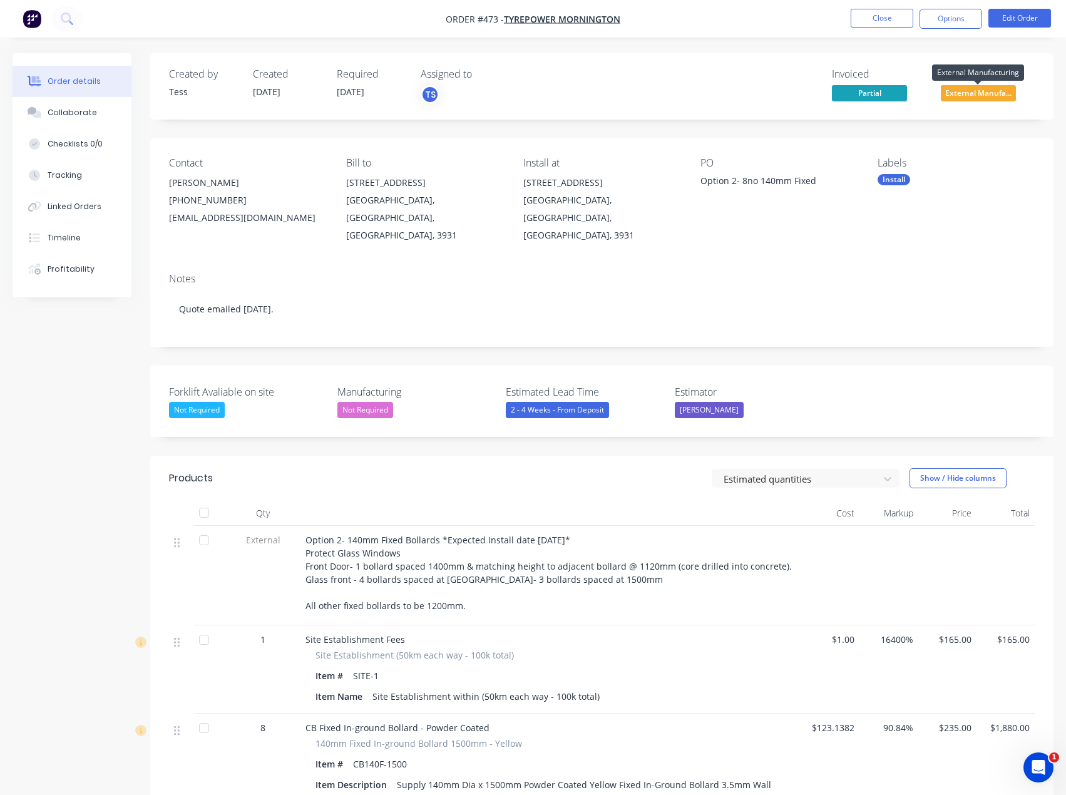
click at [959, 96] on span "External Manufa..." at bounding box center [977, 93] width 75 height 16
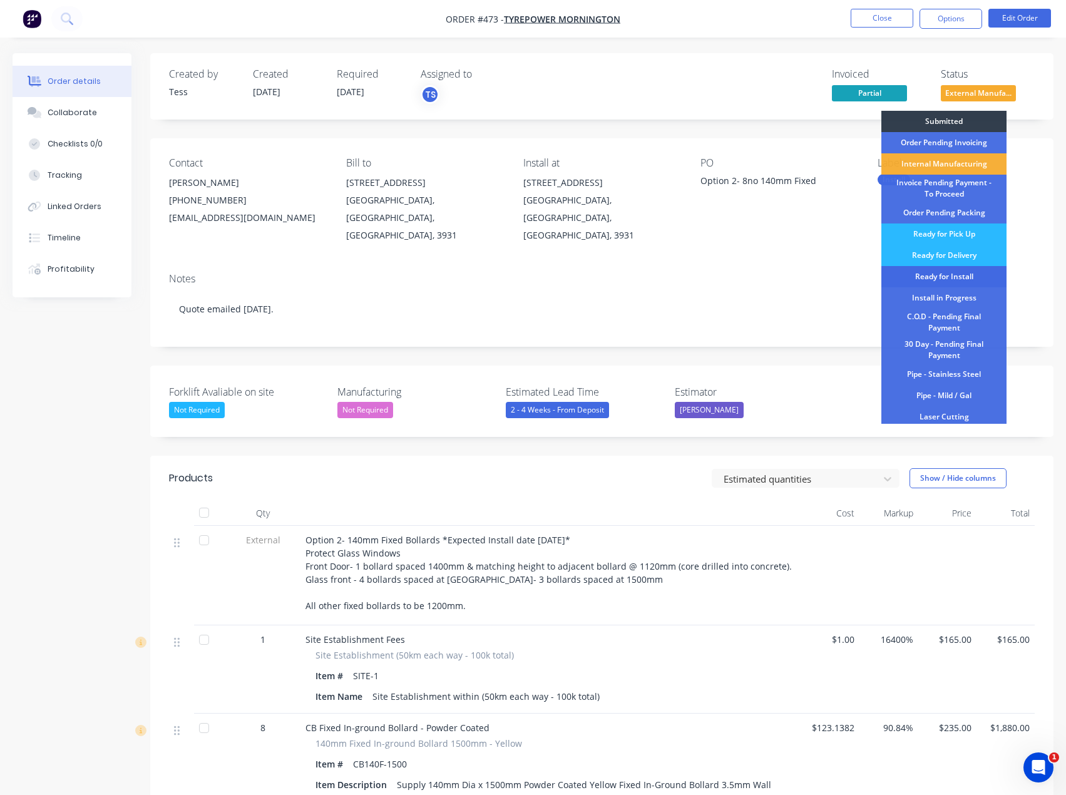
click at [939, 276] on div "Ready for Install" at bounding box center [943, 276] width 125 height 21
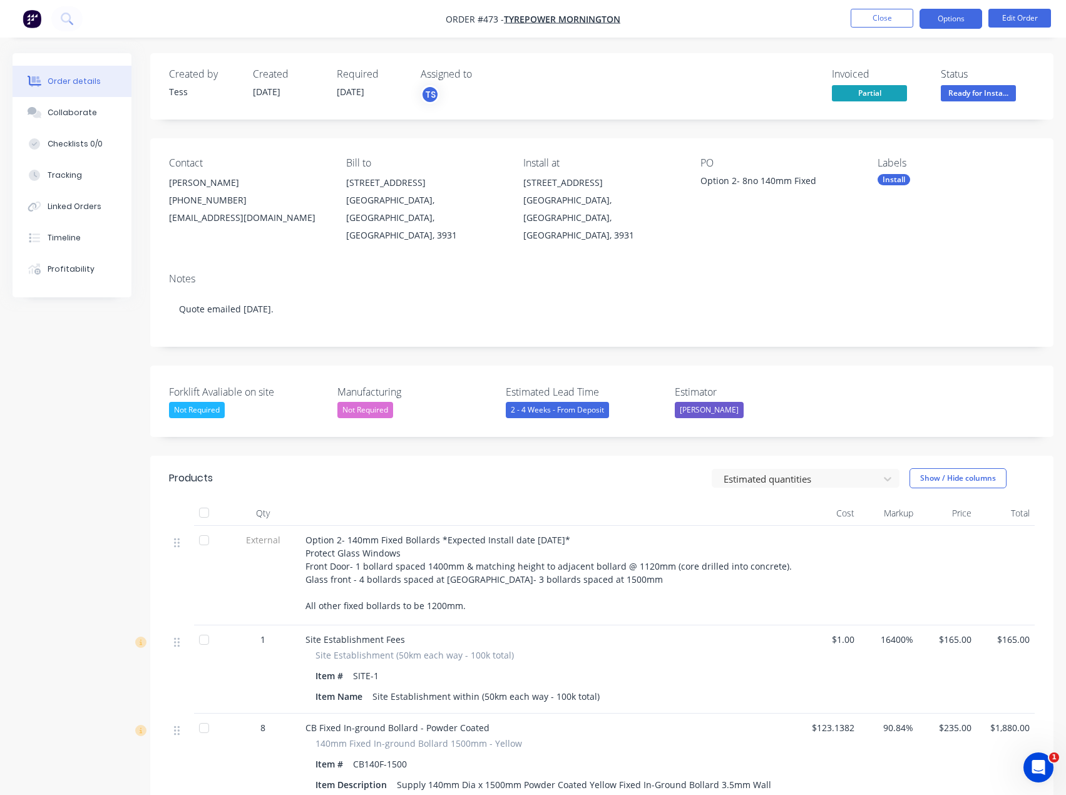
click at [954, 24] on button "Options" at bounding box center [950, 19] width 63 height 20
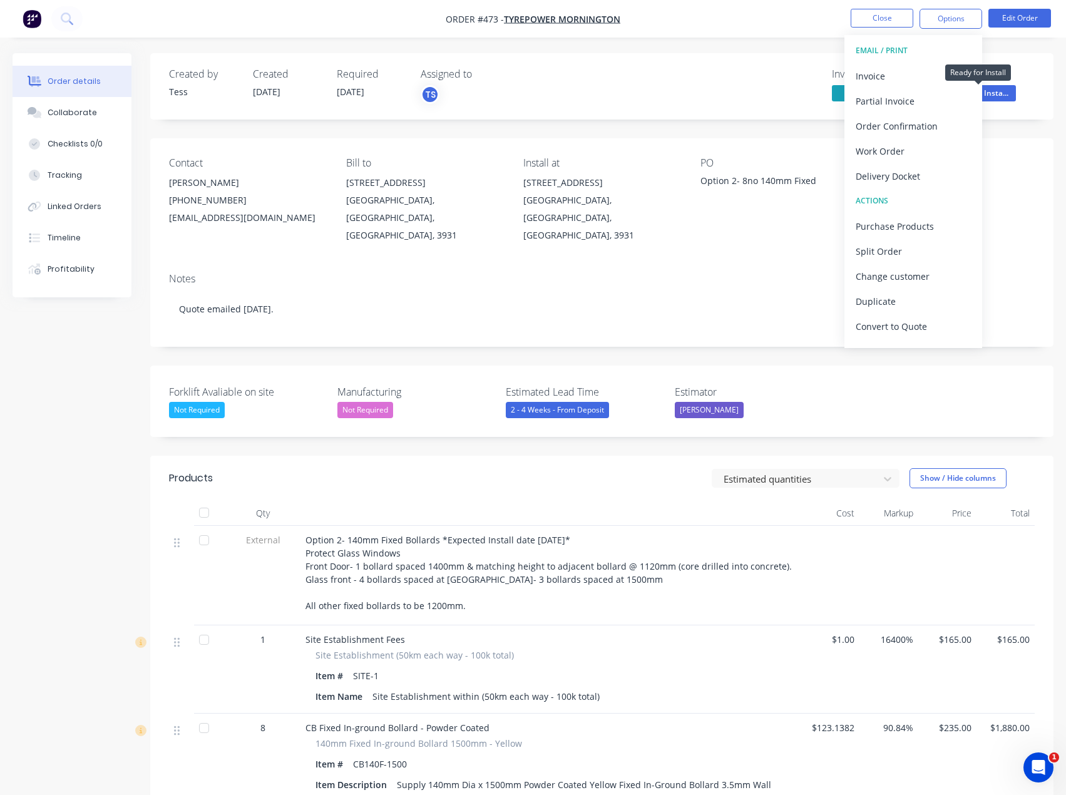
click at [997, 96] on span "Ready for Insta..." at bounding box center [977, 93] width 75 height 16
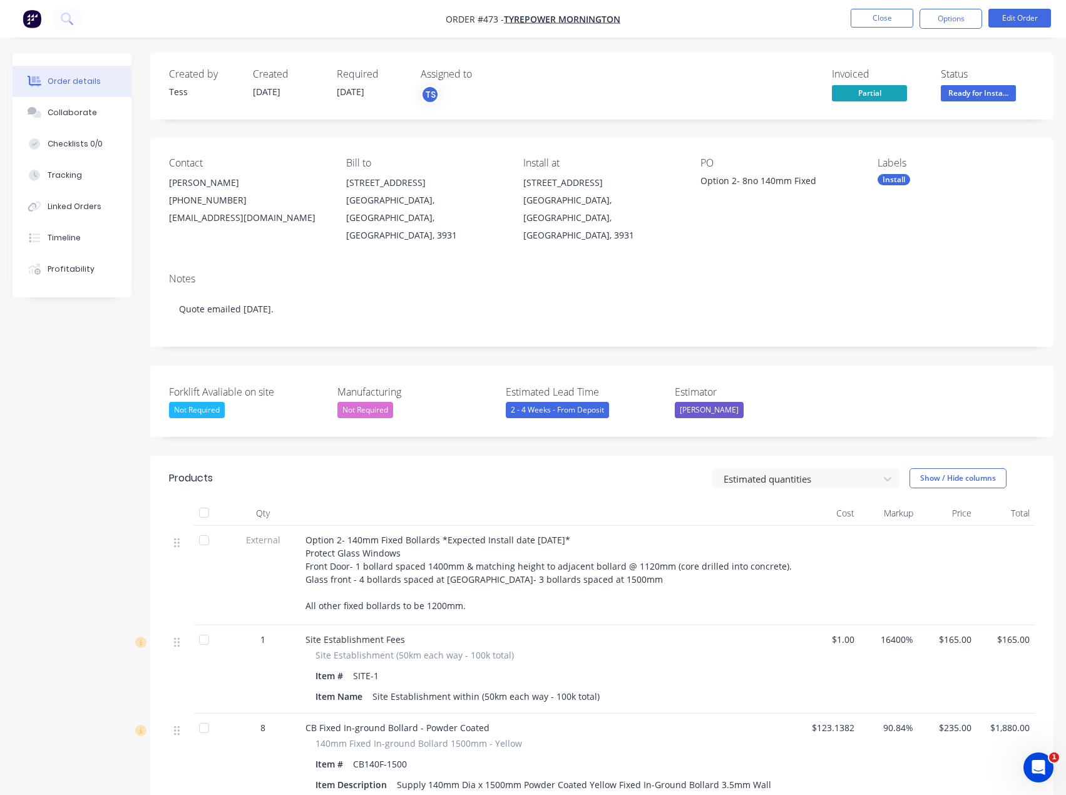
click at [953, 66] on div "Created by Tess Created [DATE] Required [DATE] Assigned to TS Invoiced Partial …" at bounding box center [601, 86] width 903 height 66
click at [885, 18] on button "Close" at bounding box center [881, 18] width 63 height 19
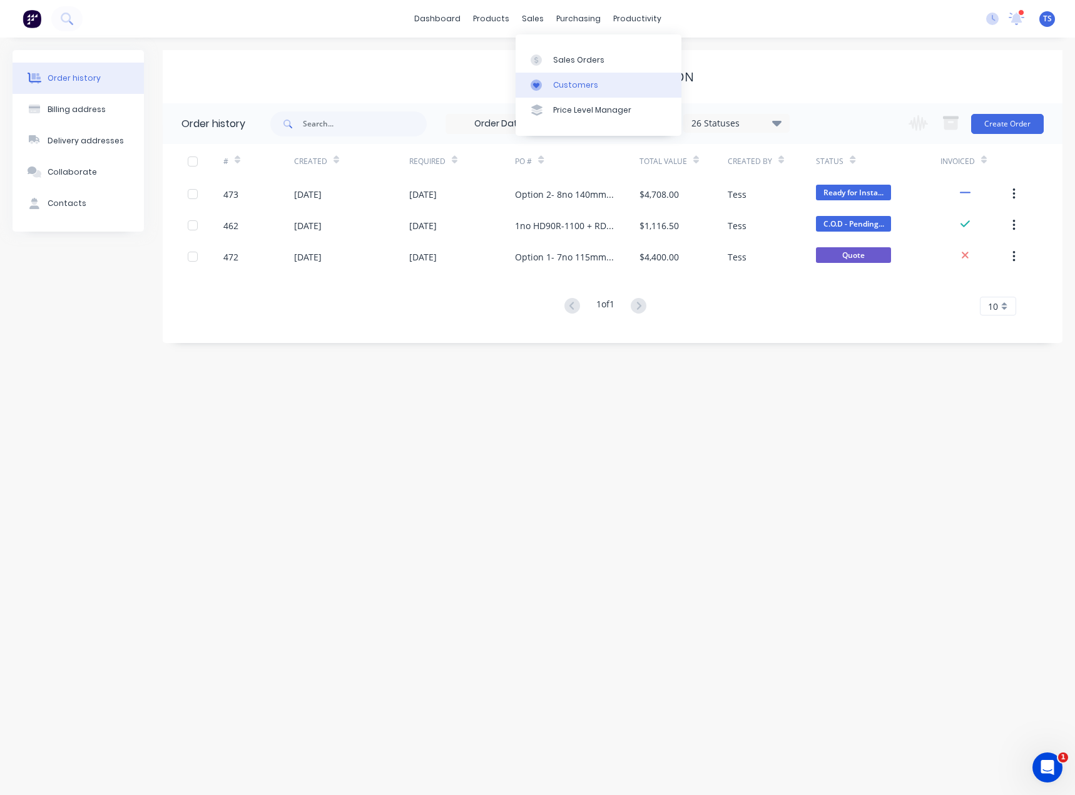
click at [561, 84] on div "Customers" at bounding box center [575, 84] width 45 height 11
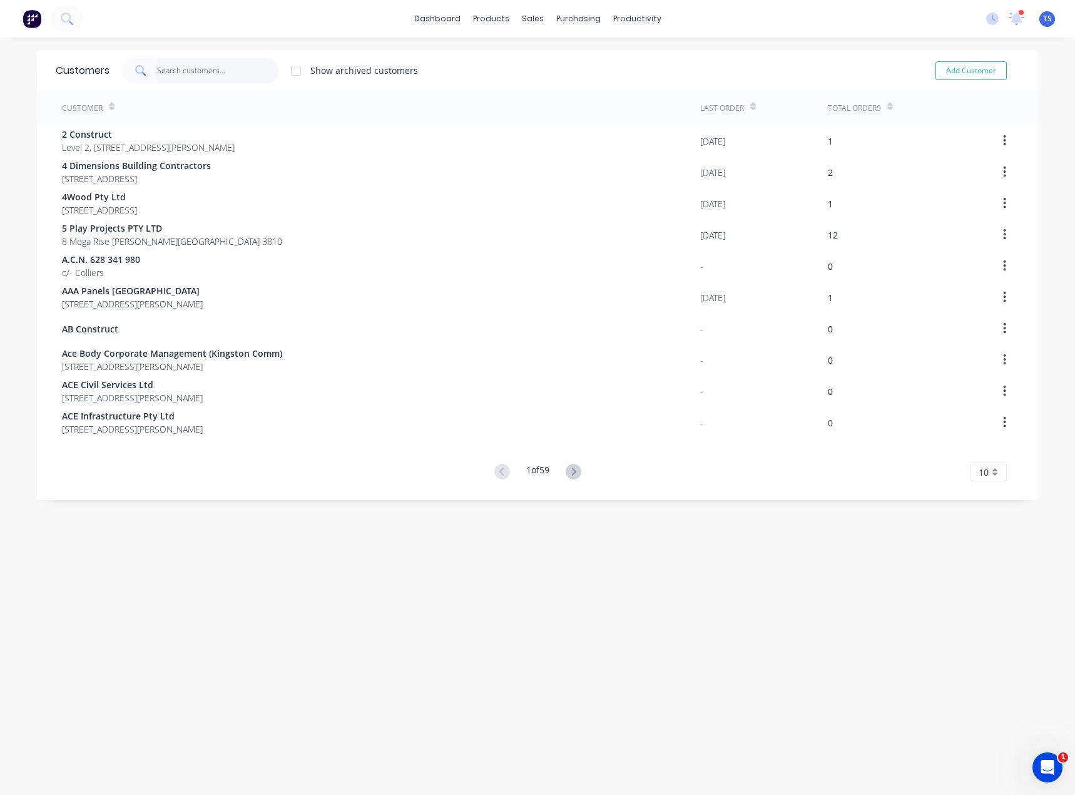
click at [241, 64] on input "text" at bounding box center [218, 70] width 122 height 25
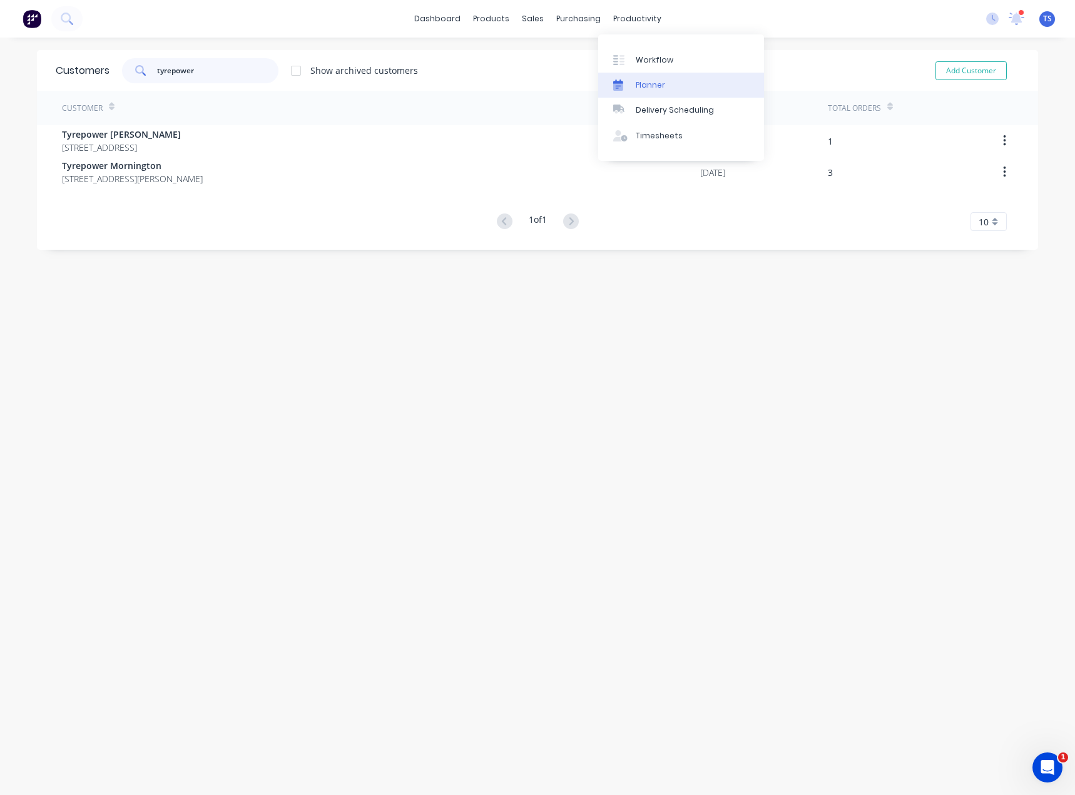
type input "tyrepower"
click at [639, 88] on div "Planner" at bounding box center [650, 84] width 29 height 11
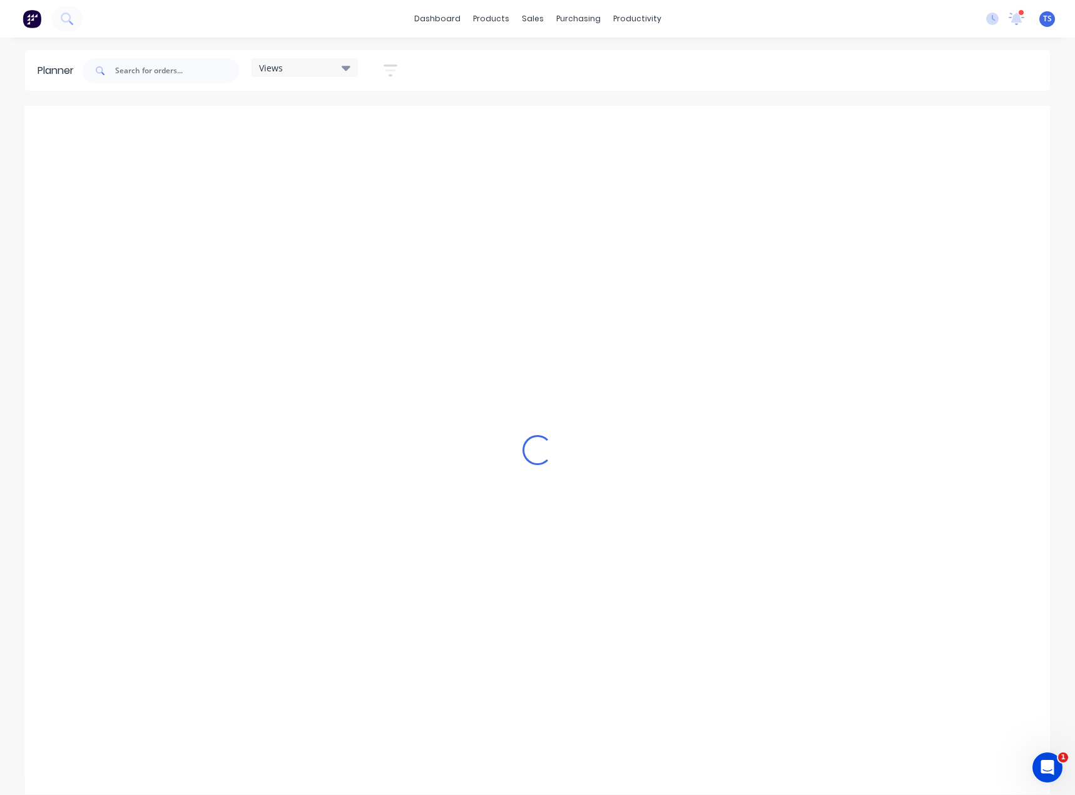
scroll to position [0, 501]
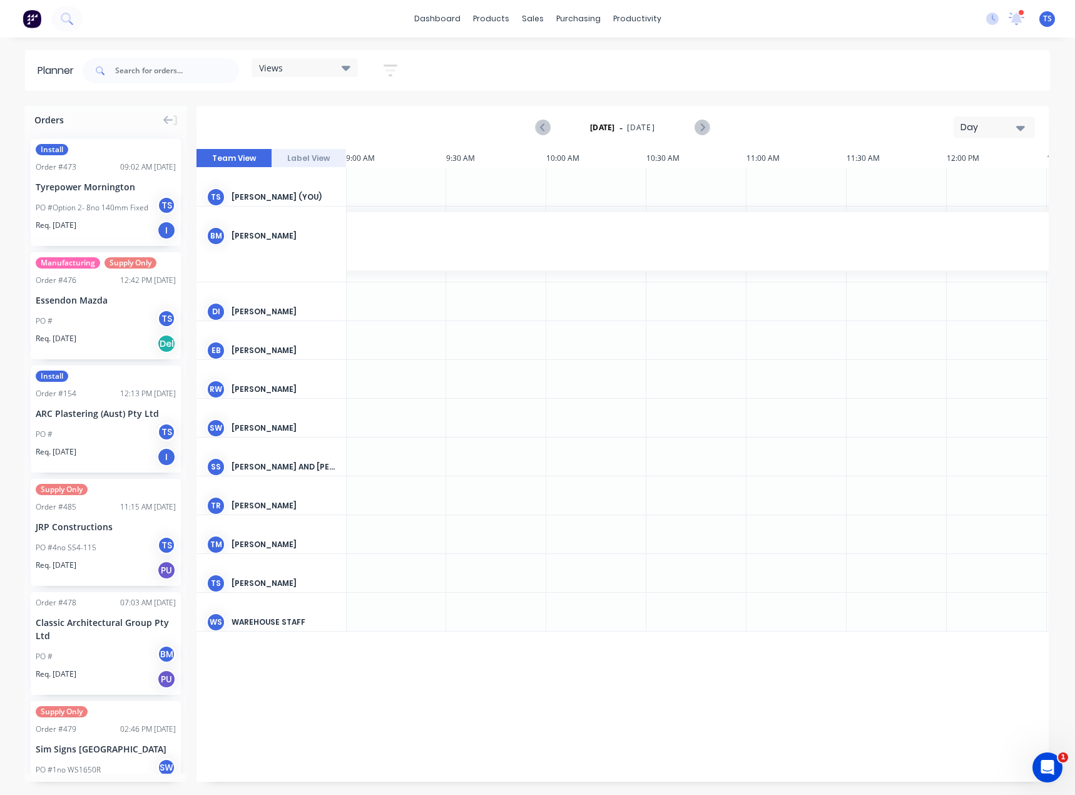
click at [977, 131] on div "Day" at bounding box center [989, 127] width 58 height 13
click at [966, 218] on div "Month" at bounding box center [972, 210] width 124 height 25
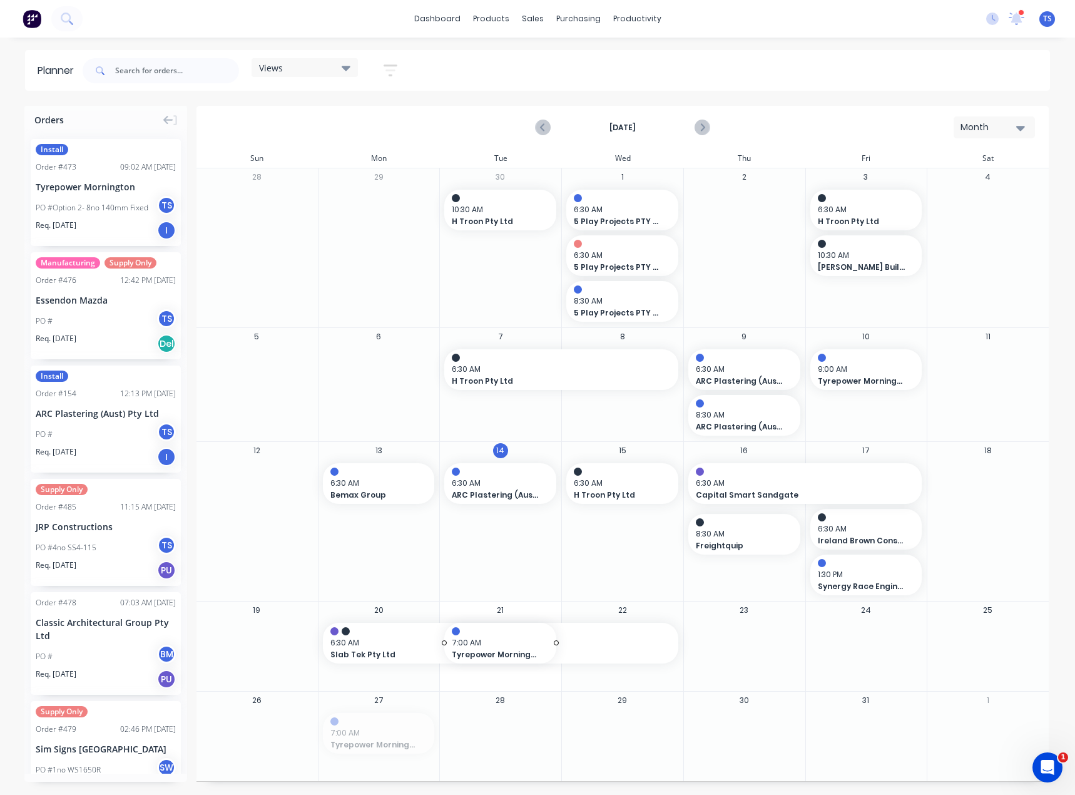
drag, startPoint x: 359, startPoint y: 737, endPoint x: 519, endPoint y: 663, distance: 176.9
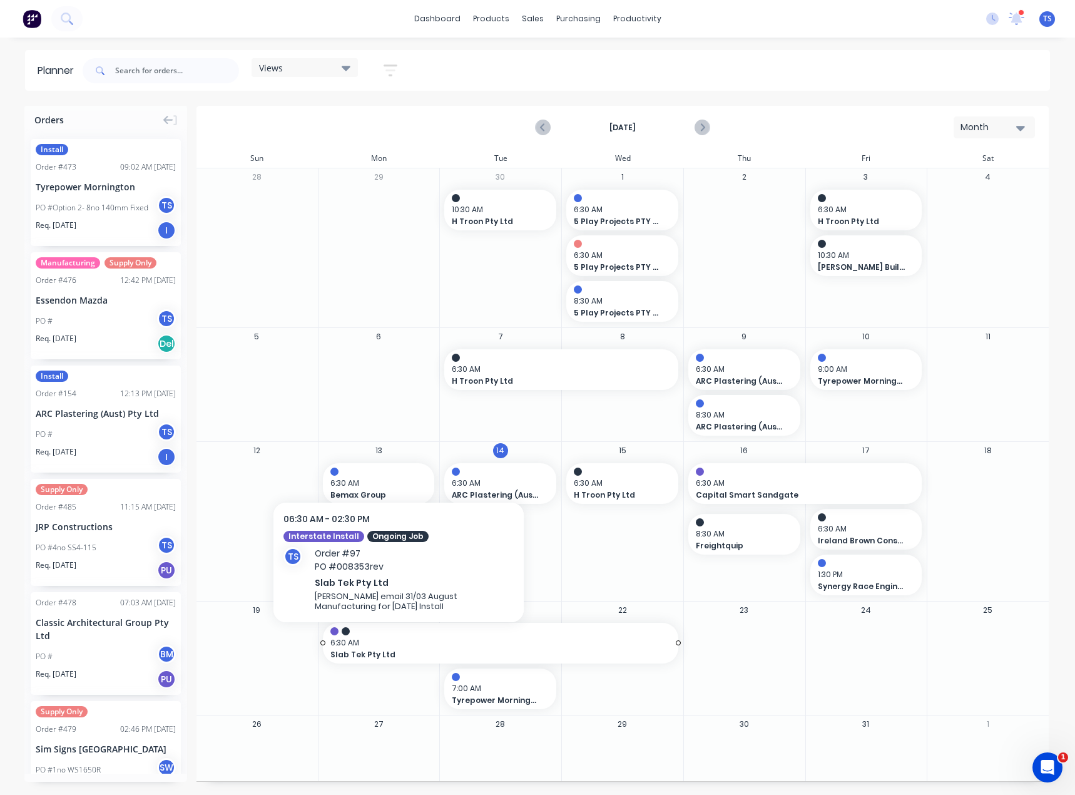
click at [399, 643] on span "6:30 AM" at bounding box center [497, 642] width 335 height 11
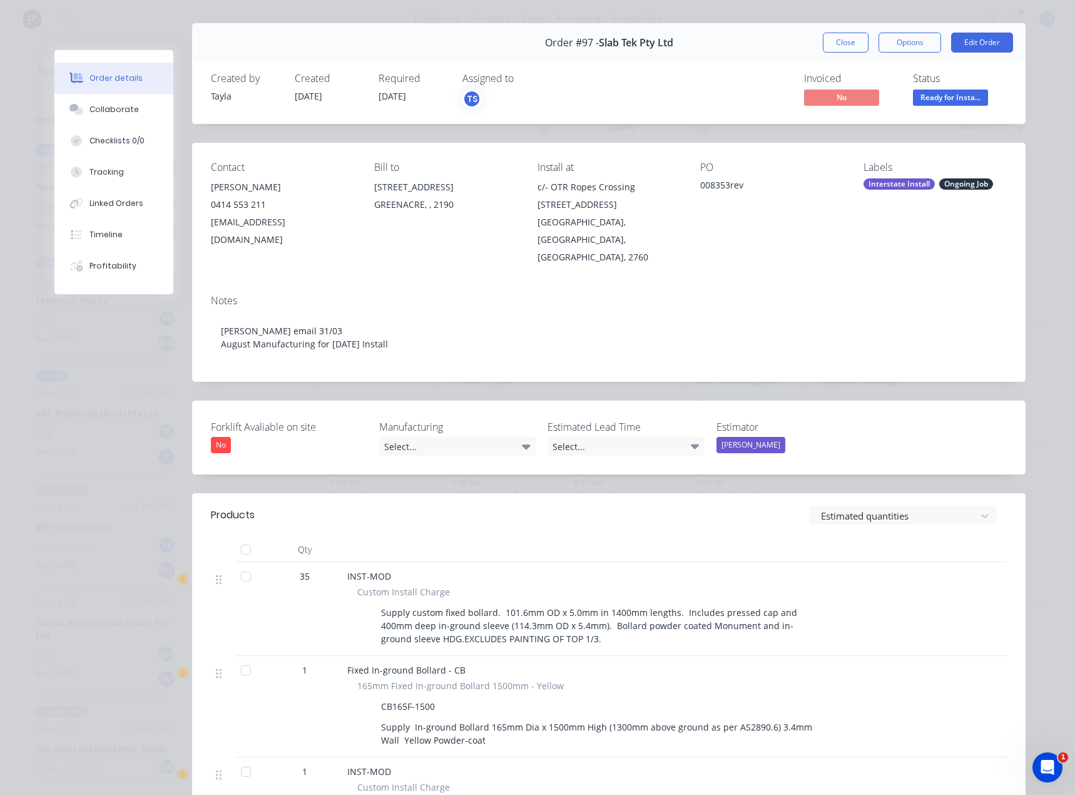
scroll to position [0, 0]
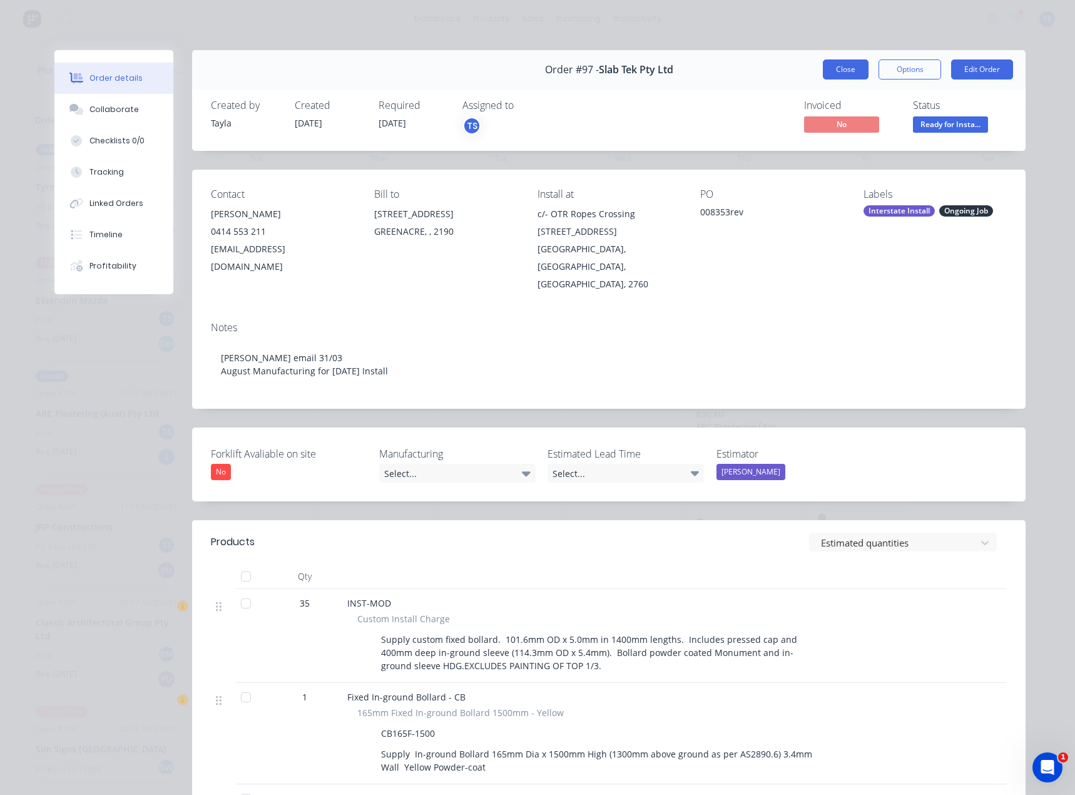
click at [853, 68] on button "Close" at bounding box center [846, 69] width 46 height 20
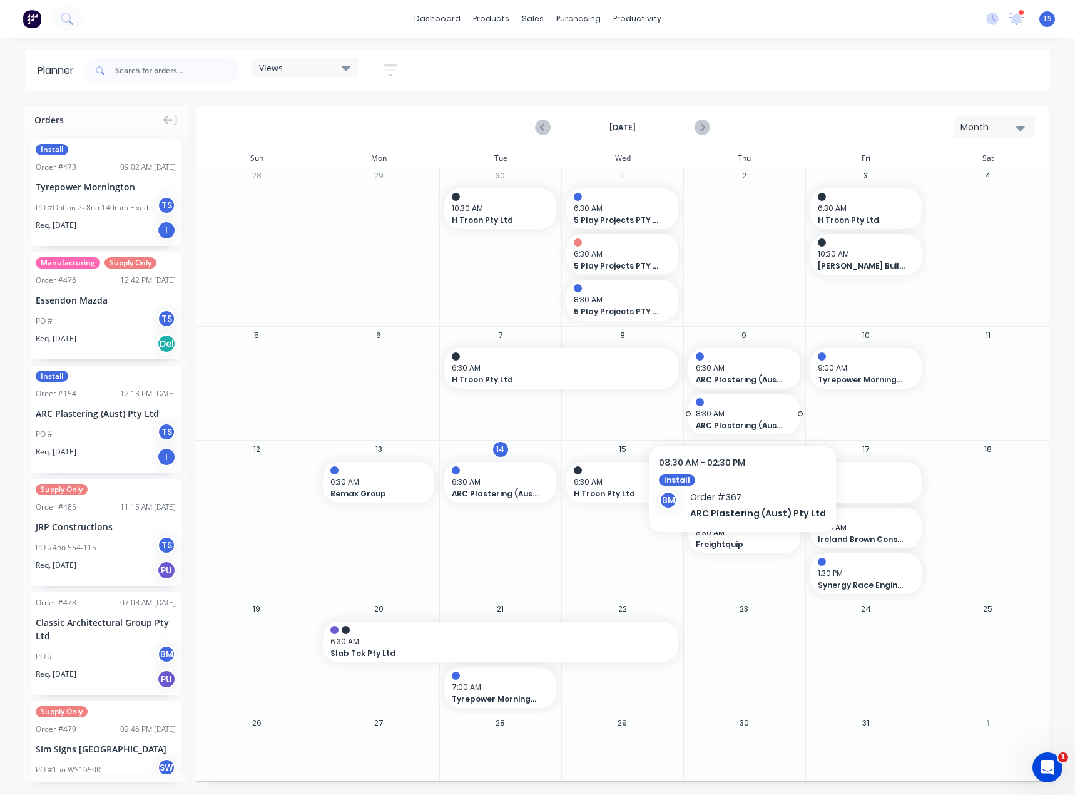
scroll to position [2, 0]
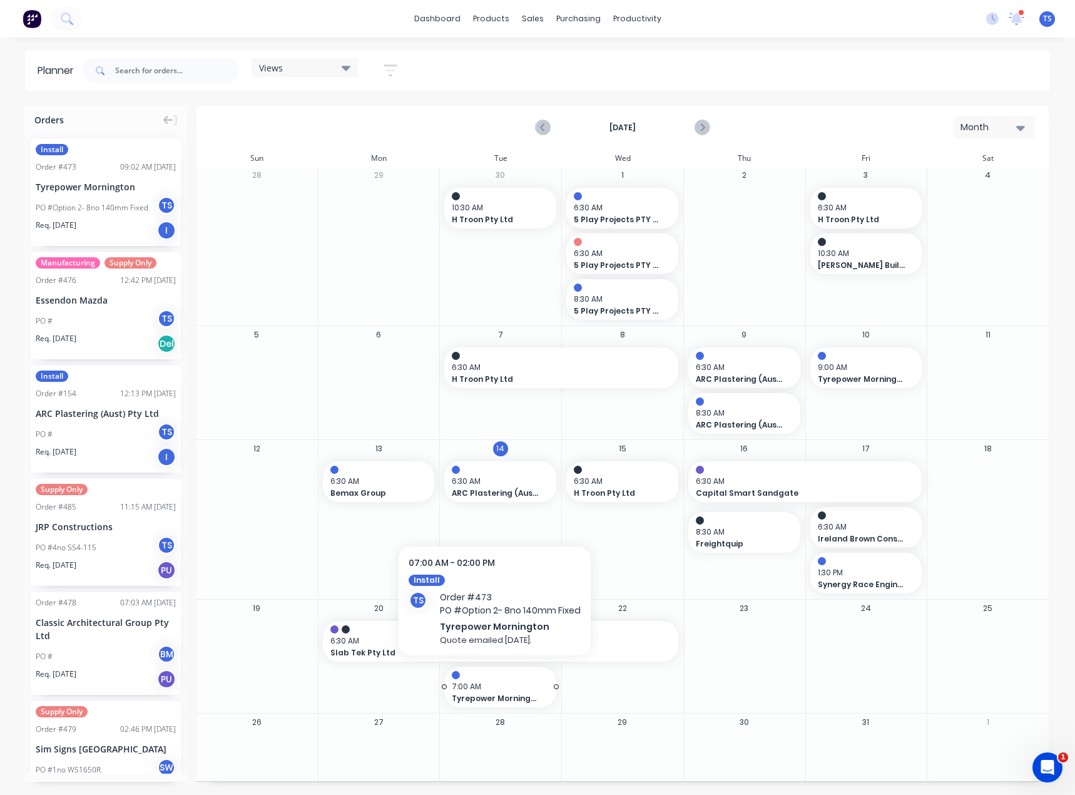
click at [491, 688] on span "7:00 AM" at bounding box center [497, 686] width 91 height 11
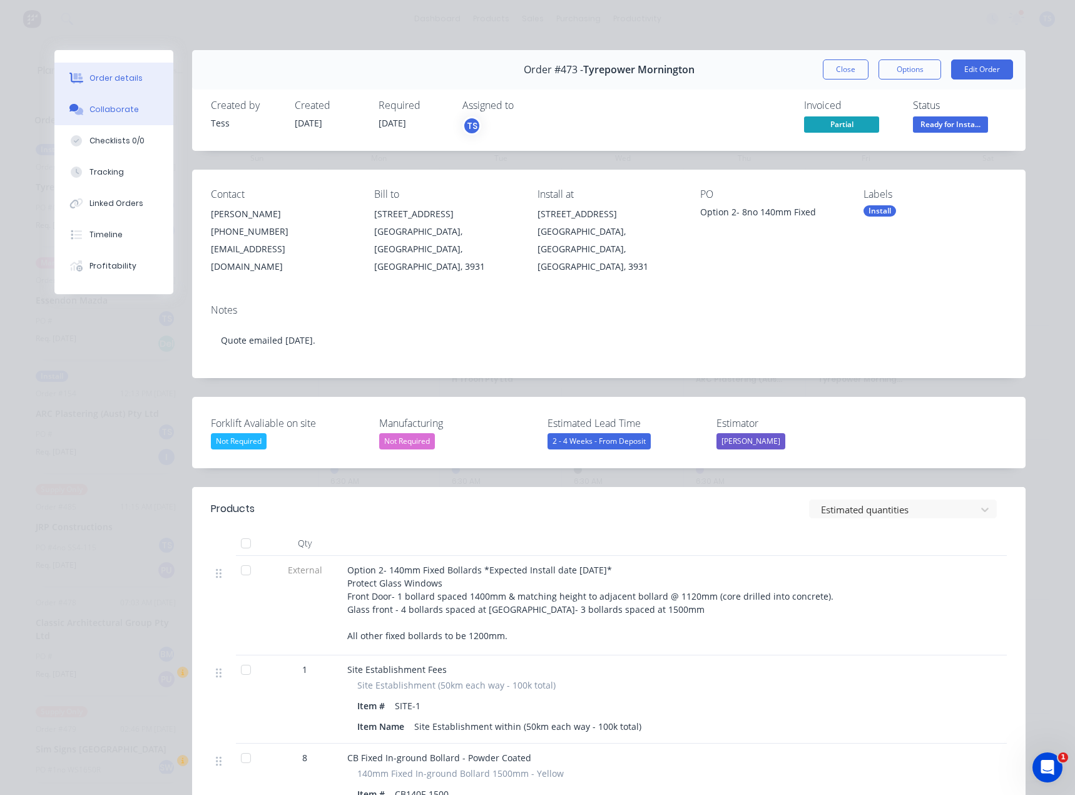
click at [99, 116] on button "Collaborate" at bounding box center [113, 109] width 119 height 31
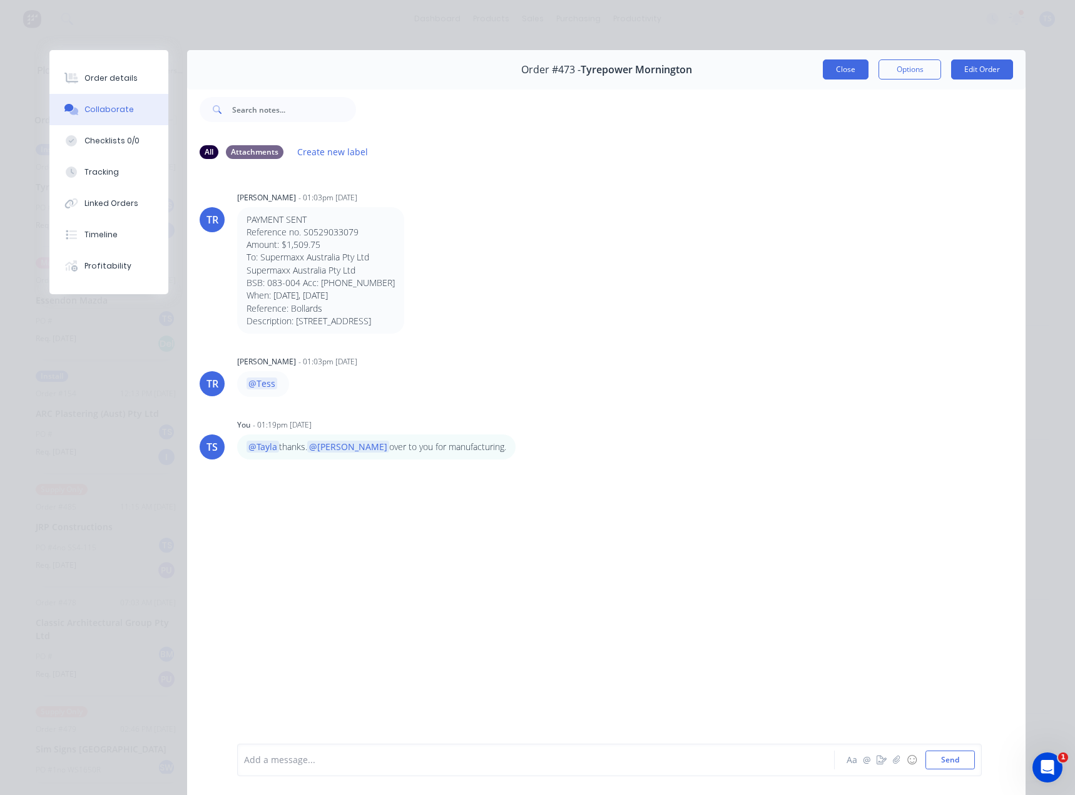
click at [840, 71] on button "Close" at bounding box center [846, 69] width 46 height 20
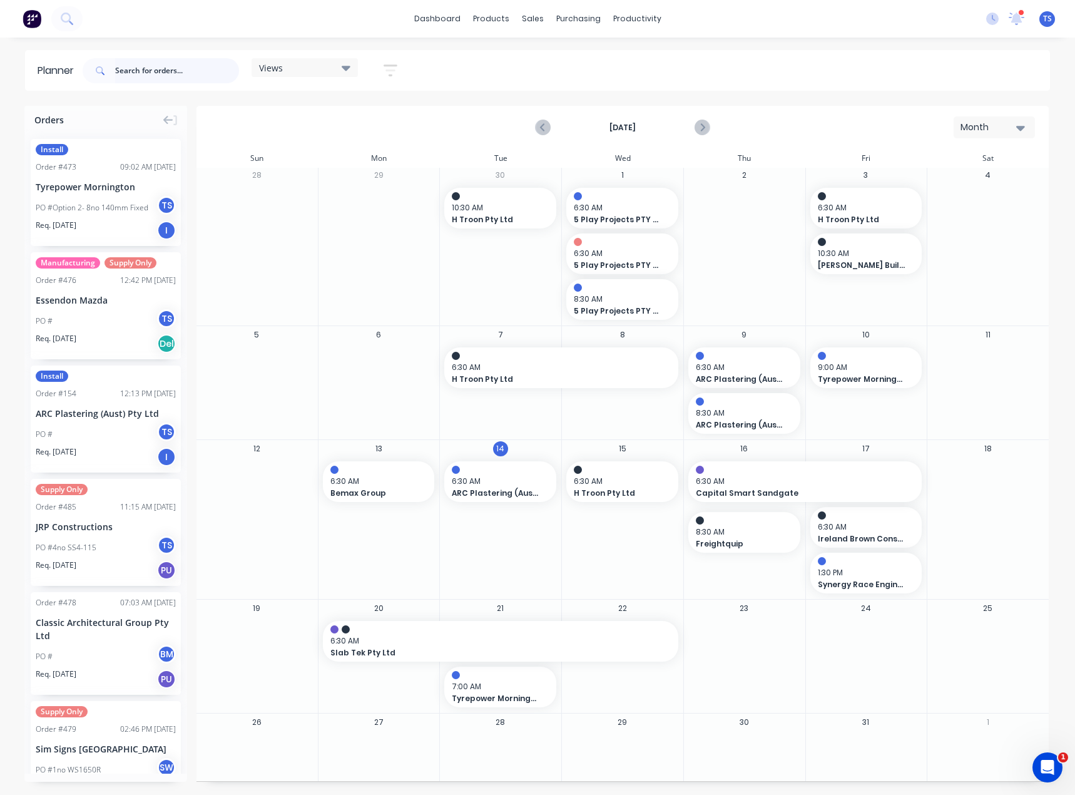
click at [155, 71] on input "text" at bounding box center [177, 70] width 124 height 25
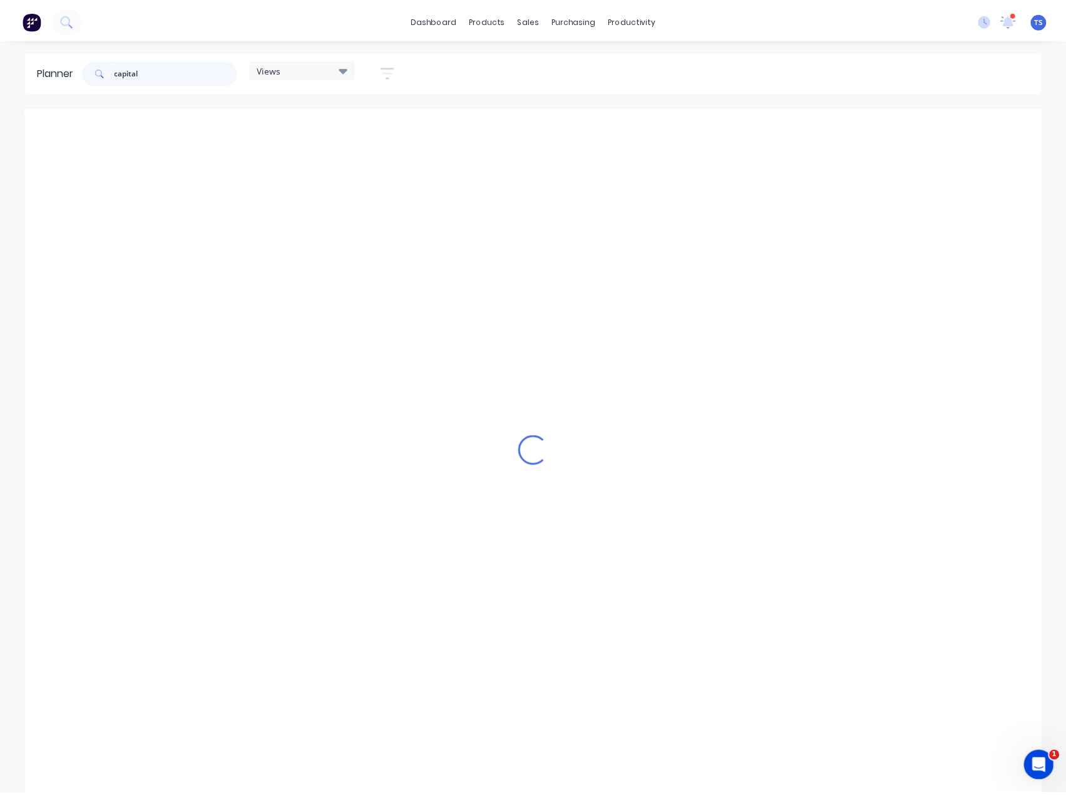
scroll to position [0, 0]
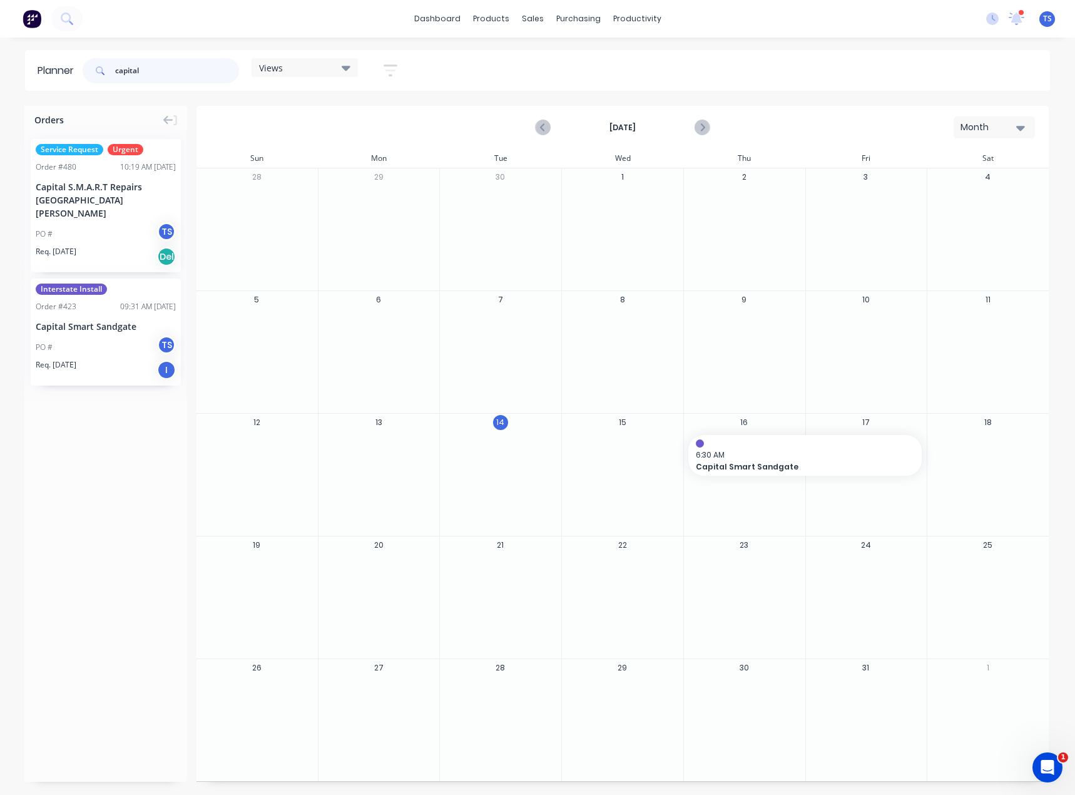
type input "capital"
click at [1021, 132] on icon "button" at bounding box center [1020, 128] width 9 height 14
click at [937, 111] on div "[DATE] Month Day Week Month" at bounding box center [623, 127] width 850 height 41
drag, startPoint x: 68, startPoint y: 196, endPoint x: 521, endPoint y: 464, distance: 526.8
drag, startPoint x: 174, startPoint y: 64, endPoint x: 80, endPoint y: 82, distance: 95.6
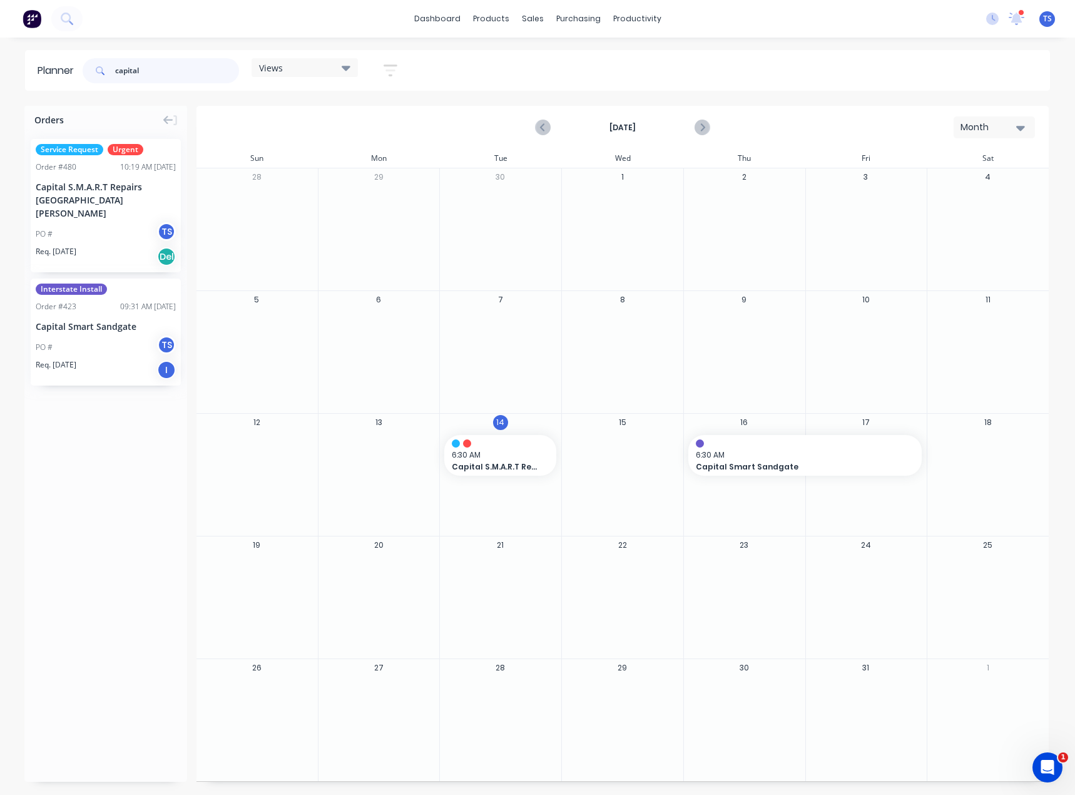
click at [81, 82] on header "Planner capital Views Save new view None (Default) edit Monthly edit Show/Hide …" at bounding box center [537, 70] width 1025 height 41
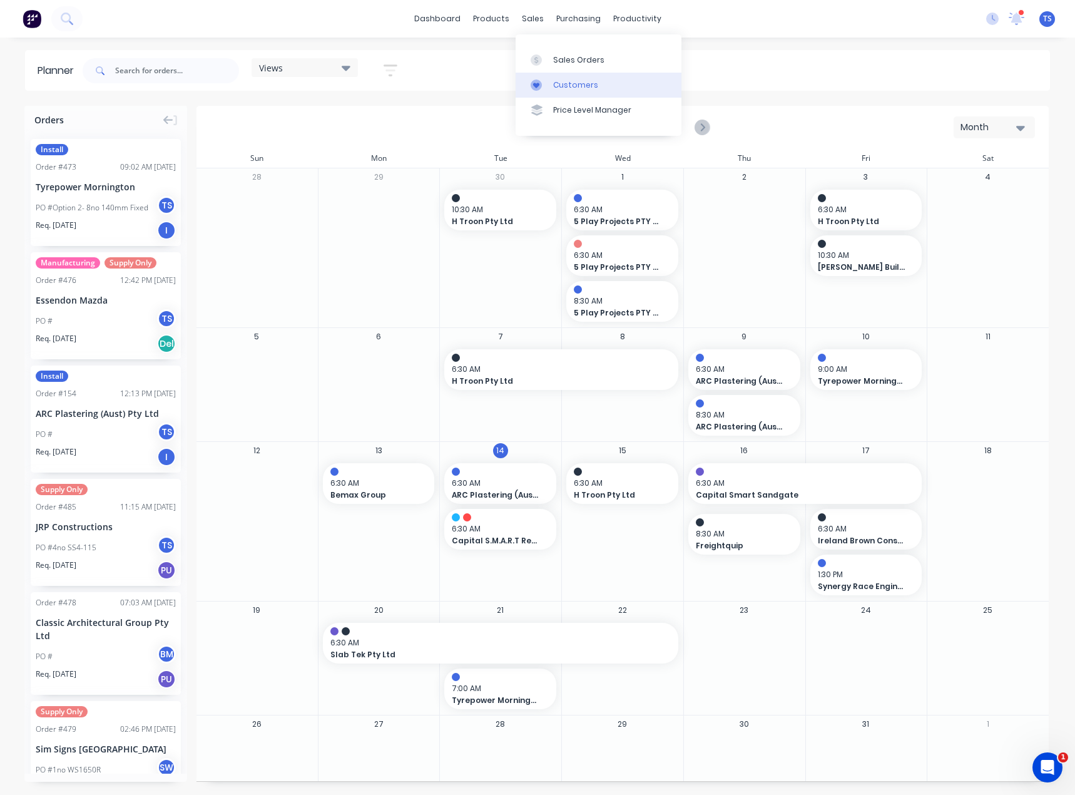
click at [563, 91] on link "Customers" at bounding box center [599, 85] width 166 height 25
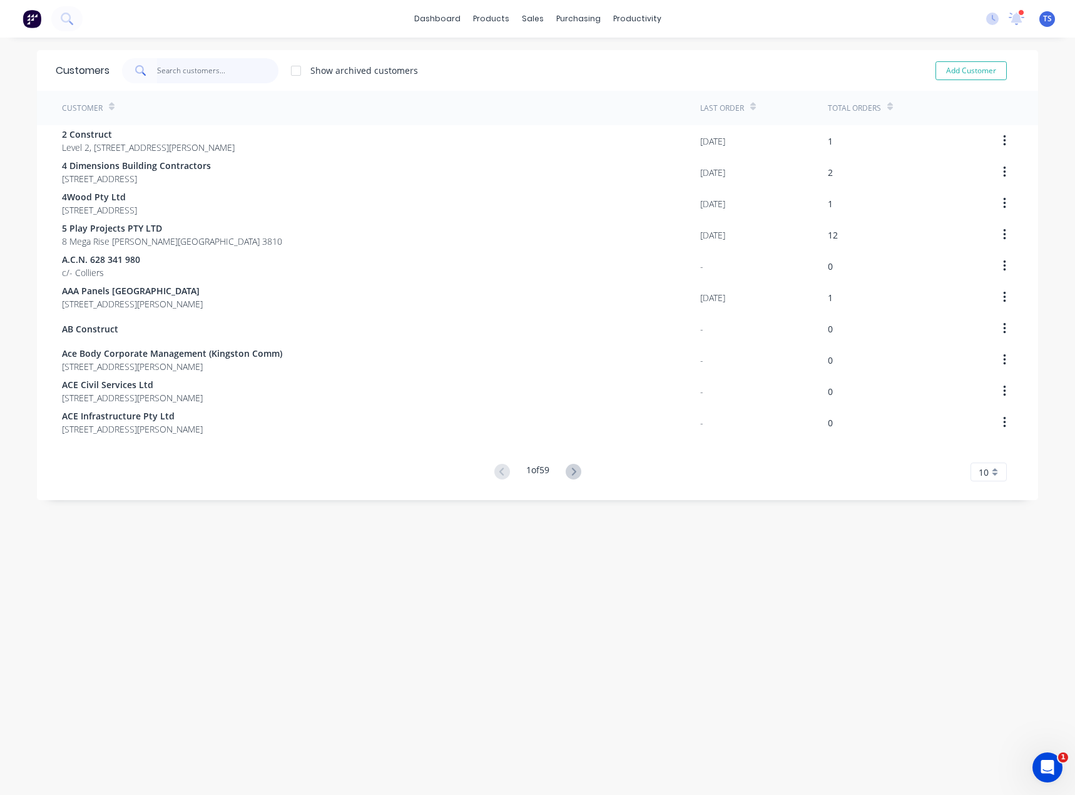
click at [174, 71] on input "text" at bounding box center [218, 70] width 122 height 25
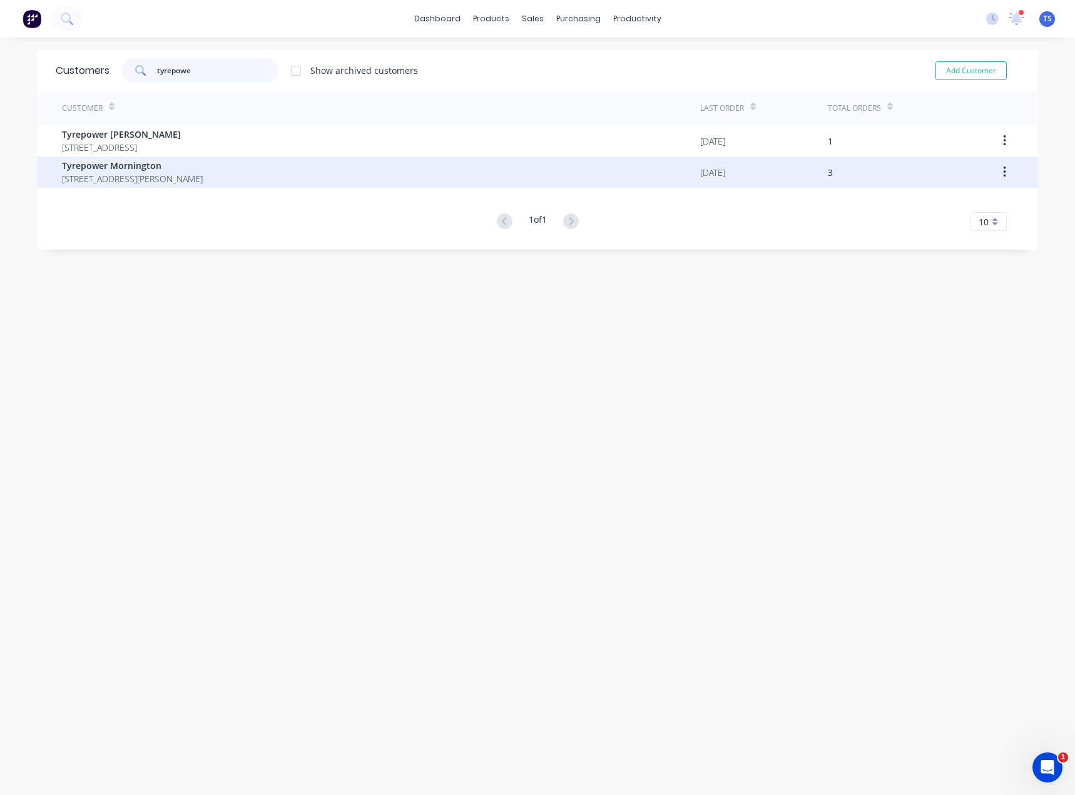
type input "tyrepowe"
click at [133, 156] on div "Tyrepower Mornington [STREET_ADDRESS]" at bounding box center [381, 171] width 638 height 31
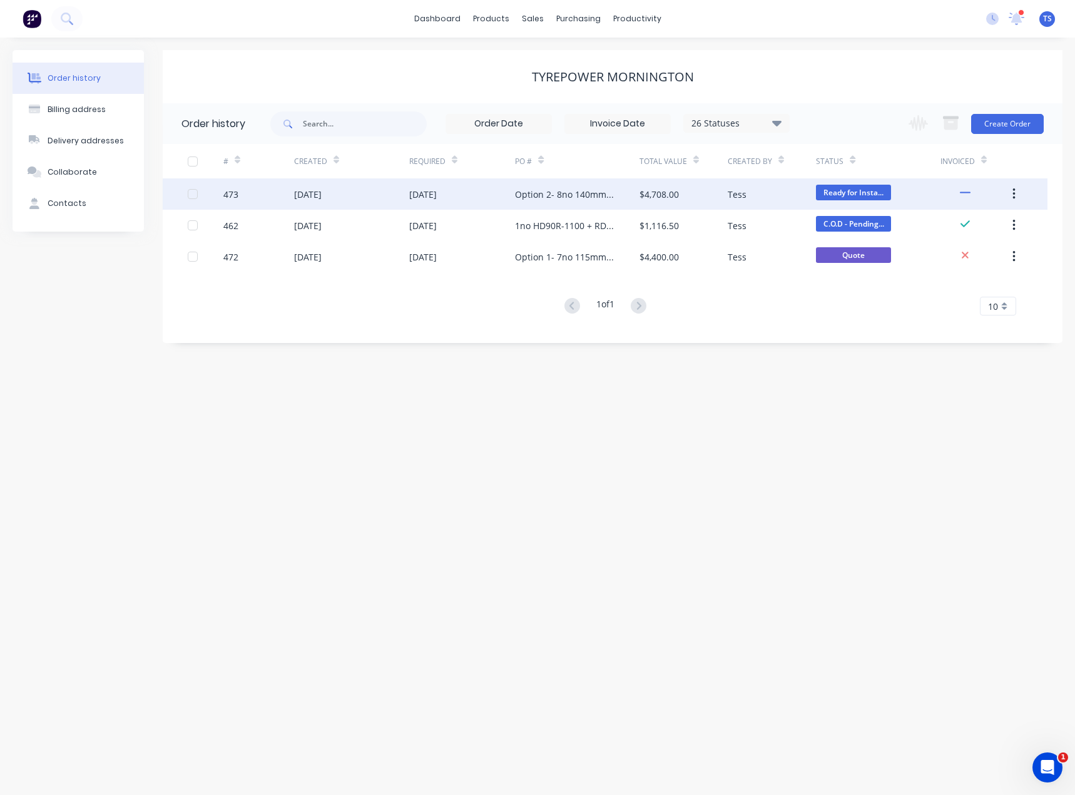
click at [544, 195] on div "Option 2- 8no 140mm Fixed" at bounding box center [564, 194] width 99 height 13
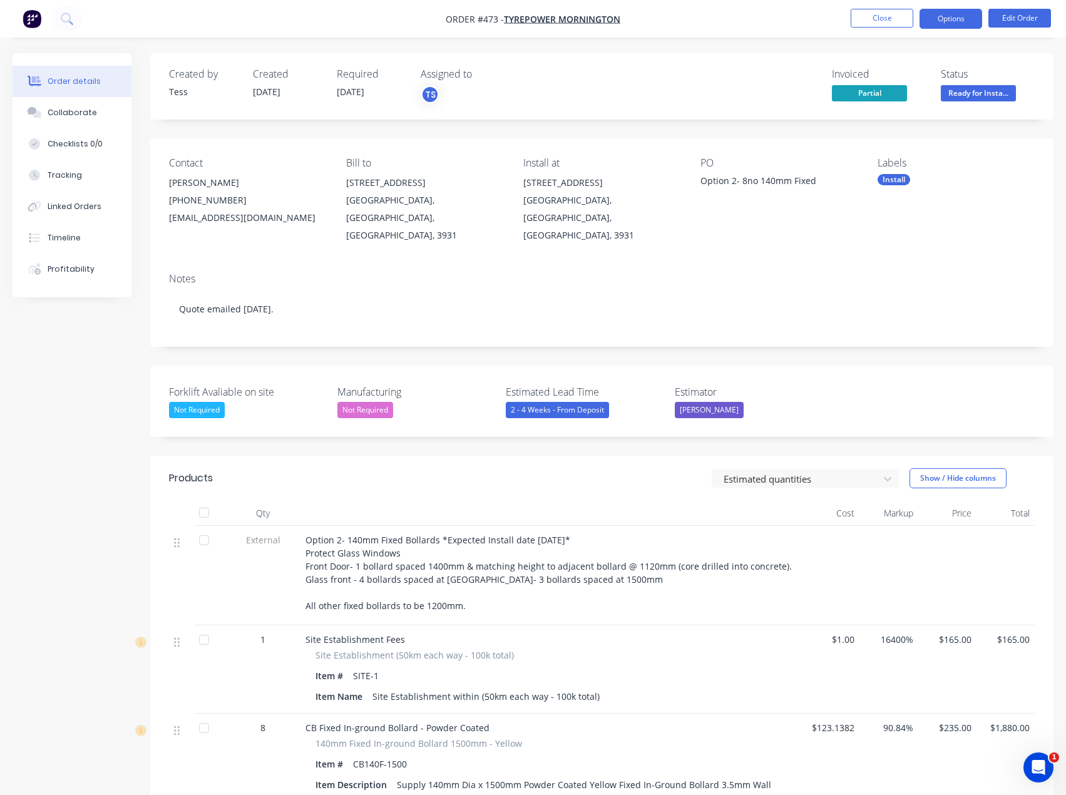
click at [947, 21] on button "Options" at bounding box center [950, 19] width 63 height 20
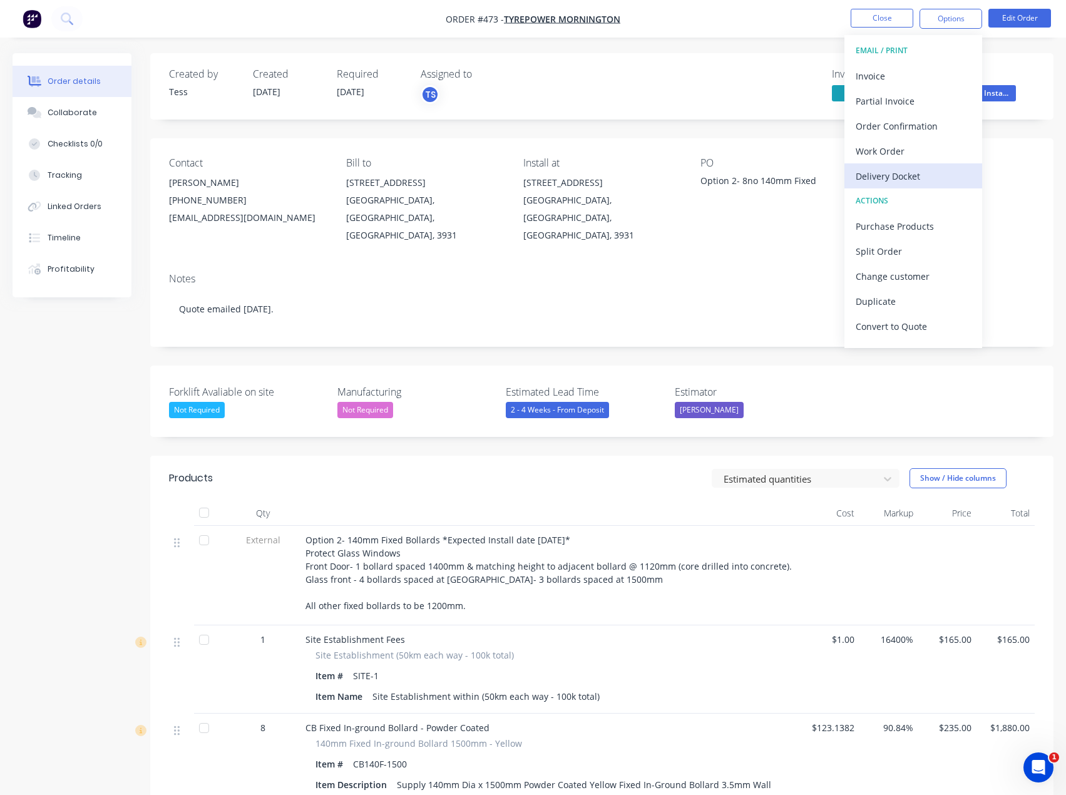
click at [904, 180] on div "Delivery Docket" at bounding box center [912, 176] width 115 height 18
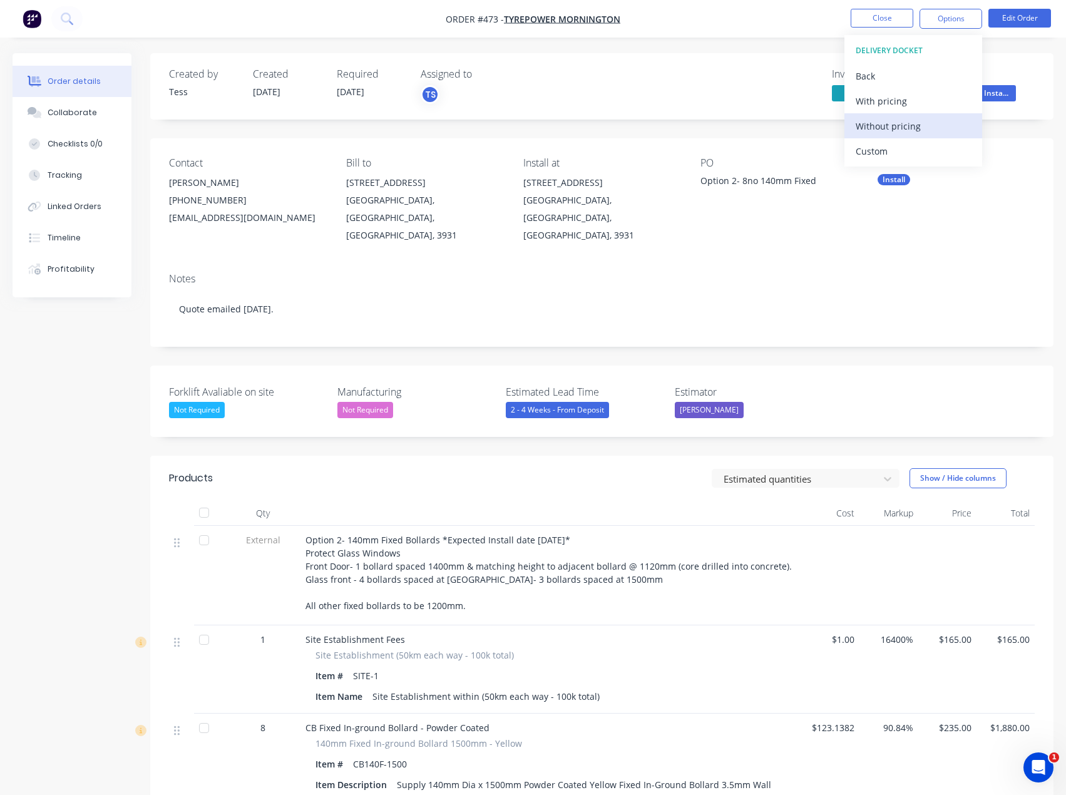
click at [864, 127] on div "Without pricing" at bounding box center [912, 126] width 115 height 18
click at [601, 501] on div at bounding box center [550, 513] width 501 height 25
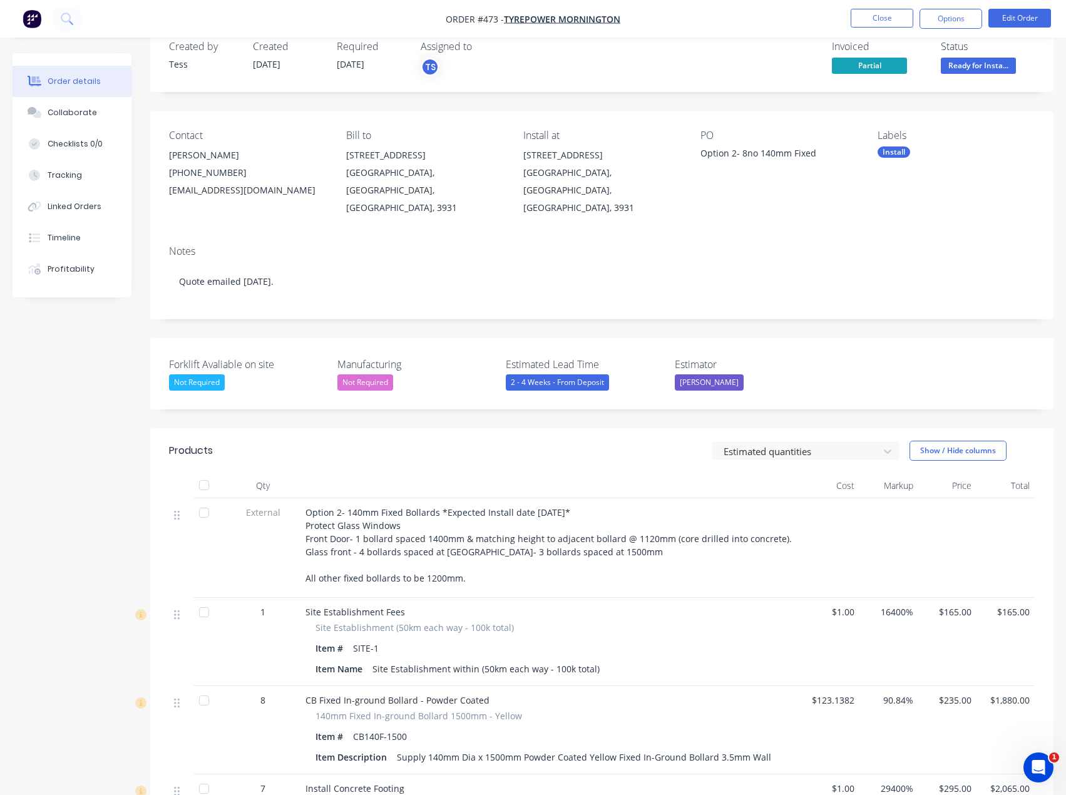
scroll to position [7, 0]
